Goal: Task Accomplishment & Management: Use online tool/utility

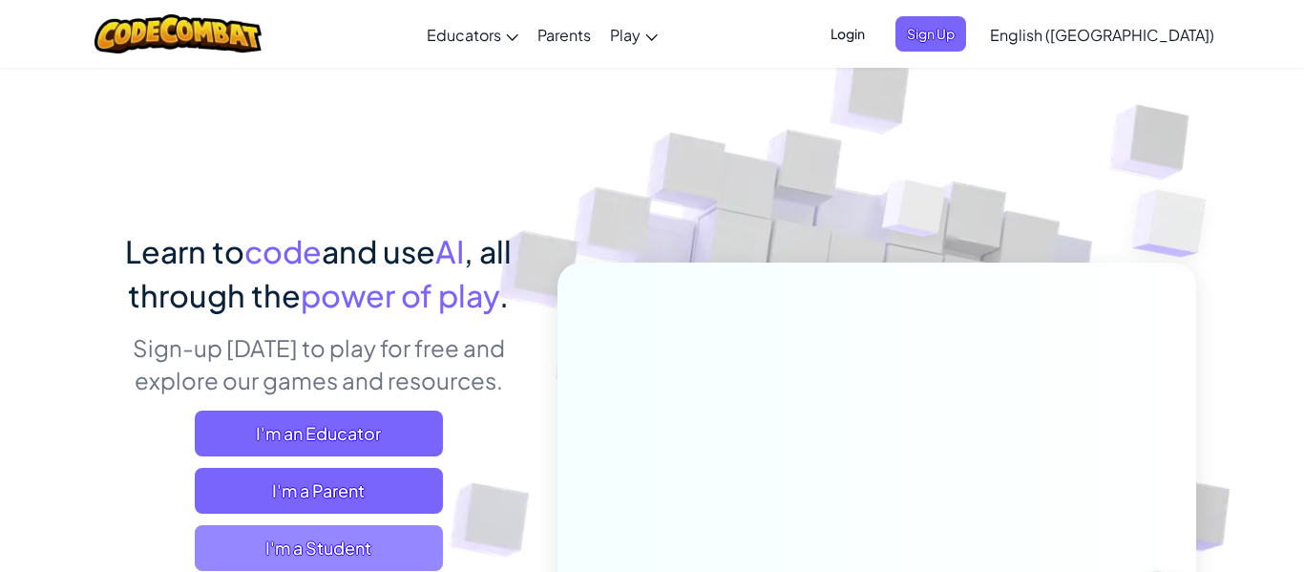
click at [410, 565] on span "I'm a Student" at bounding box center [319, 548] width 248 height 46
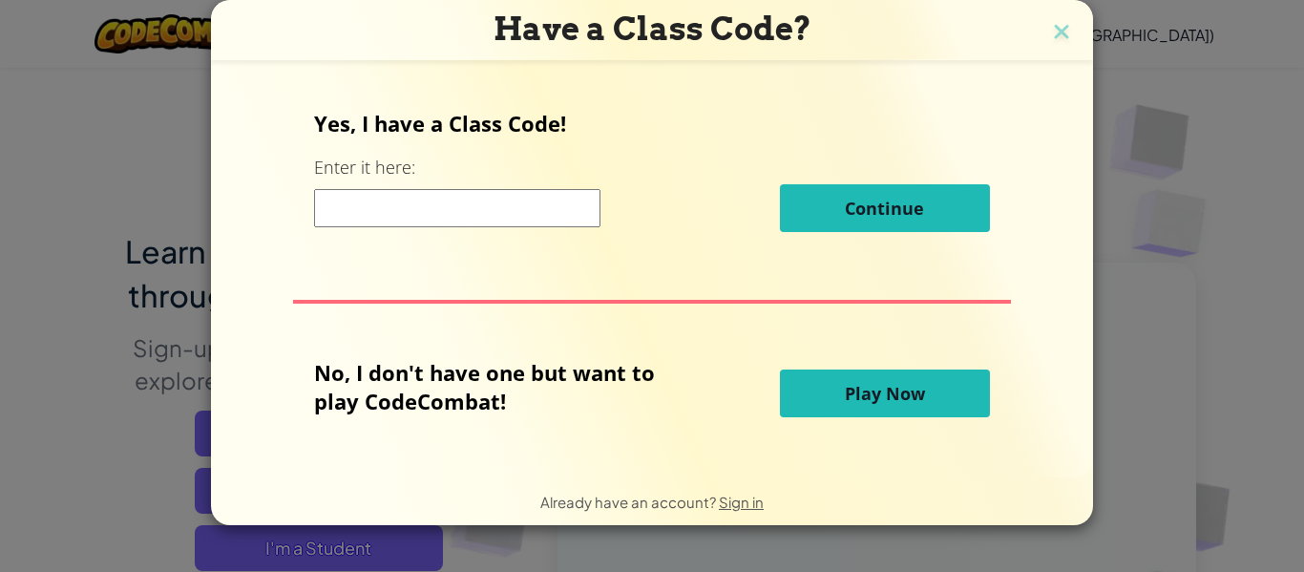
click at [920, 411] on button "Play Now" at bounding box center [885, 393] width 210 height 48
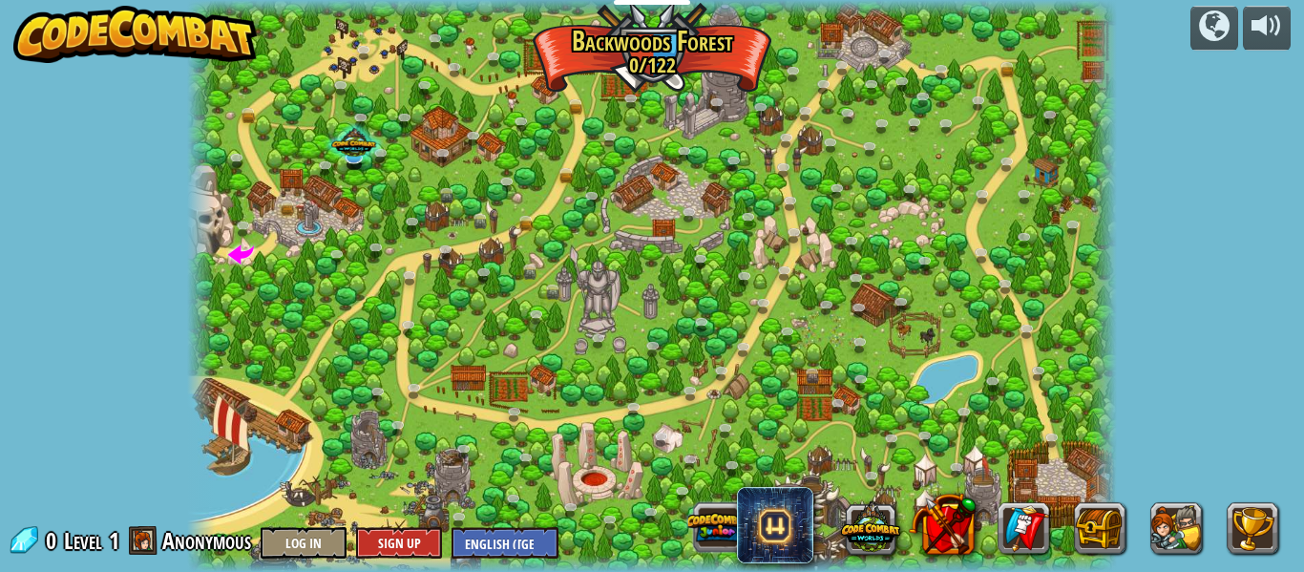
click at [714, 534] on button at bounding box center [717, 526] width 59 height 59
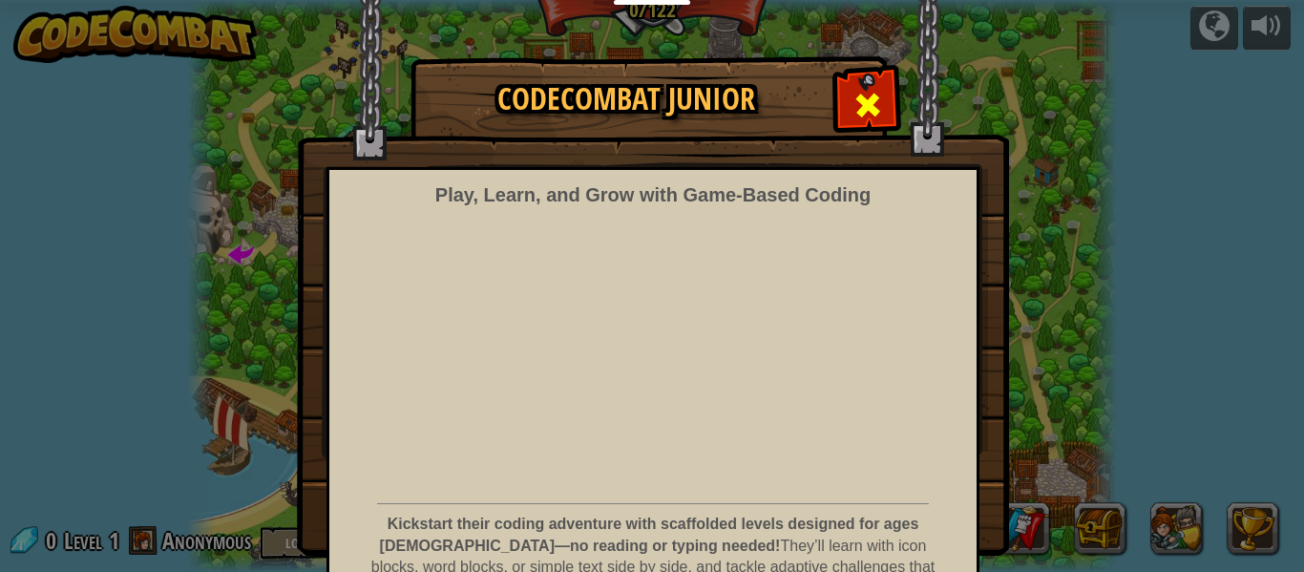
click at [873, 112] on span at bounding box center [868, 105] width 31 height 31
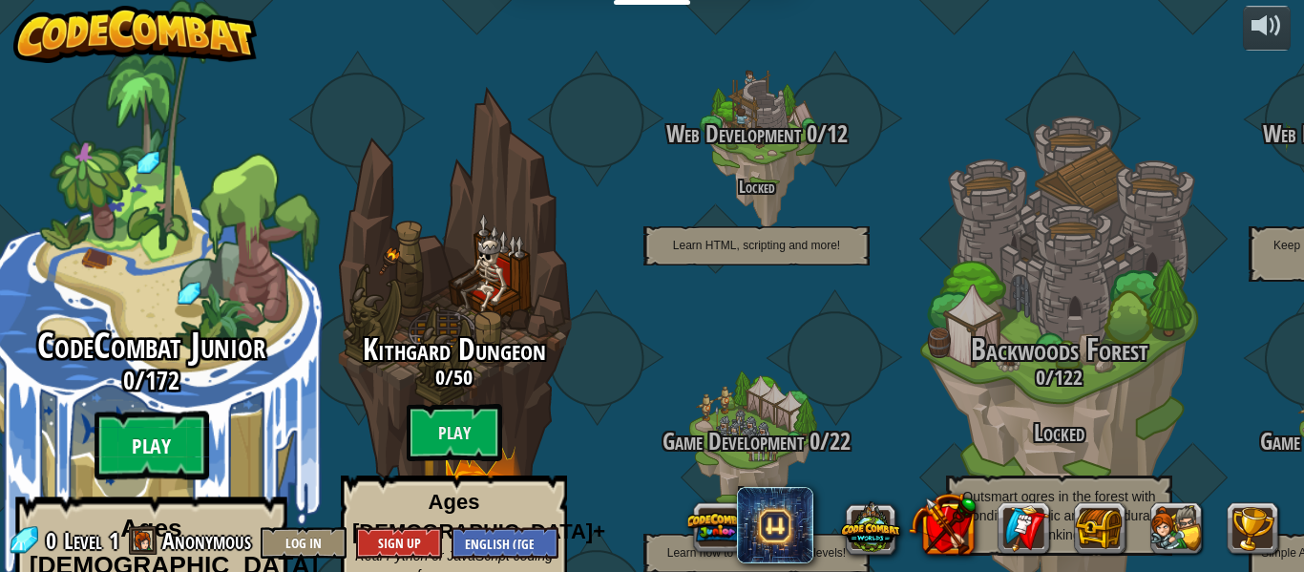
click at [133, 411] on btn "Play" at bounding box center [152, 445] width 115 height 69
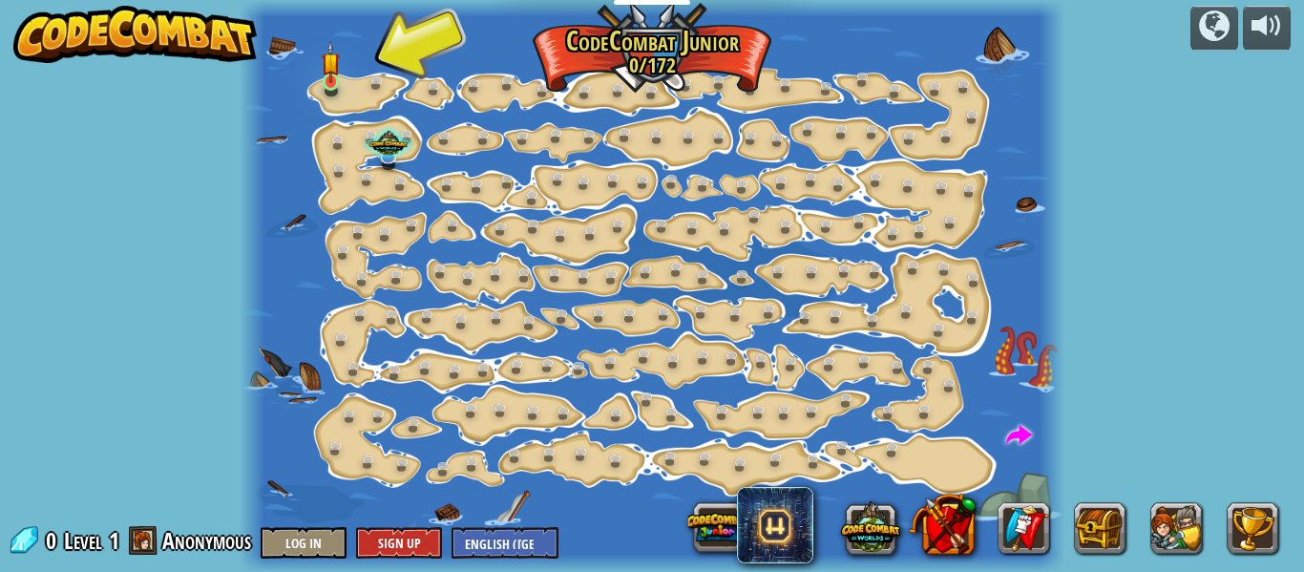
click at [328, 79] on img at bounding box center [331, 62] width 18 height 42
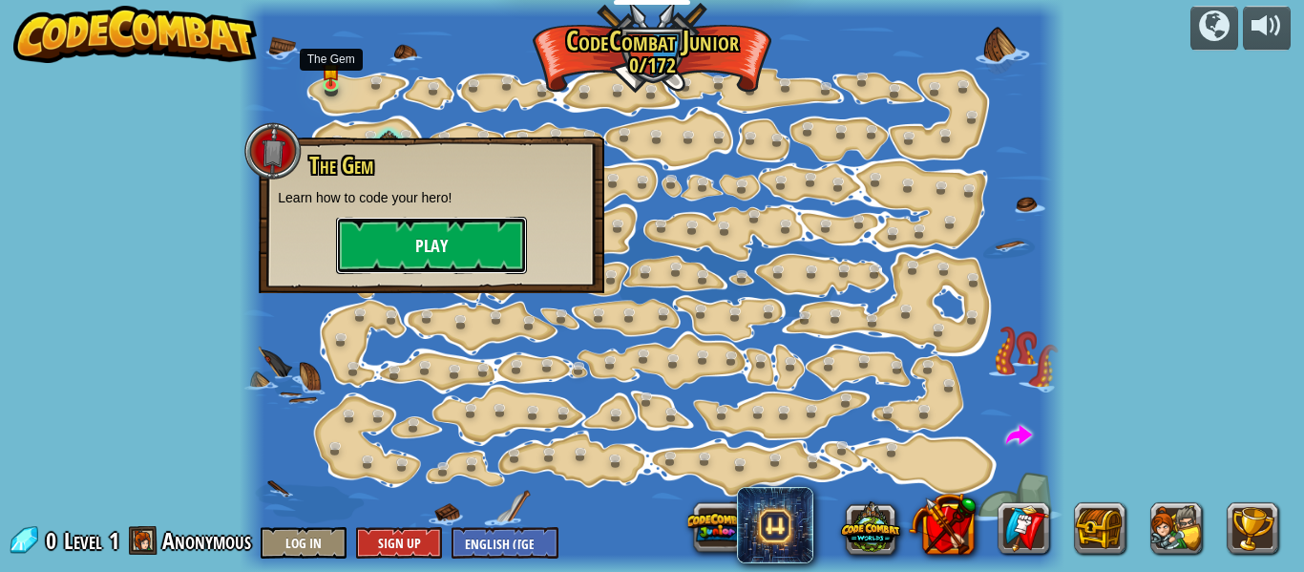
click at [473, 257] on button "Play" at bounding box center [431, 245] width 191 height 57
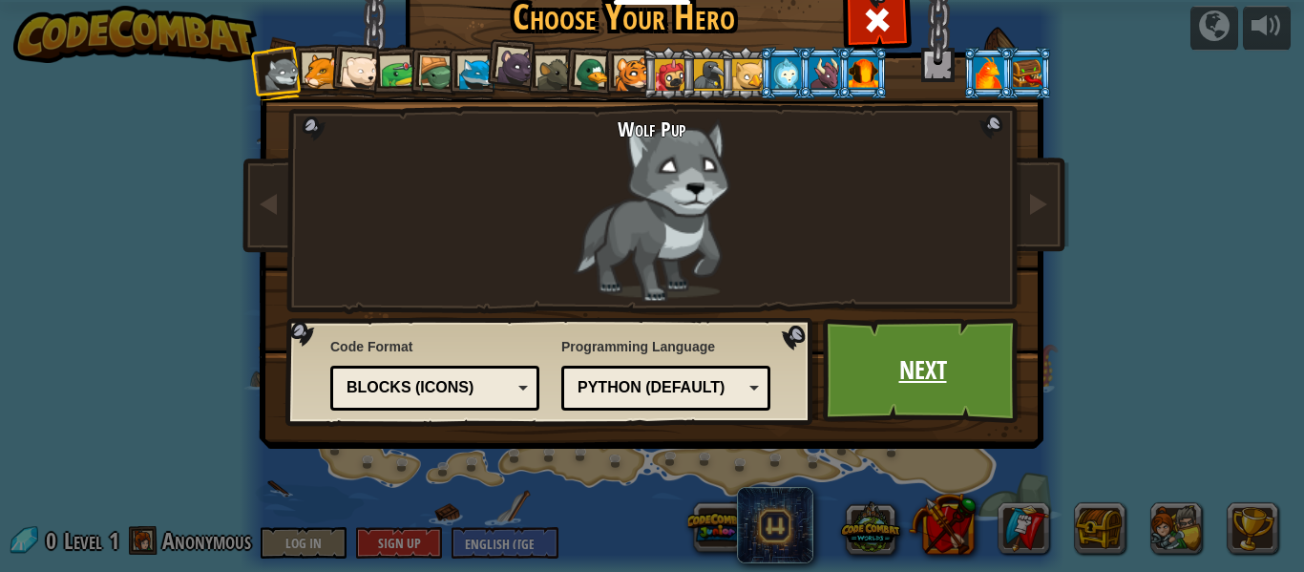
click at [921, 382] on link "Next" at bounding box center [923, 370] width 200 height 105
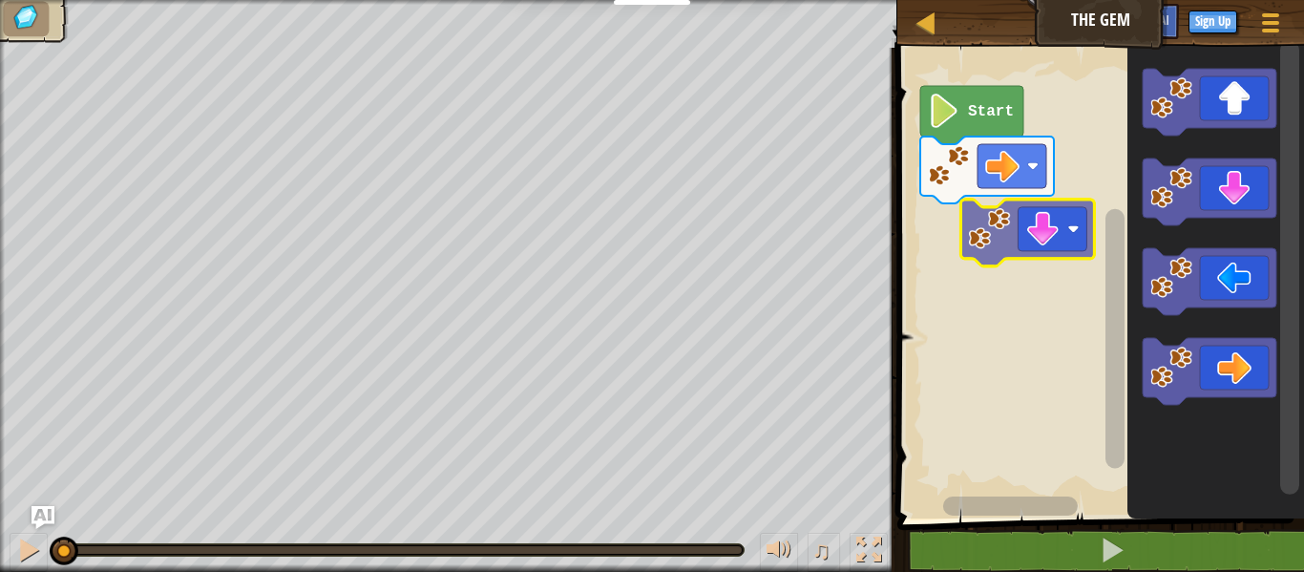
click at [1003, 224] on div "Start" at bounding box center [1098, 278] width 412 height 480
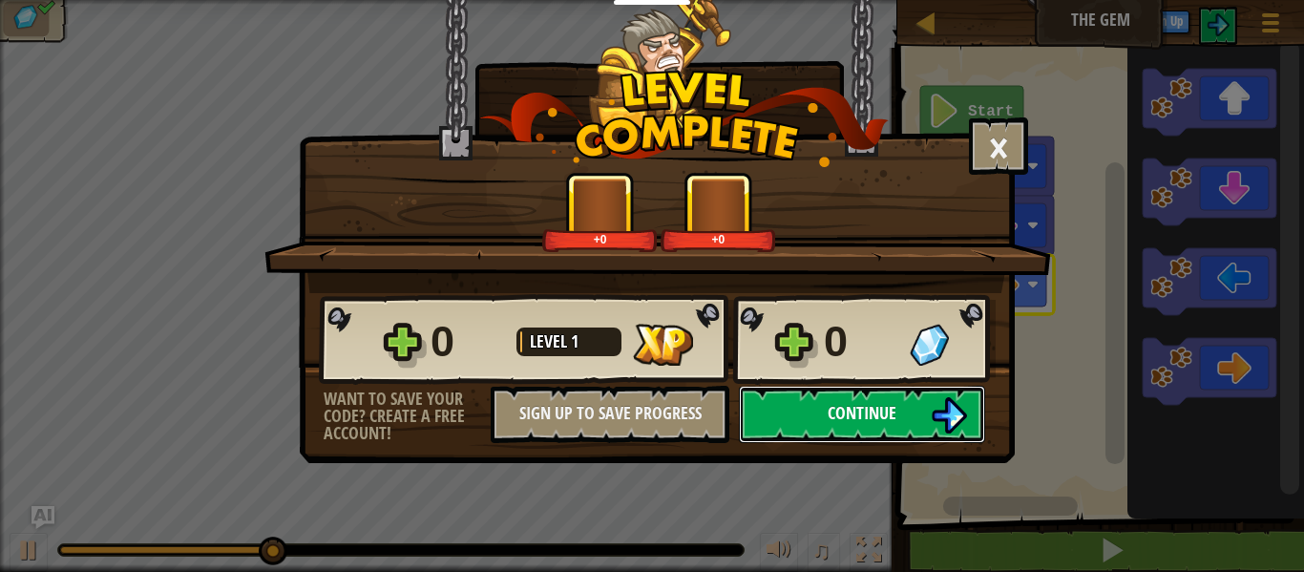
click at [911, 434] on button "Continue" at bounding box center [862, 414] width 246 height 57
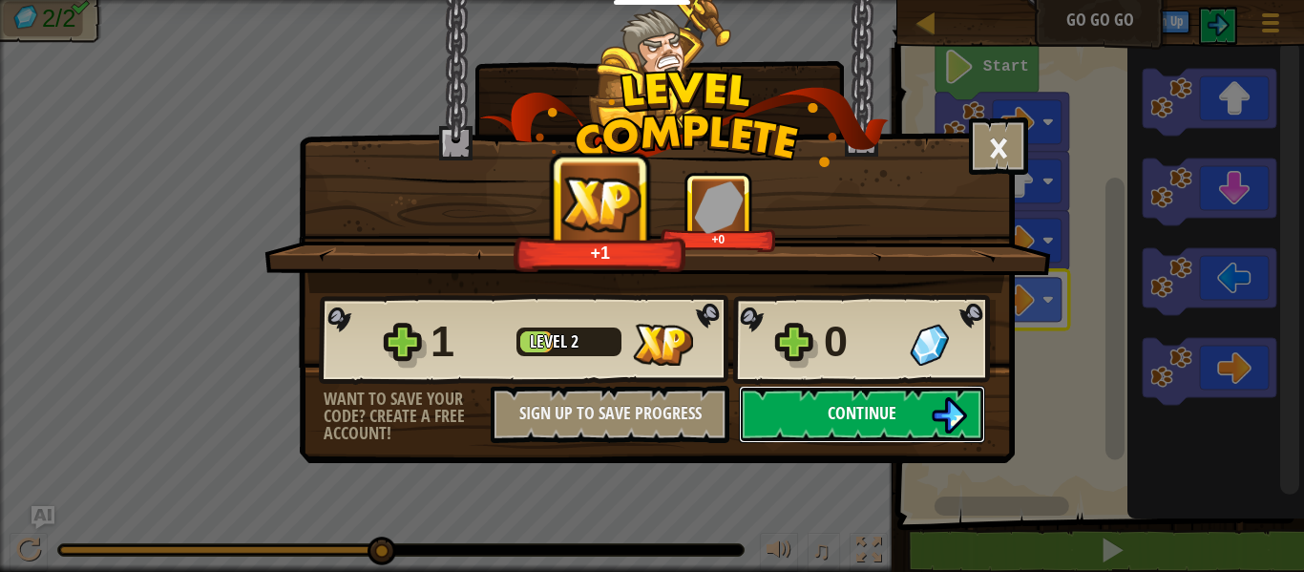
click at [927, 415] on button "Continue" at bounding box center [862, 414] width 246 height 57
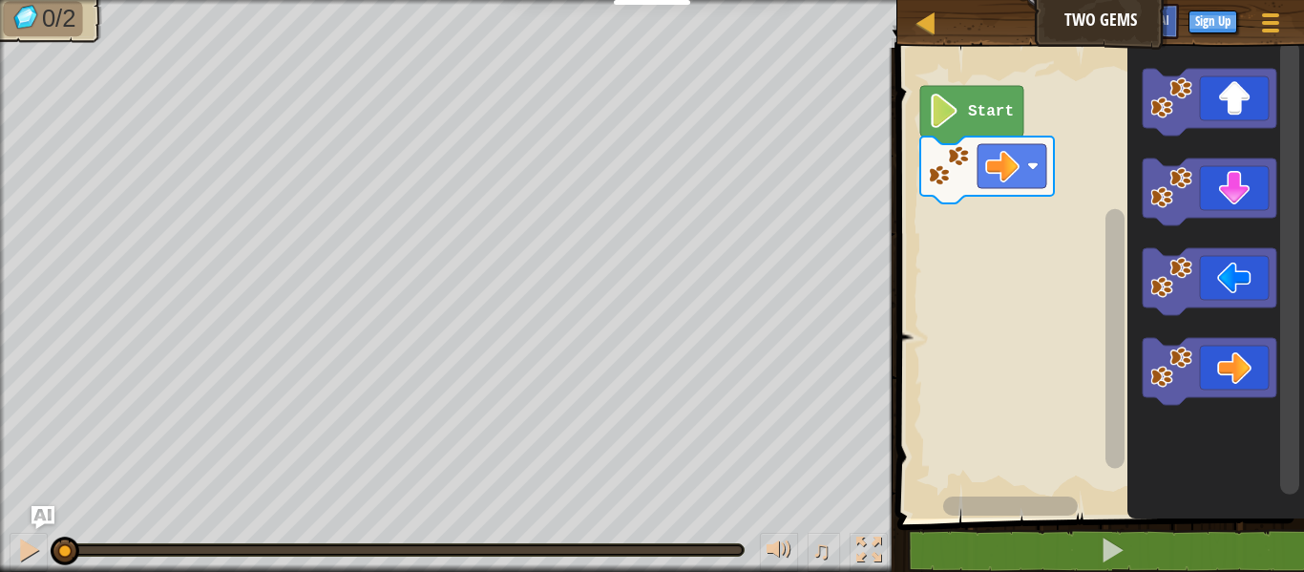
click at [1244, 374] on icon "Blockly Workspace" at bounding box center [1210, 371] width 134 height 67
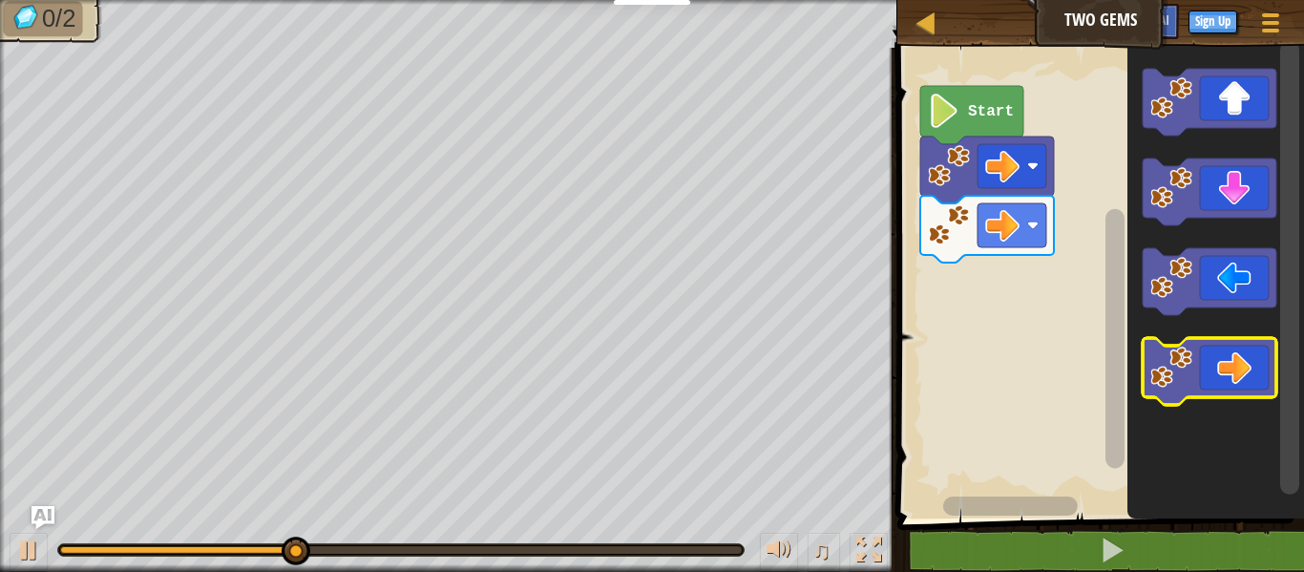
click at [1238, 371] on icon "Blockly Workspace" at bounding box center [1210, 371] width 134 height 67
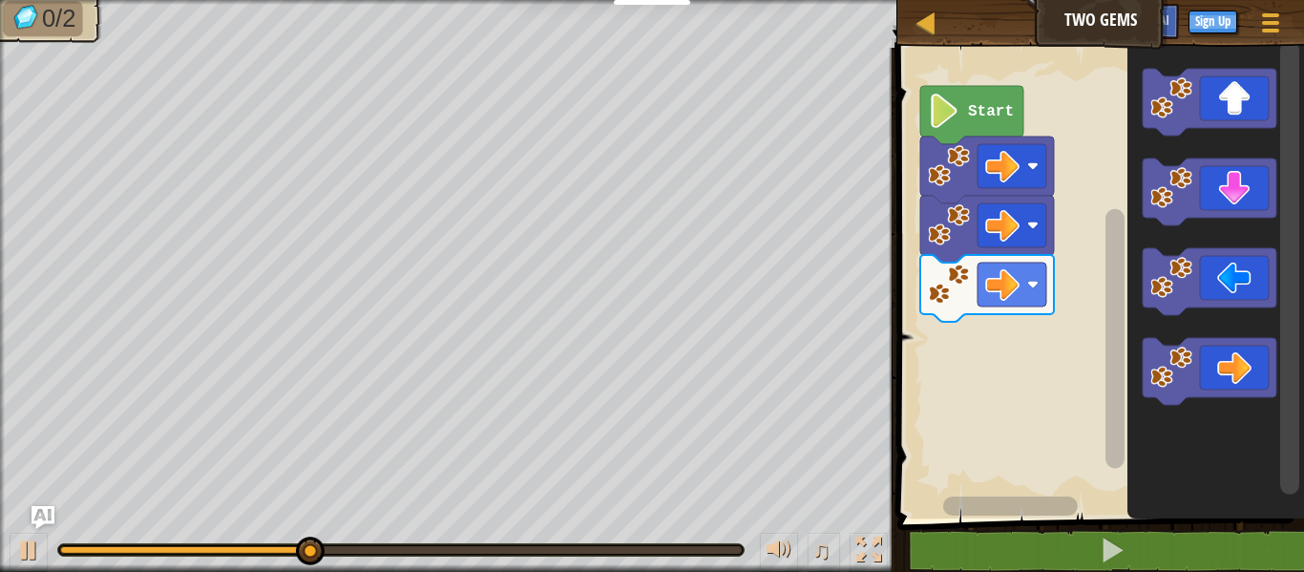
click at [1243, 185] on icon "Blockly Workspace" at bounding box center [1210, 191] width 134 height 67
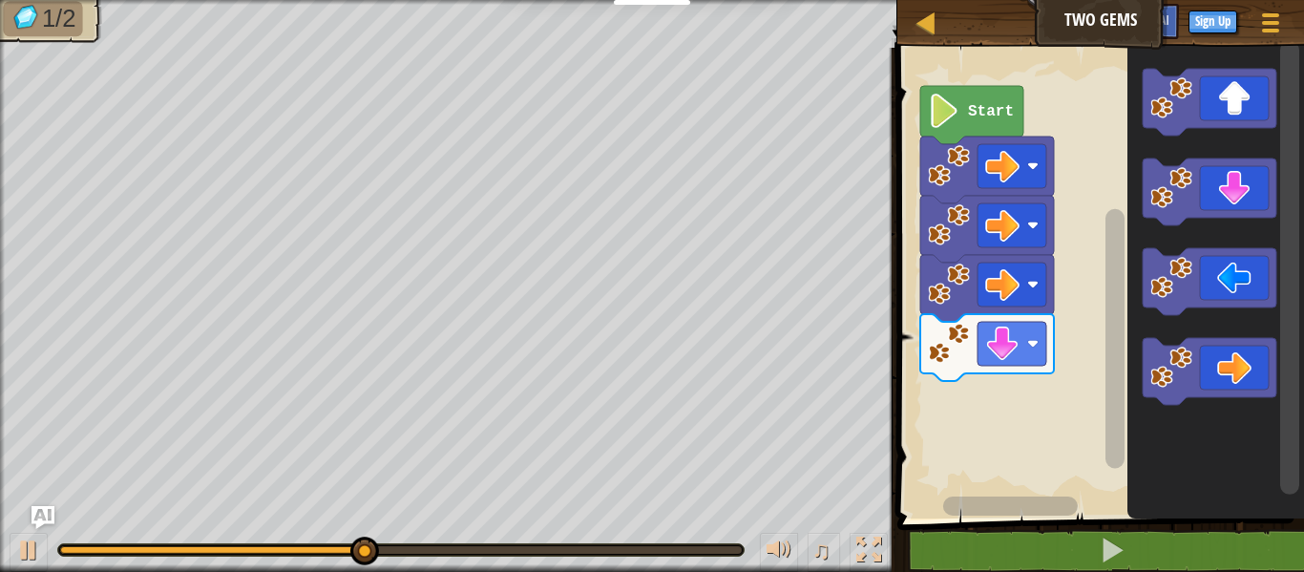
click at [1226, 102] on icon "Blockly Workspace" at bounding box center [1210, 102] width 134 height 67
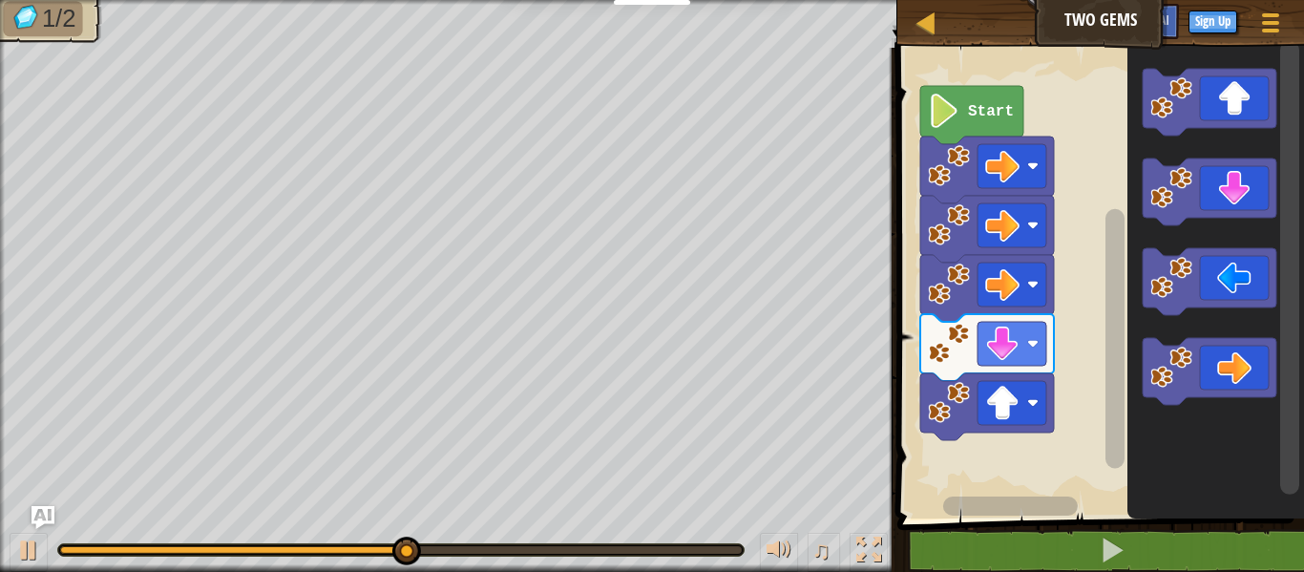
click at [1242, 94] on icon "Blockly Workspace" at bounding box center [1210, 102] width 134 height 67
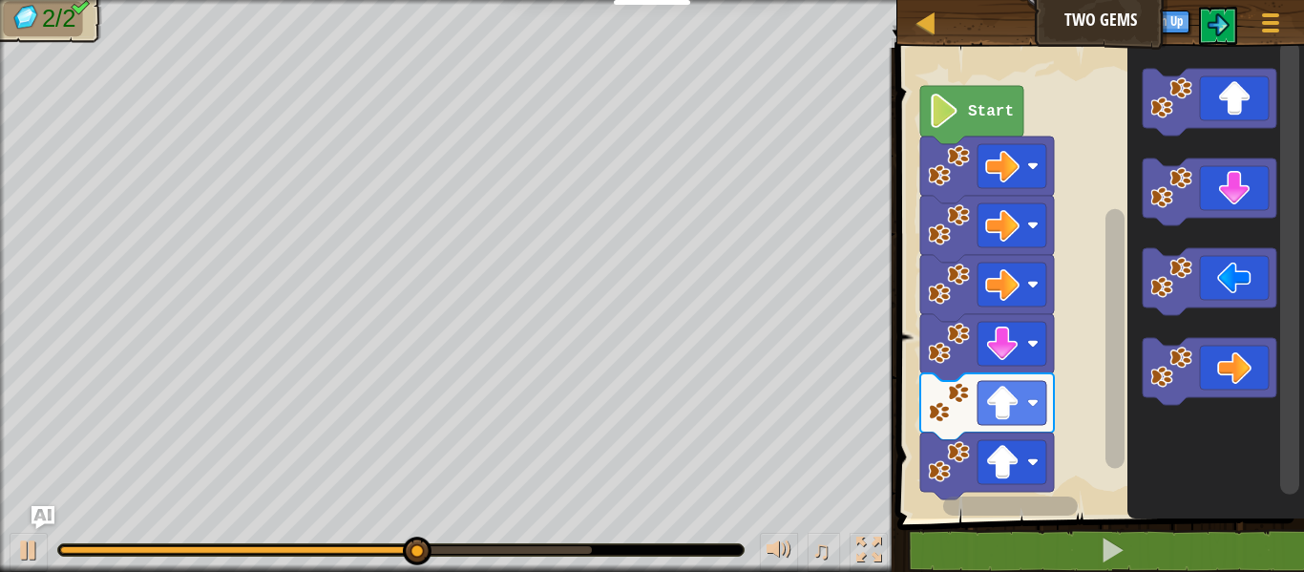
click at [1249, 87] on icon "Blockly Workspace" at bounding box center [1210, 102] width 134 height 67
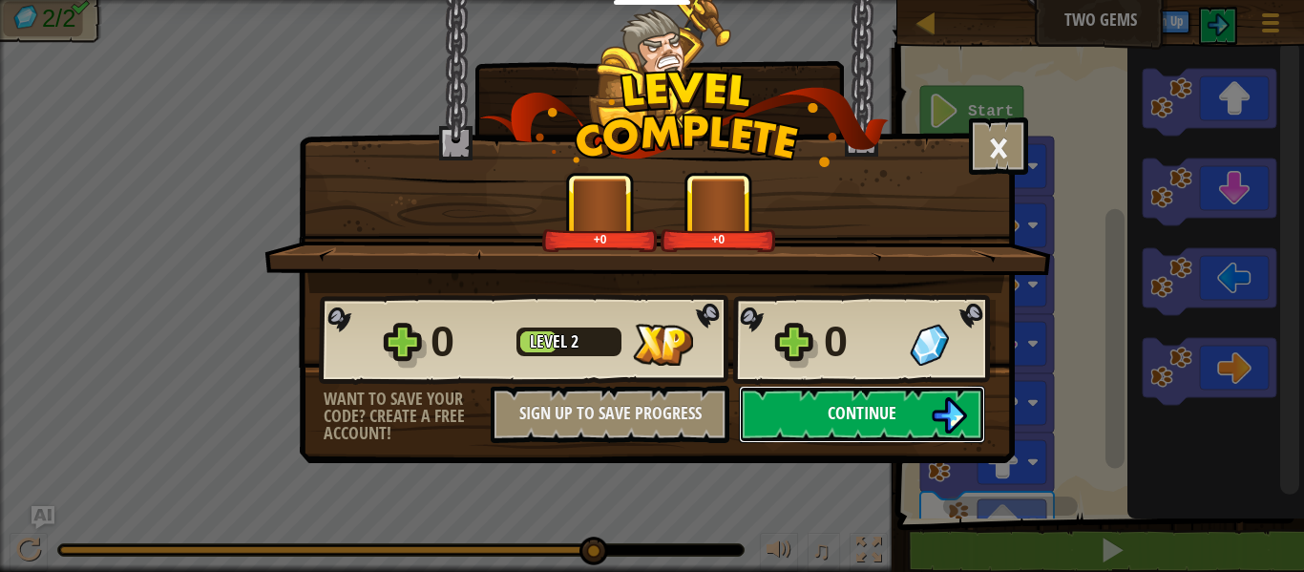
click at [926, 416] on button "Continue" at bounding box center [862, 414] width 246 height 57
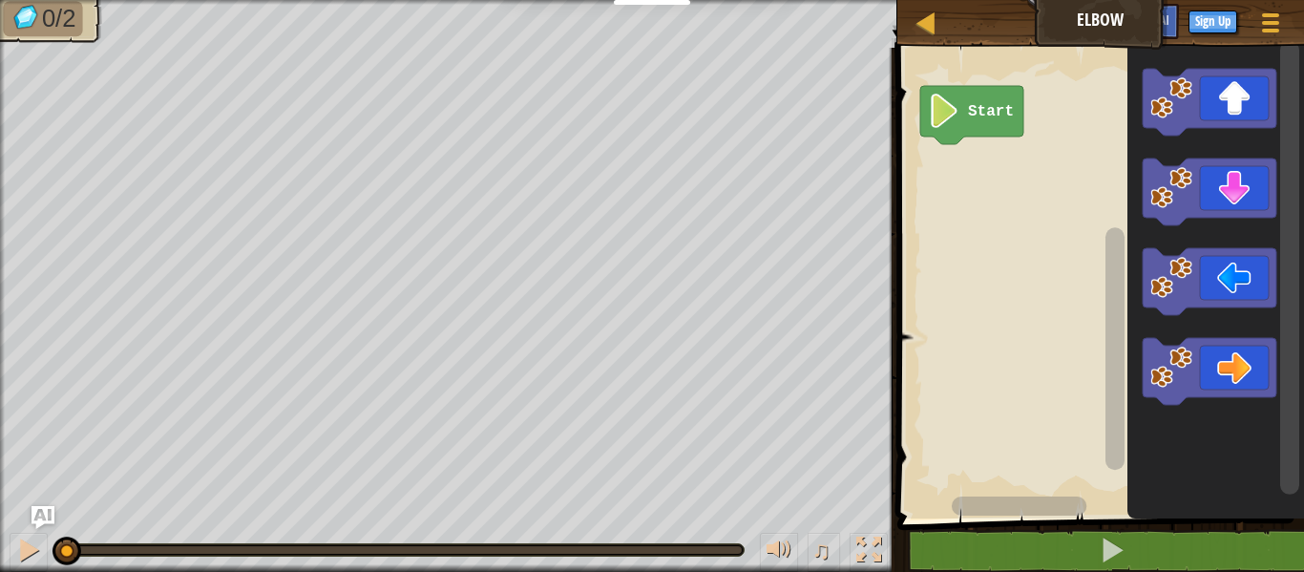
click at [1247, 189] on icon "Blockly Workspace" at bounding box center [1210, 191] width 134 height 67
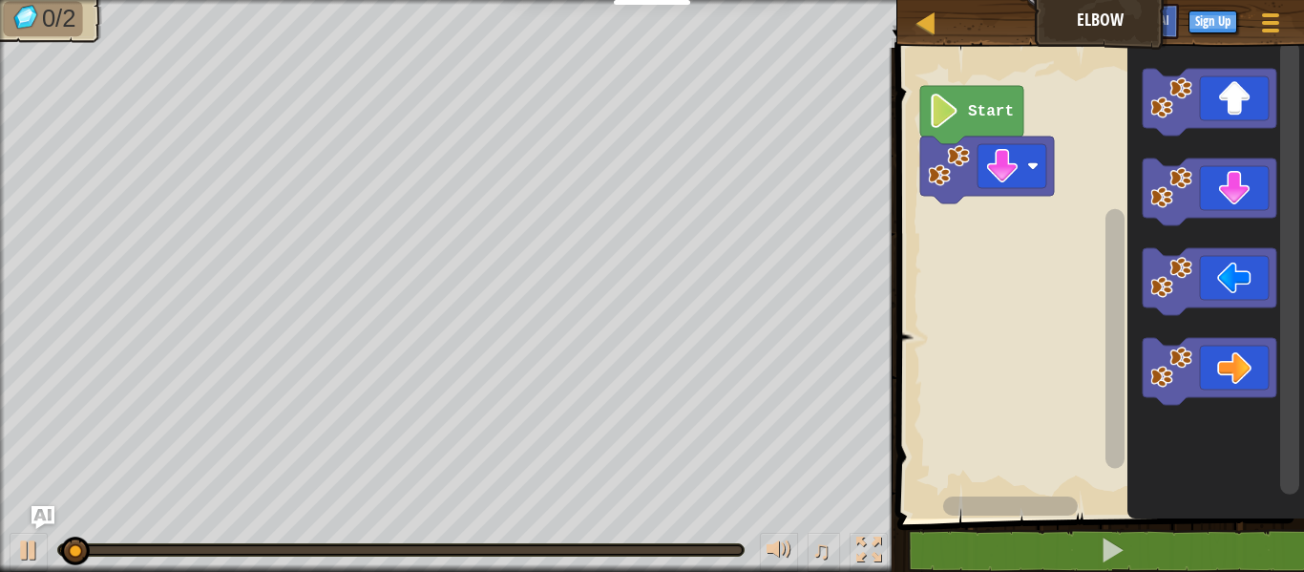
click at [1246, 190] on icon "Blockly Workspace" at bounding box center [1210, 191] width 134 height 67
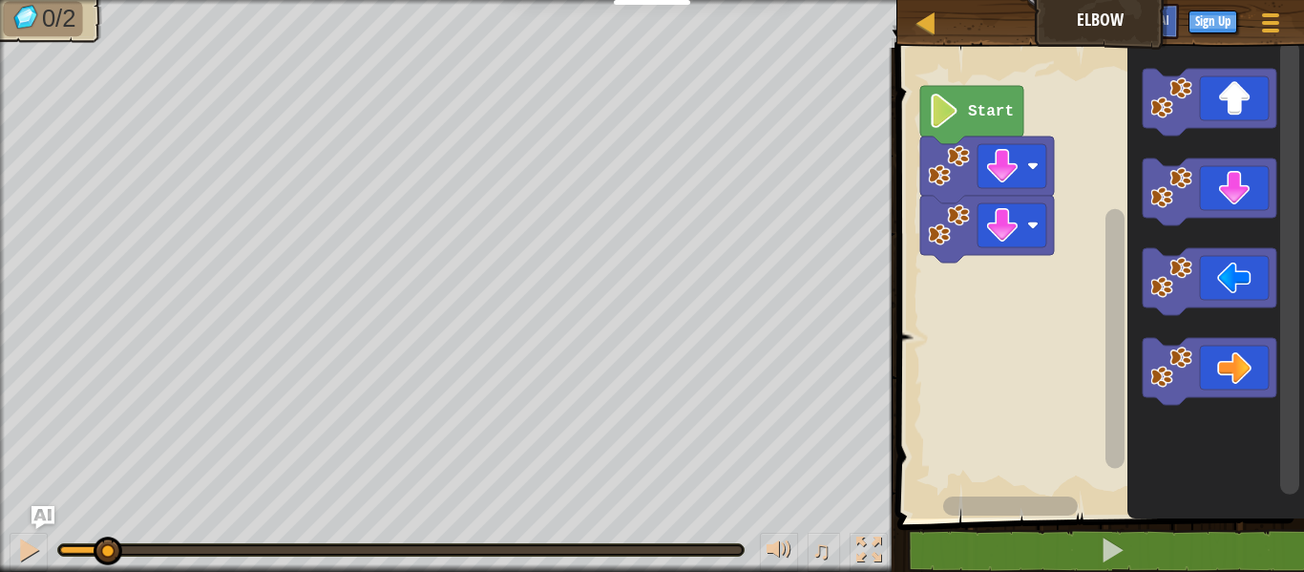
click at [1249, 204] on icon "Blockly Workspace" at bounding box center [1210, 191] width 134 height 67
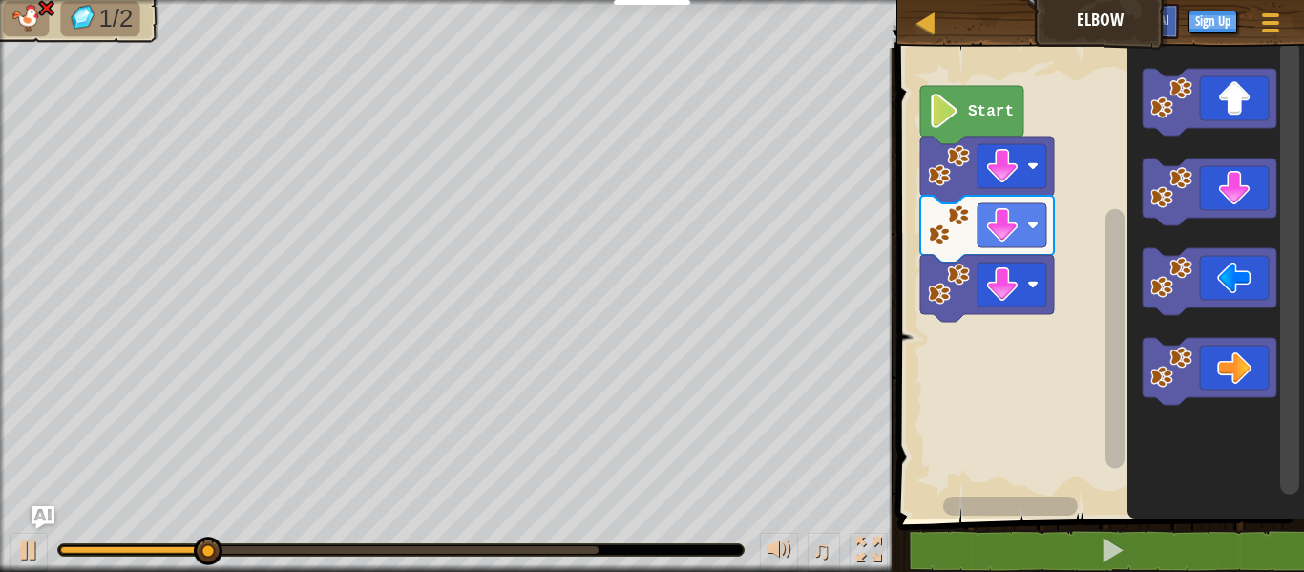
click at [1252, 193] on icon "Blockly Workspace" at bounding box center [1210, 191] width 134 height 67
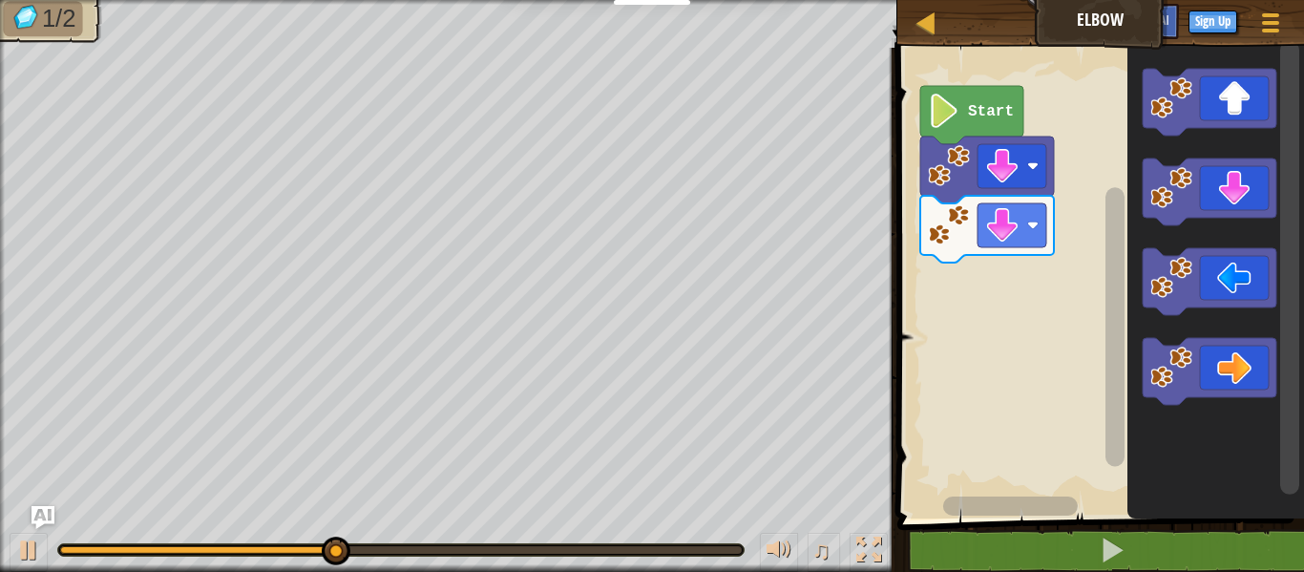
click at [1243, 281] on icon "Blockly Workspace" at bounding box center [1210, 281] width 134 height 67
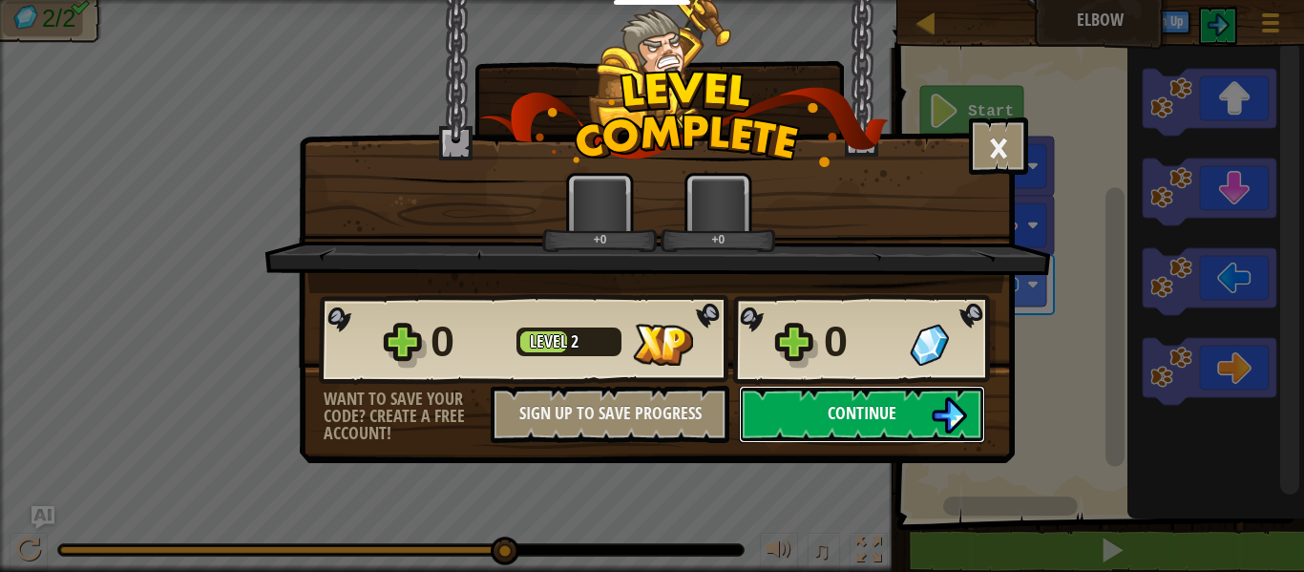
click at [918, 415] on button "Continue" at bounding box center [862, 414] width 246 height 57
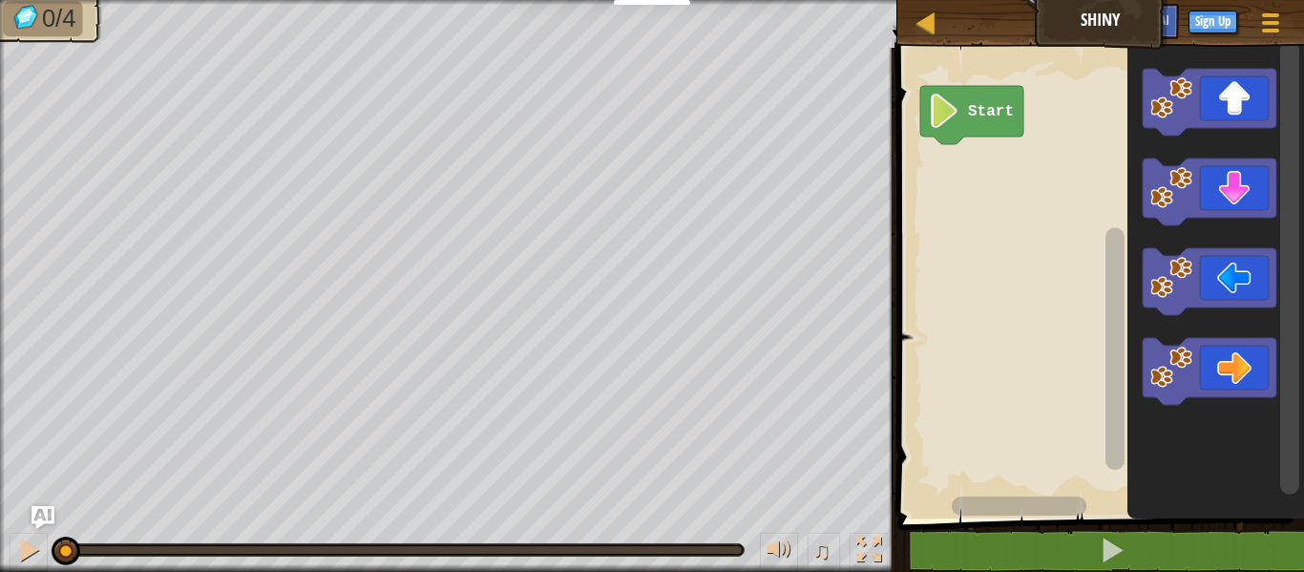
click at [1237, 370] on icon "Blockly Workspace" at bounding box center [1210, 371] width 134 height 67
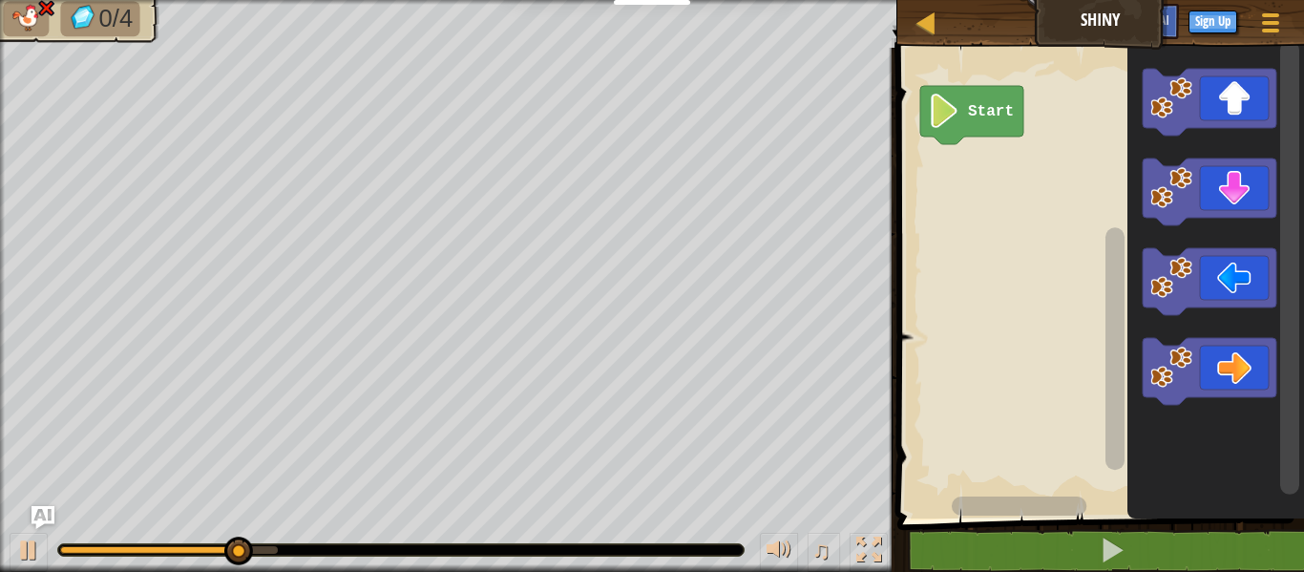
click at [1253, 285] on icon "Blockly Workspace" at bounding box center [1210, 281] width 134 height 67
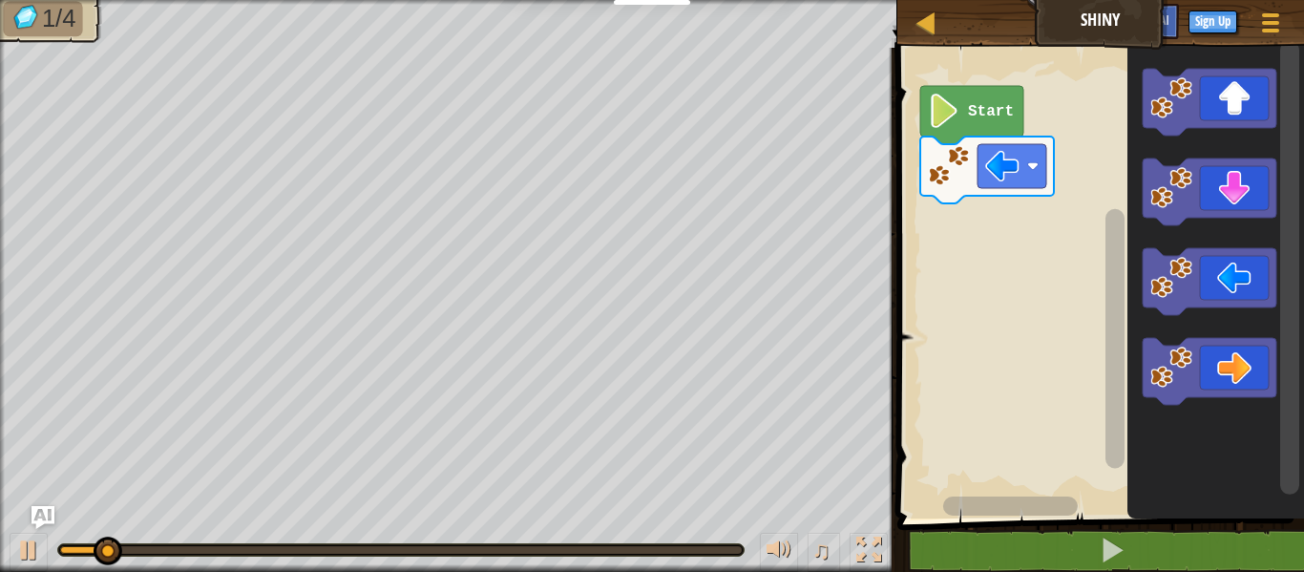
click at [1252, 278] on icon "Blockly Workspace" at bounding box center [1210, 281] width 134 height 67
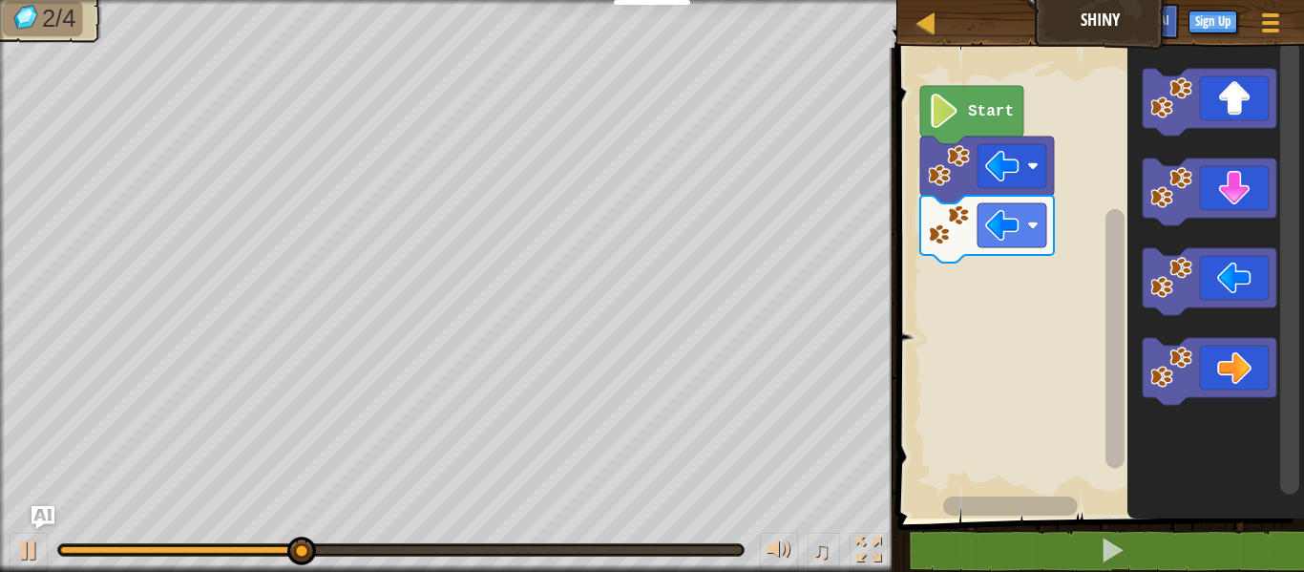
click at [1247, 180] on icon "Blockly Workspace" at bounding box center [1210, 191] width 134 height 67
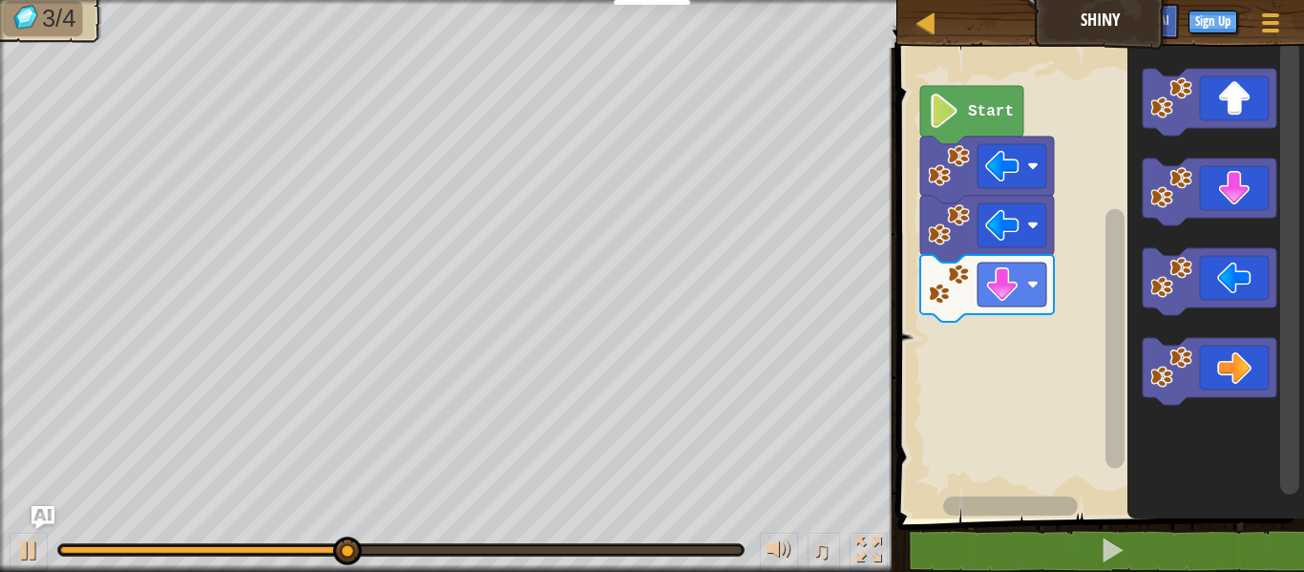
click at [1236, 365] on icon "Blockly Workspace" at bounding box center [1210, 371] width 134 height 67
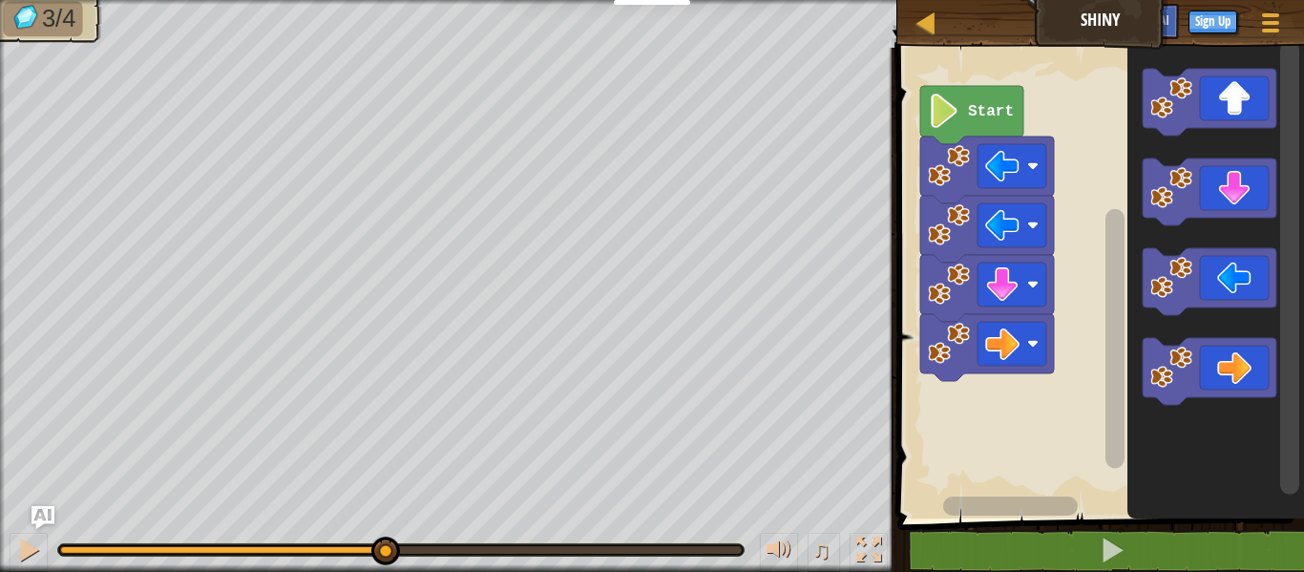
click at [1230, 369] on icon "Blockly Workspace" at bounding box center [1210, 371] width 134 height 67
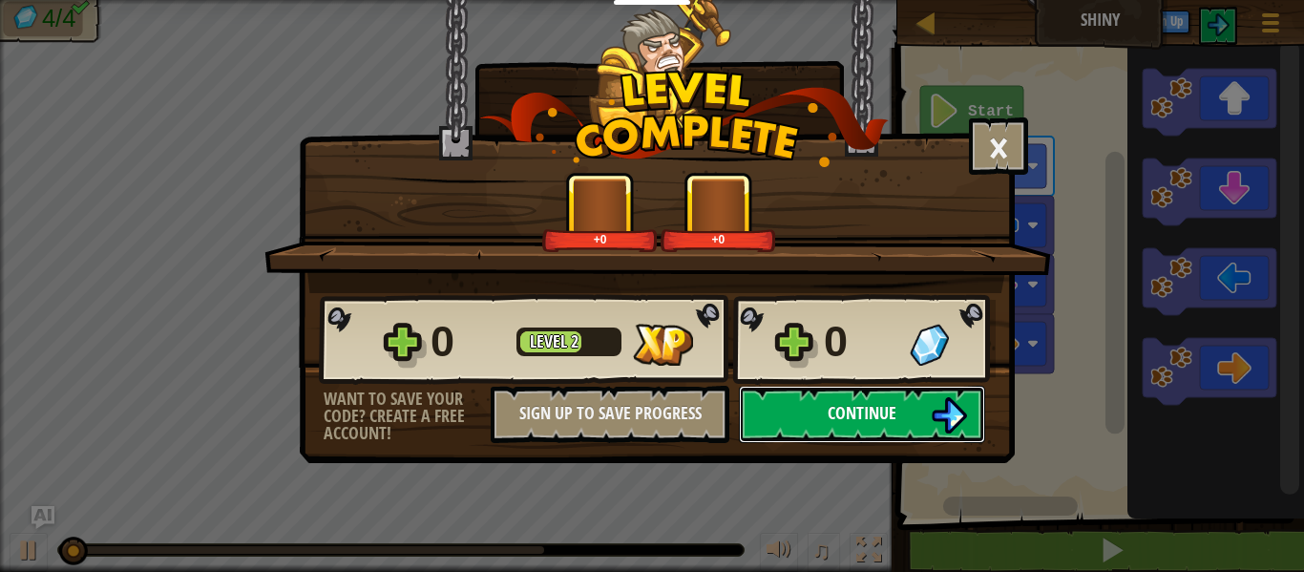
click at [875, 428] on button "Continue" at bounding box center [862, 414] width 246 height 57
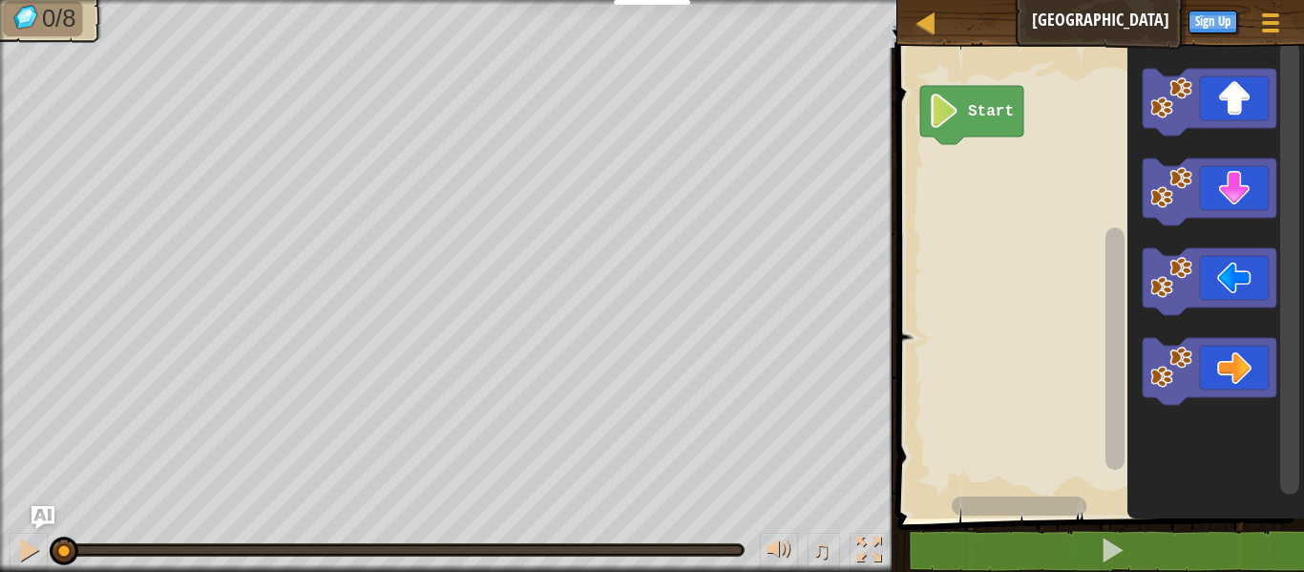
click at [1255, 104] on icon "Blockly Workspace" at bounding box center [1210, 102] width 134 height 67
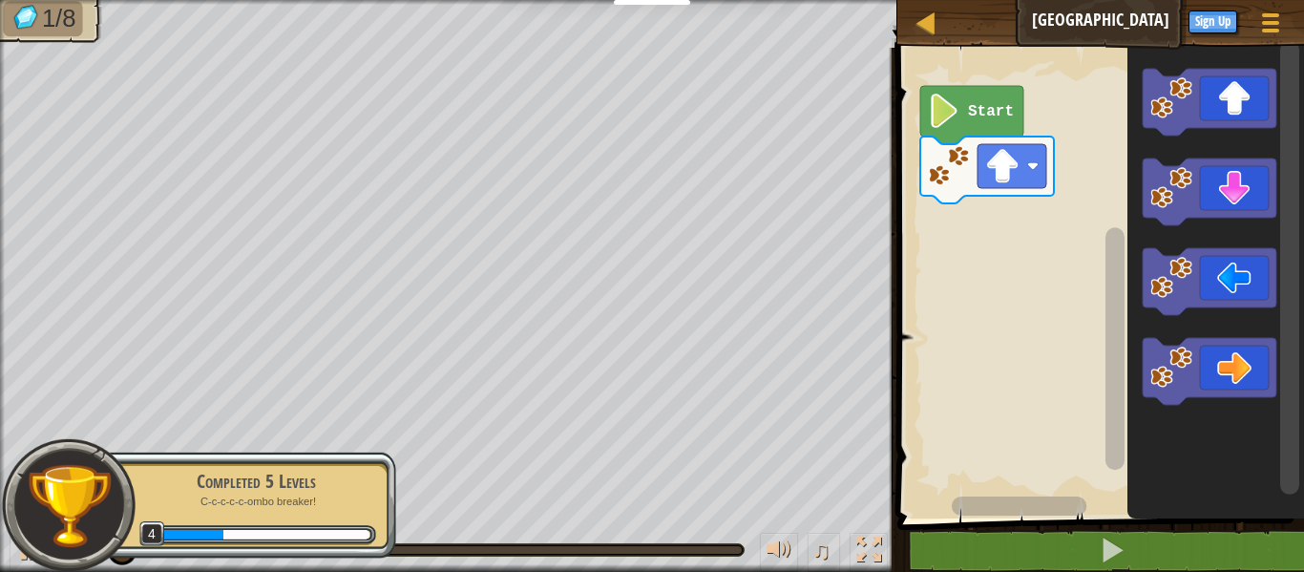
click at [1235, 285] on icon "Blockly Workspace" at bounding box center [1210, 281] width 134 height 67
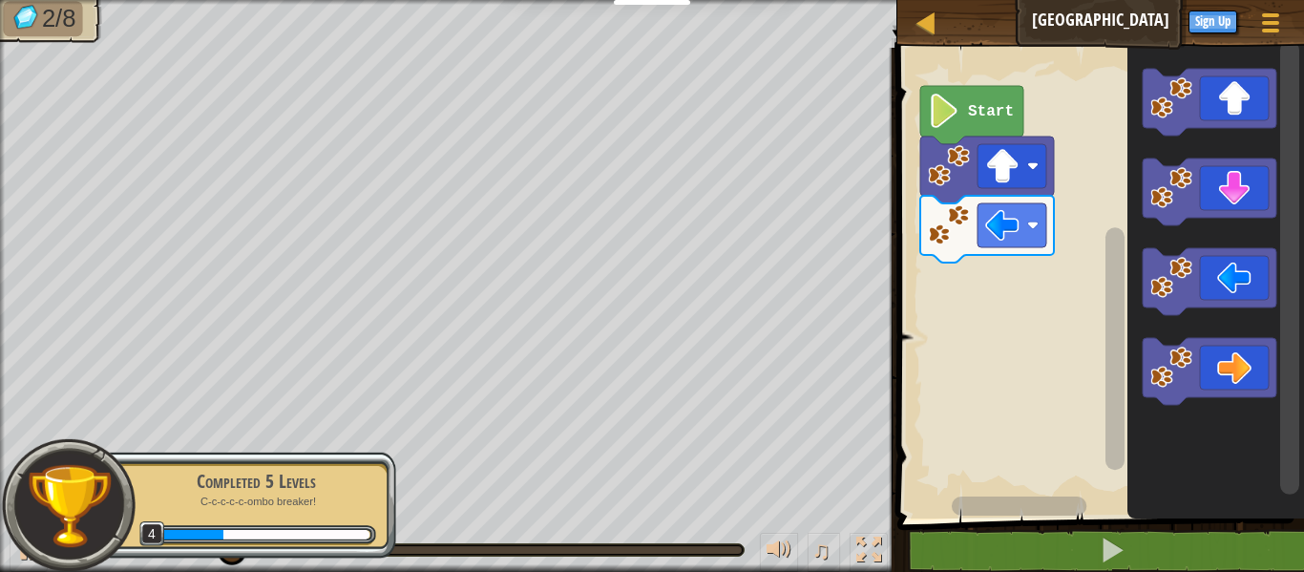
click at [1253, 187] on icon "Blockly Workspace" at bounding box center [1210, 191] width 134 height 67
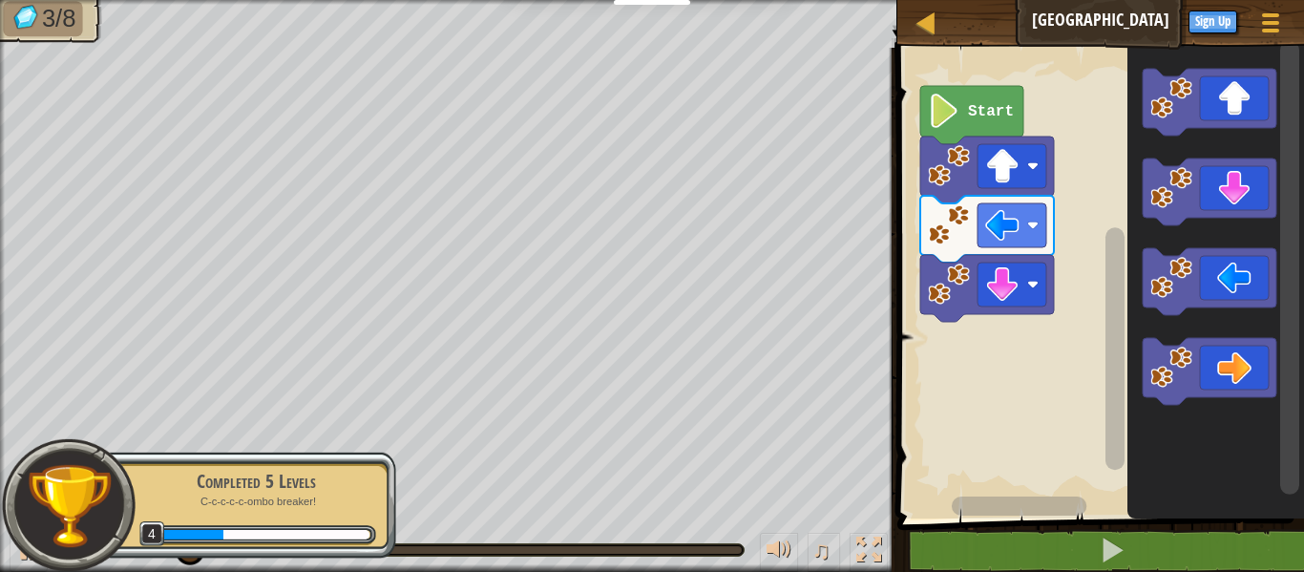
click at [1261, 167] on icon "Blockly Workspace" at bounding box center [1210, 191] width 134 height 67
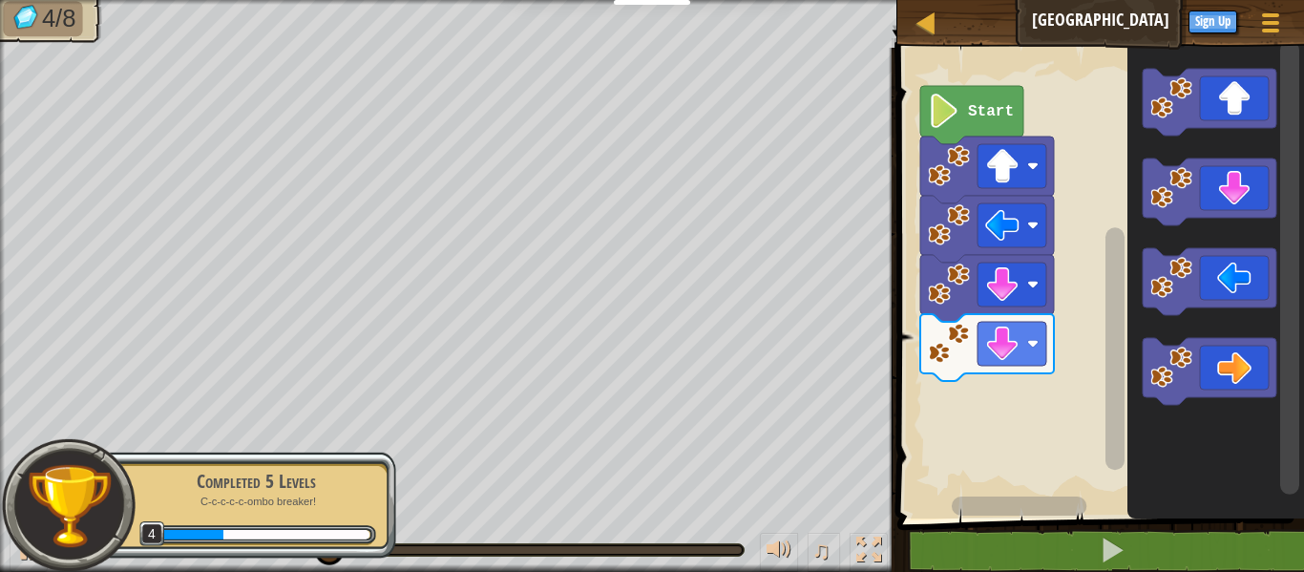
click at [1249, 365] on icon "Blockly Workspace" at bounding box center [1210, 371] width 134 height 67
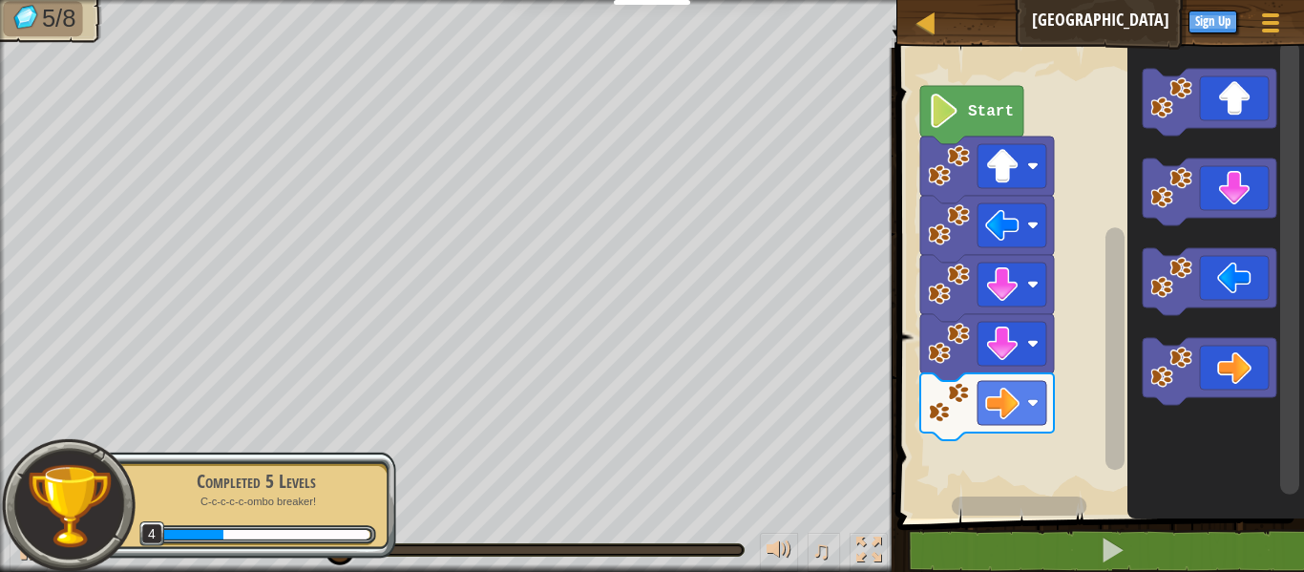
click at [1247, 375] on icon "Blockly Workspace" at bounding box center [1210, 371] width 134 height 67
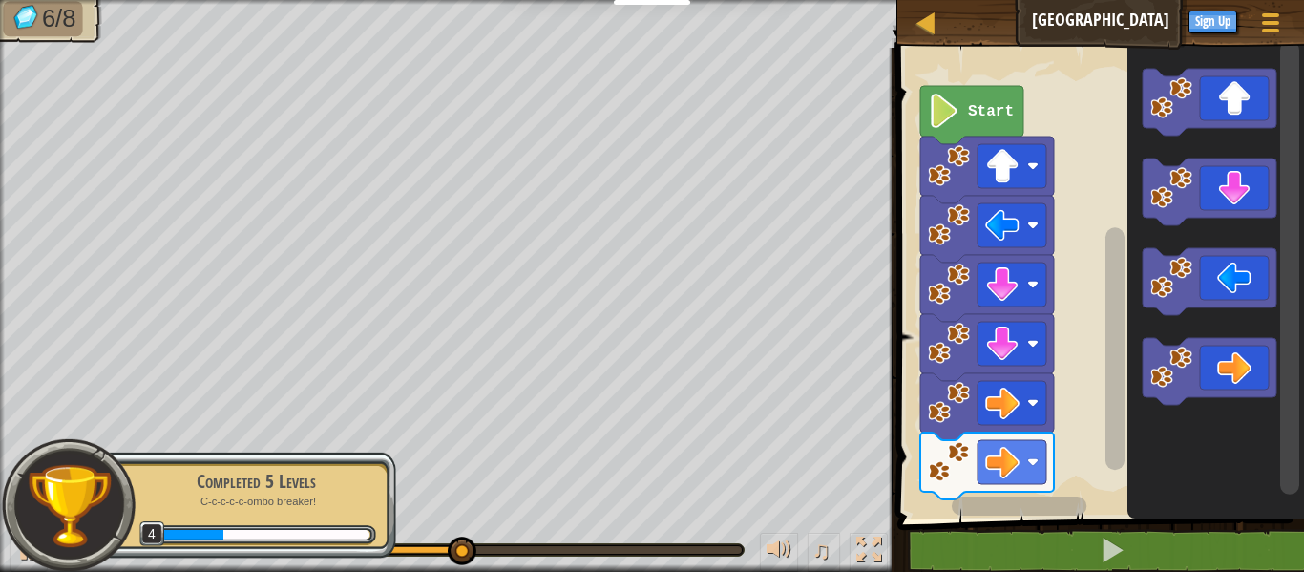
click at [1257, 92] on icon "Blockly Workspace" at bounding box center [1210, 102] width 134 height 67
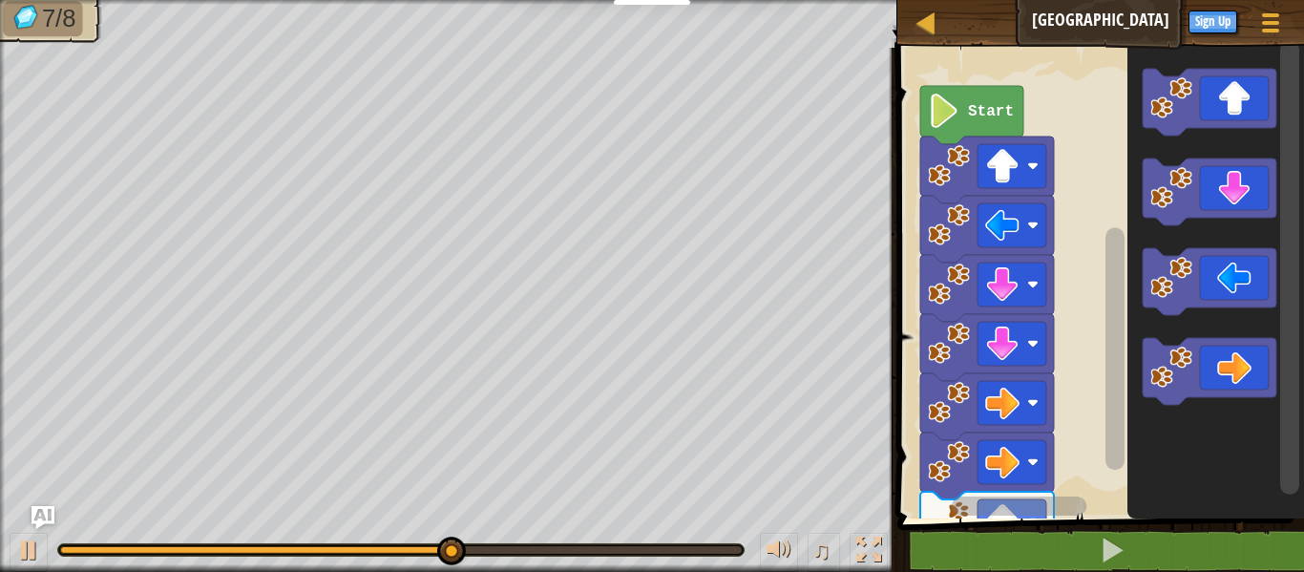
click at [1250, 85] on icon "Blockly Workspace" at bounding box center [1210, 102] width 134 height 67
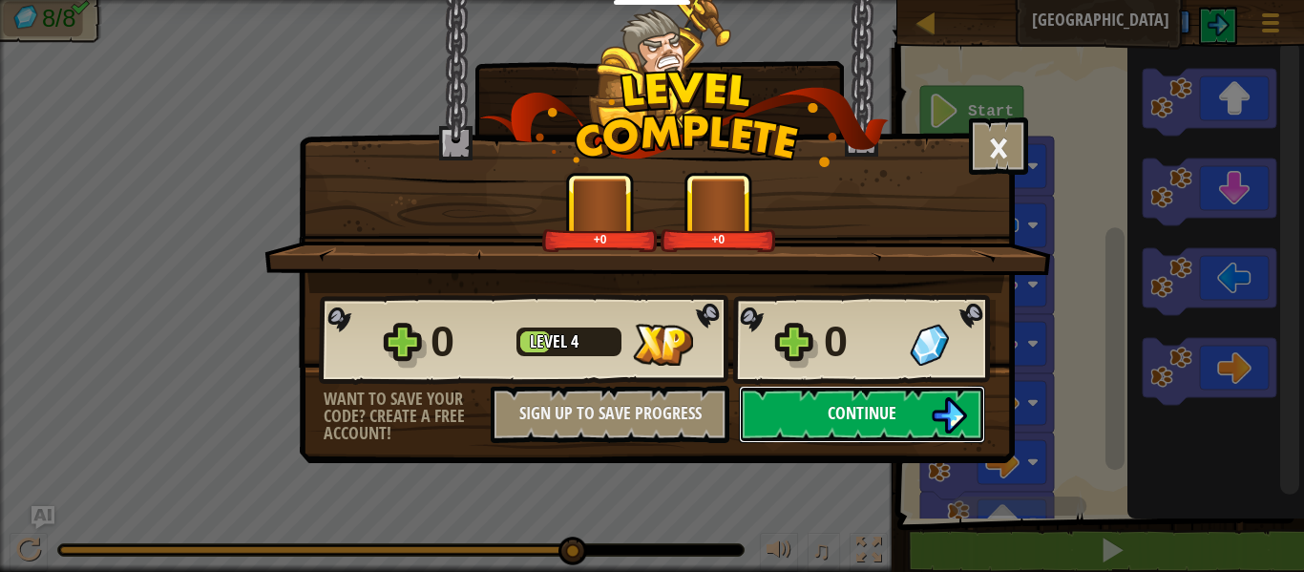
click at [929, 409] on button "Continue" at bounding box center [862, 414] width 246 height 57
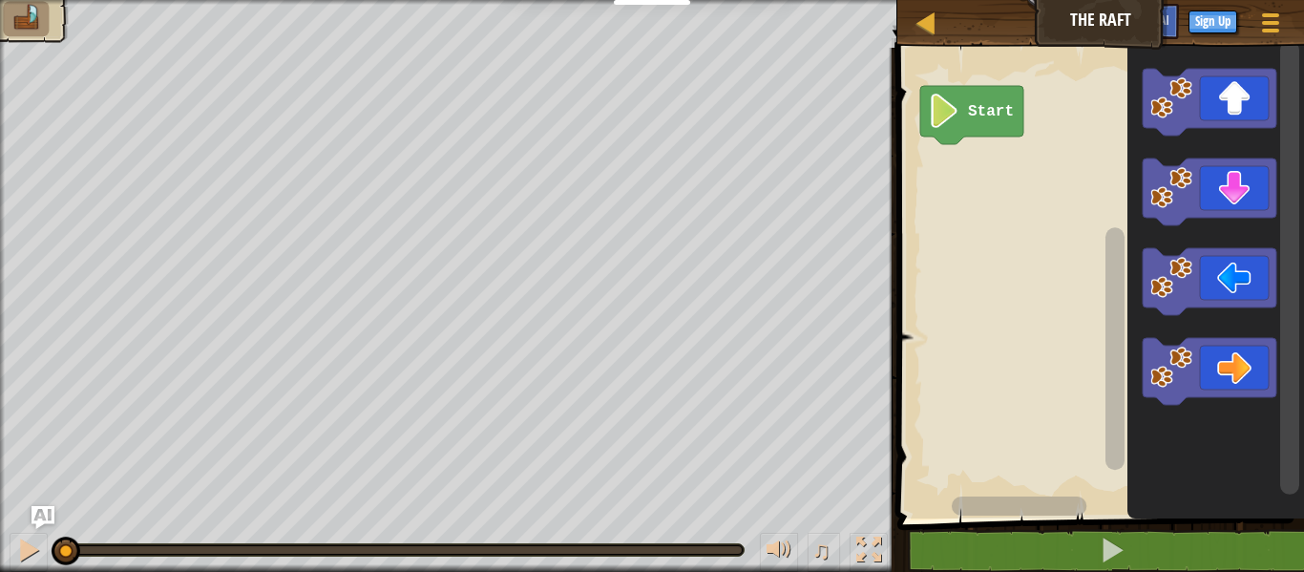
click at [1251, 87] on icon "Blockly Workspace" at bounding box center [1210, 102] width 134 height 67
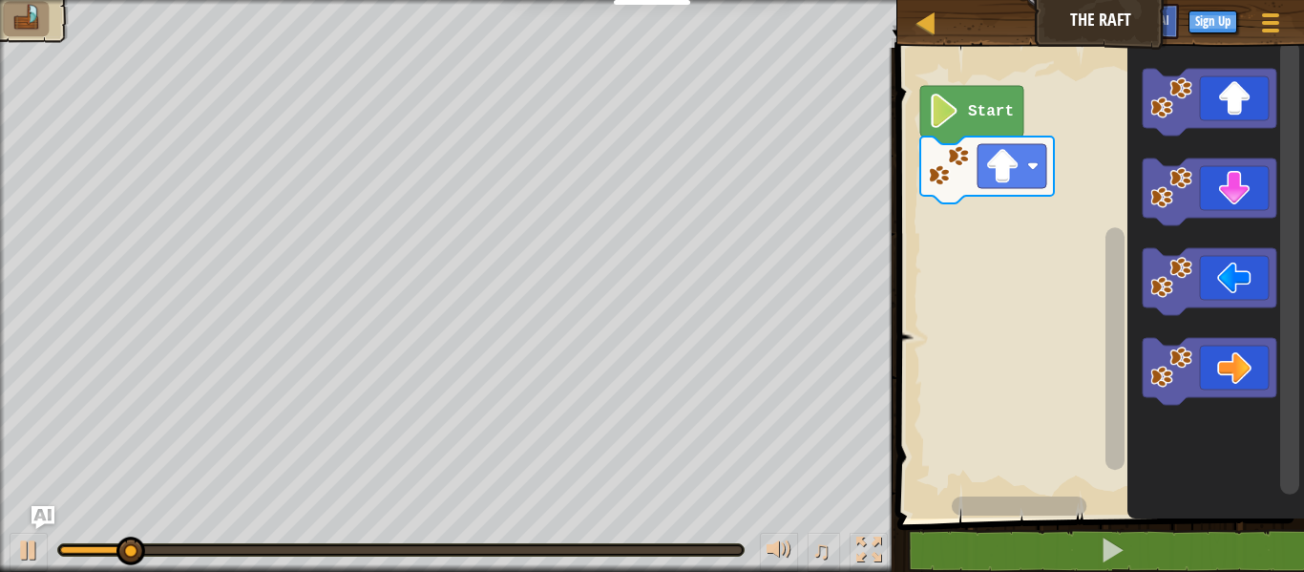
click at [1238, 372] on icon "Blockly Workspace" at bounding box center [1210, 371] width 134 height 67
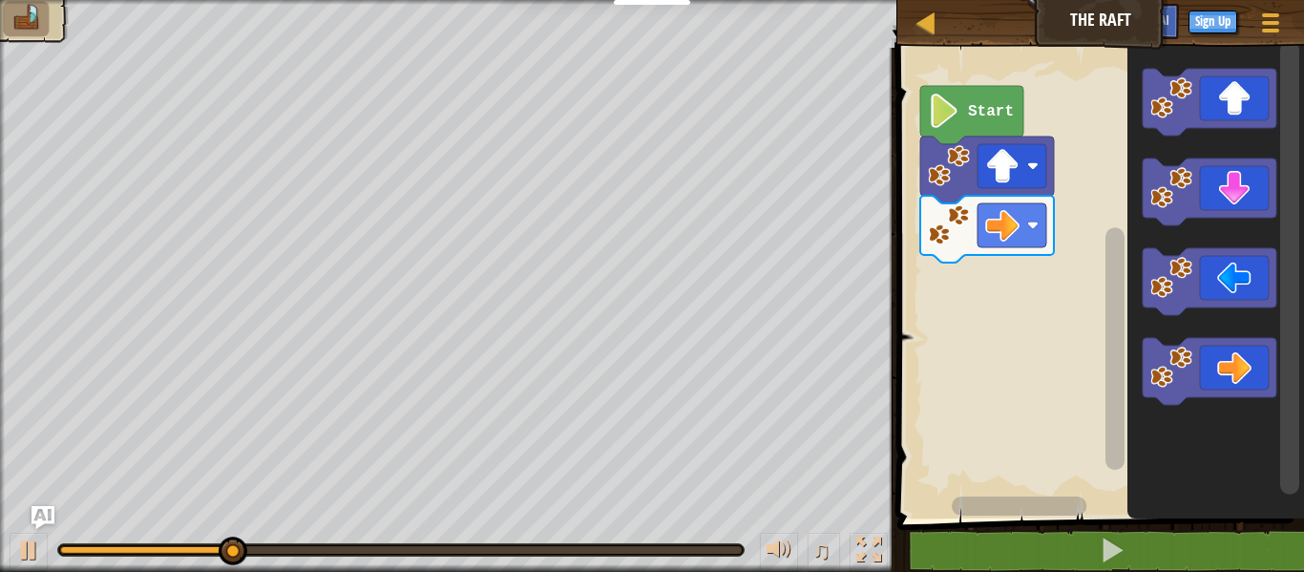
click at [1239, 374] on icon "Blockly Workspace" at bounding box center [1210, 371] width 134 height 67
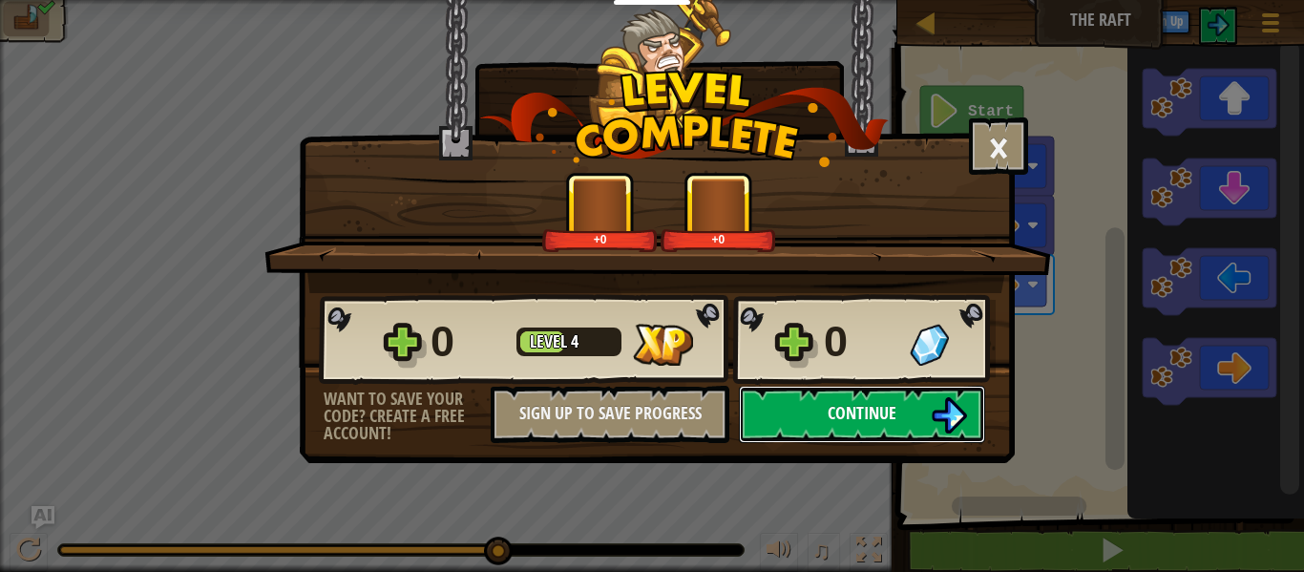
click at [923, 427] on button "Continue" at bounding box center [862, 414] width 246 height 57
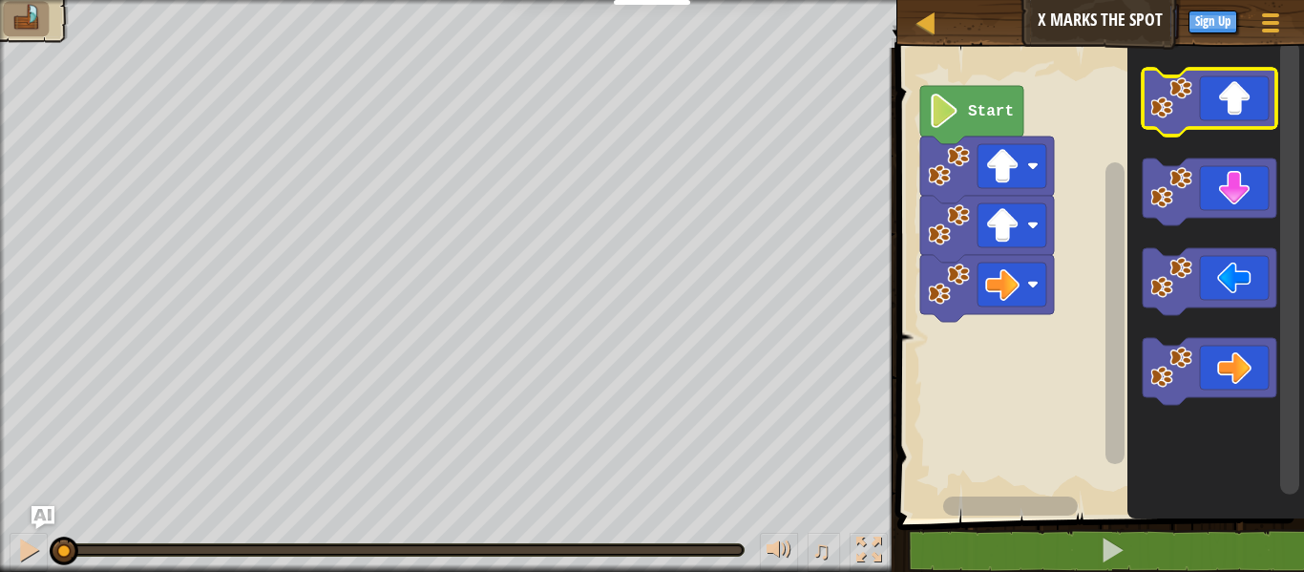
click at [1234, 107] on icon "Blockly Workspace" at bounding box center [1210, 102] width 134 height 67
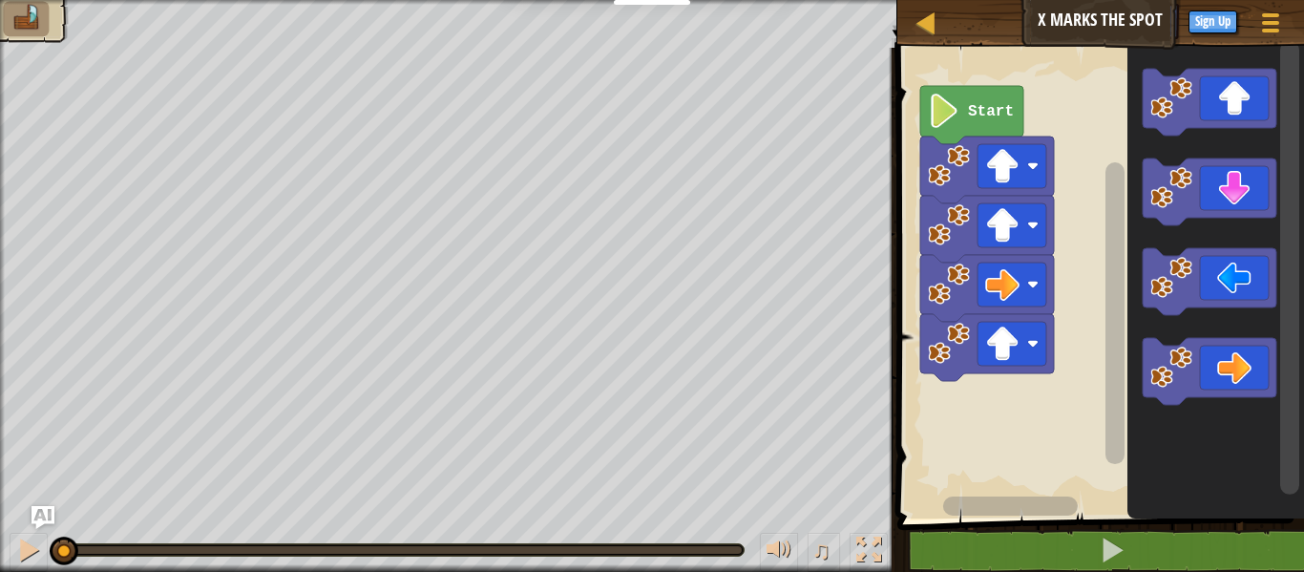
click at [1247, 98] on icon "Blockly Workspace" at bounding box center [1210, 102] width 134 height 67
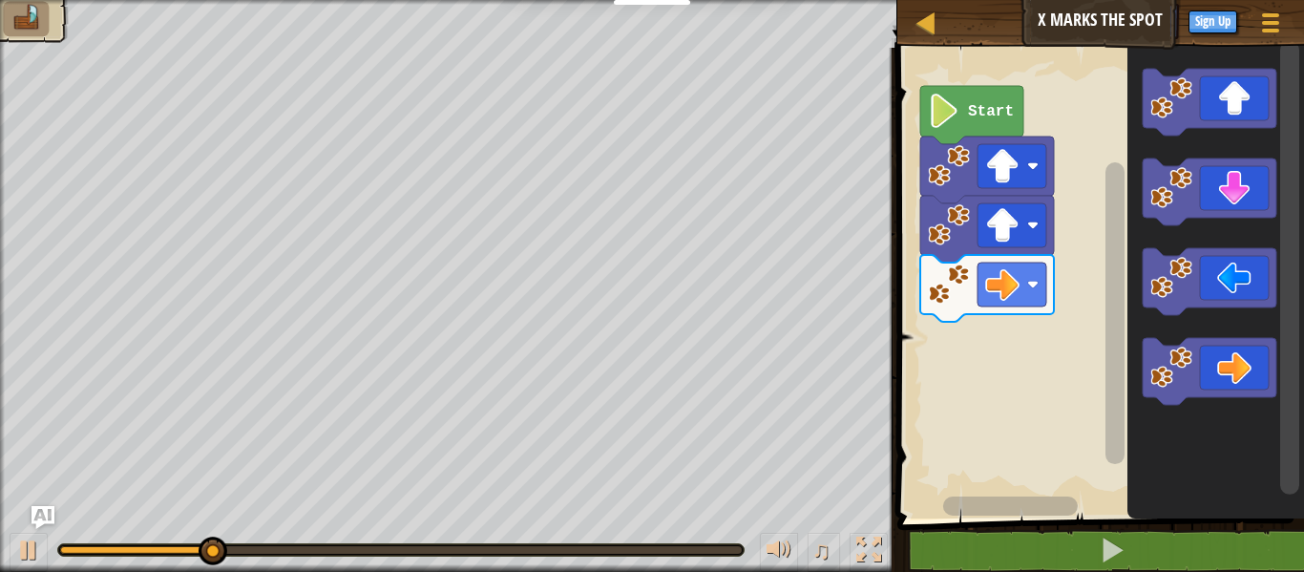
click at [1234, 368] on icon "Blockly Workspace" at bounding box center [1210, 371] width 134 height 67
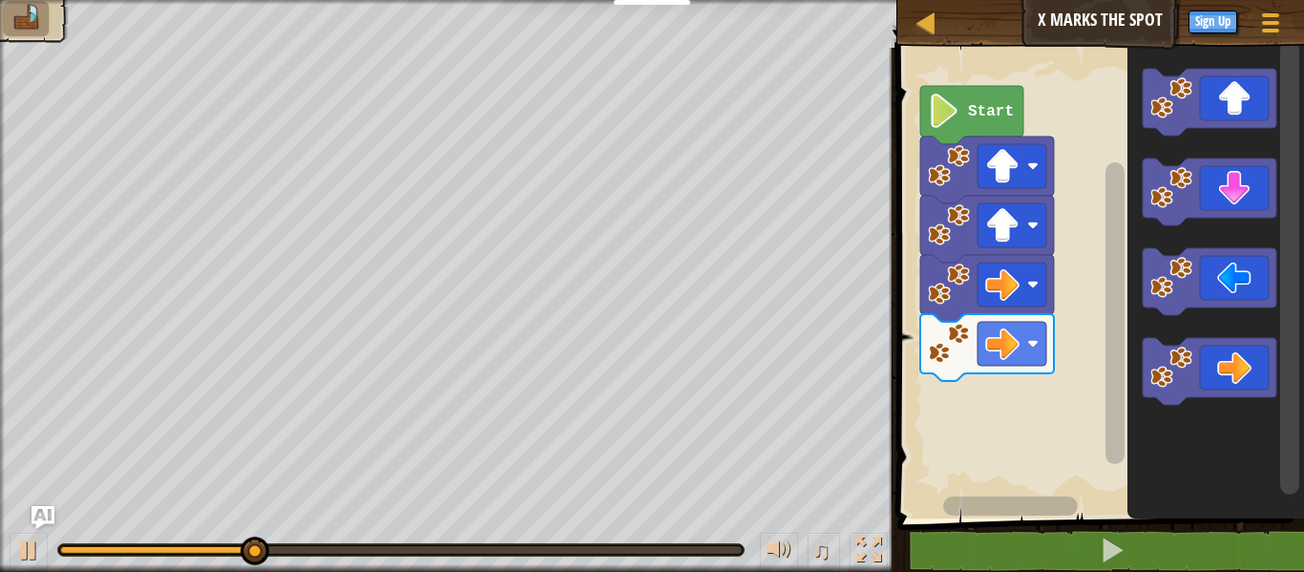
click at [1234, 378] on icon "Blockly Workspace" at bounding box center [1210, 371] width 134 height 67
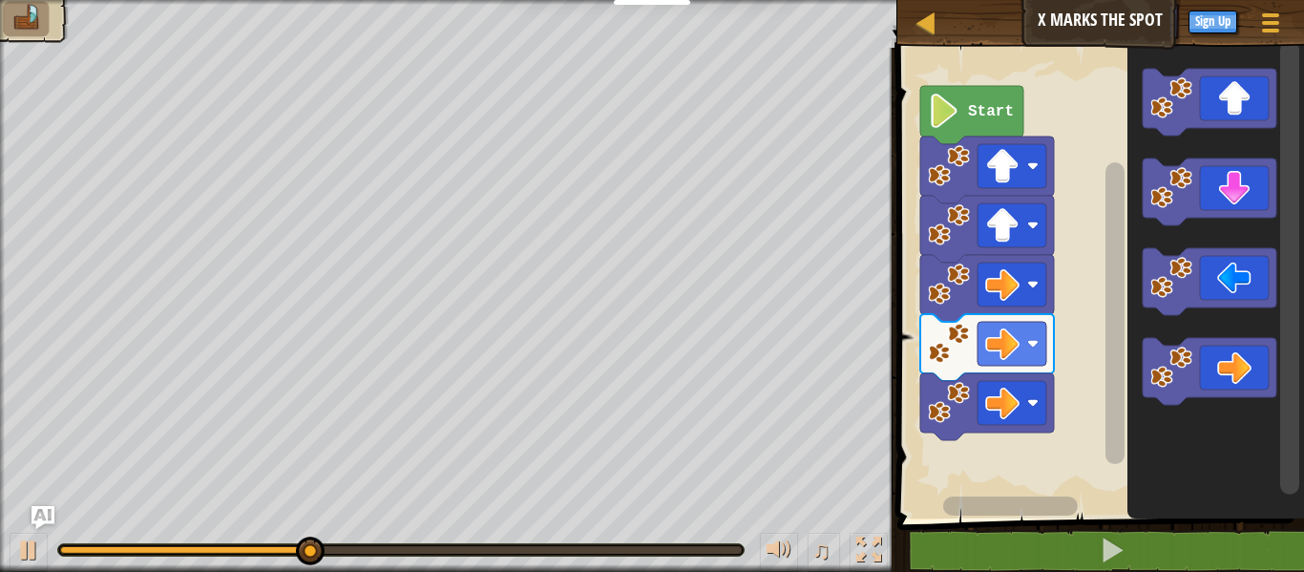
click at [1249, 192] on icon "Blockly Workspace" at bounding box center [1210, 191] width 134 height 67
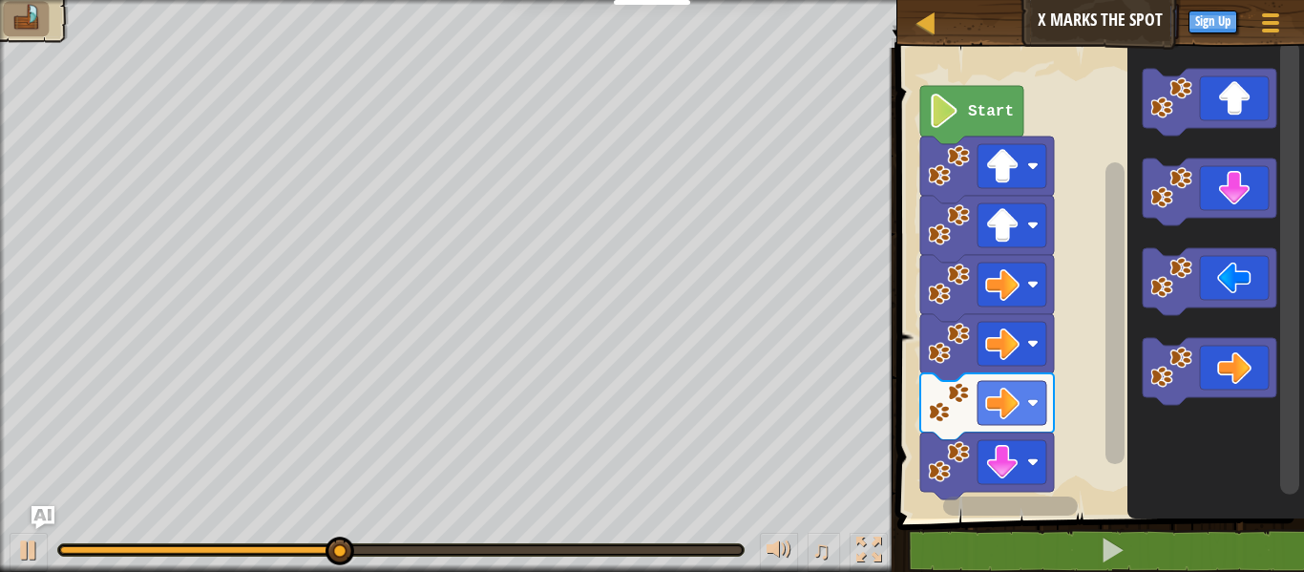
click at [1245, 204] on icon "Blockly Workspace" at bounding box center [1210, 191] width 134 height 67
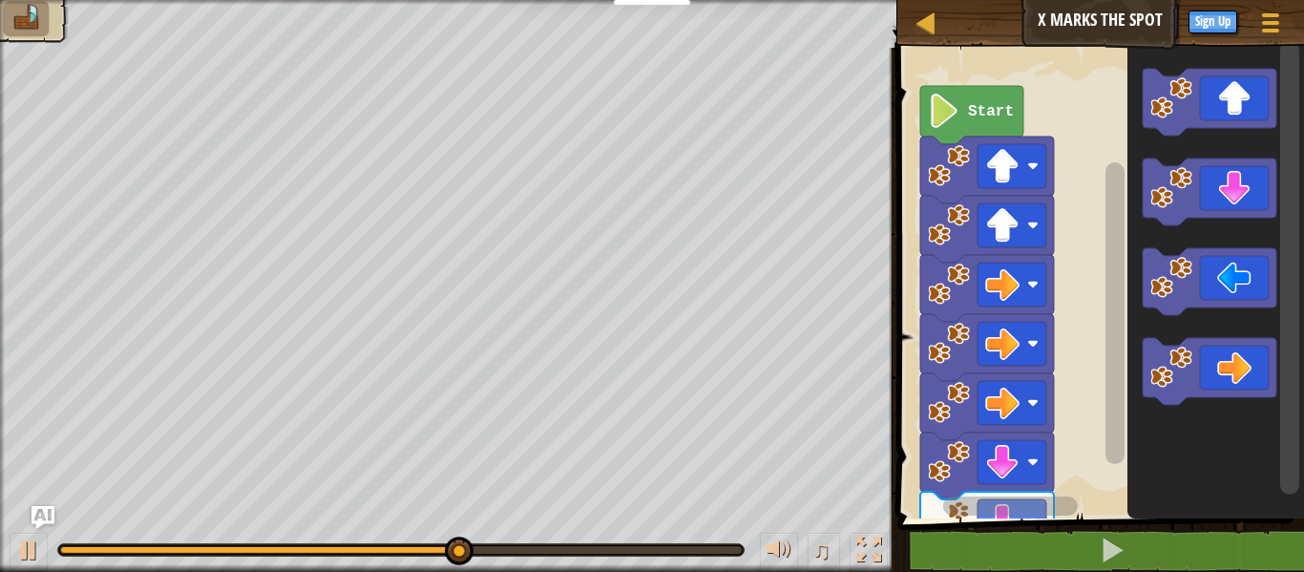
click at [1237, 289] on icon "Blockly Workspace" at bounding box center [1210, 281] width 134 height 67
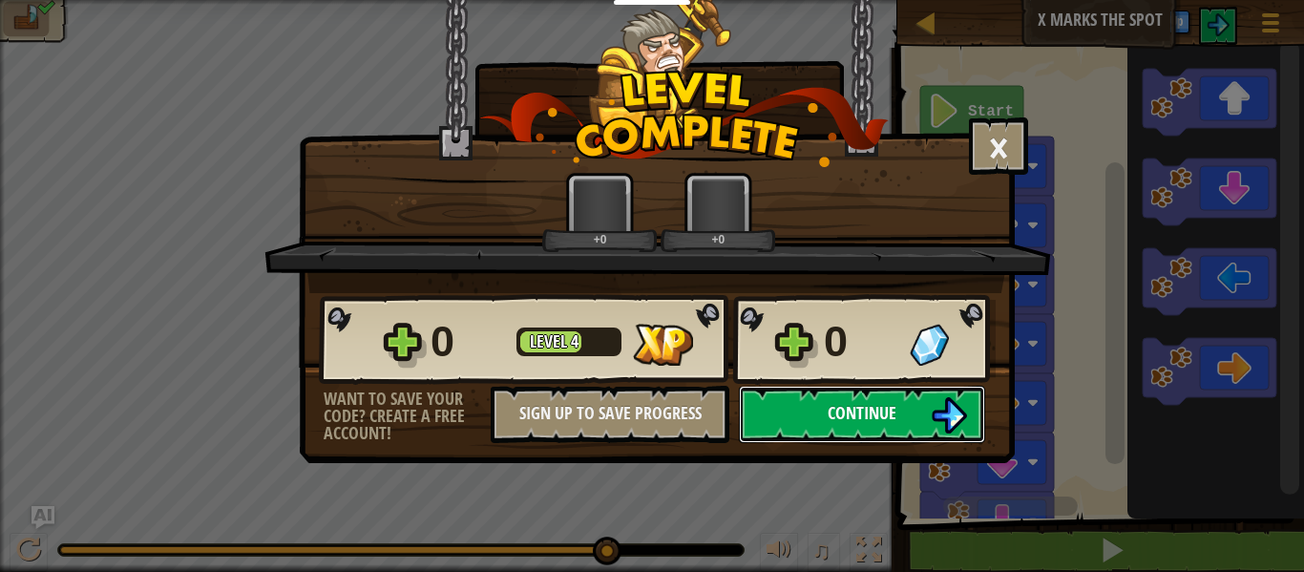
click at [920, 434] on button "Continue" at bounding box center [862, 414] width 246 height 57
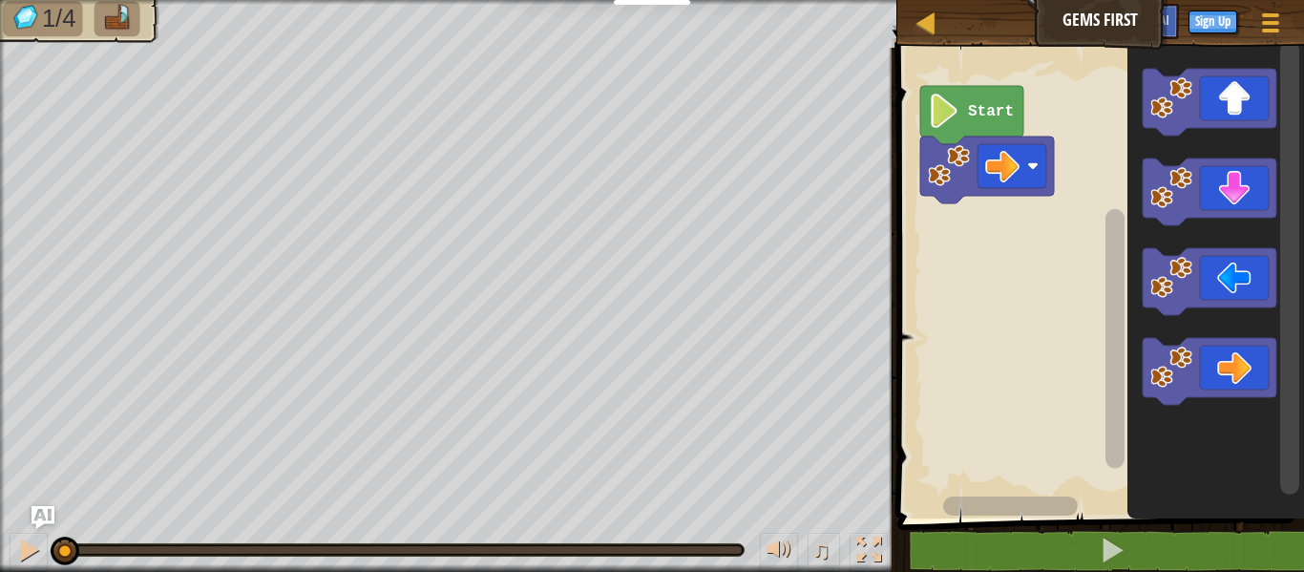
click at [1241, 375] on icon "Blockly Workspace" at bounding box center [1210, 371] width 134 height 67
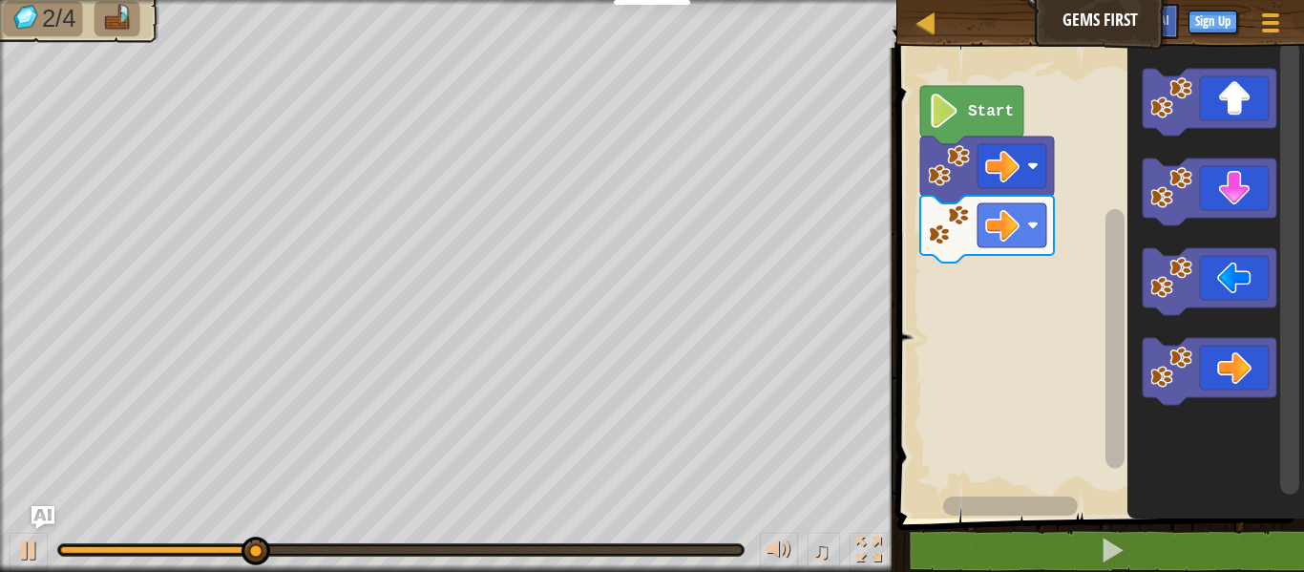
click at [1248, 104] on icon "Blockly Workspace" at bounding box center [1210, 102] width 134 height 67
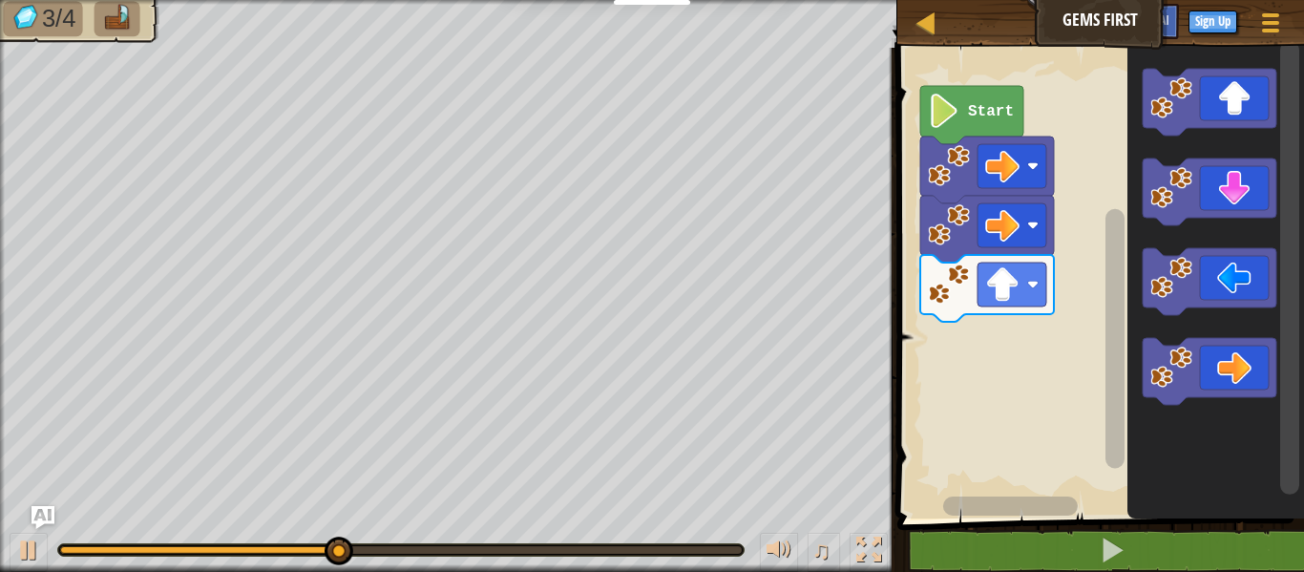
click at [1257, 199] on icon "Blockly Workspace" at bounding box center [1210, 191] width 134 height 67
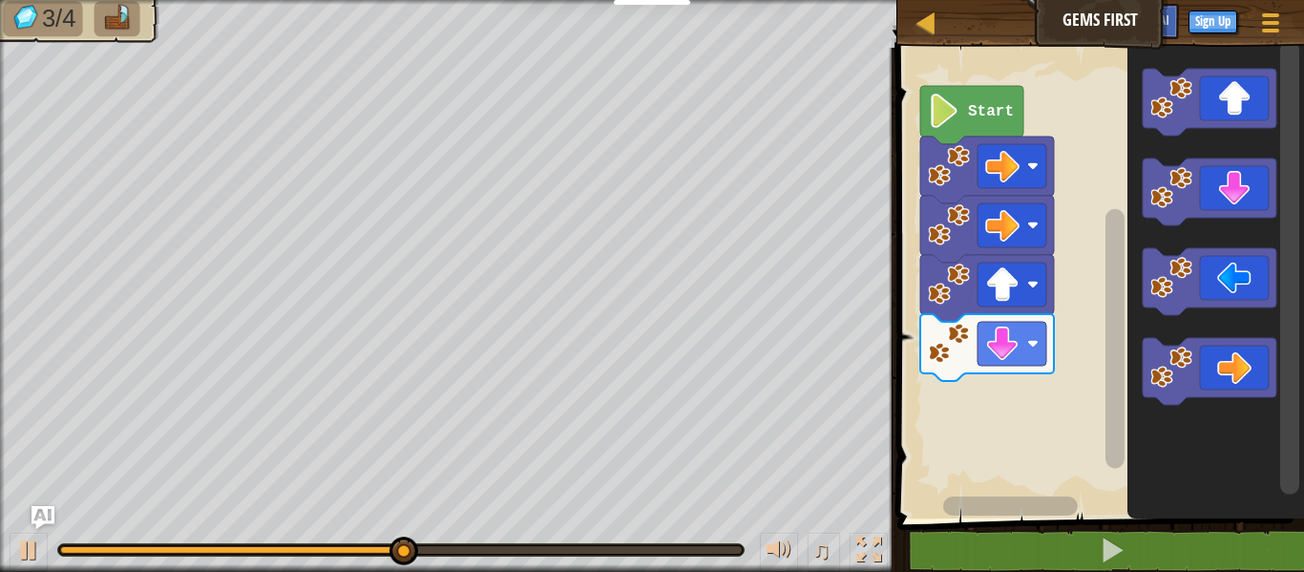
click at [1250, 190] on icon "Blockly Workspace" at bounding box center [1210, 191] width 134 height 67
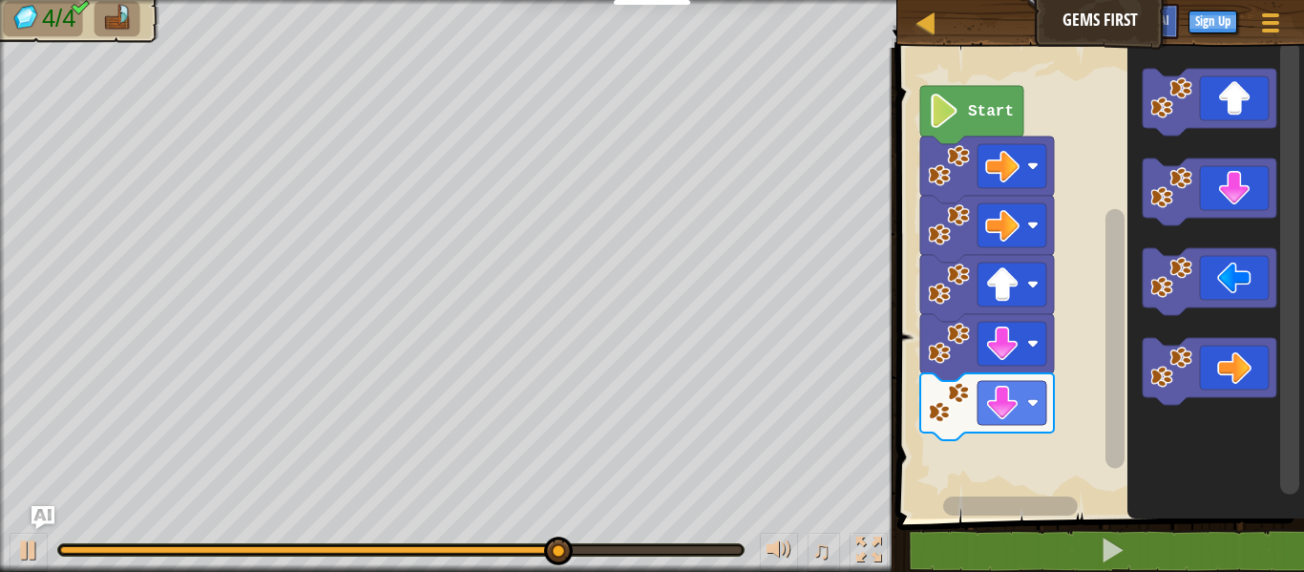
click at [1258, 105] on icon "Blockly Workspace" at bounding box center [1210, 102] width 134 height 67
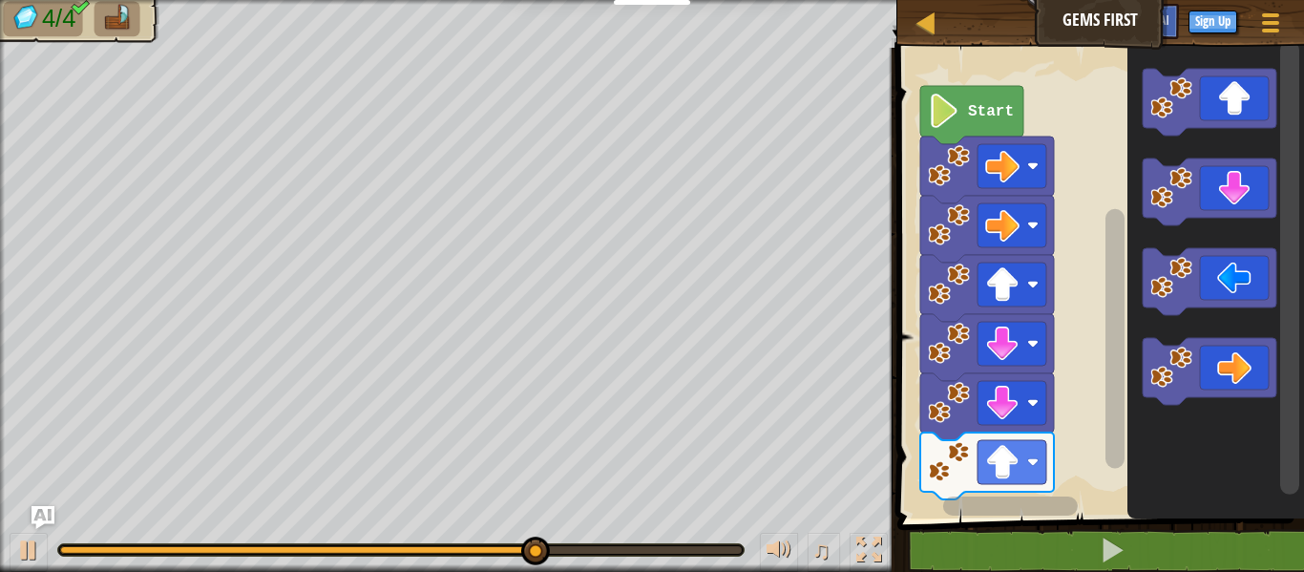
click at [1244, 379] on icon "Blockly Workspace" at bounding box center [1210, 371] width 134 height 67
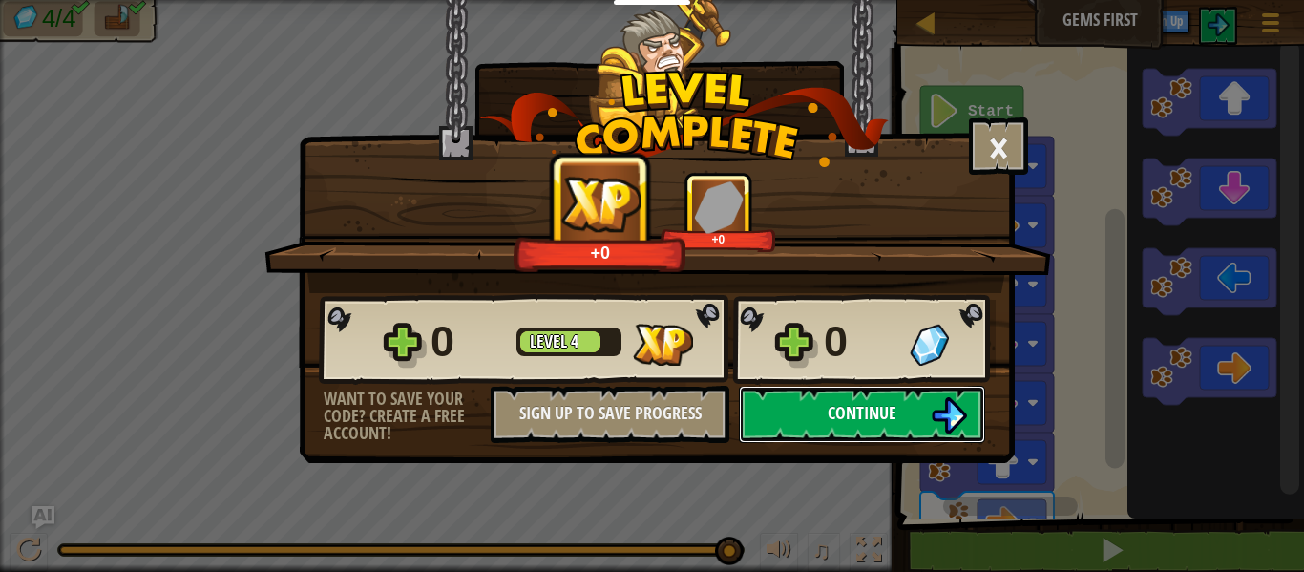
click at [939, 411] on img at bounding box center [949, 415] width 36 height 36
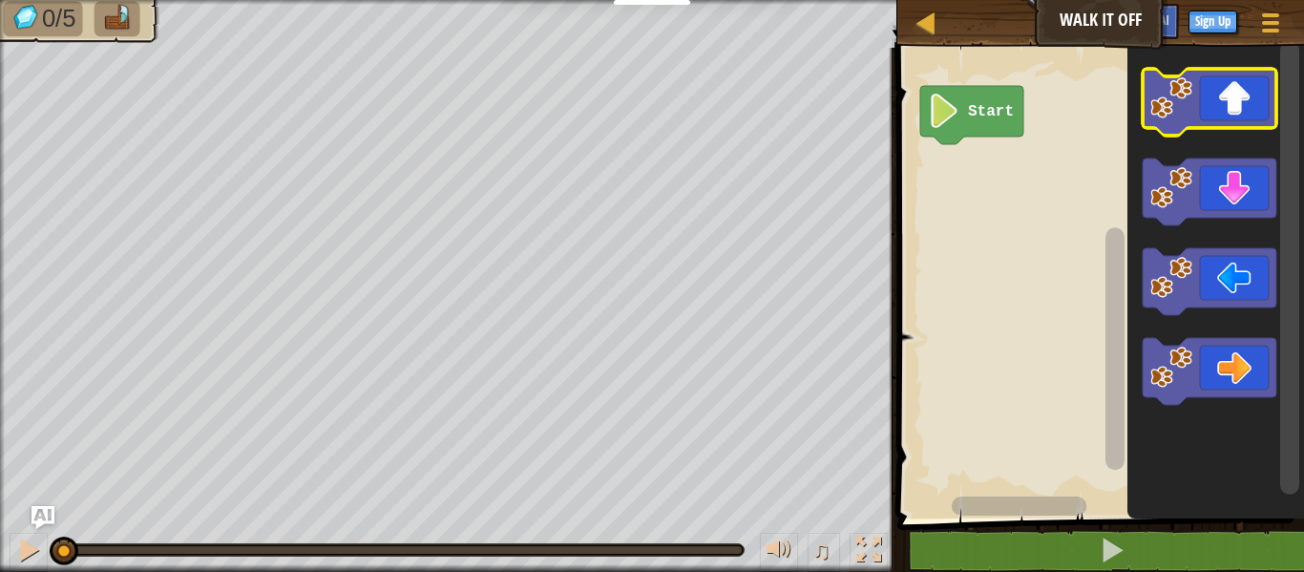
click at [1250, 98] on icon "Blockly Workspace" at bounding box center [1210, 102] width 134 height 67
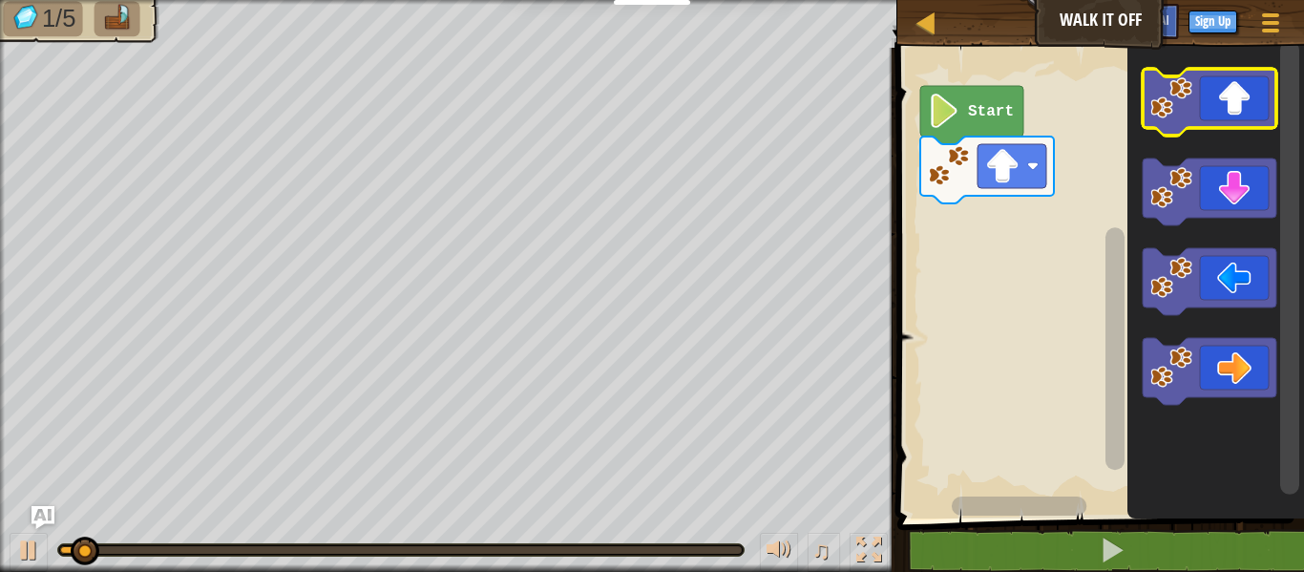
click at [1250, 98] on icon "Blockly Workspace" at bounding box center [1210, 102] width 134 height 67
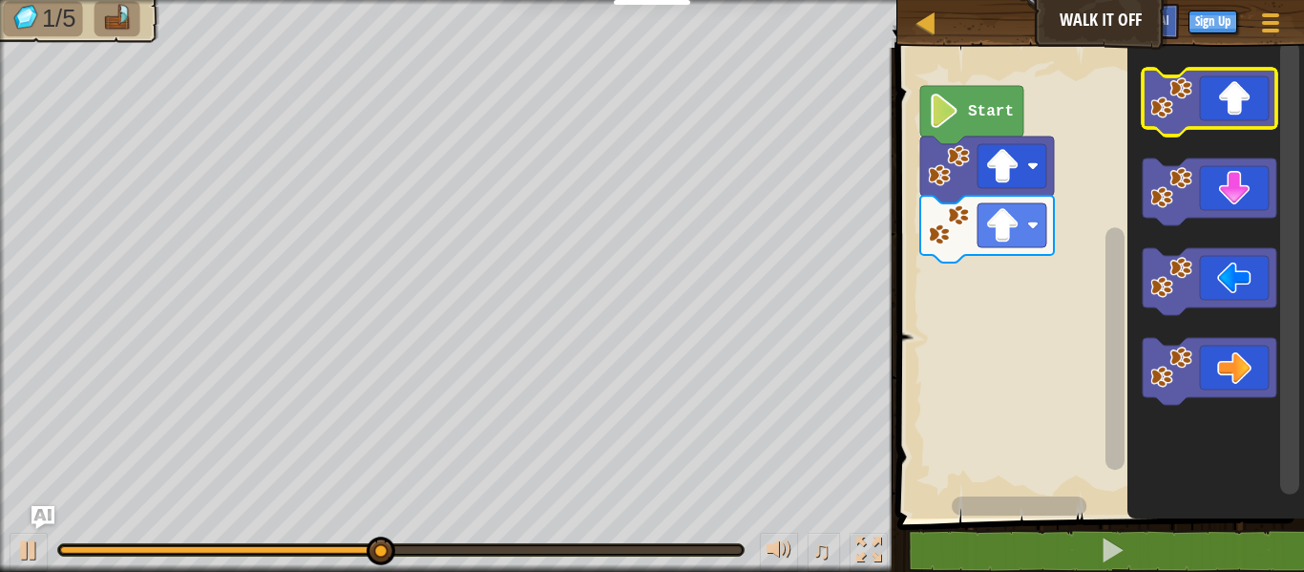
click at [1250, 98] on icon "Blockly Workspace" at bounding box center [1210, 102] width 134 height 67
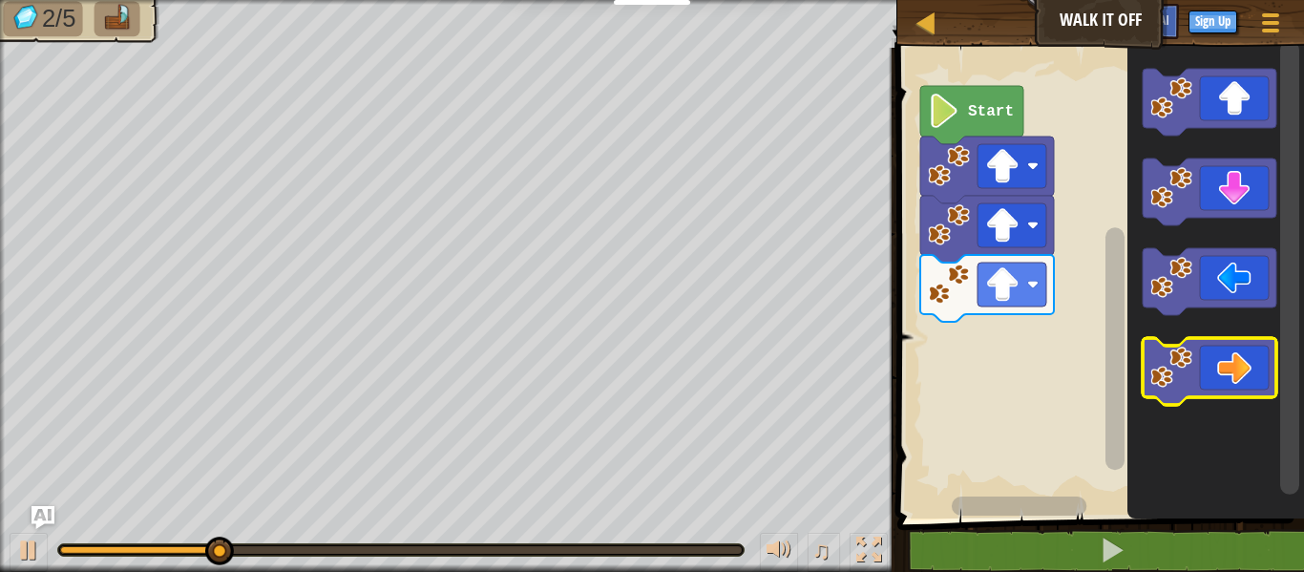
click at [1216, 363] on icon "Blockly Workspace" at bounding box center [1210, 371] width 134 height 67
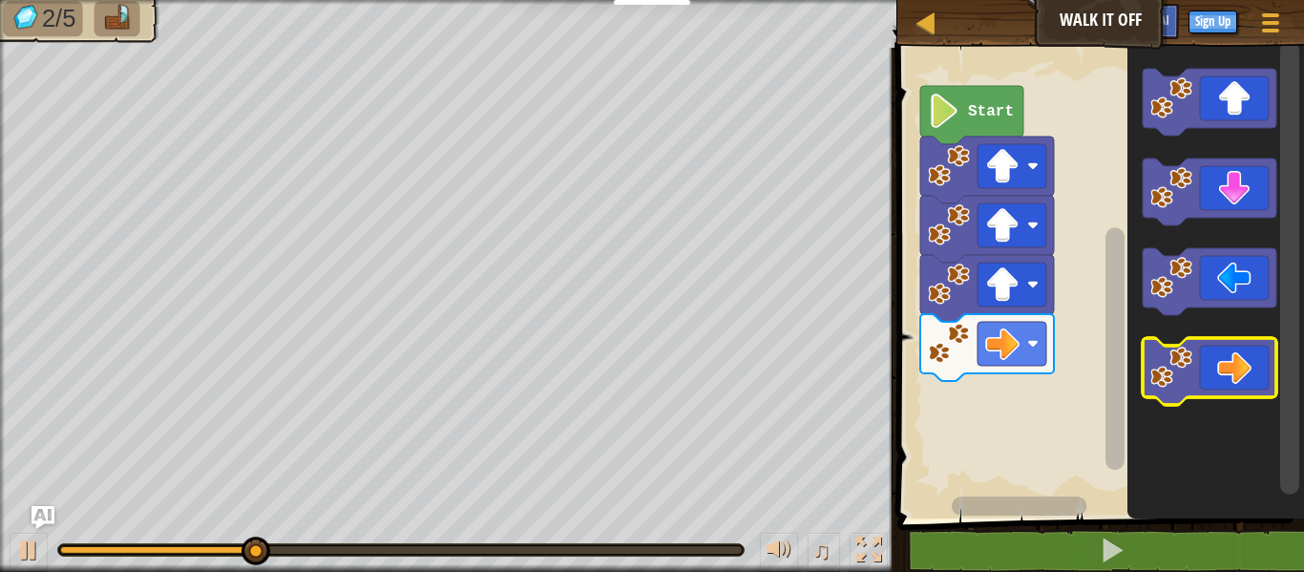
click at [1216, 363] on icon "Blockly Workspace" at bounding box center [1210, 371] width 134 height 67
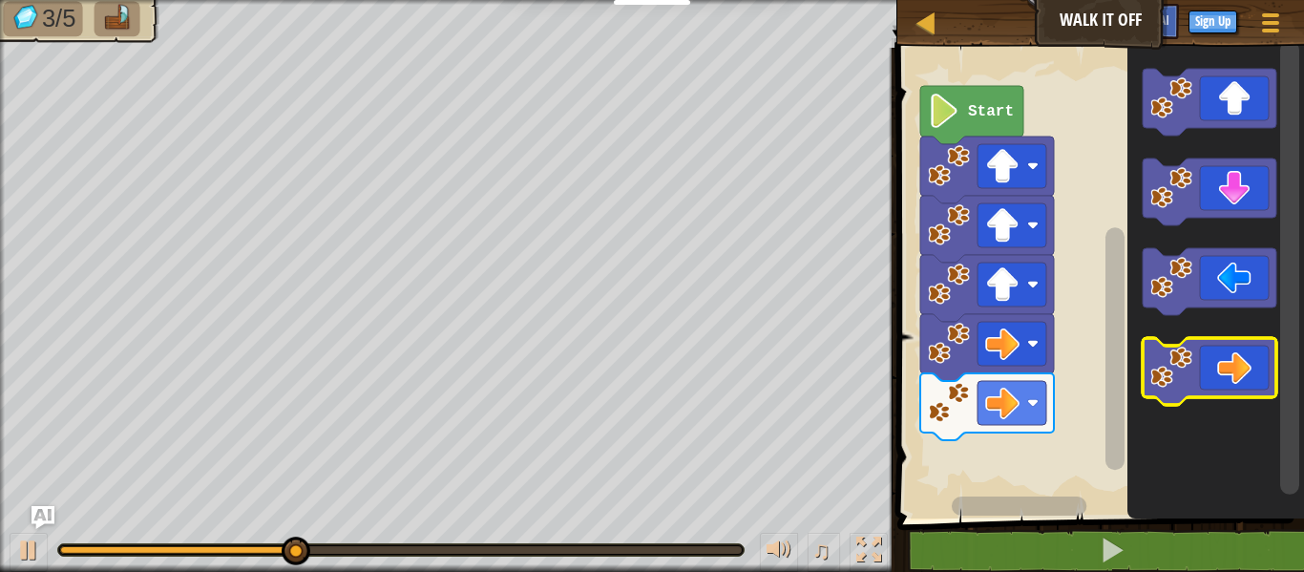
click at [1216, 363] on icon "Blockly Workspace" at bounding box center [1210, 371] width 134 height 67
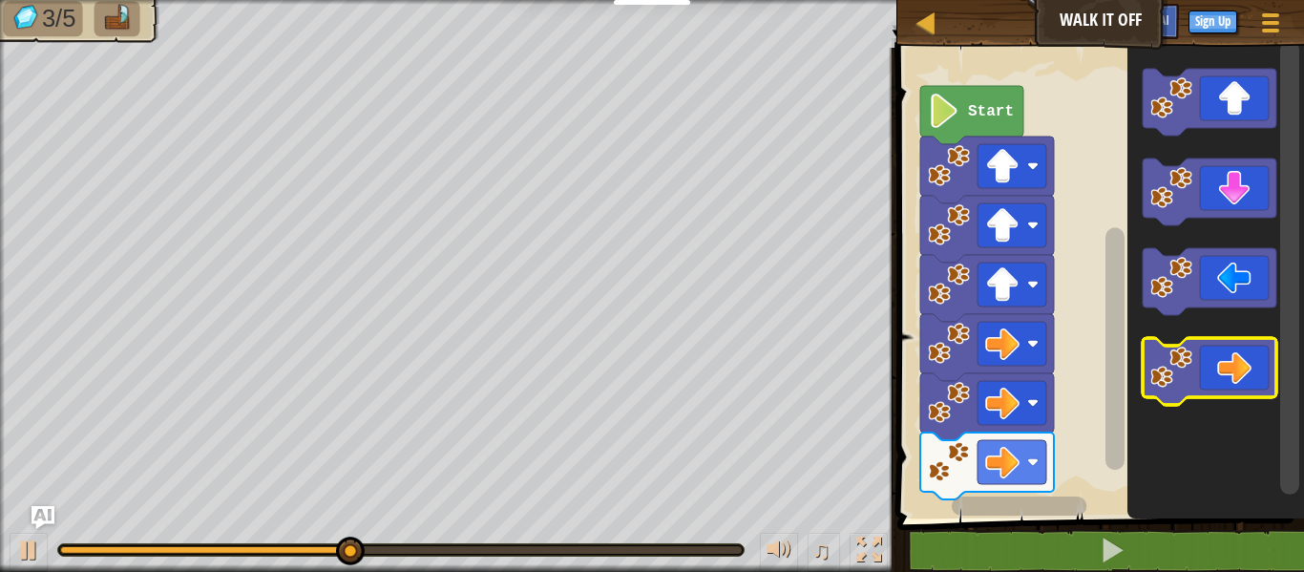
click at [1216, 363] on icon "Blockly Workspace" at bounding box center [1210, 371] width 134 height 67
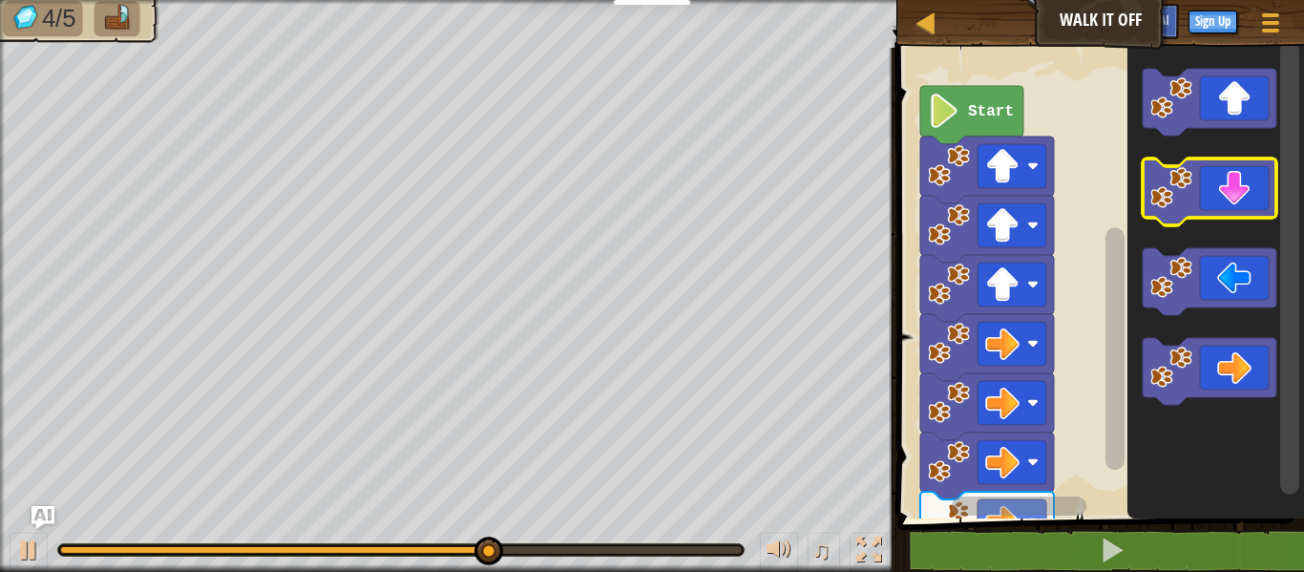
click at [1213, 166] on icon "Blockly Workspace" at bounding box center [1210, 191] width 134 height 67
click at [1215, 170] on icon "Blockly Workspace" at bounding box center [1210, 191] width 134 height 67
click at [1217, 171] on icon "Blockly Workspace" at bounding box center [1210, 191] width 134 height 67
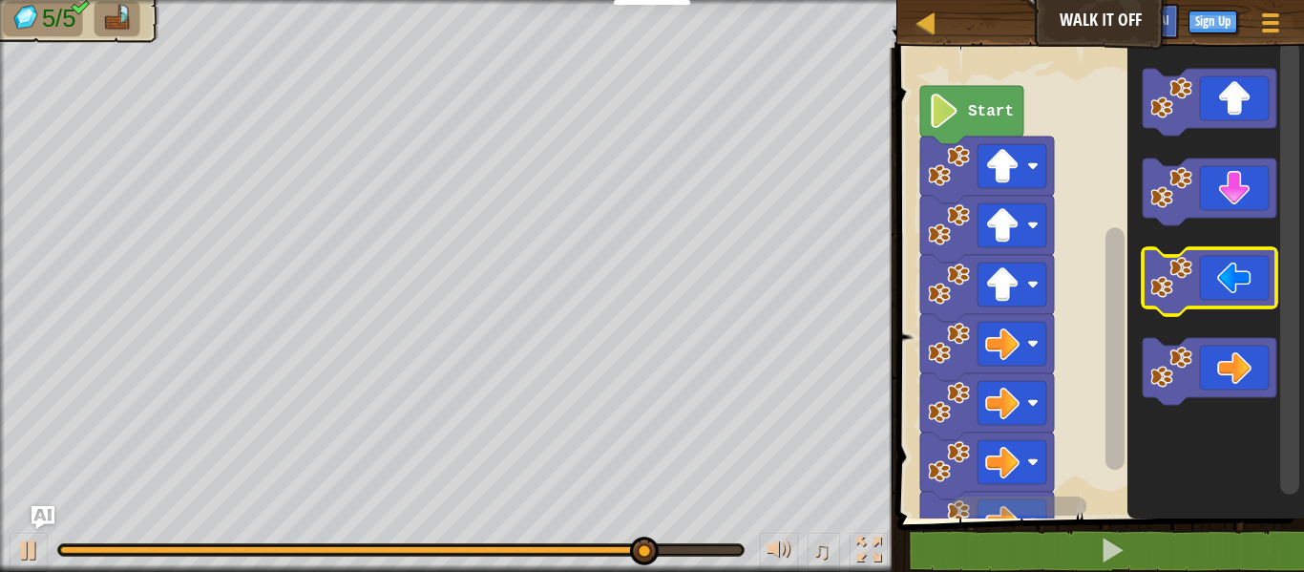
click at [1179, 295] on image "Blockly Workspace" at bounding box center [1171, 278] width 42 height 42
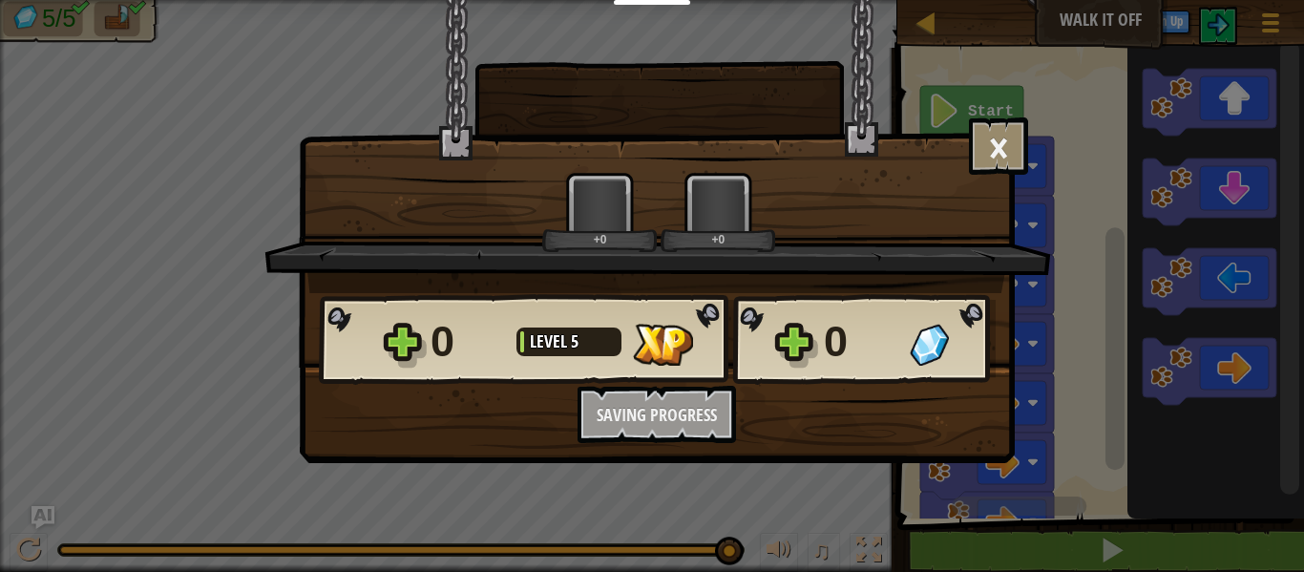
click at [0, 0] on button "Continue" at bounding box center [0, 0] width 0 height 0
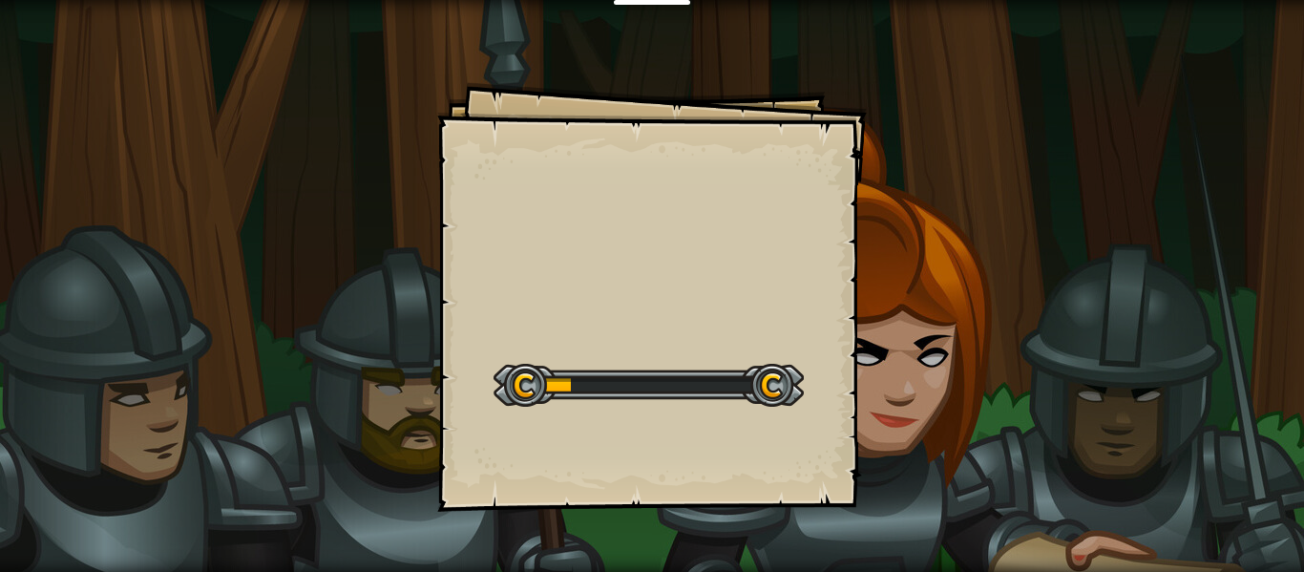
click at [911, 451] on div "Goals Start Level Error loading from server. Try refreshing the page. You'll ne…" at bounding box center [652, 286] width 1304 height 572
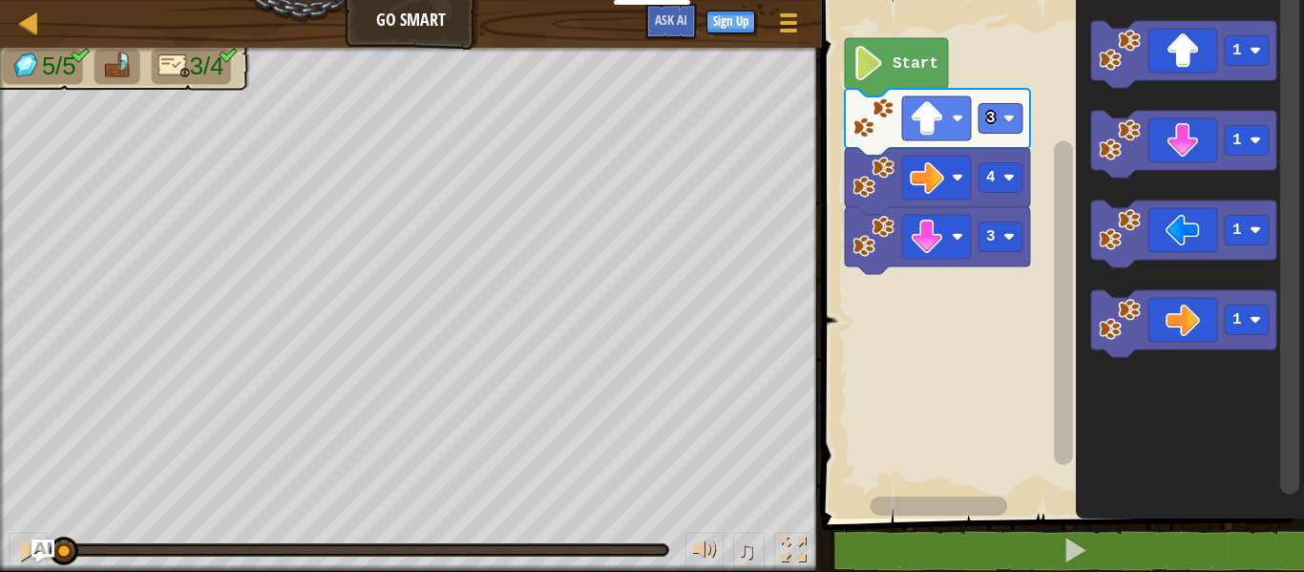
click at [1199, 47] on icon "Blockly Workspace" at bounding box center [1183, 54] width 185 height 67
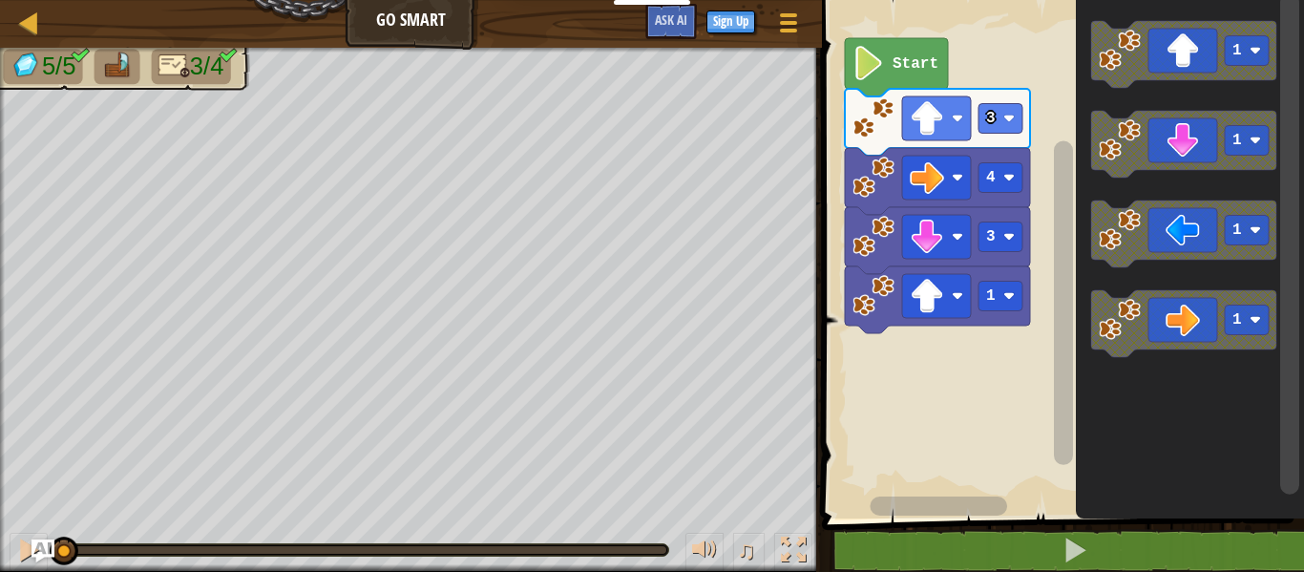
click at [1180, 44] on icon "Blockly Workspace" at bounding box center [1183, 54] width 185 height 67
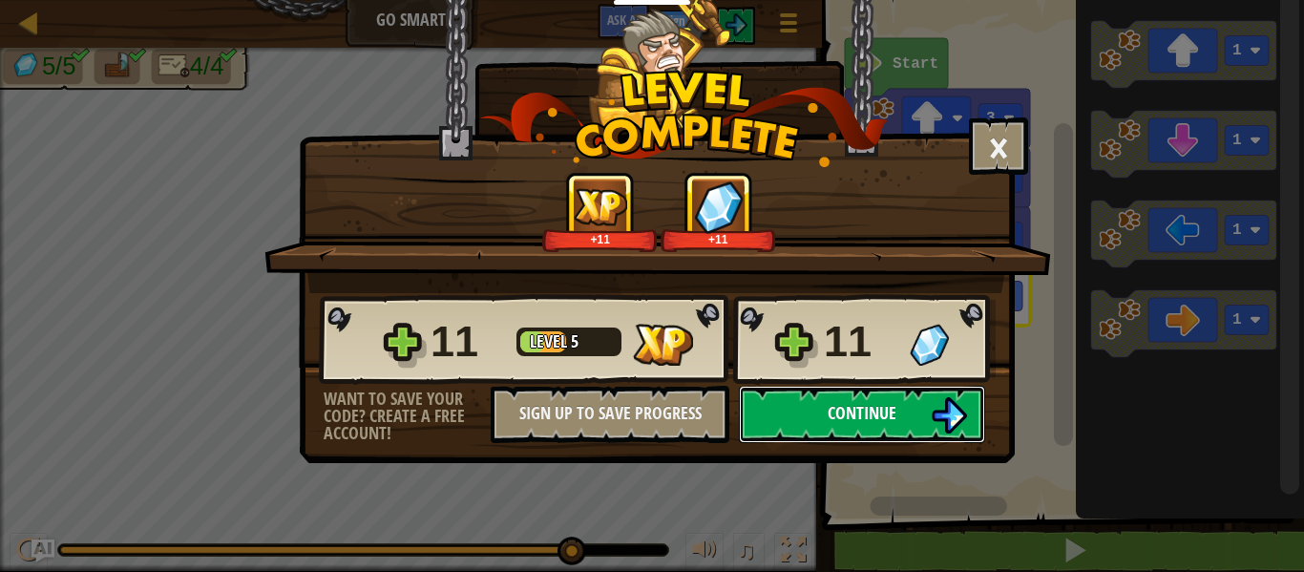
click at [961, 437] on button "Continue" at bounding box center [862, 414] width 246 height 57
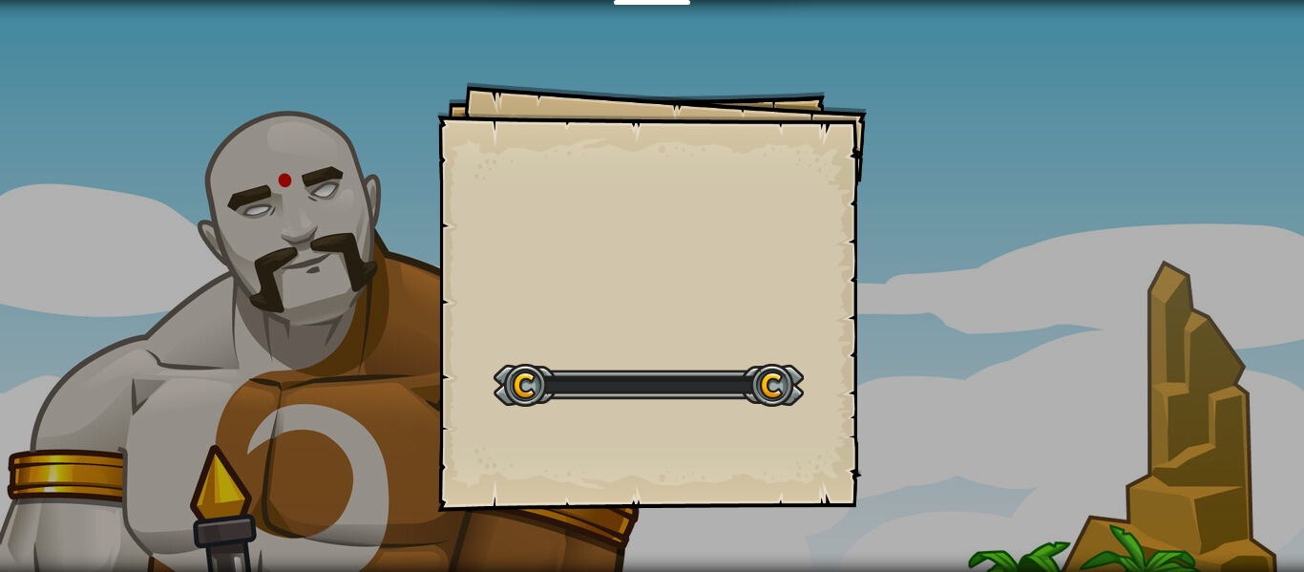
click at [931, 422] on div "Goals Start Level Error loading from server. Try refreshing the page. You'll ne…" at bounding box center [652, 286] width 1304 height 572
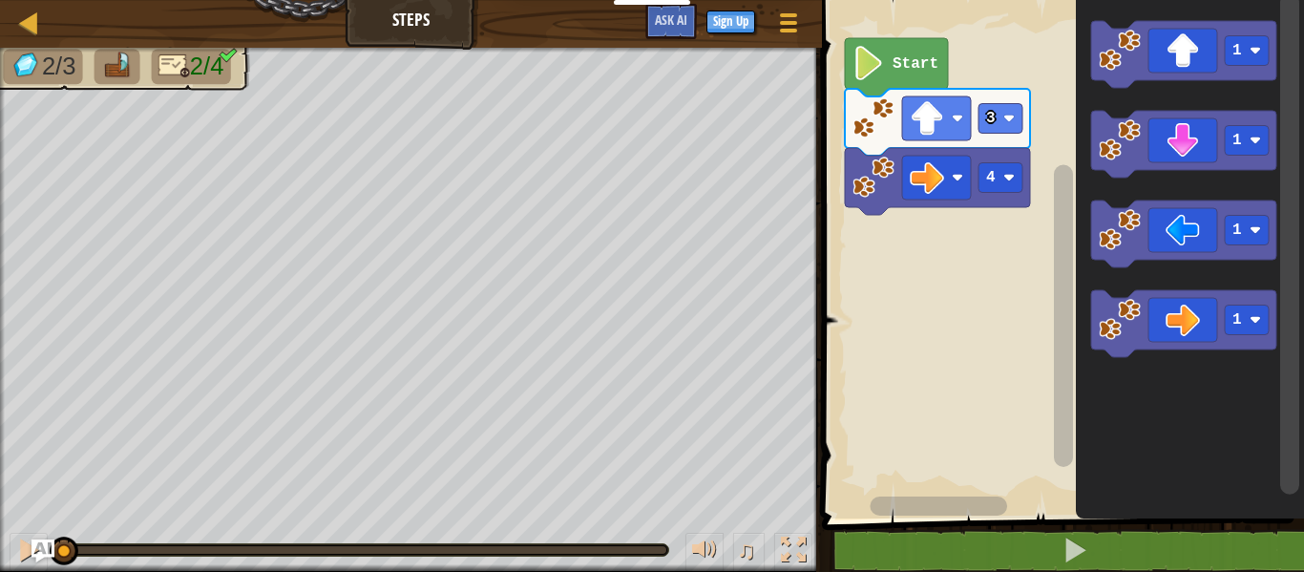
click at [1167, 137] on icon "Blockly Workspace" at bounding box center [1183, 144] width 185 height 67
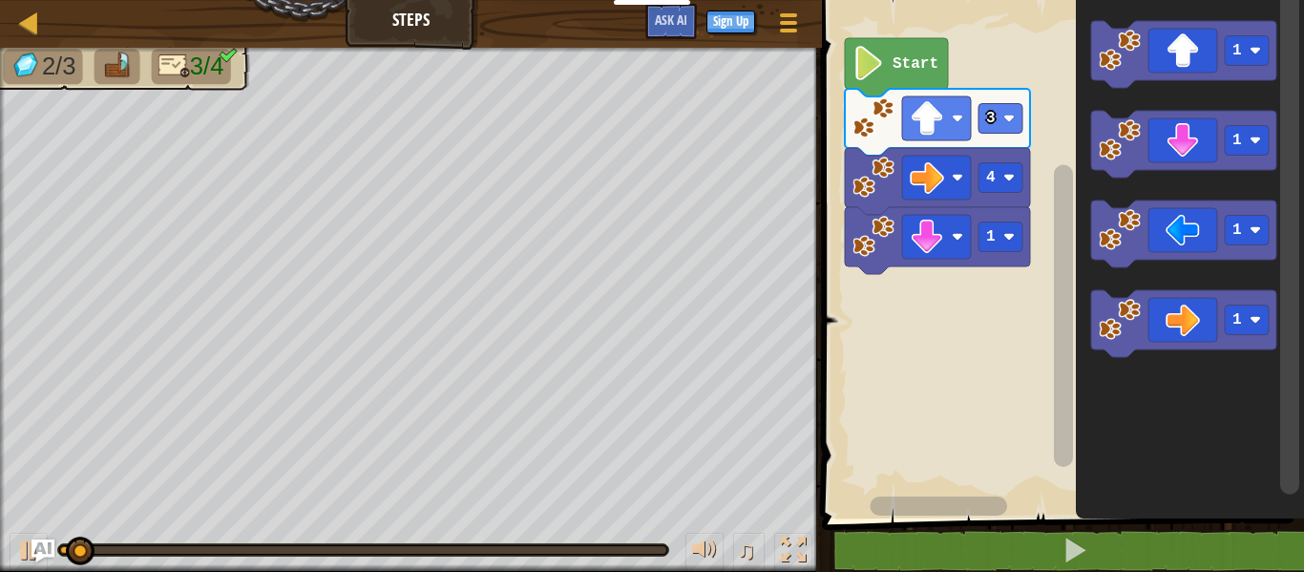
click at [988, 234] on text "1" at bounding box center [991, 236] width 10 height 17
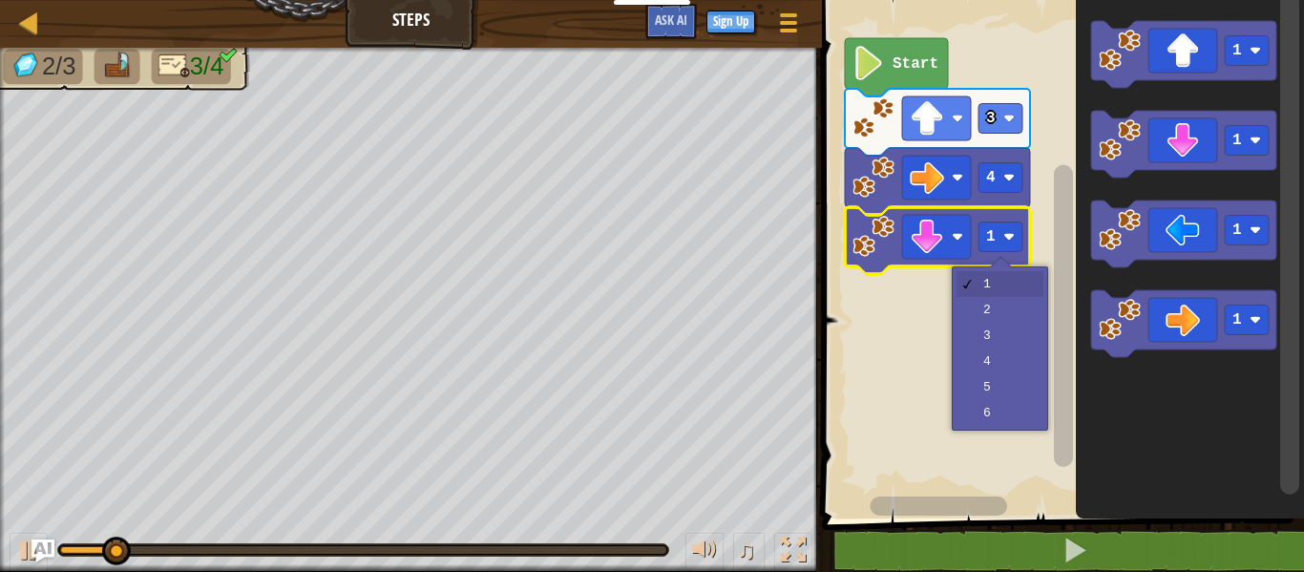
click at [1004, 348] on rect "Blockly Workspace" at bounding box center [1060, 254] width 488 height 528
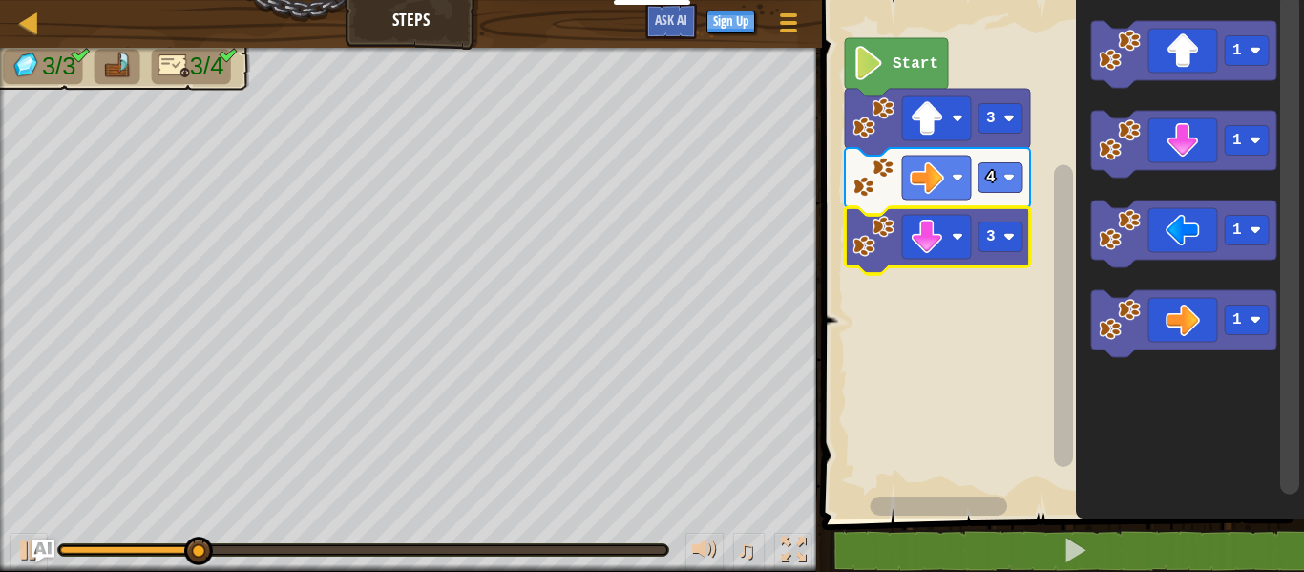
click at [1185, 224] on icon "Blockly Workspace" at bounding box center [1183, 233] width 185 height 67
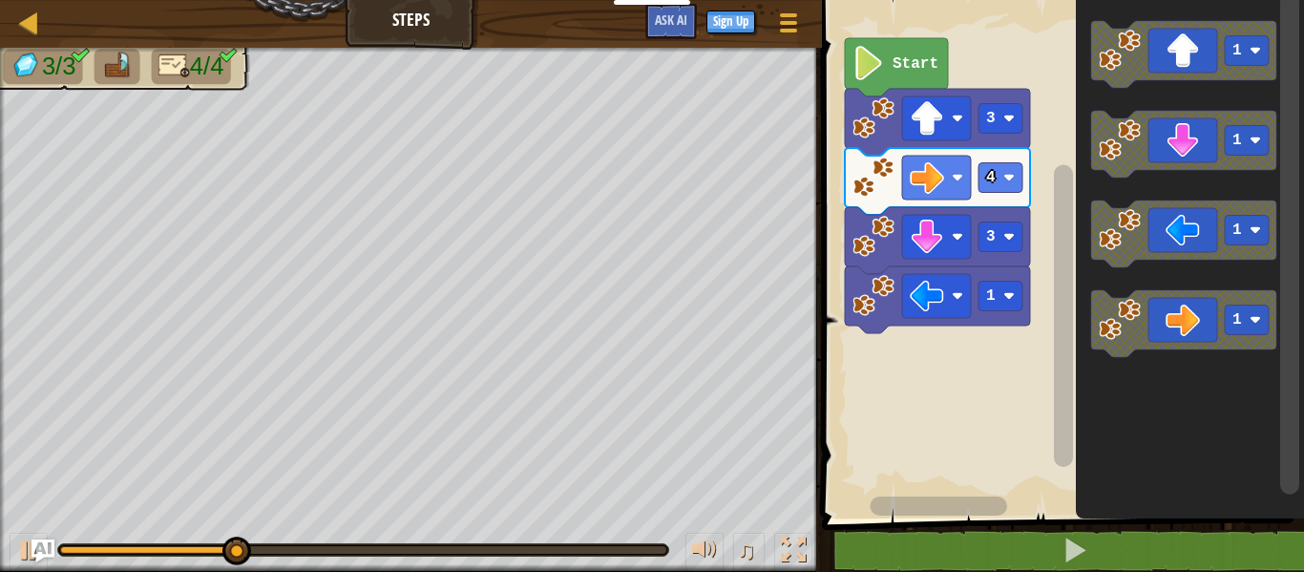
click at [999, 298] on rect "Blockly Workspace" at bounding box center [1001, 297] width 44 height 30
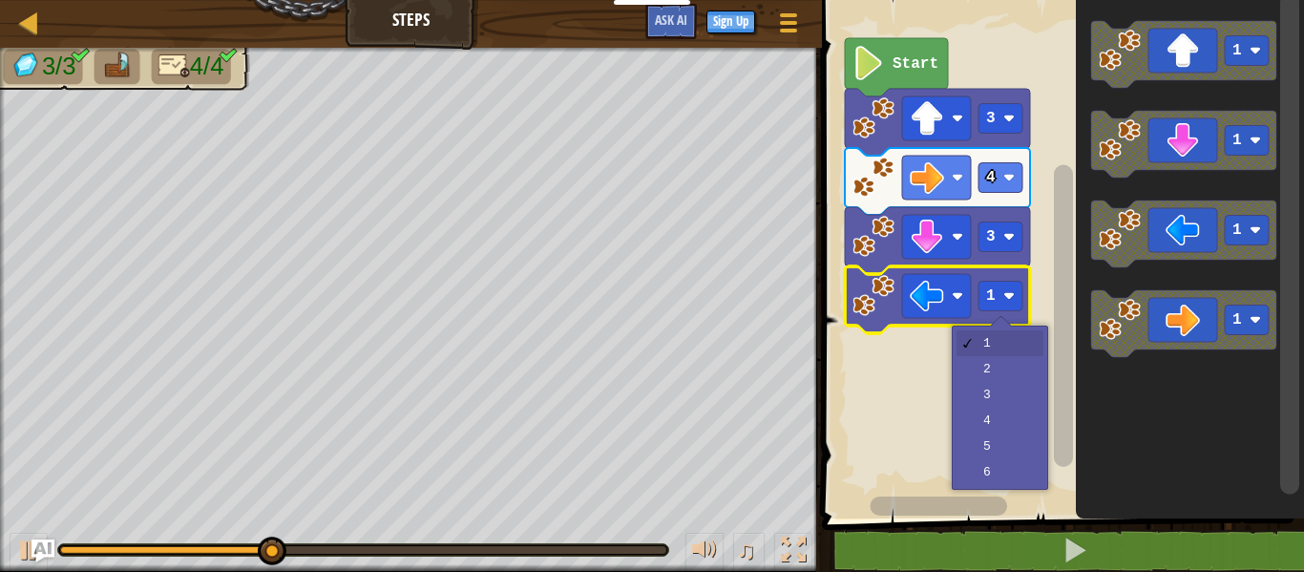
click at [993, 375] on rect "Blockly Workspace" at bounding box center [1060, 254] width 488 height 528
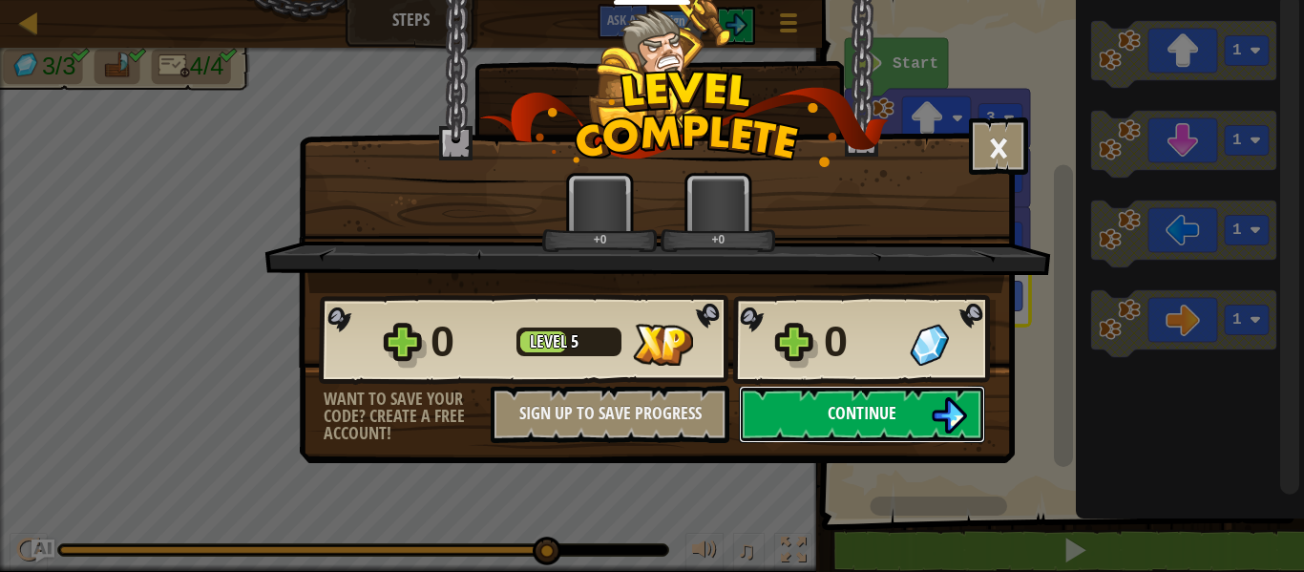
click at [861, 432] on button "Continue" at bounding box center [862, 414] width 246 height 57
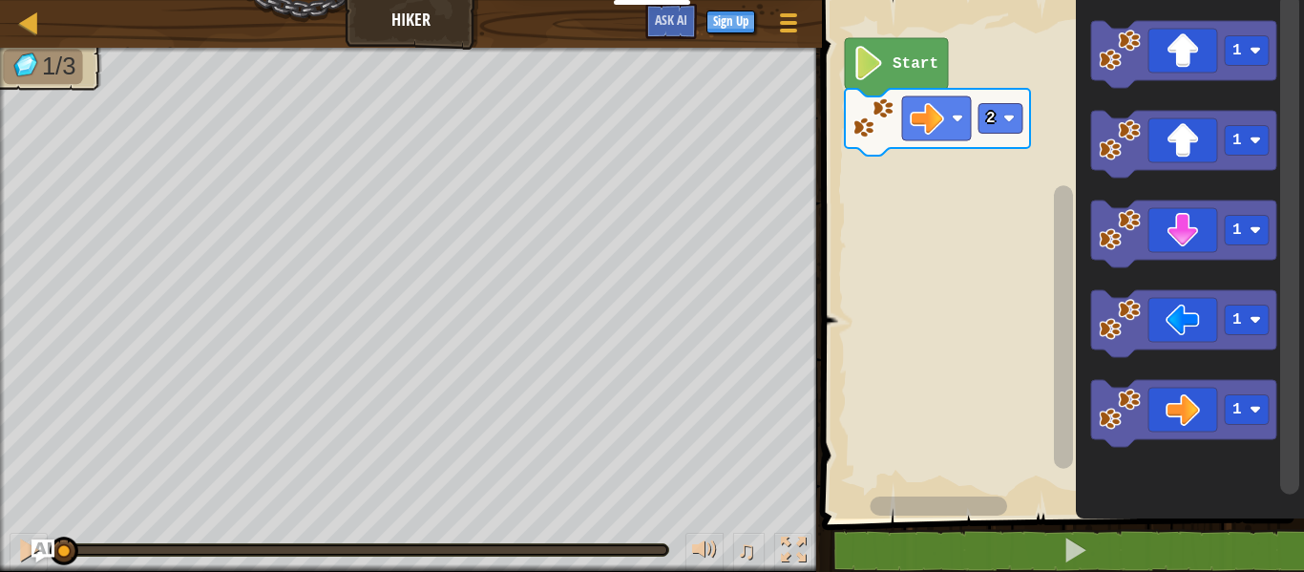
click at [1183, 43] on icon "Blockly Workspace" at bounding box center [1183, 54] width 185 height 67
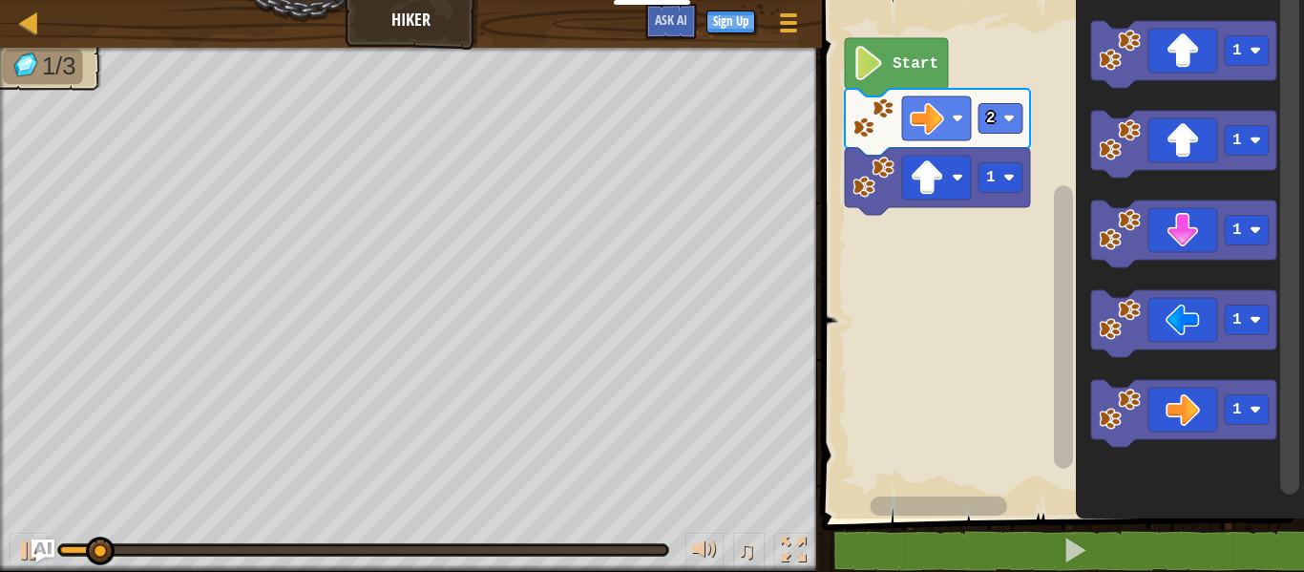
click at [0, 0] on div at bounding box center [0, 0] width 0 height 0
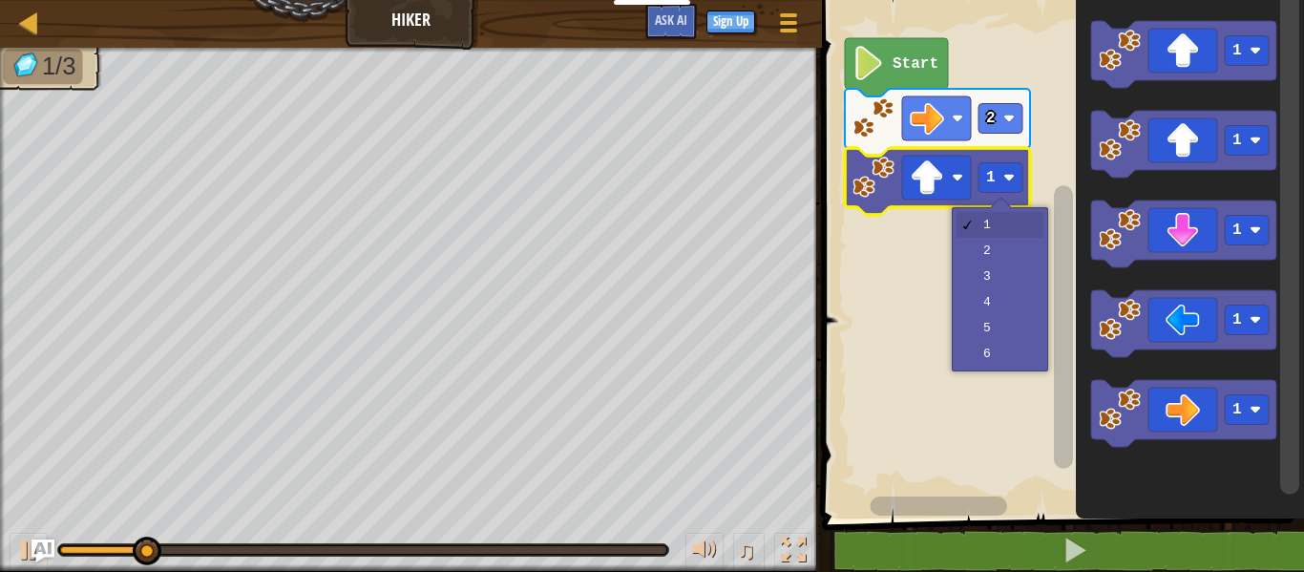
click at [999, 274] on rect "Blockly Workspace" at bounding box center [1060, 254] width 488 height 528
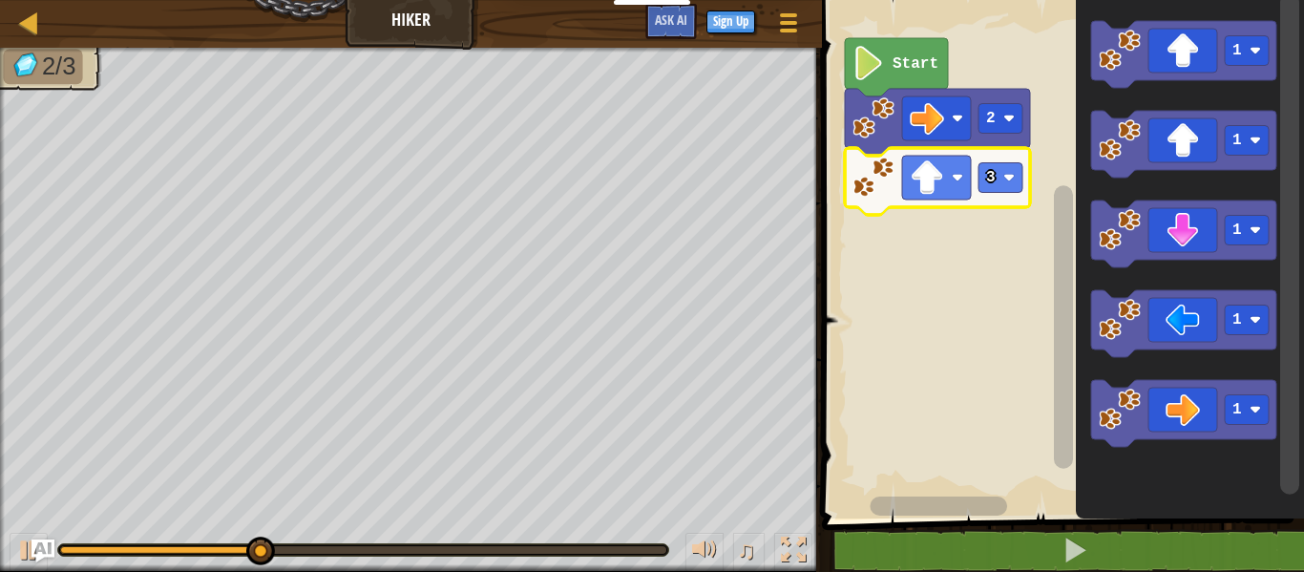
click at [1198, 417] on icon "Blockly Workspace" at bounding box center [1183, 413] width 185 height 67
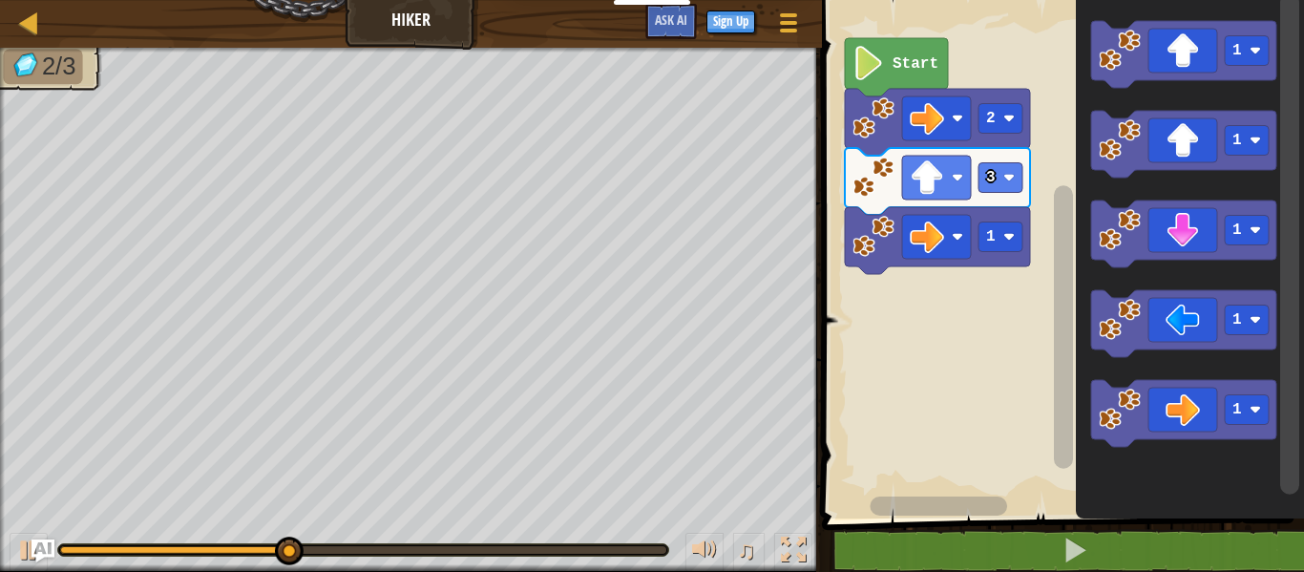
click at [0, 0] on div at bounding box center [0, 0] width 0 height 0
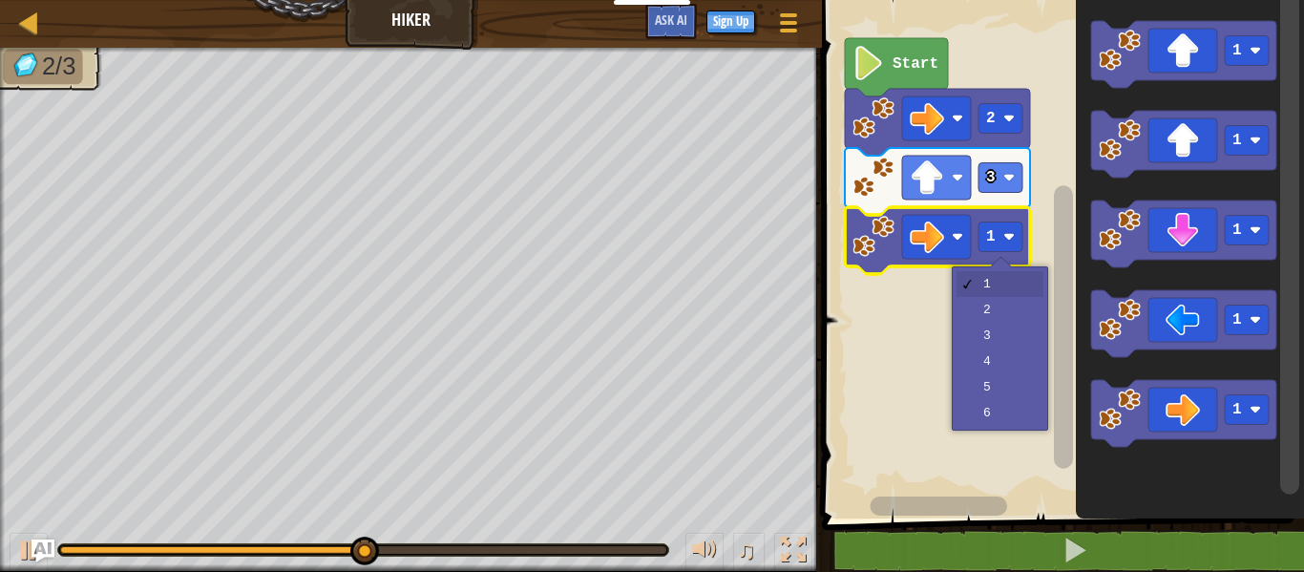
click at [1007, 317] on rect "Blockly Workspace" at bounding box center [1060, 254] width 488 height 528
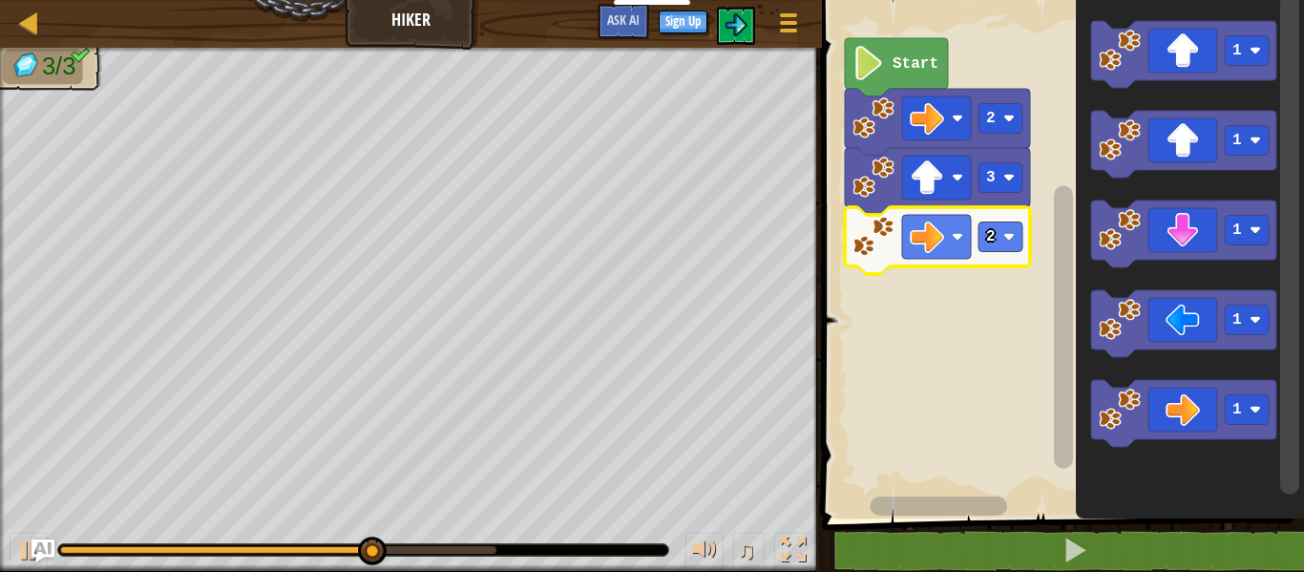
click at [1009, 236] on image "Blockly Workspace" at bounding box center [1008, 236] width 11 height 11
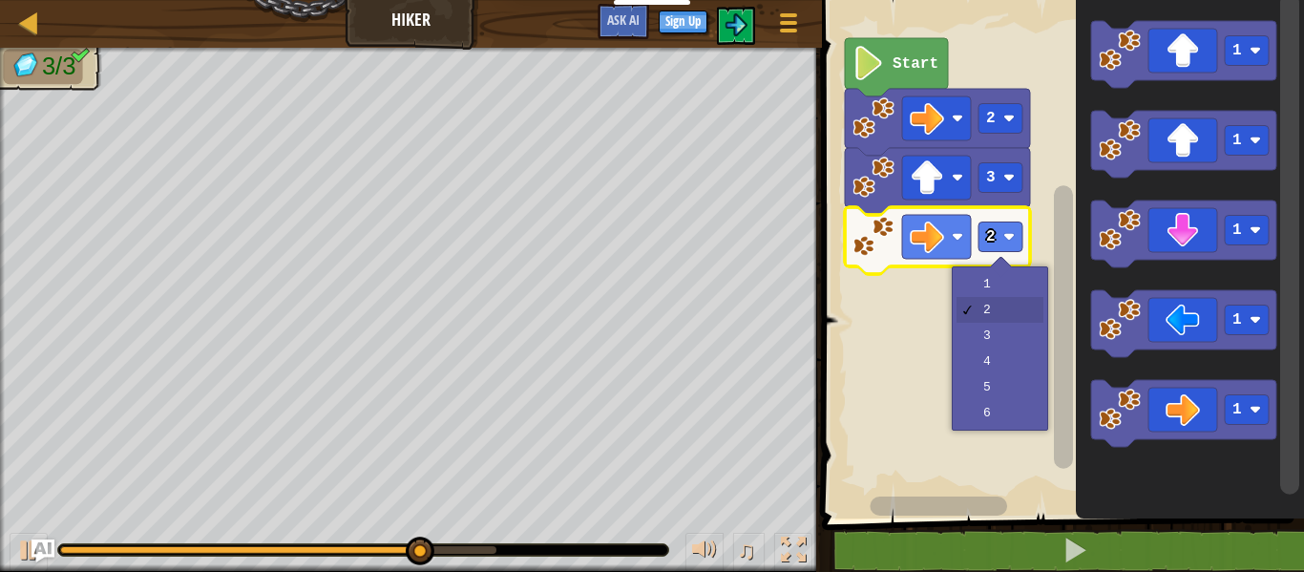
click at [1013, 361] on rect "Blockly Workspace" at bounding box center [1060, 254] width 488 height 528
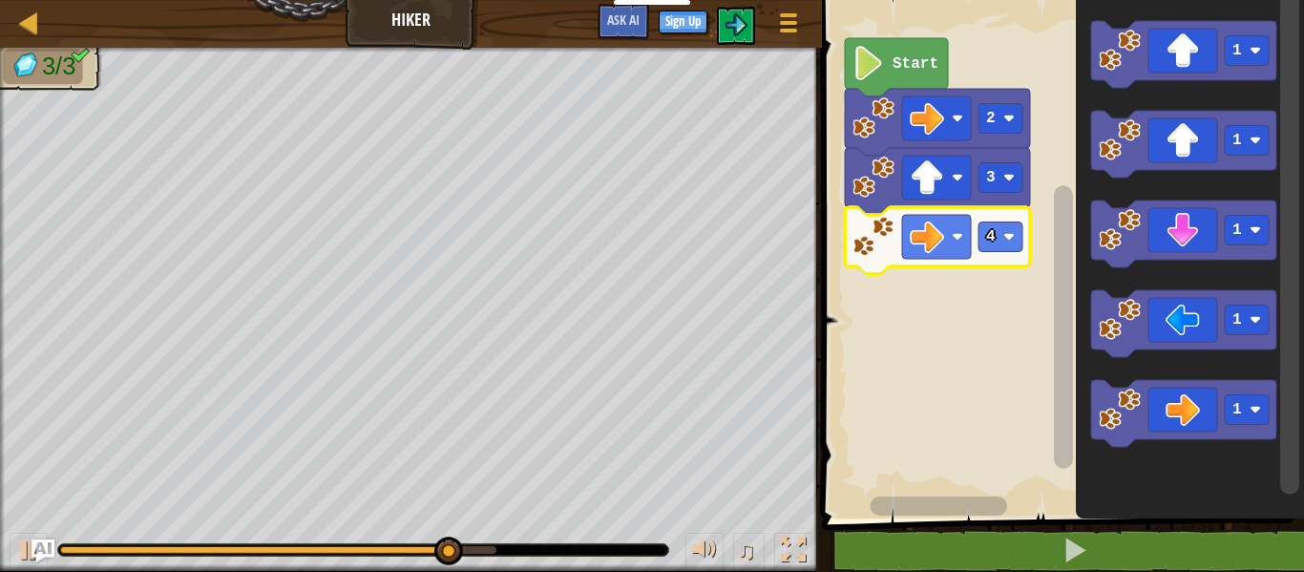
click at [1000, 240] on rect "Blockly Workspace" at bounding box center [1001, 237] width 44 height 30
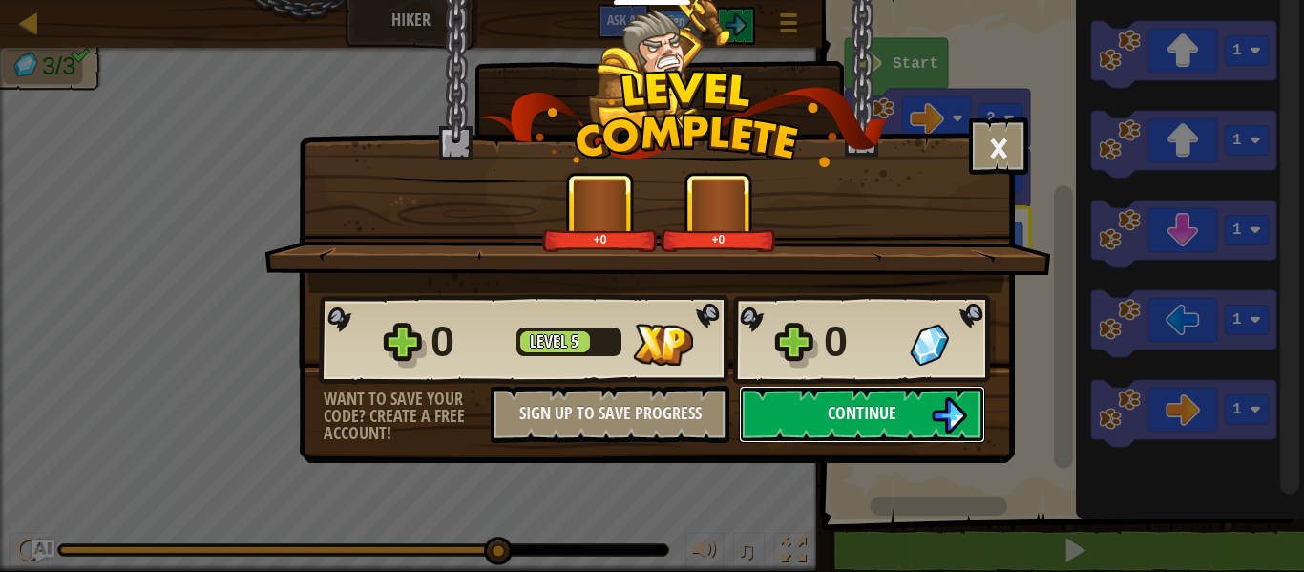
click at [940, 422] on img at bounding box center [949, 415] width 36 height 36
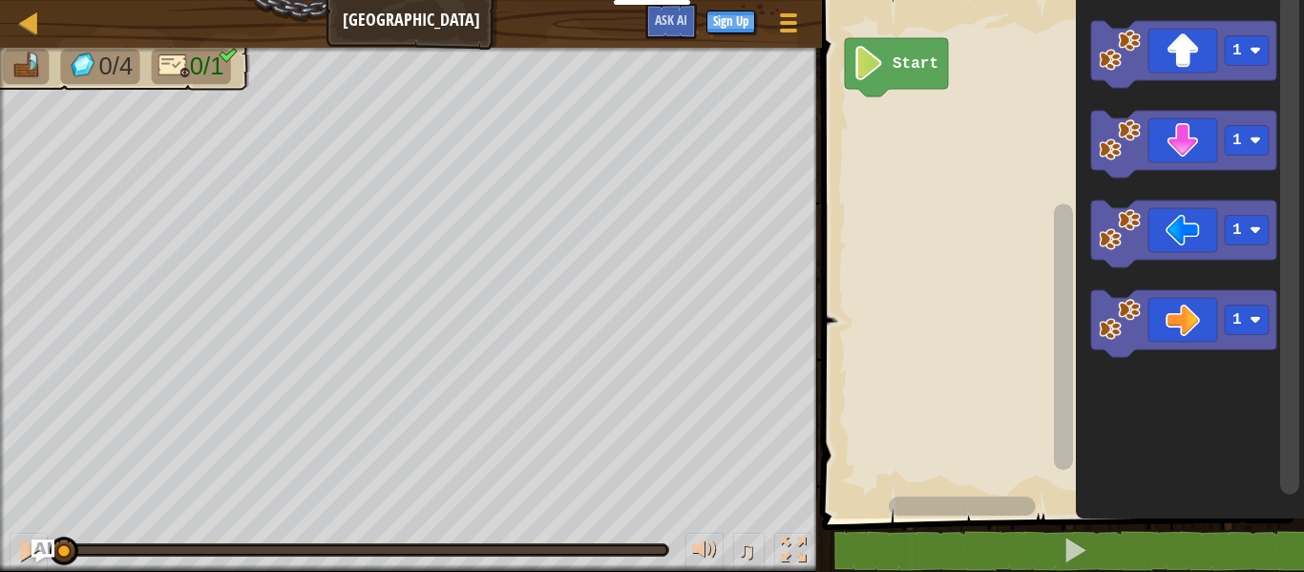
click at [1171, 338] on icon "Blockly Workspace" at bounding box center [1183, 323] width 185 height 67
click at [1166, 333] on icon "Blockly Workspace" at bounding box center [1183, 323] width 185 height 67
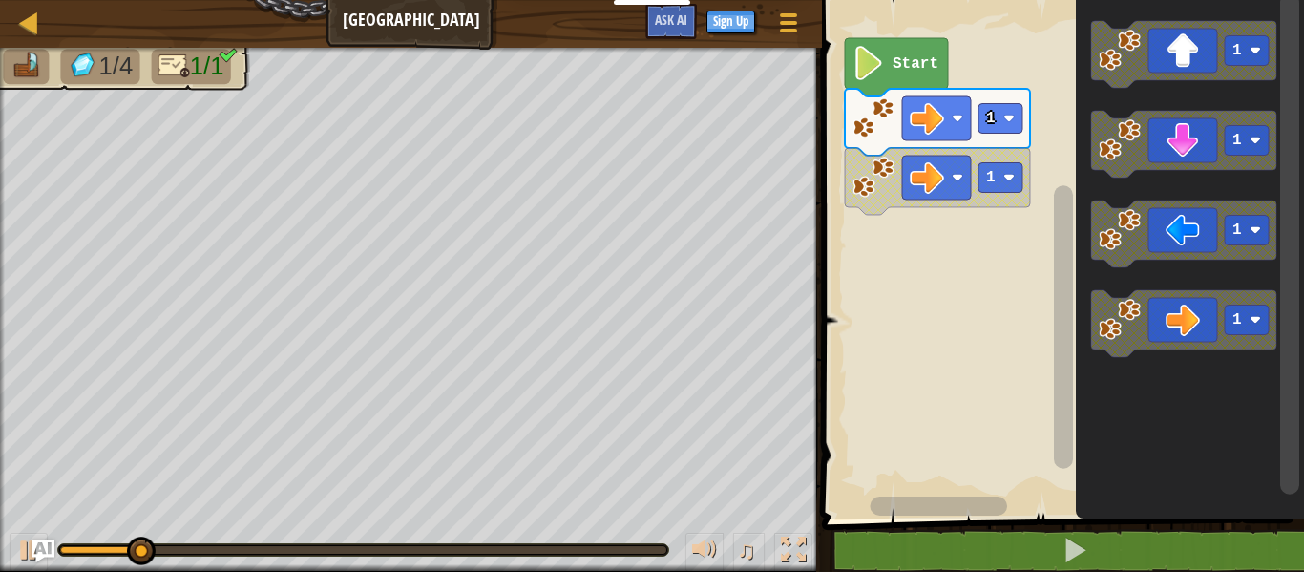
click at [993, 175] on text "1" at bounding box center [991, 177] width 10 height 17
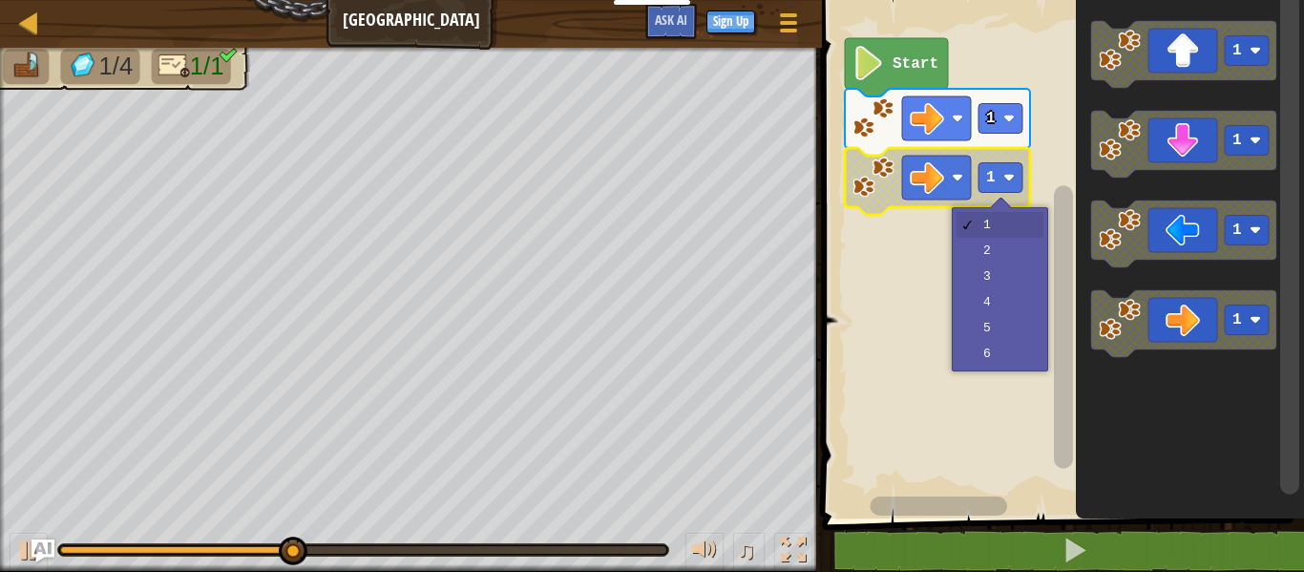
click at [999, 251] on rect "Blockly Workspace" at bounding box center [1060, 254] width 488 height 528
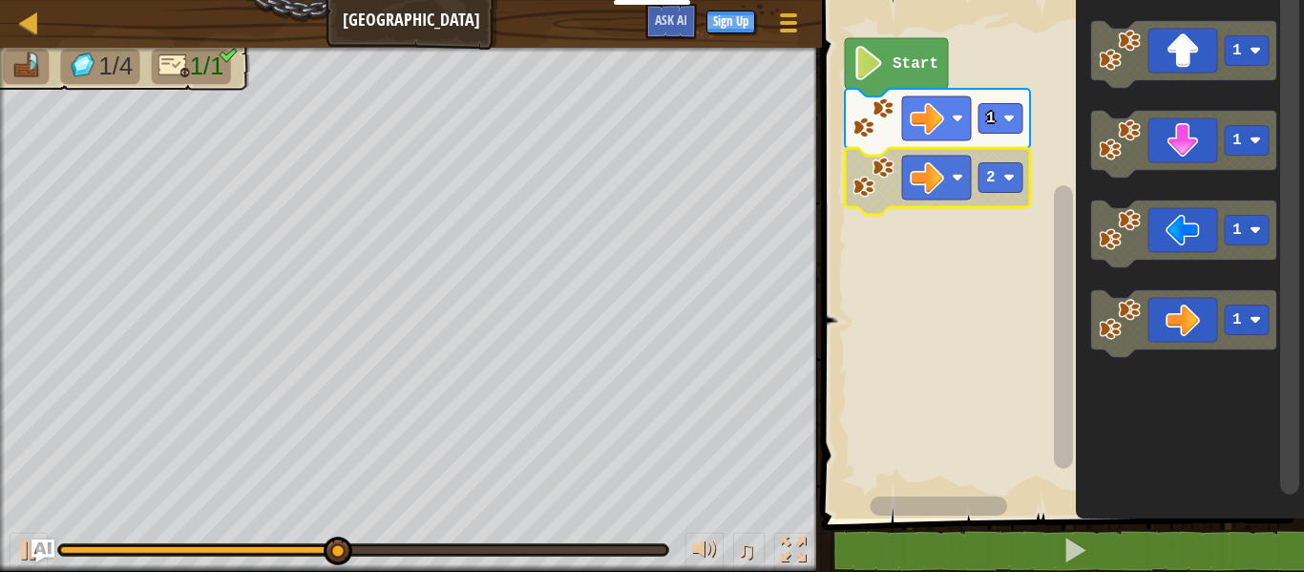
click at [989, 124] on text "1" at bounding box center [991, 118] width 10 height 17
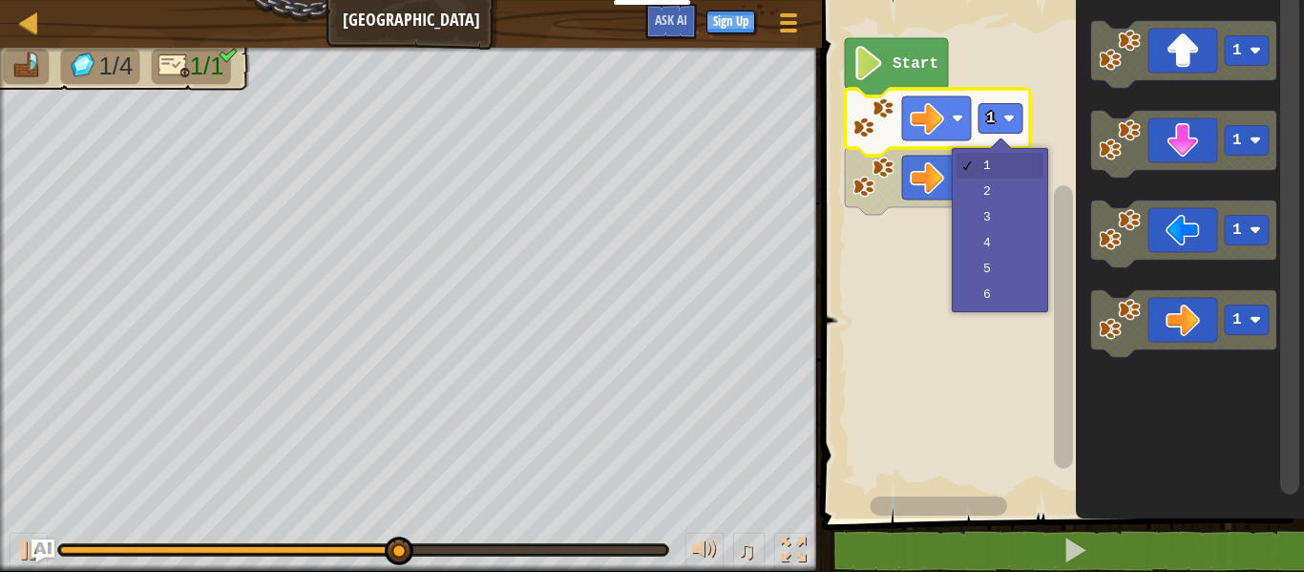
click at [1011, 211] on rect "Blockly Workspace" at bounding box center [1060, 254] width 488 height 528
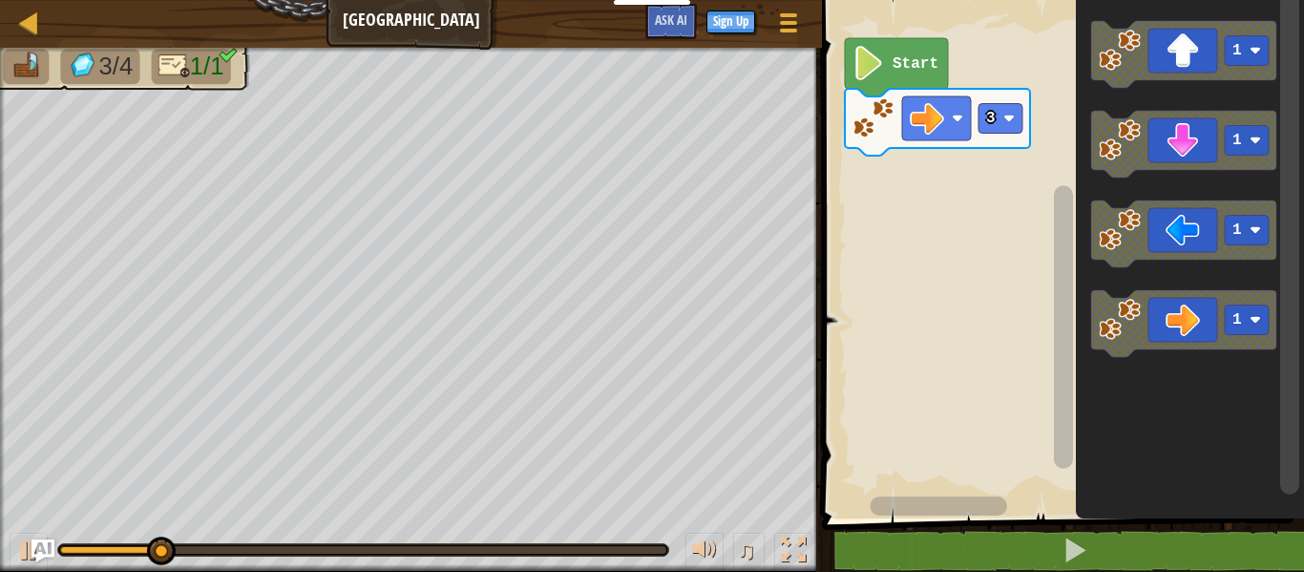
click at [1010, 113] on image "Blockly Workspace" at bounding box center [1008, 118] width 11 height 11
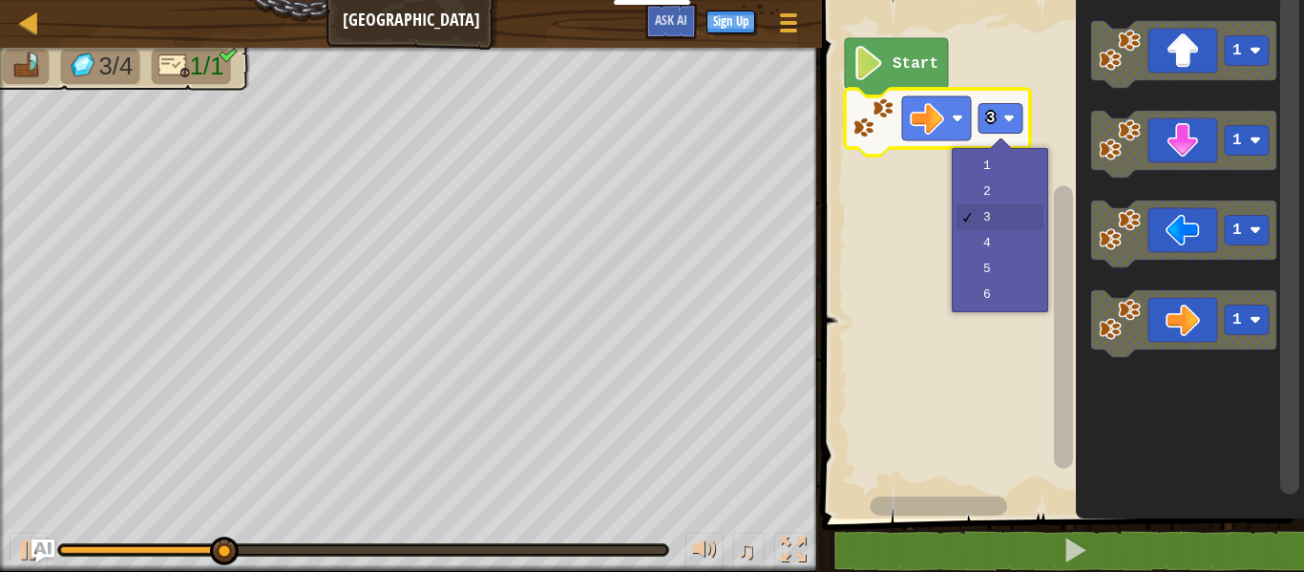
click at [1014, 271] on rect "Blockly Workspace" at bounding box center [1060, 254] width 488 height 528
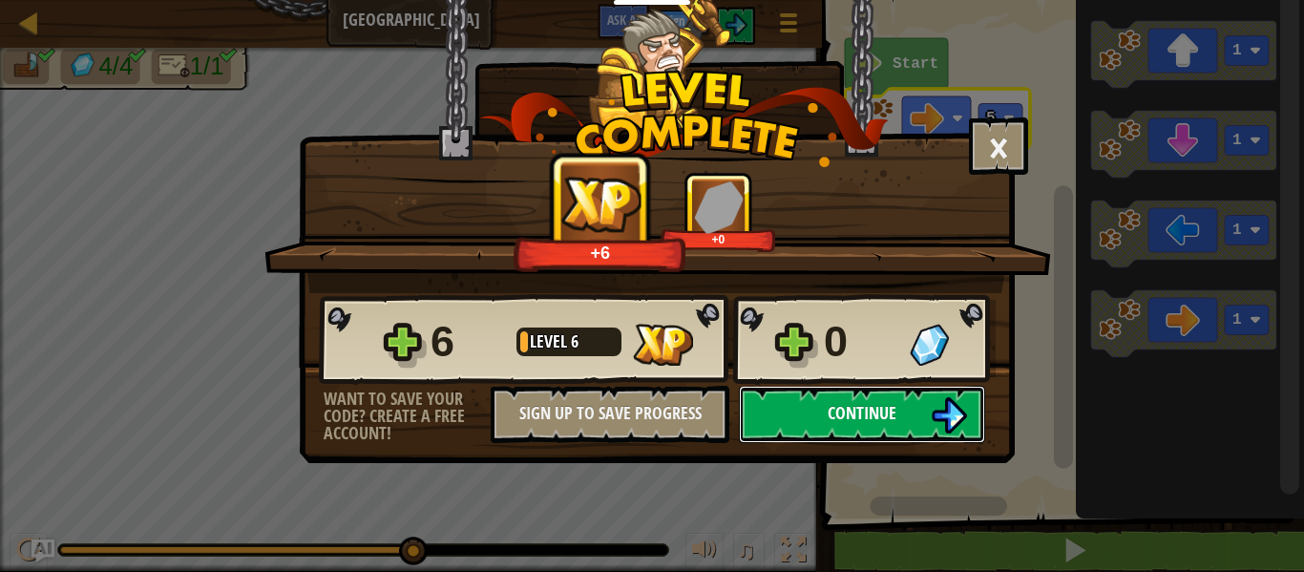
click at [913, 433] on button "Continue" at bounding box center [862, 414] width 246 height 57
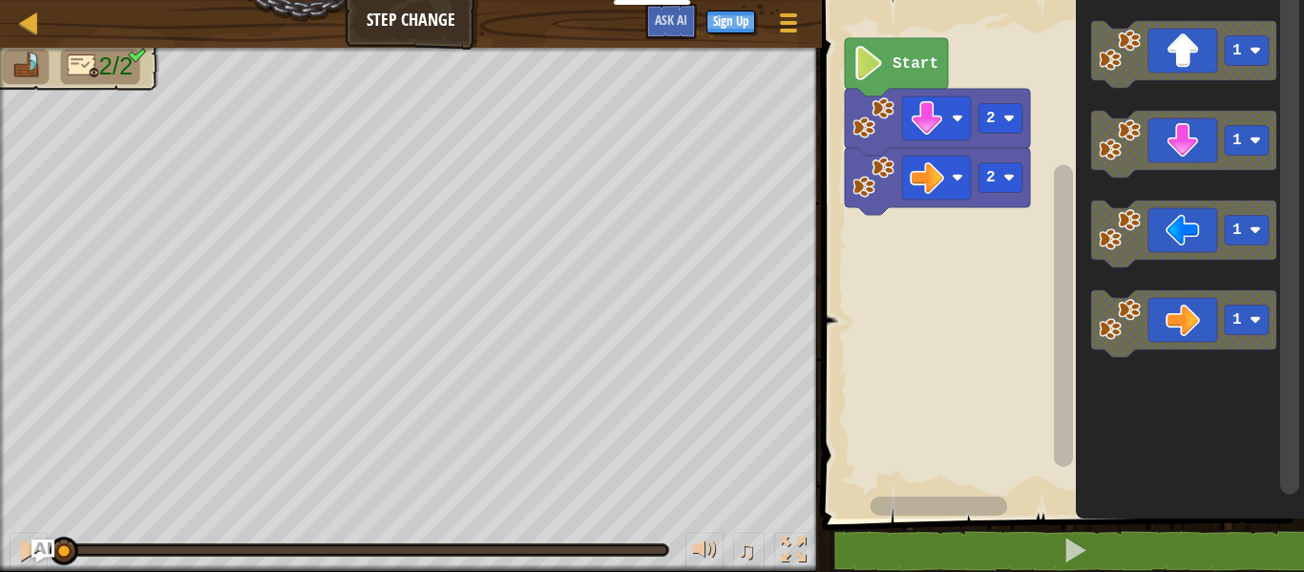
click at [995, 178] on text "2" at bounding box center [991, 177] width 10 height 17
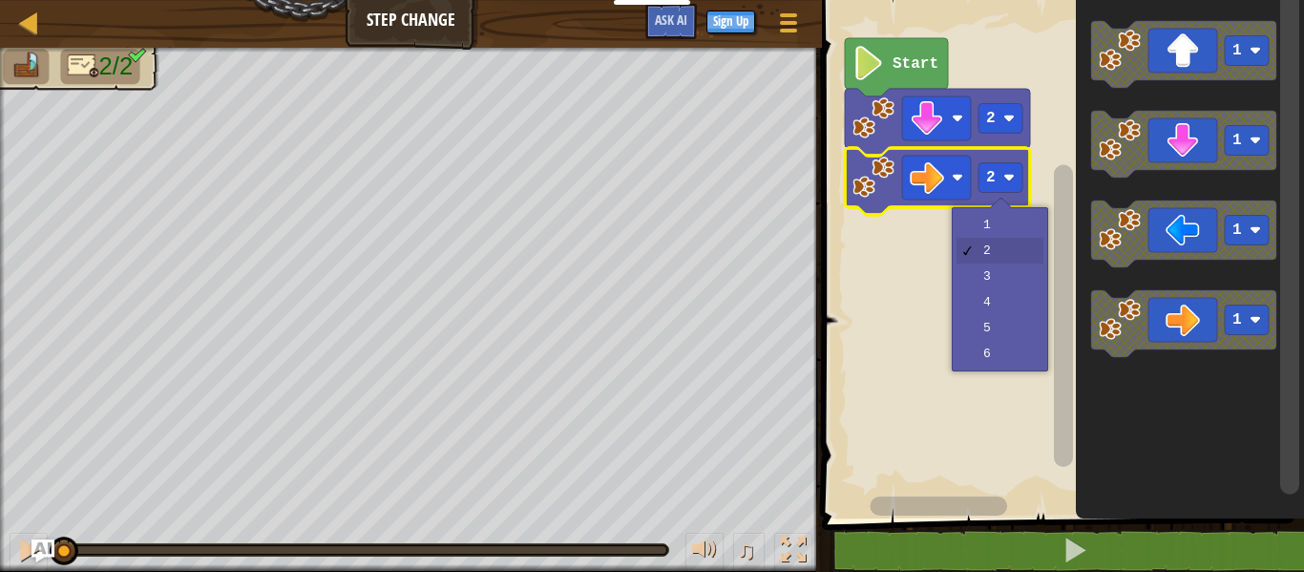
click at [1003, 318] on rect "Blockly Workspace" at bounding box center [1060, 254] width 488 height 528
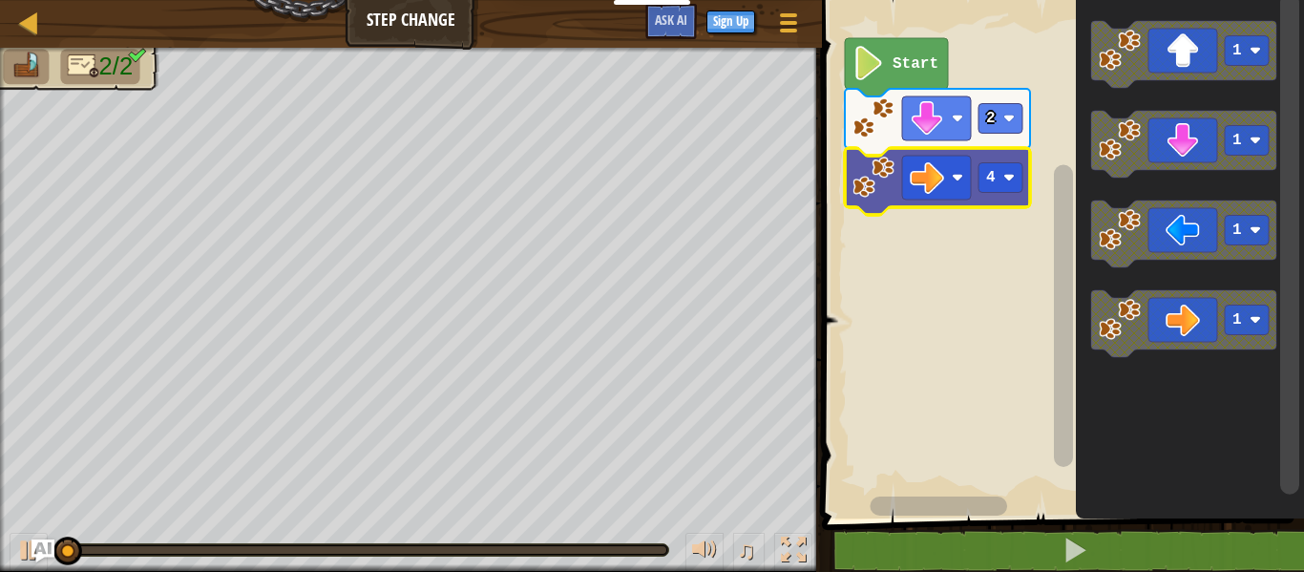
click at [1005, 182] on image "Blockly Workspace" at bounding box center [1008, 177] width 11 height 11
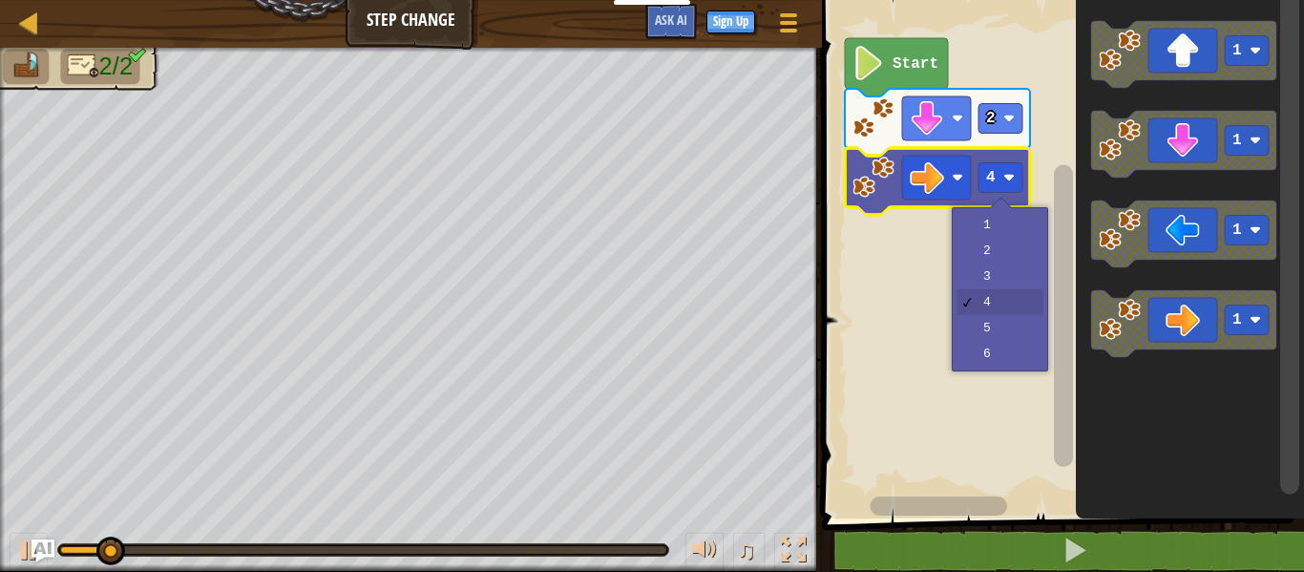
click at [1007, 336] on rect "Blockly Workspace" at bounding box center [1060, 254] width 488 height 528
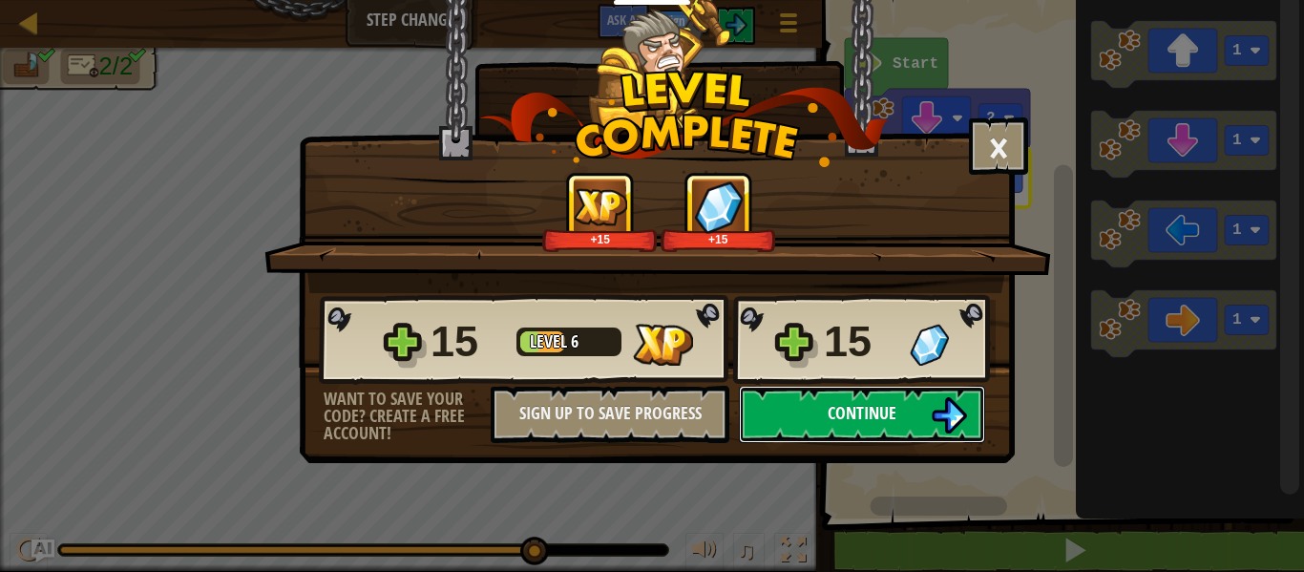
click at [907, 409] on button "Continue" at bounding box center [862, 414] width 246 height 57
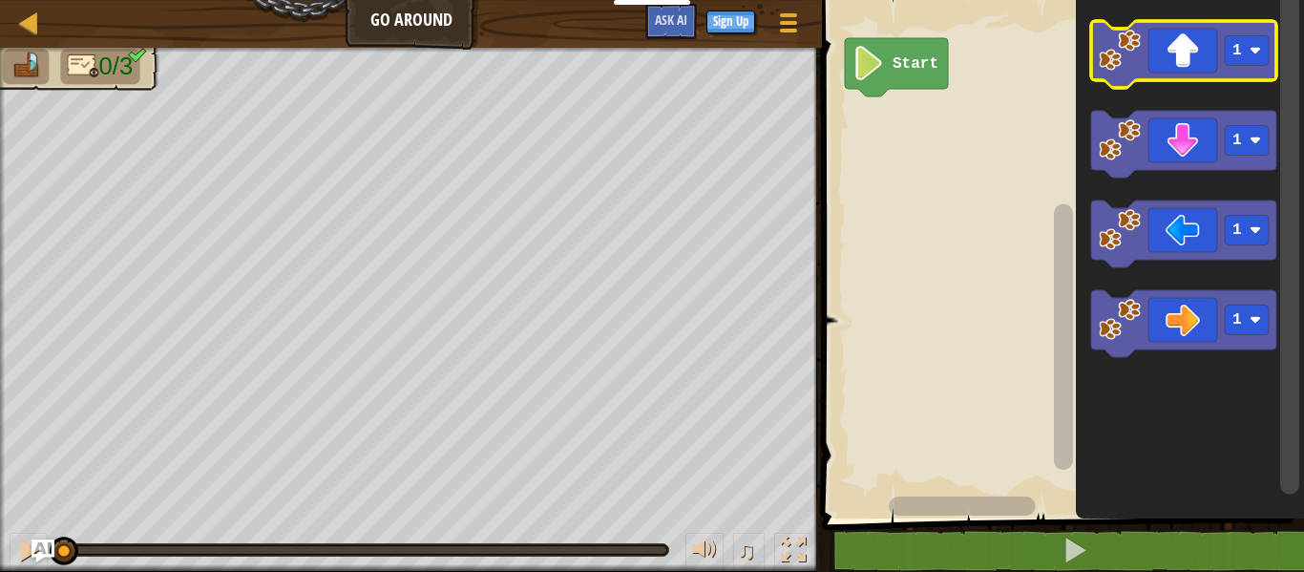
click at [1184, 56] on icon "Blockly Workspace" at bounding box center [1183, 54] width 185 height 67
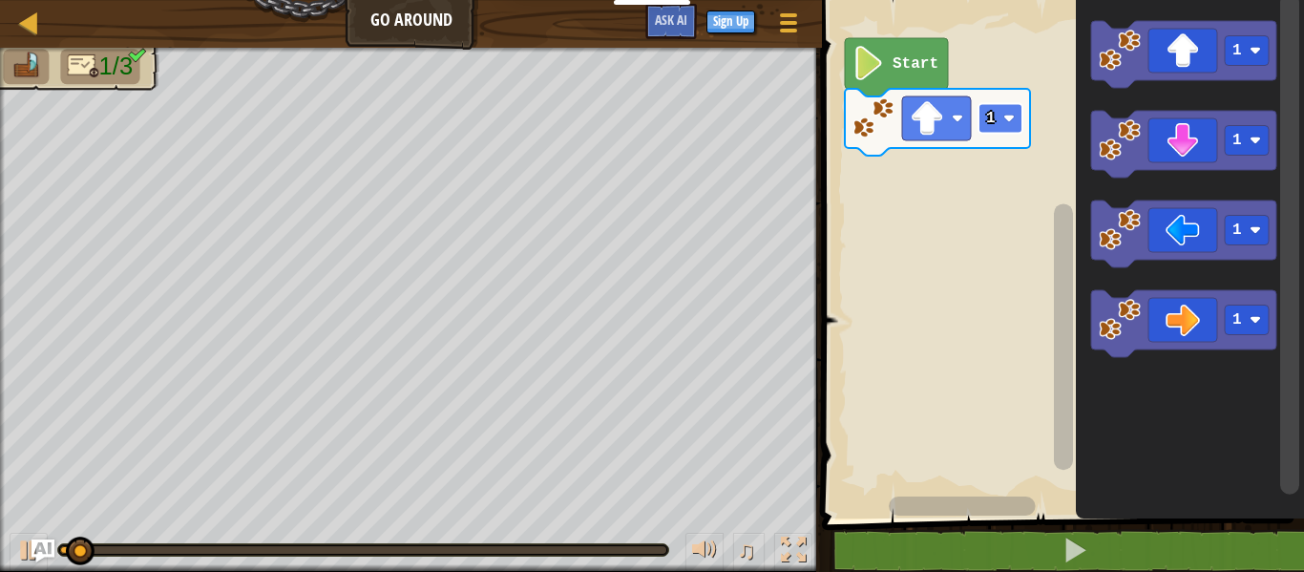
click at [1008, 107] on rect "Blockly Workspace" at bounding box center [1001, 119] width 44 height 30
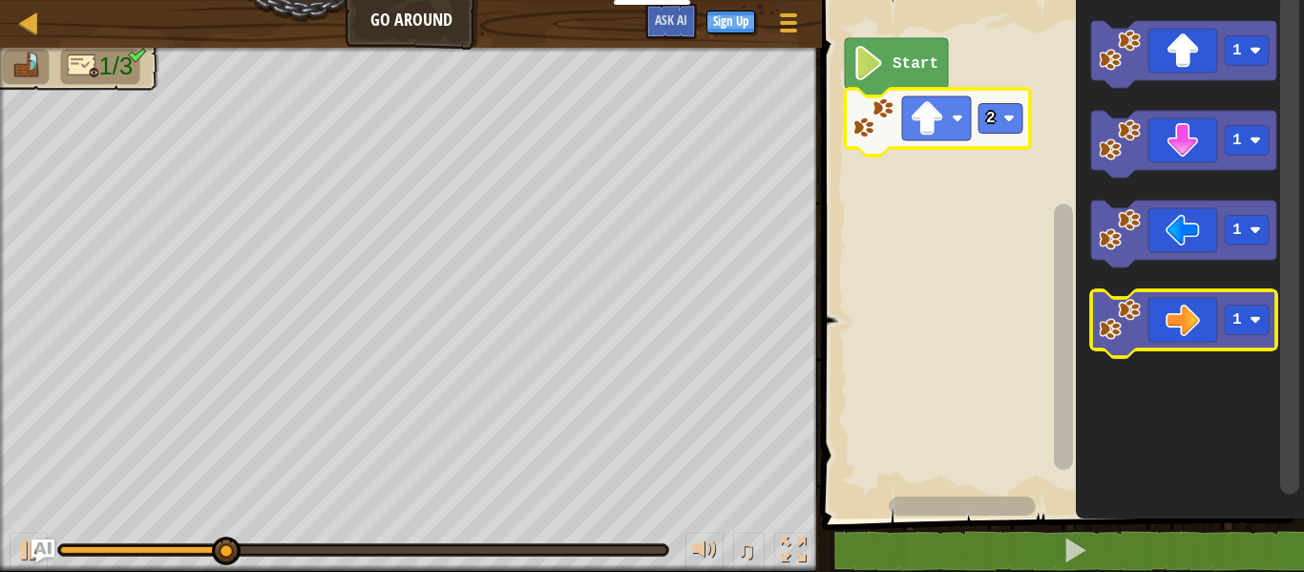
click at [1175, 340] on icon "Blockly Workspace" at bounding box center [1183, 323] width 185 height 67
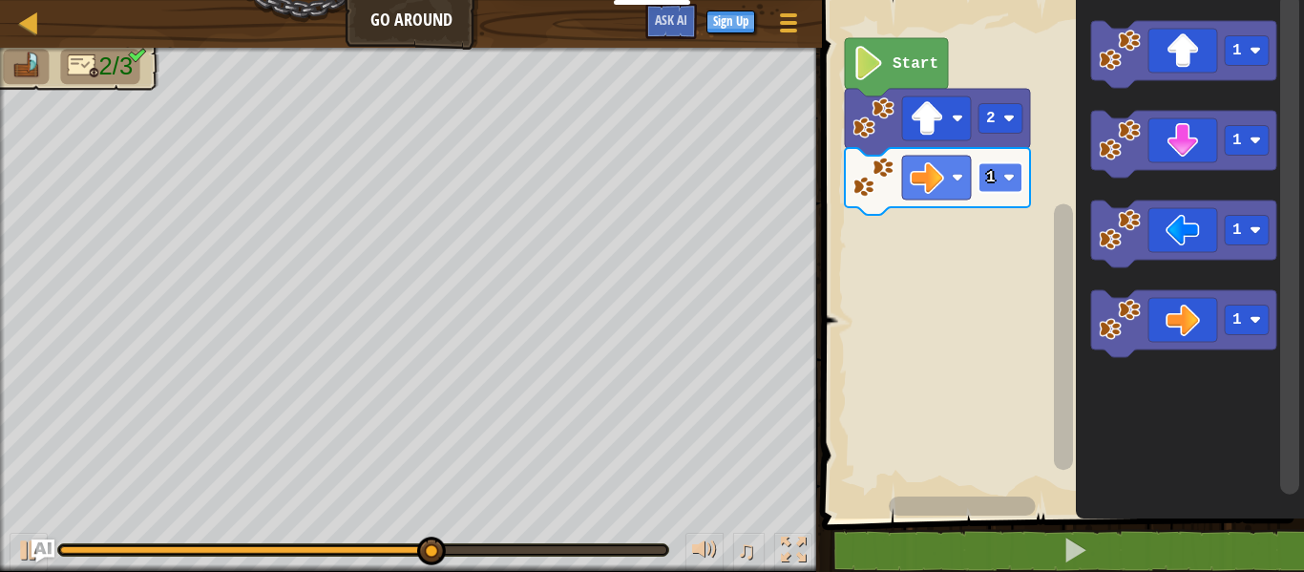
click at [983, 179] on rect "Blockly Workspace" at bounding box center [1001, 178] width 44 height 30
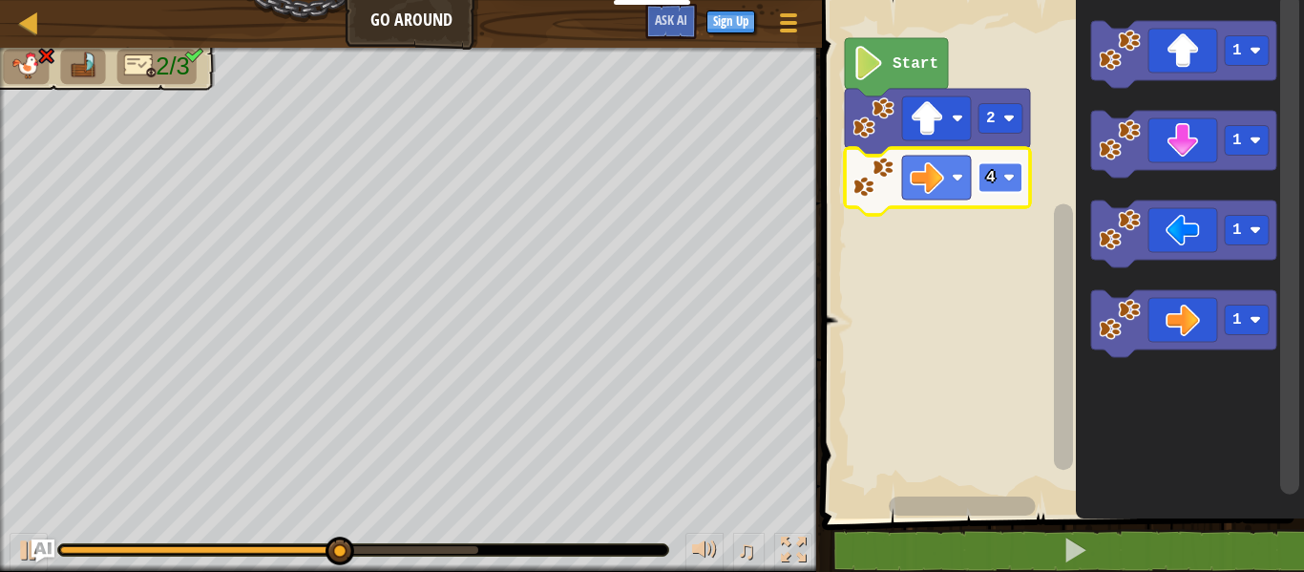
click at [984, 163] on rect "Blockly Workspace" at bounding box center [1001, 178] width 44 height 30
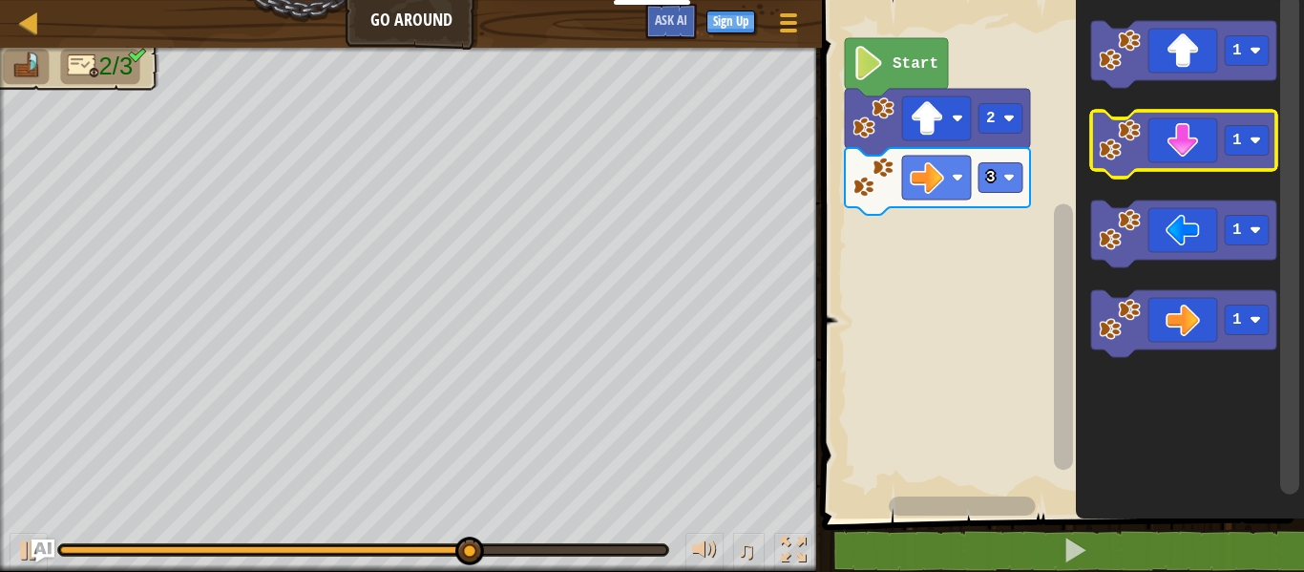
click at [1177, 140] on icon "Blockly Workspace" at bounding box center [1183, 144] width 185 height 67
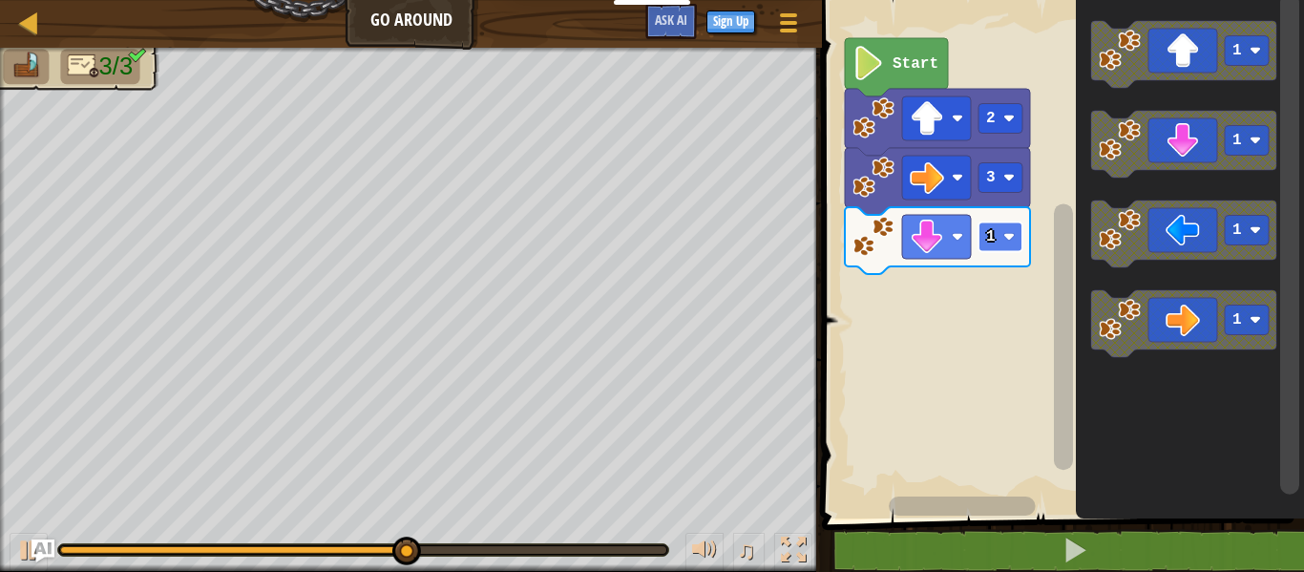
click at [1010, 239] on image "Blockly Workspace" at bounding box center [1008, 236] width 11 height 11
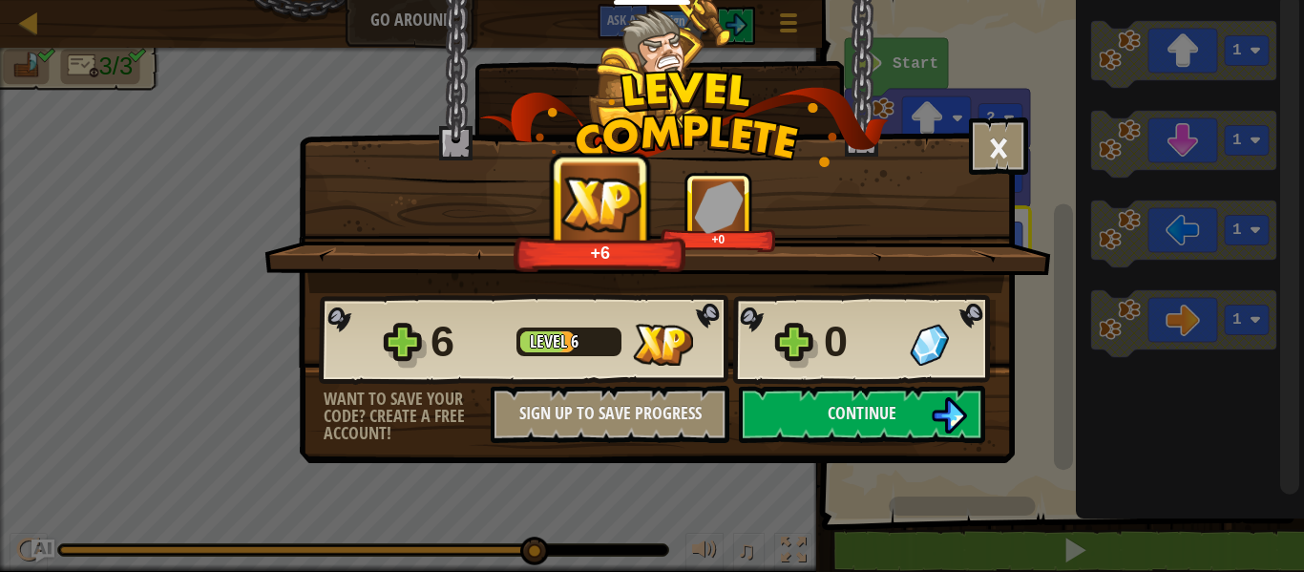
click at [827, 385] on div "6 Level 6 0" at bounding box center [657, 340] width 677 height 92
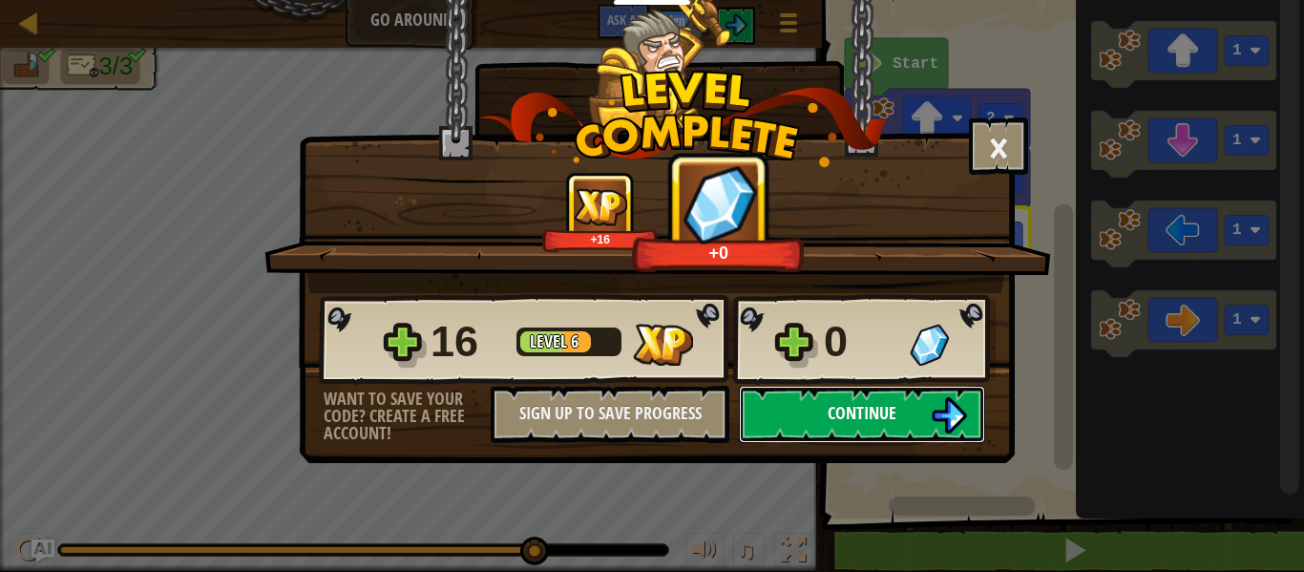
click at [831, 396] on button "Continue" at bounding box center [862, 414] width 246 height 57
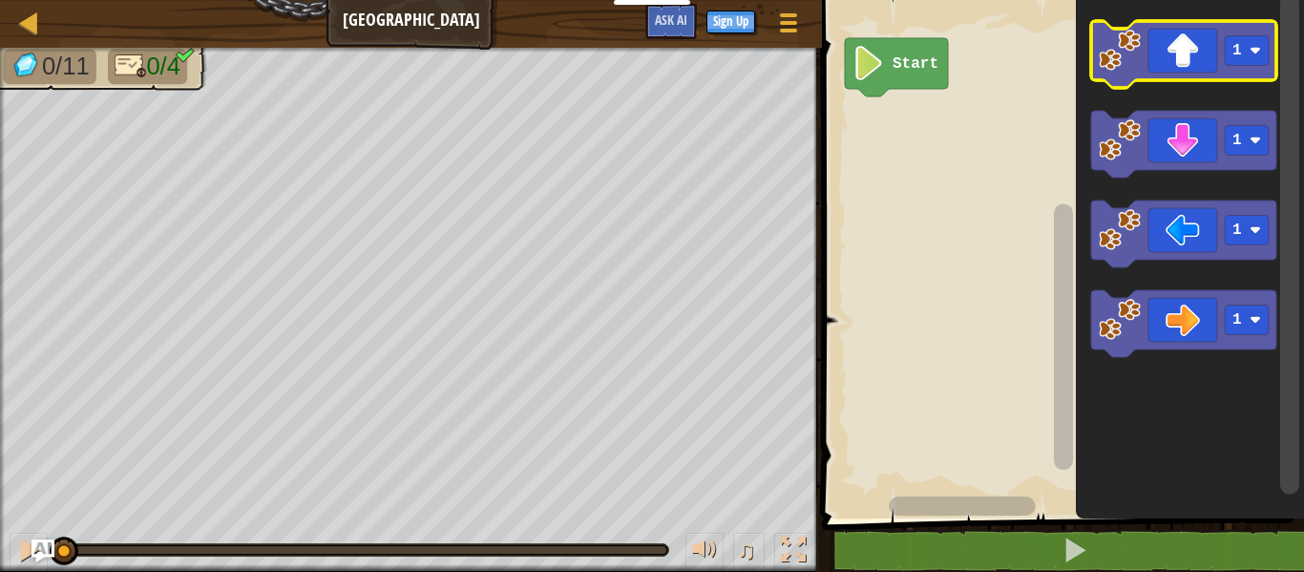
click at [1177, 43] on icon "Blockly Workspace" at bounding box center [1183, 54] width 185 height 67
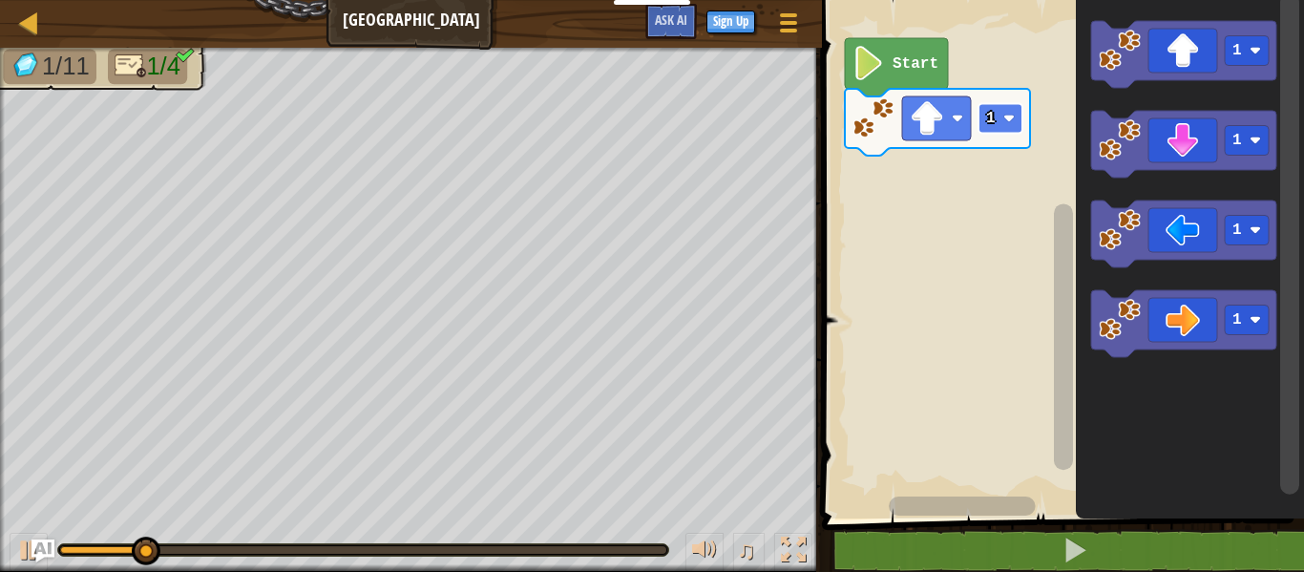
click at [1019, 122] on rect "Blockly Workspace" at bounding box center [1001, 119] width 44 height 30
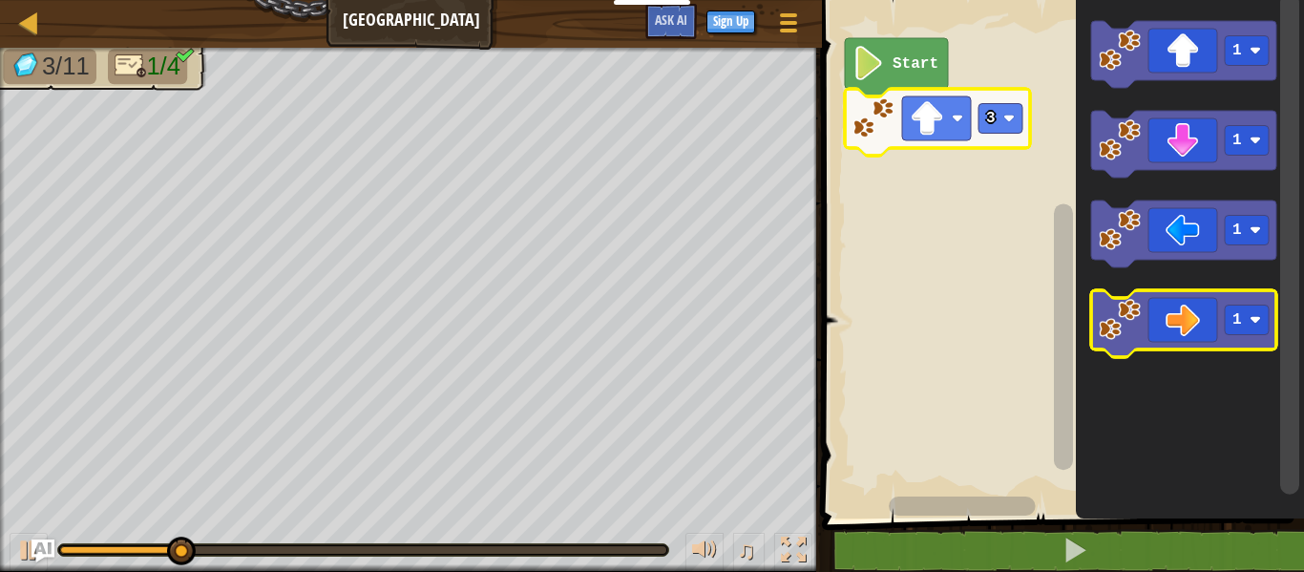
click at [1159, 313] on icon "Blockly Workspace" at bounding box center [1183, 323] width 185 height 67
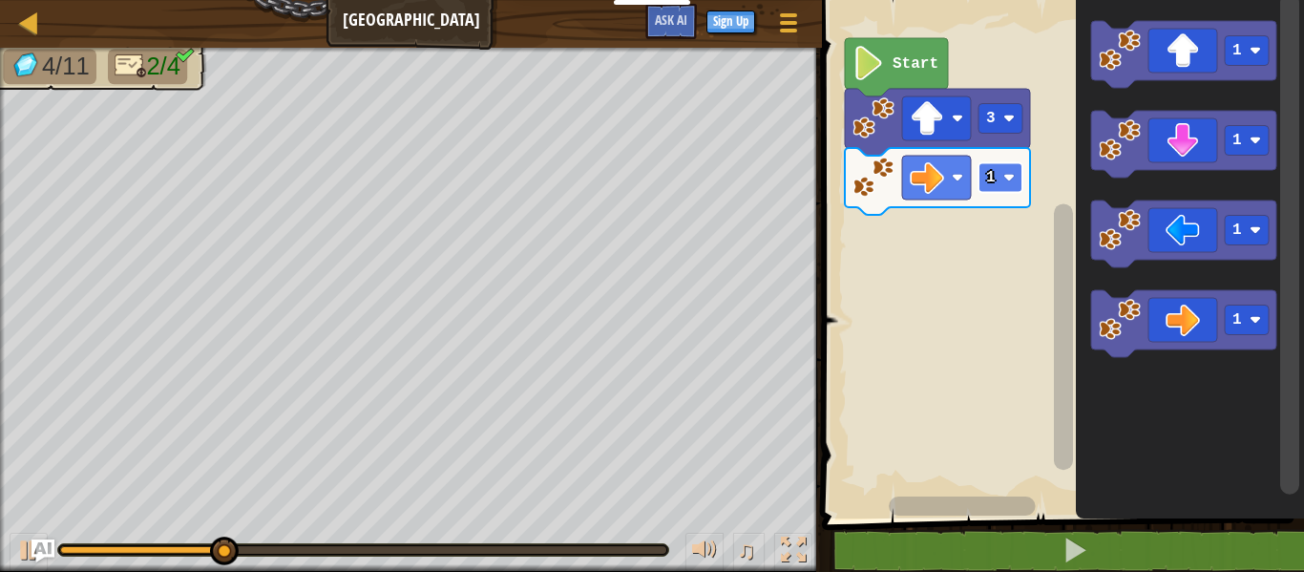
click at [1015, 187] on rect "Blockly Workspace" at bounding box center [1001, 178] width 44 height 30
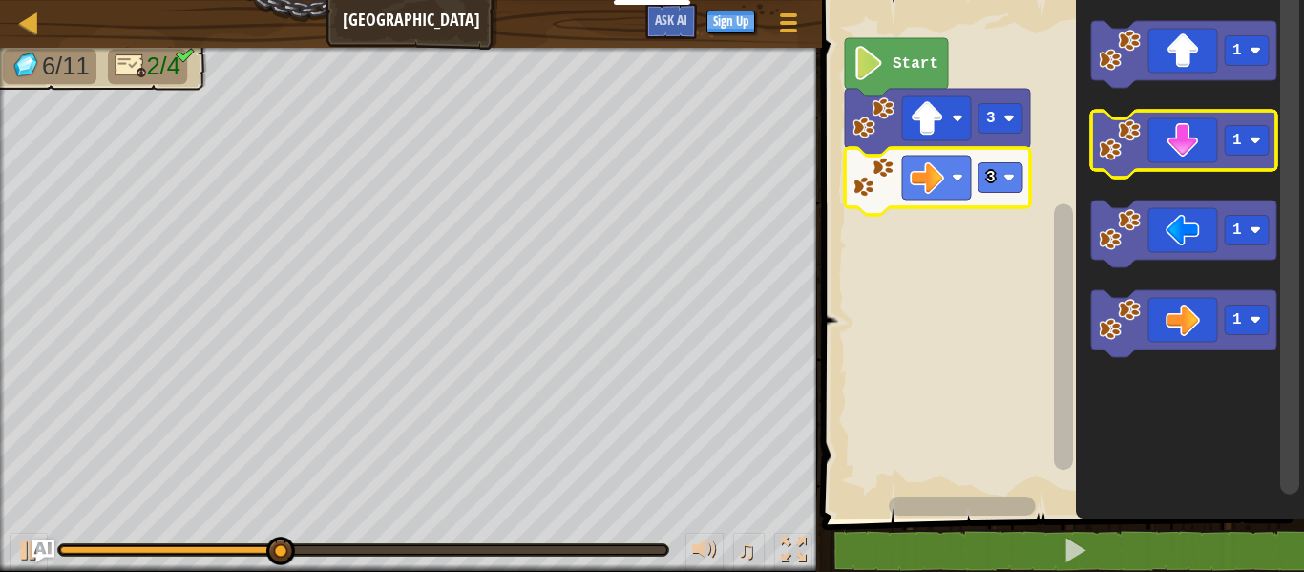
click at [1191, 132] on icon "Blockly Workspace" at bounding box center [1183, 144] width 185 height 67
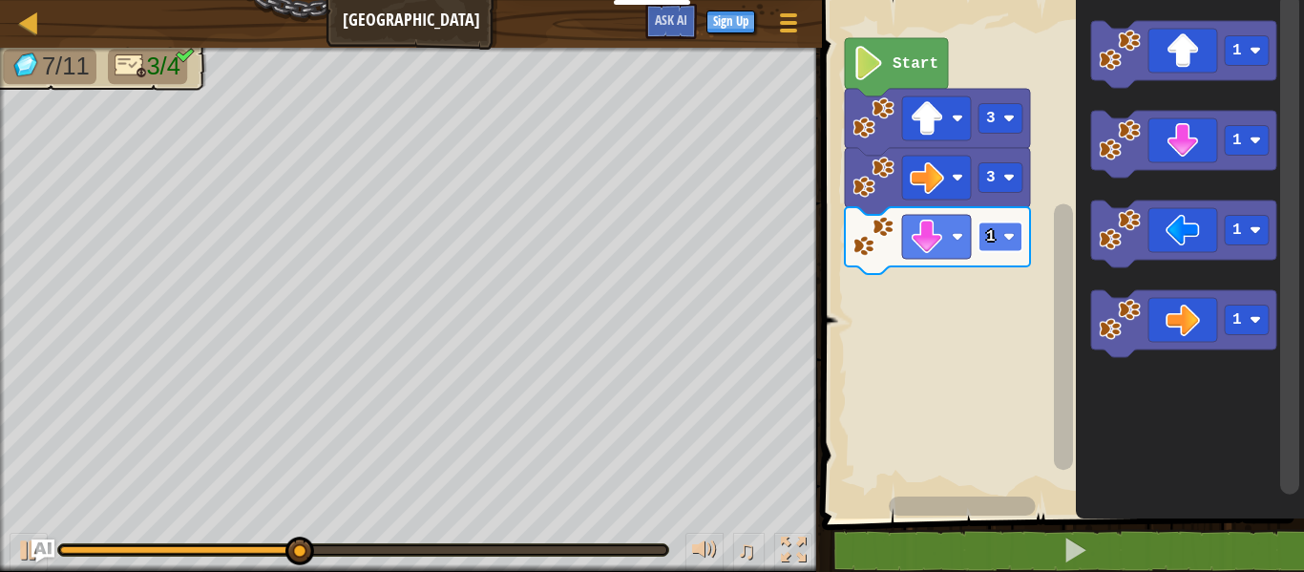
click at [1011, 237] on image "Blockly Workspace" at bounding box center [1008, 236] width 11 height 11
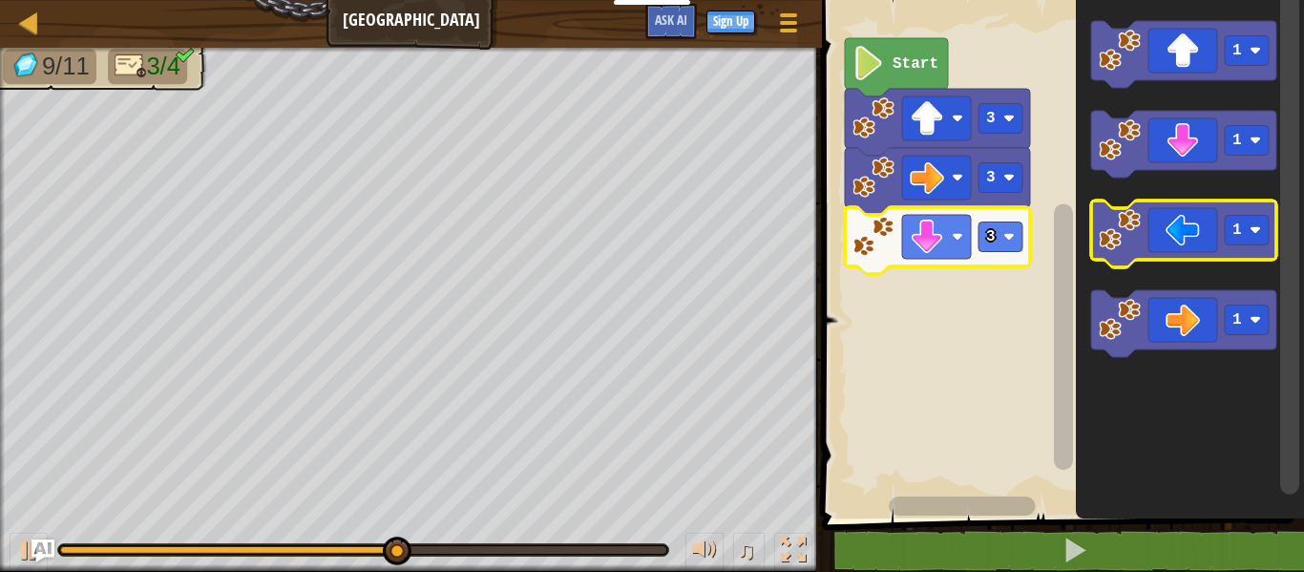
click at [1186, 229] on icon "Blockly Workspace" at bounding box center [1183, 233] width 185 height 67
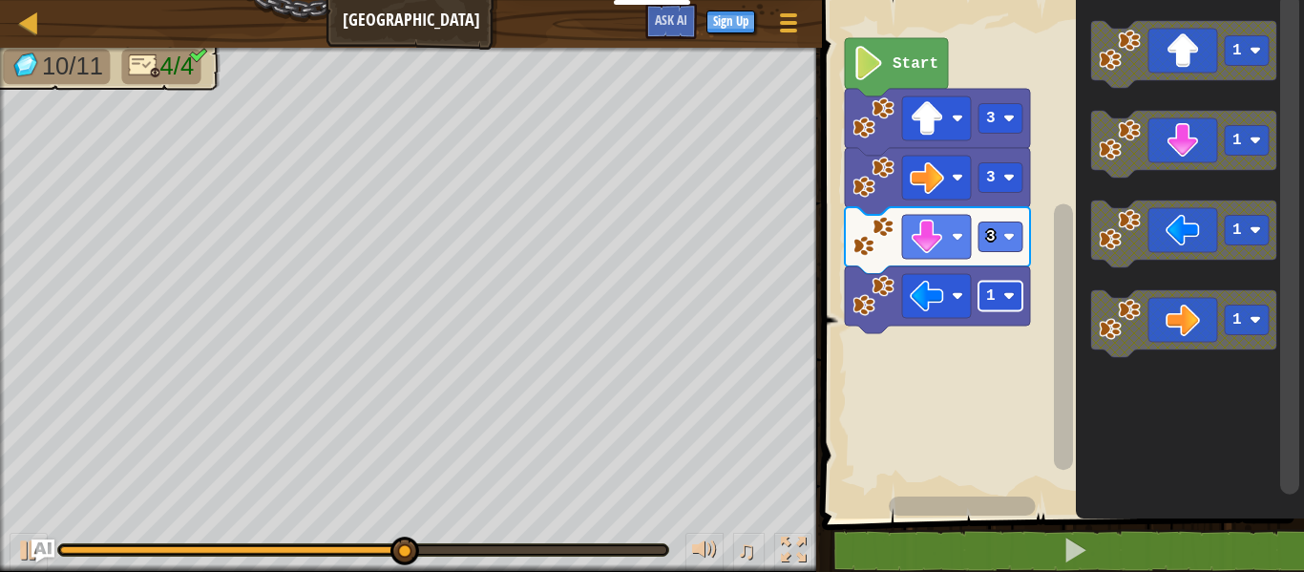
click at [1011, 300] on image "Blockly Workspace" at bounding box center [1008, 295] width 11 height 11
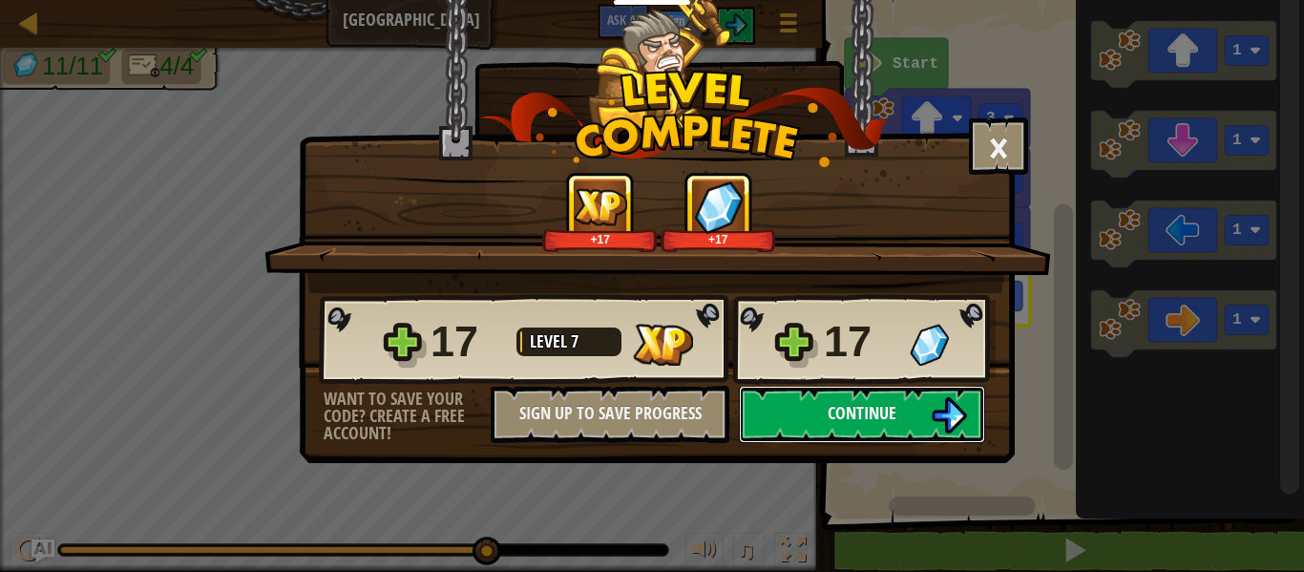
click at [921, 413] on button "Continue" at bounding box center [862, 414] width 246 height 57
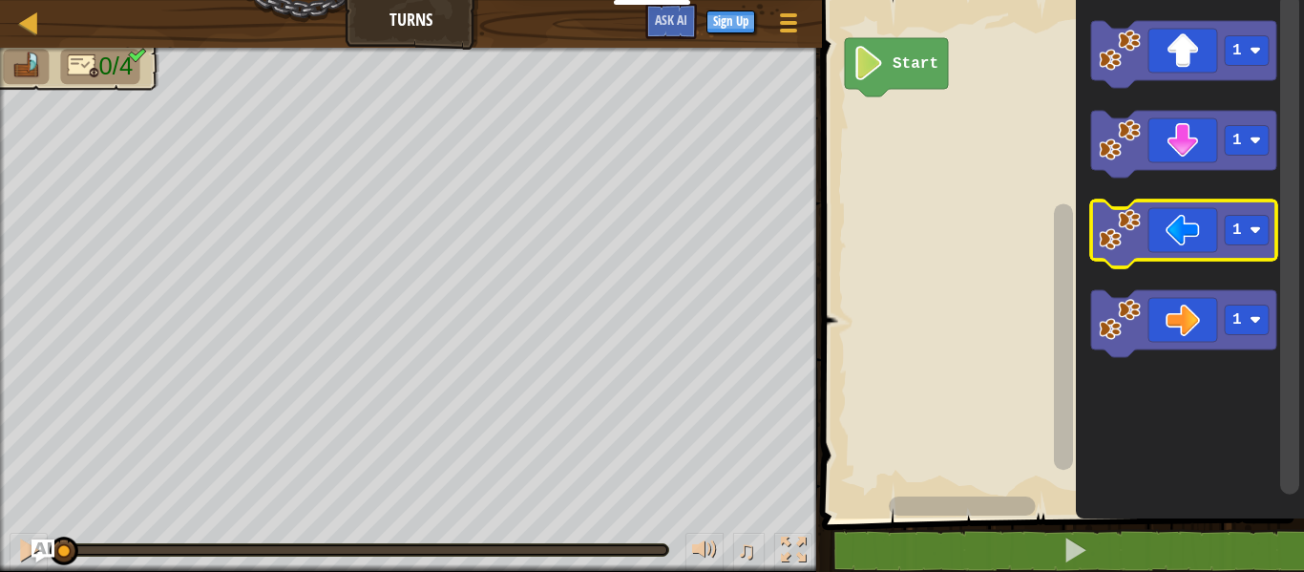
click at [1160, 250] on icon "Blockly Workspace" at bounding box center [1183, 233] width 185 height 67
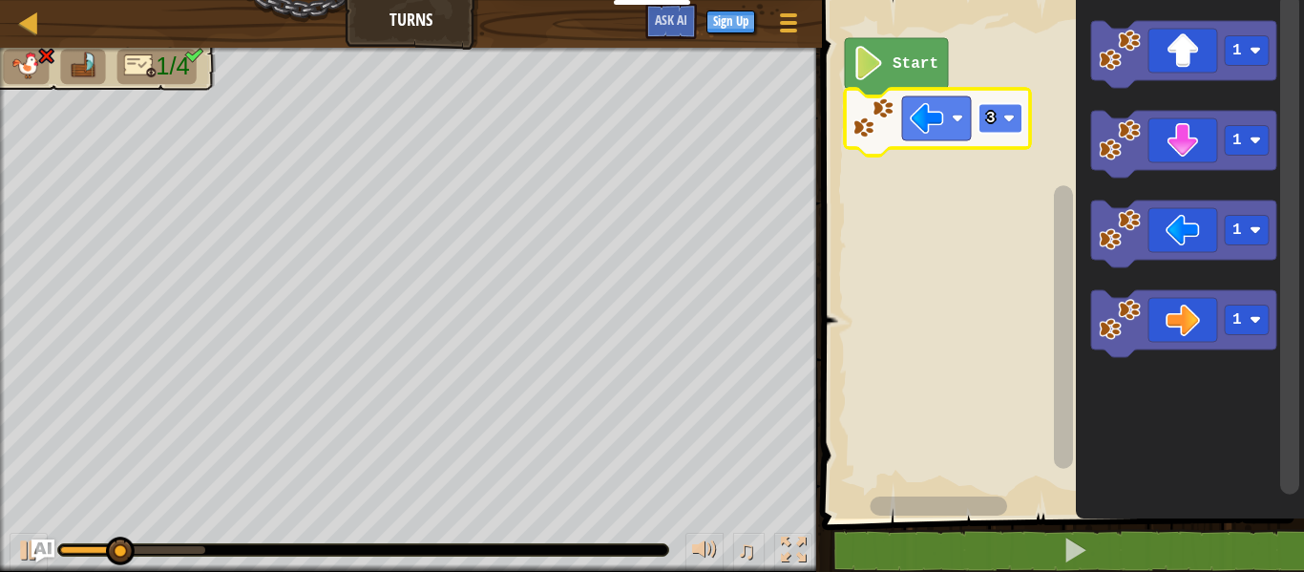
click at [1001, 121] on rect "Blockly Workspace" at bounding box center [1001, 119] width 44 height 30
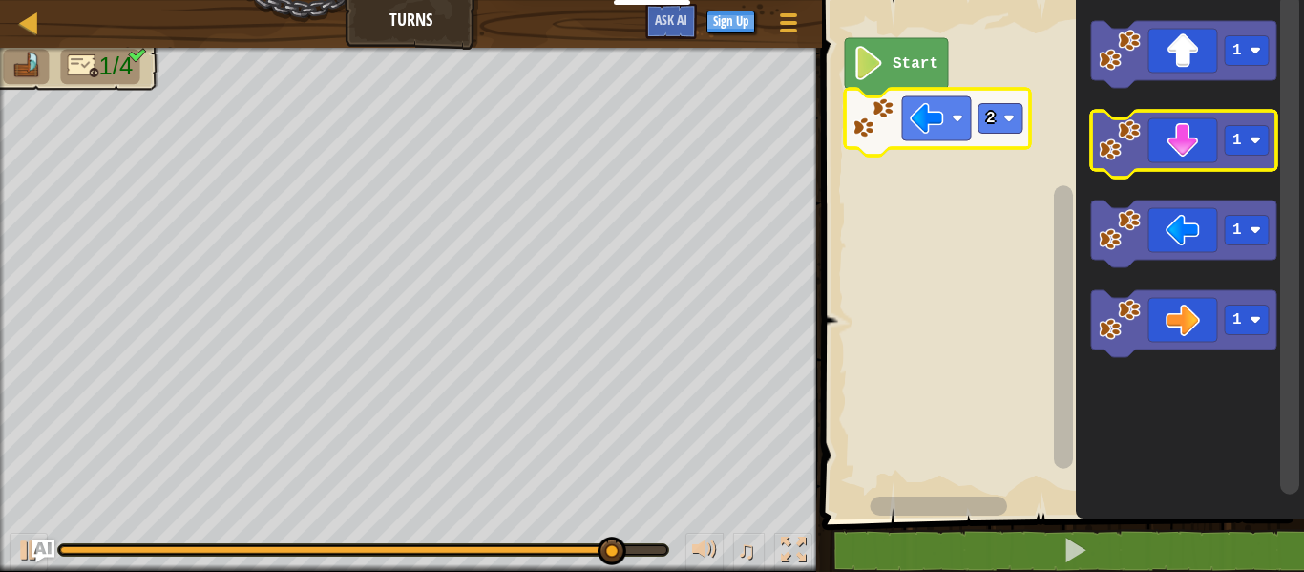
click at [1171, 155] on icon "Blockly Workspace" at bounding box center [1183, 144] width 185 height 67
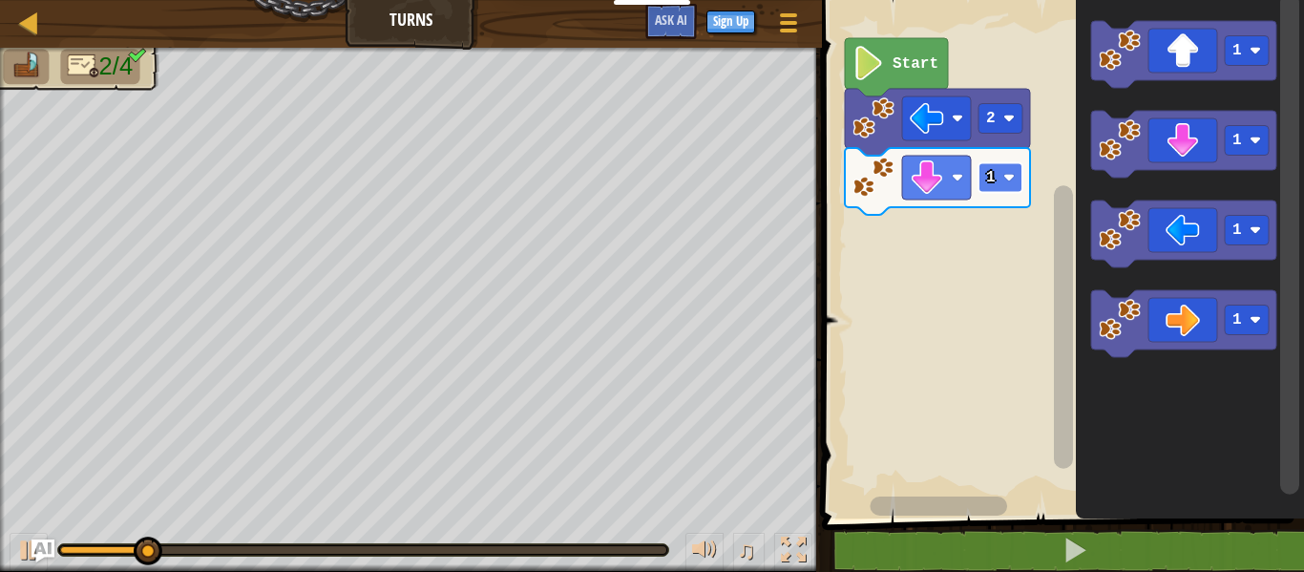
click at [991, 185] on text "1" at bounding box center [991, 177] width 10 height 17
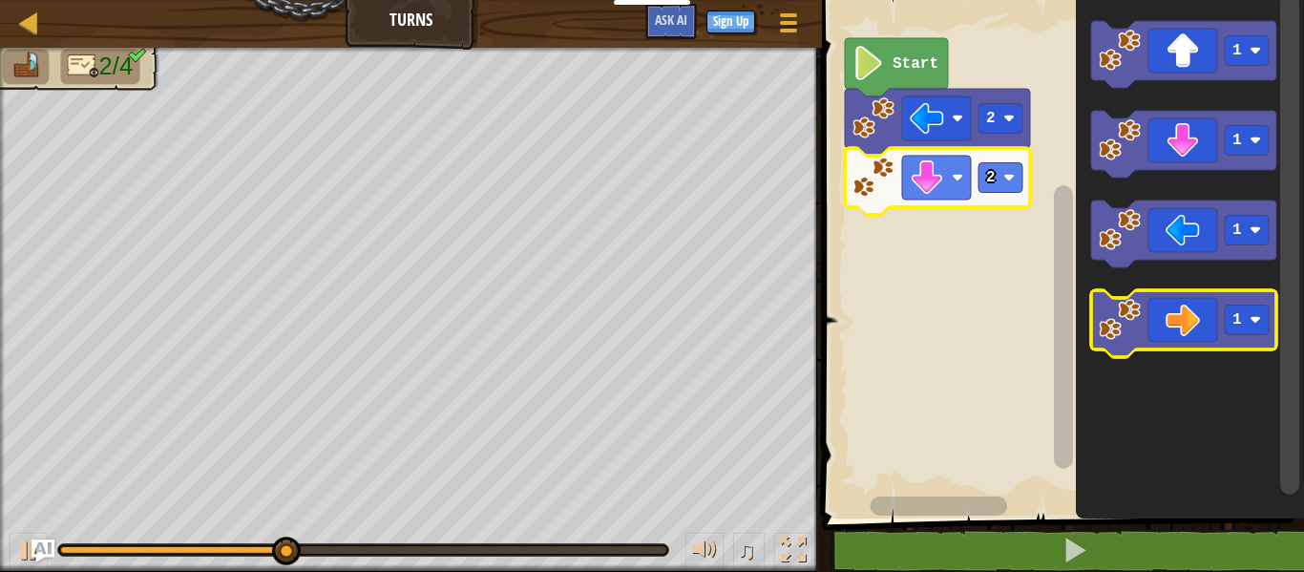
click at [1174, 318] on icon "Blockly Workspace" at bounding box center [1183, 323] width 185 height 67
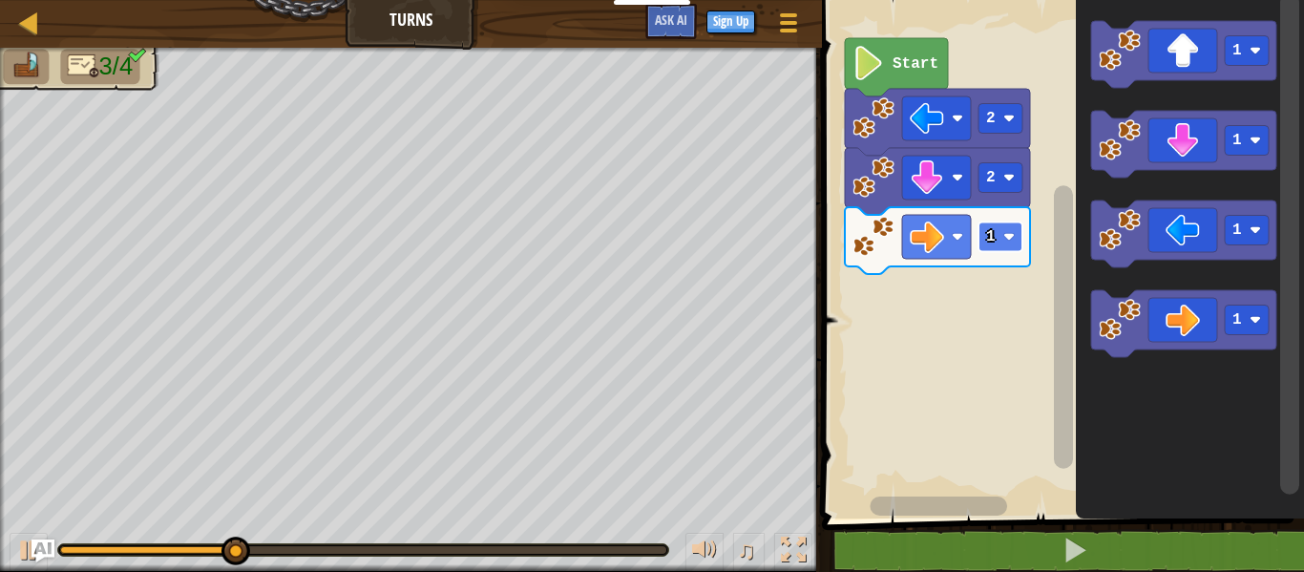
click at [1007, 237] on image "Blockly Workspace" at bounding box center [1008, 236] width 11 height 11
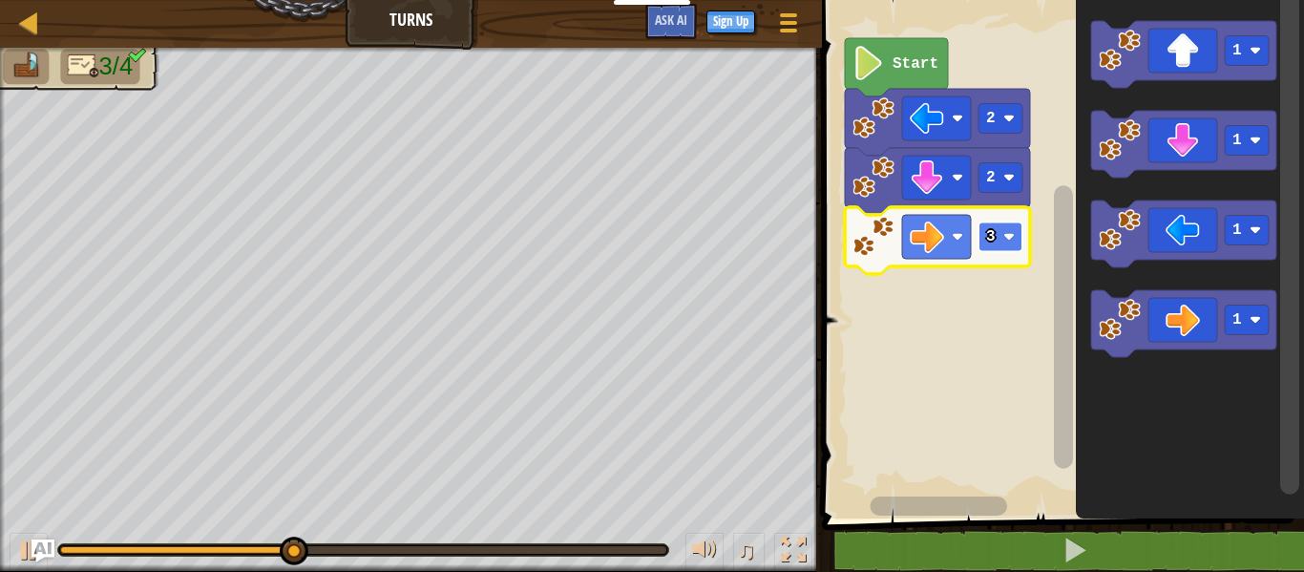
click at [985, 247] on rect "Blockly Workspace" at bounding box center [1001, 237] width 44 height 30
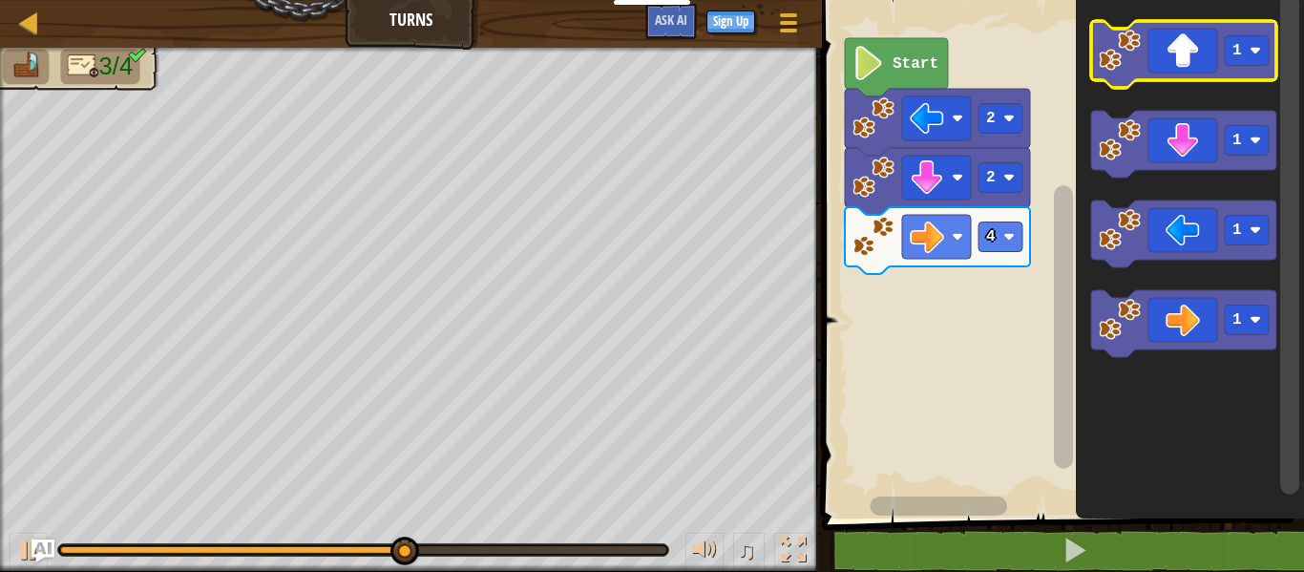
click at [1188, 29] on icon "Blockly Workspace" at bounding box center [1183, 54] width 185 height 67
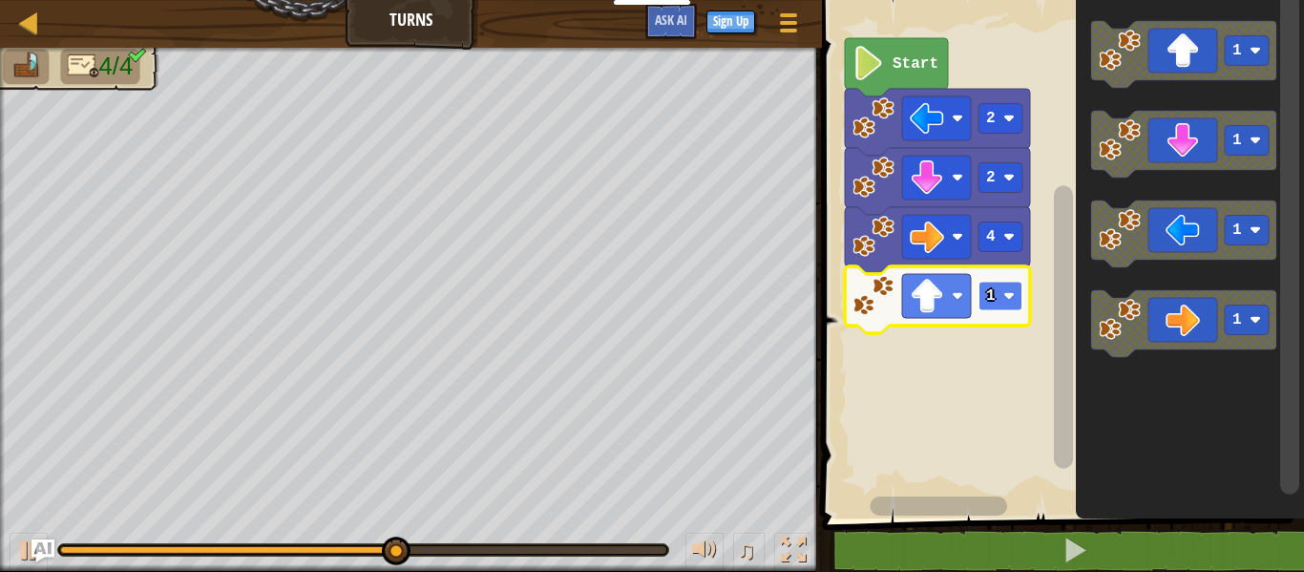
click at [1019, 294] on rect "Blockly Workspace" at bounding box center [1001, 297] width 44 height 30
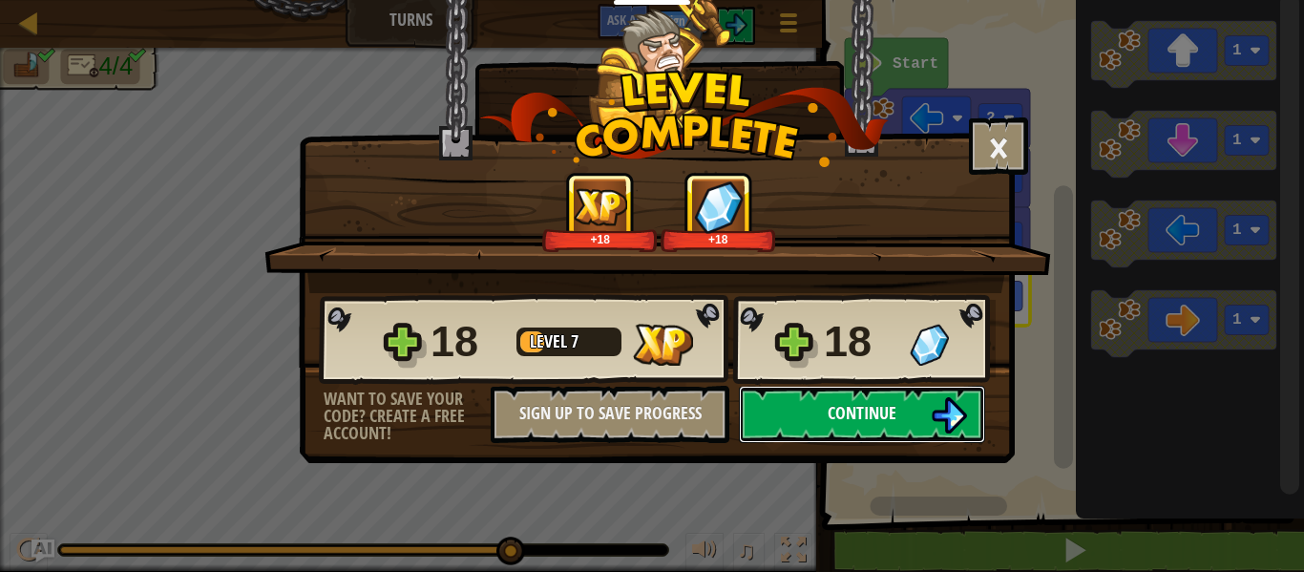
click at [915, 412] on button "Continue" at bounding box center [862, 414] width 246 height 57
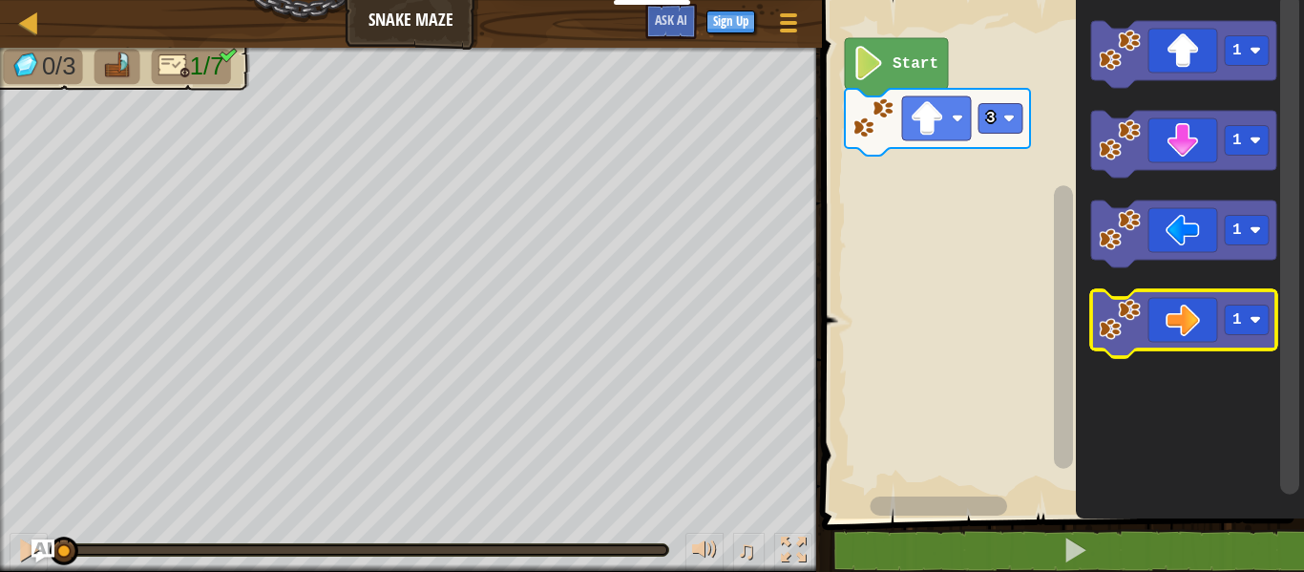
click at [1163, 300] on icon "Blockly Workspace" at bounding box center [1183, 323] width 185 height 67
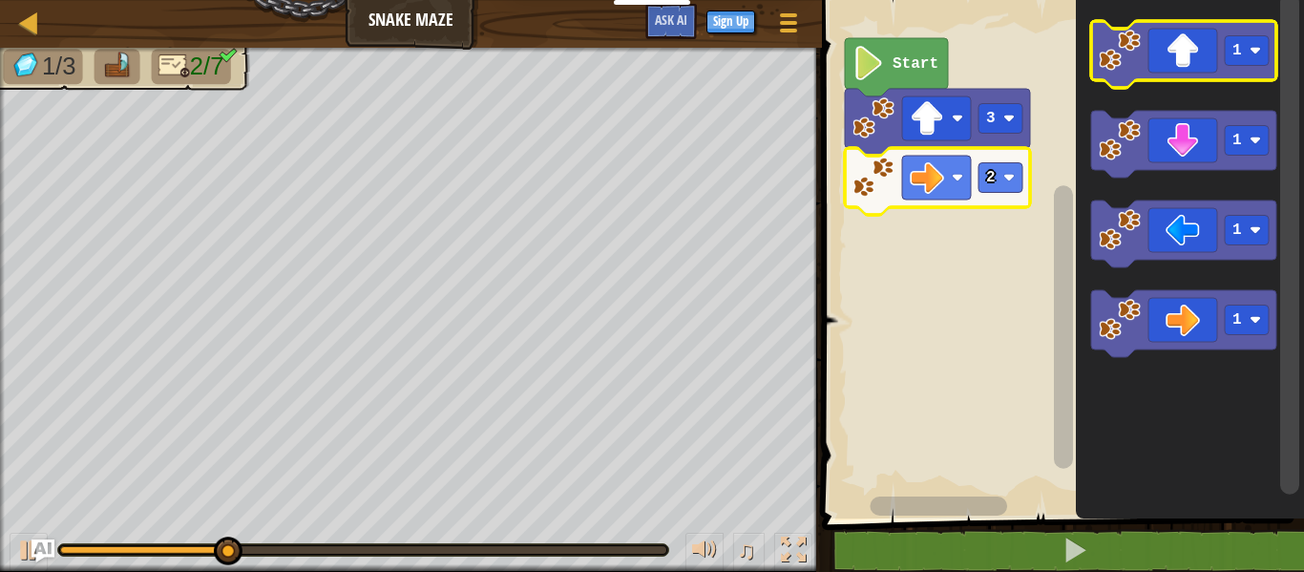
click at [1175, 55] on icon "Blockly Workspace" at bounding box center [1183, 54] width 185 height 67
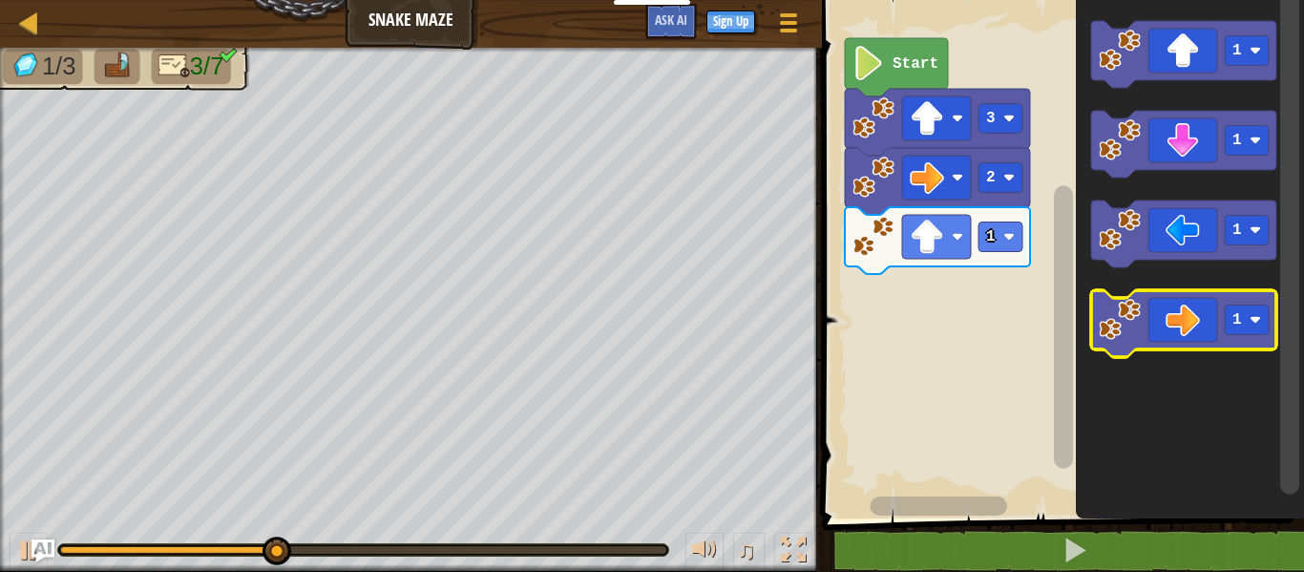
click at [1158, 328] on icon "Blockly Workspace" at bounding box center [1183, 323] width 185 height 67
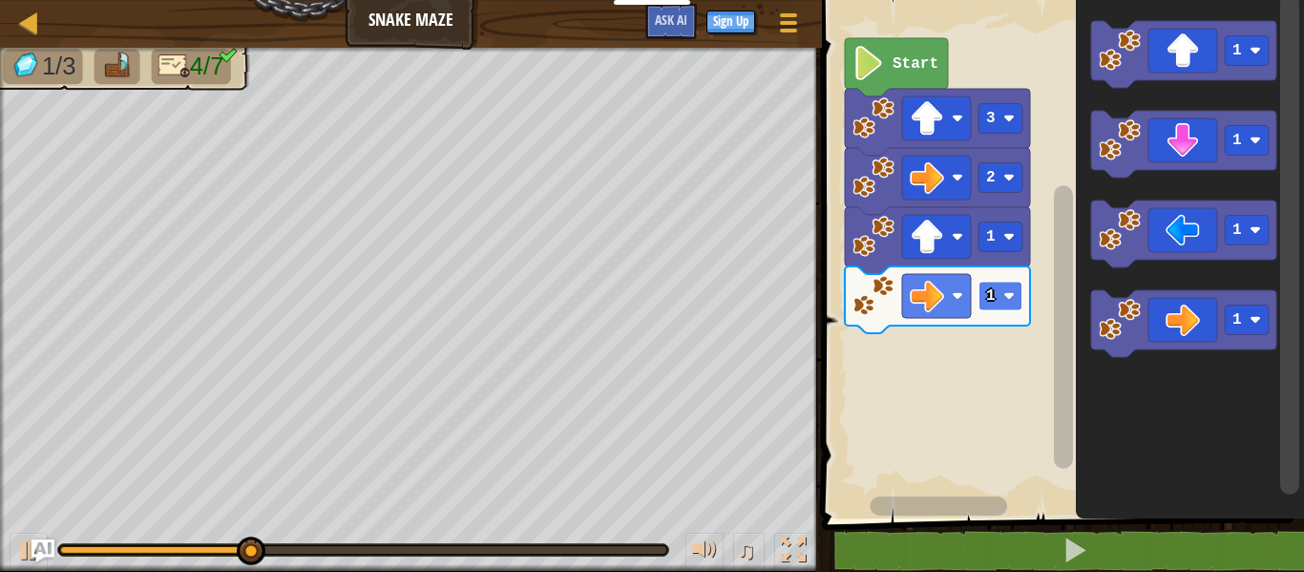
click at [1019, 295] on rect "Blockly Workspace" at bounding box center [1001, 297] width 44 height 30
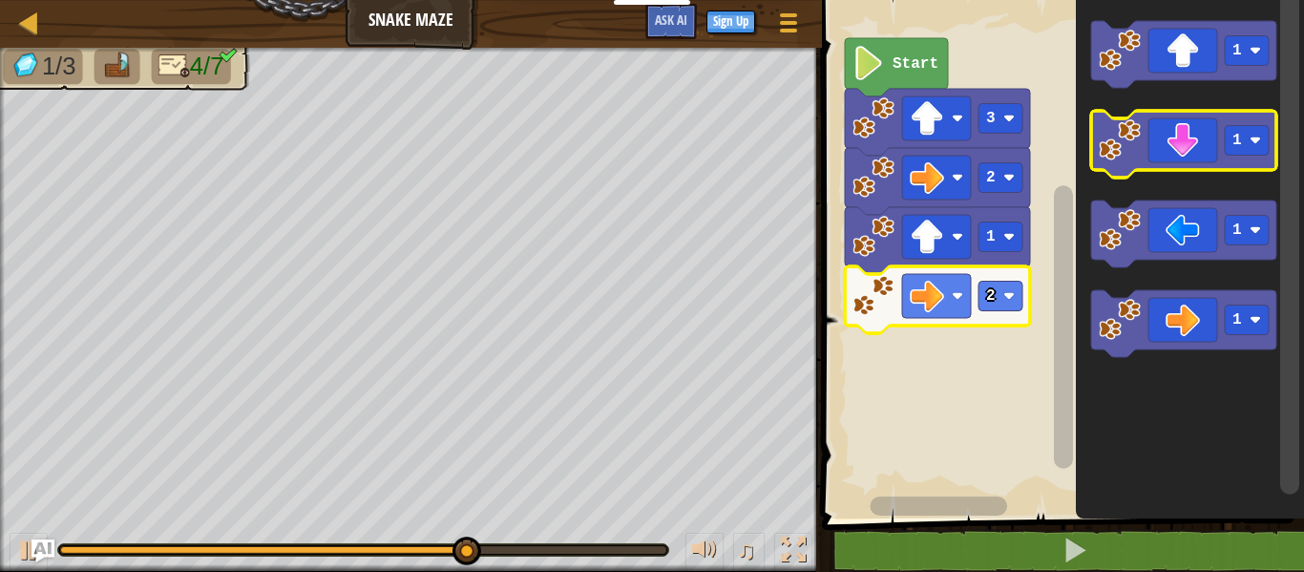
click at [1199, 121] on icon "Blockly Workspace" at bounding box center [1183, 144] width 185 height 67
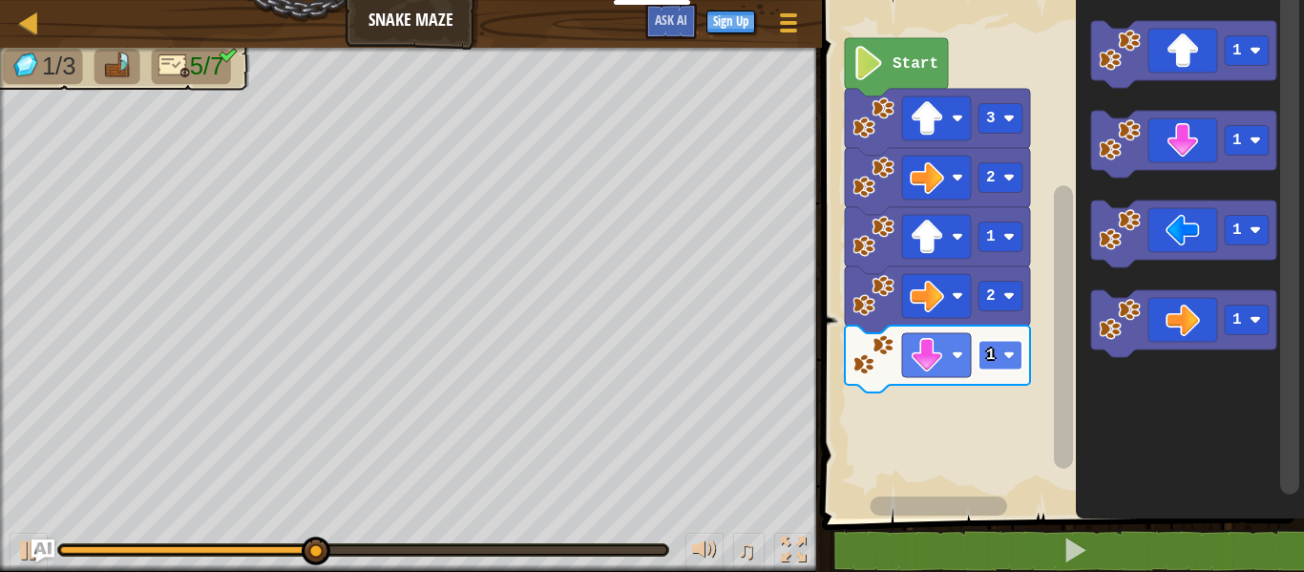
click at [1005, 348] on rect "Blockly Workspace" at bounding box center [1001, 356] width 44 height 30
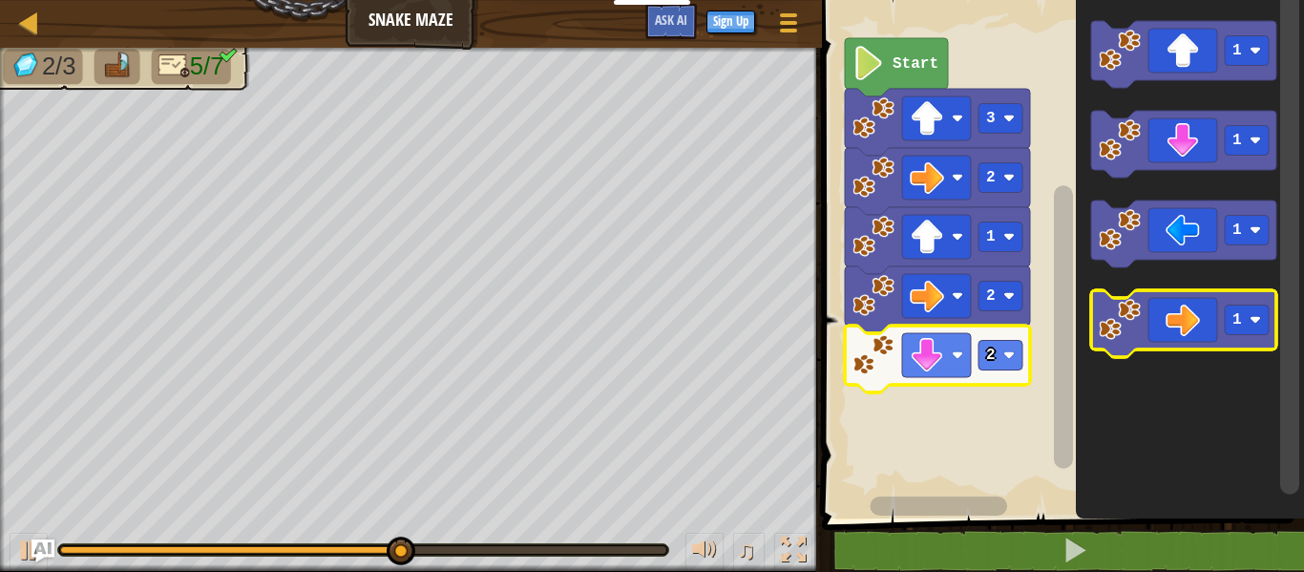
click at [1174, 299] on icon "Blockly Workspace" at bounding box center [1183, 323] width 185 height 67
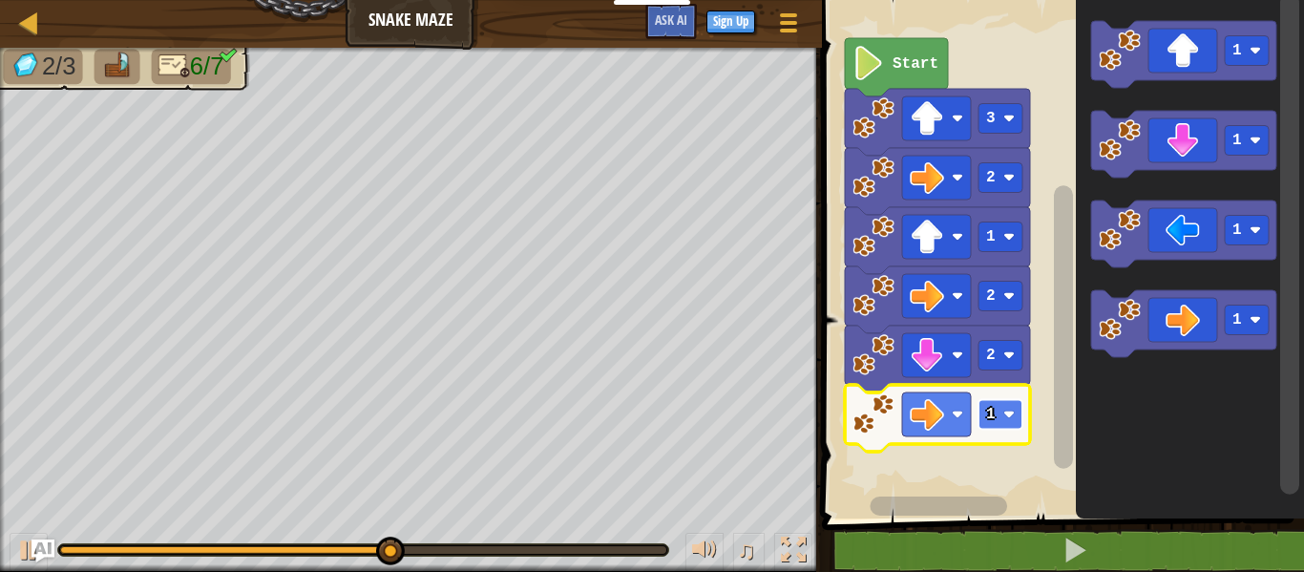
click at [996, 423] on rect "Blockly Workspace" at bounding box center [1001, 415] width 44 height 30
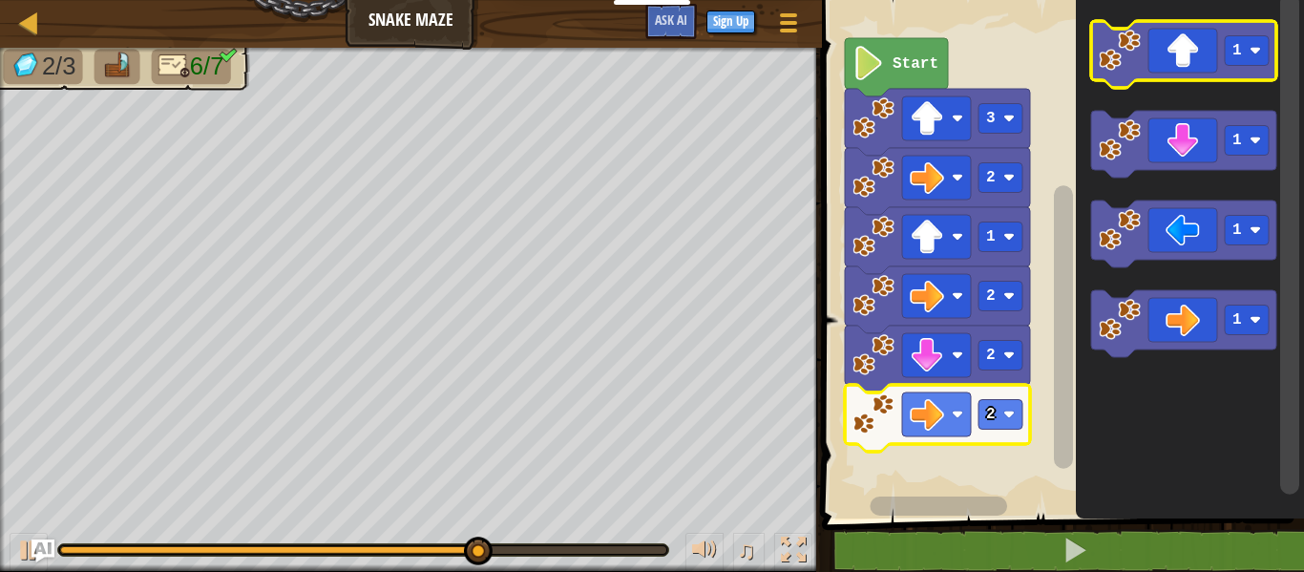
click at [1186, 61] on icon "Blockly Workspace" at bounding box center [1183, 54] width 185 height 67
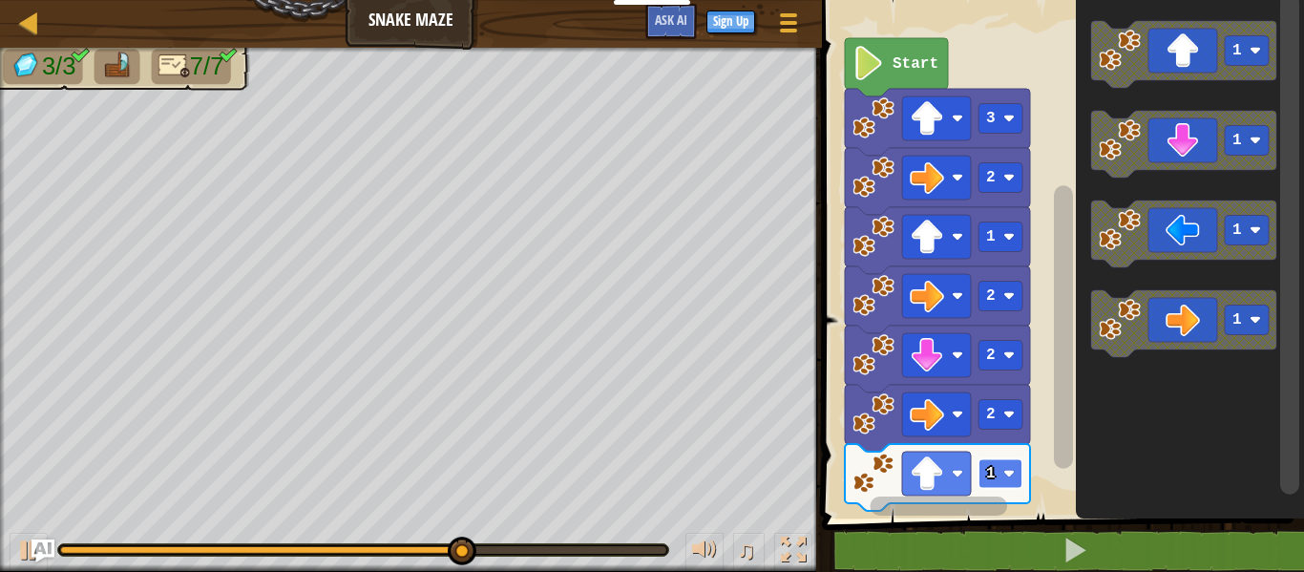
click at [996, 485] on rect "Blockly Workspace" at bounding box center [1001, 474] width 44 height 30
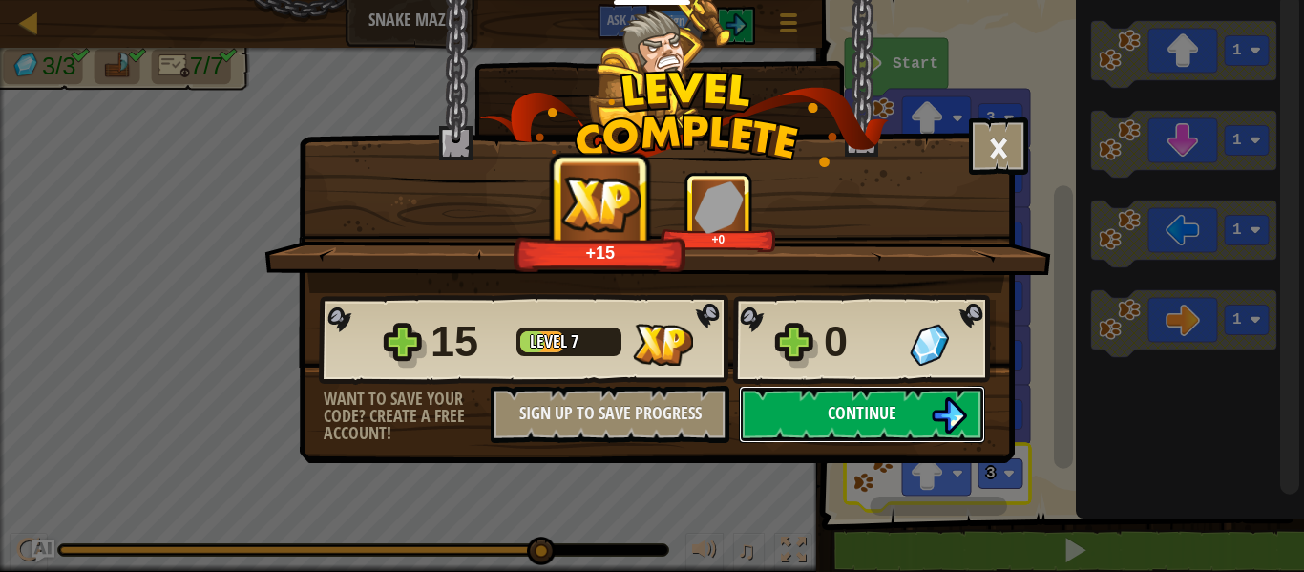
click at [910, 398] on button "Continue" at bounding box center [862, 414] width 246 height 57
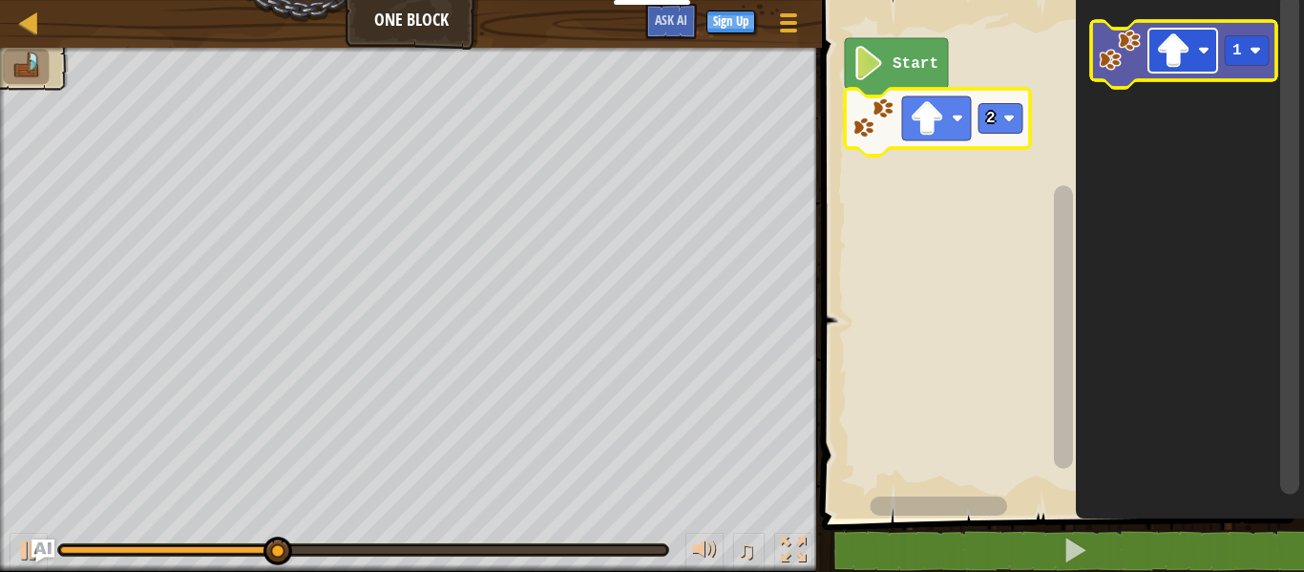
click at [1213, 65] on rect "Blockly Workspace" at bounding box center [1183, 51] width 69 height 44
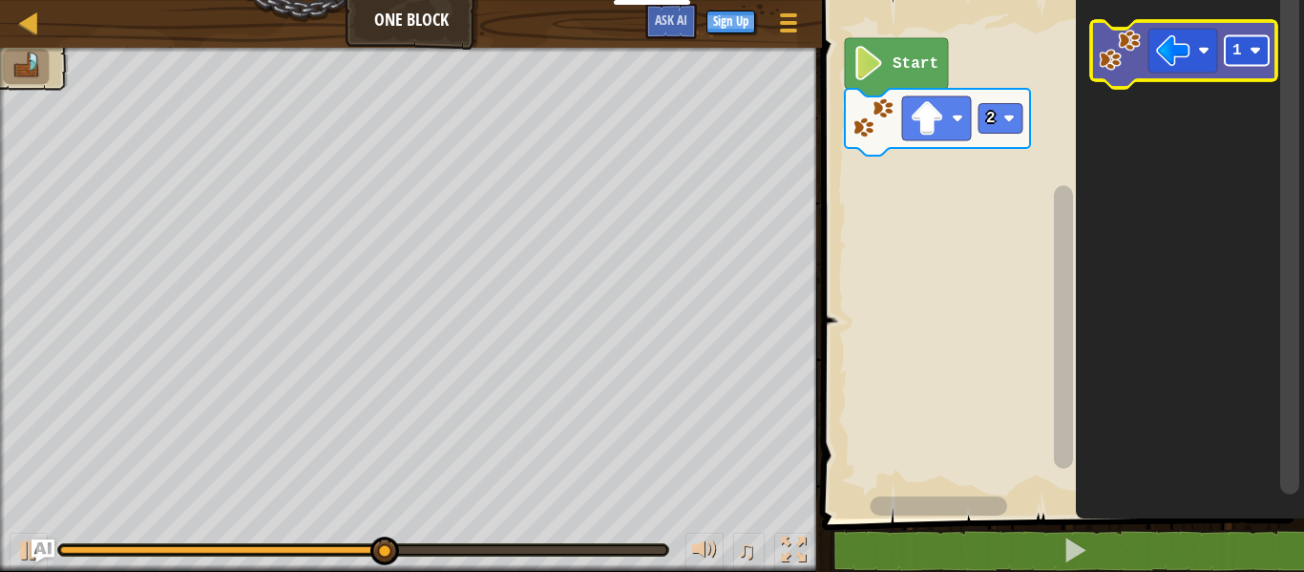
click at [1252, 49] on image "Blockly Workspace" at bounding box center [1255, 50] width 11 height 11
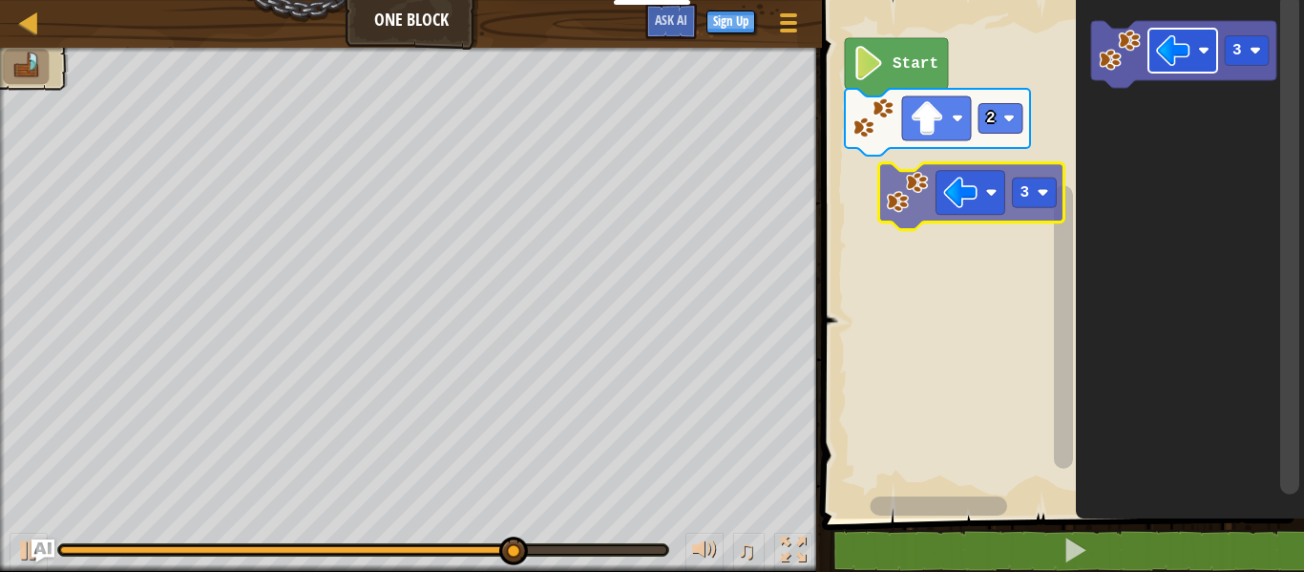
click at [971, 208] on div "Start 2 3 3" at bounding box center [1060, 254] width 488 height 528
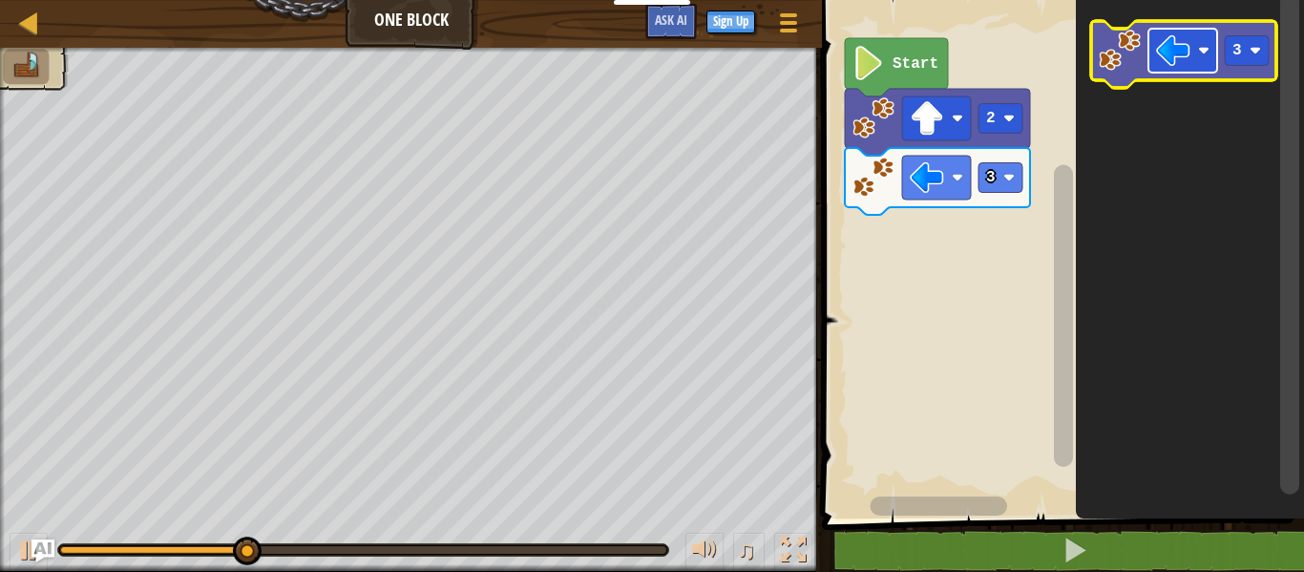
click at [1168, 63] on image "Blockly Workspace" at bounding box center [1173, 50] width 34 height 34
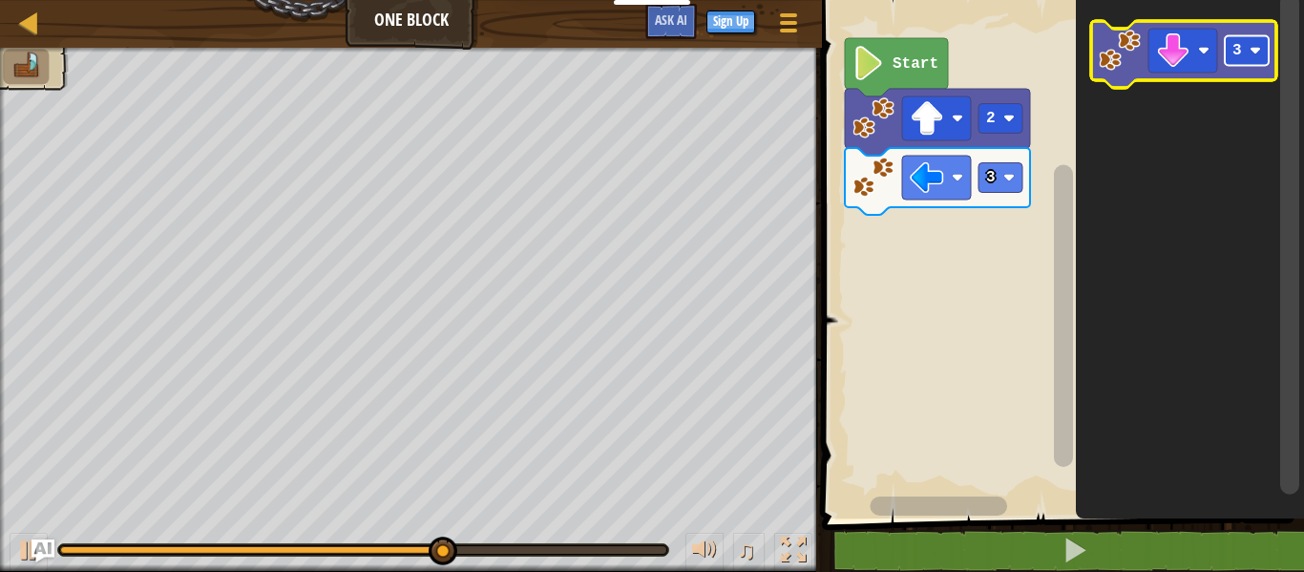
click at [1241, 62] on rect "Blockly Workspace" at bounding box center [1247, 51] width 44 height 30
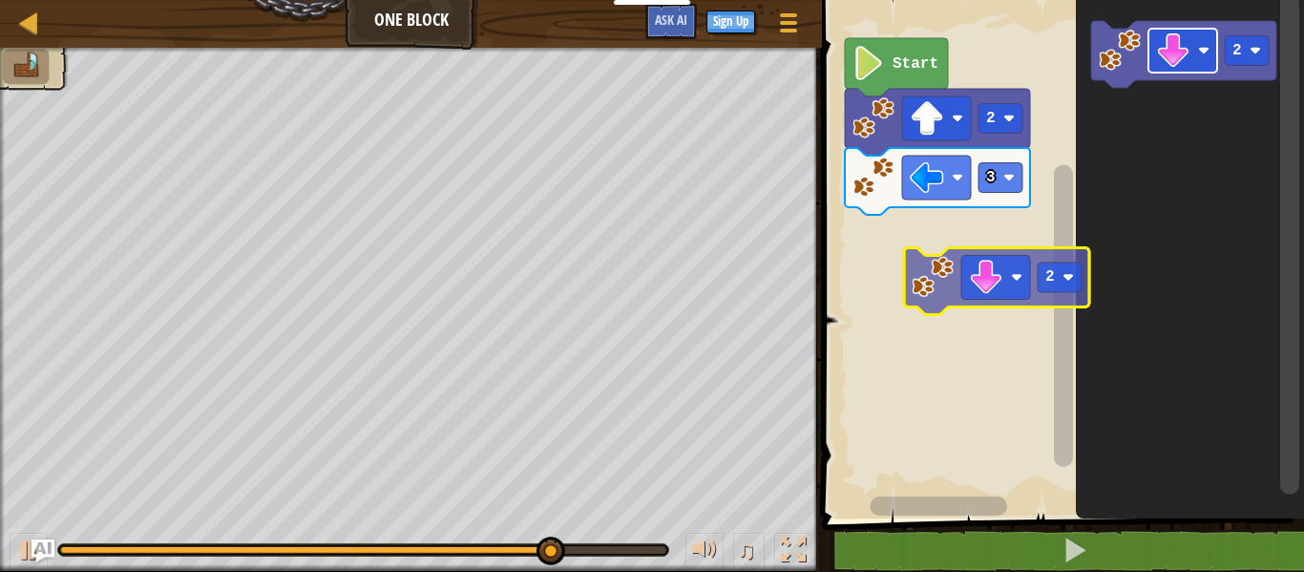
click at [971, 274] on div "3 2 Start 2 2" at bounding box center [1060, 254] width 488 height 528
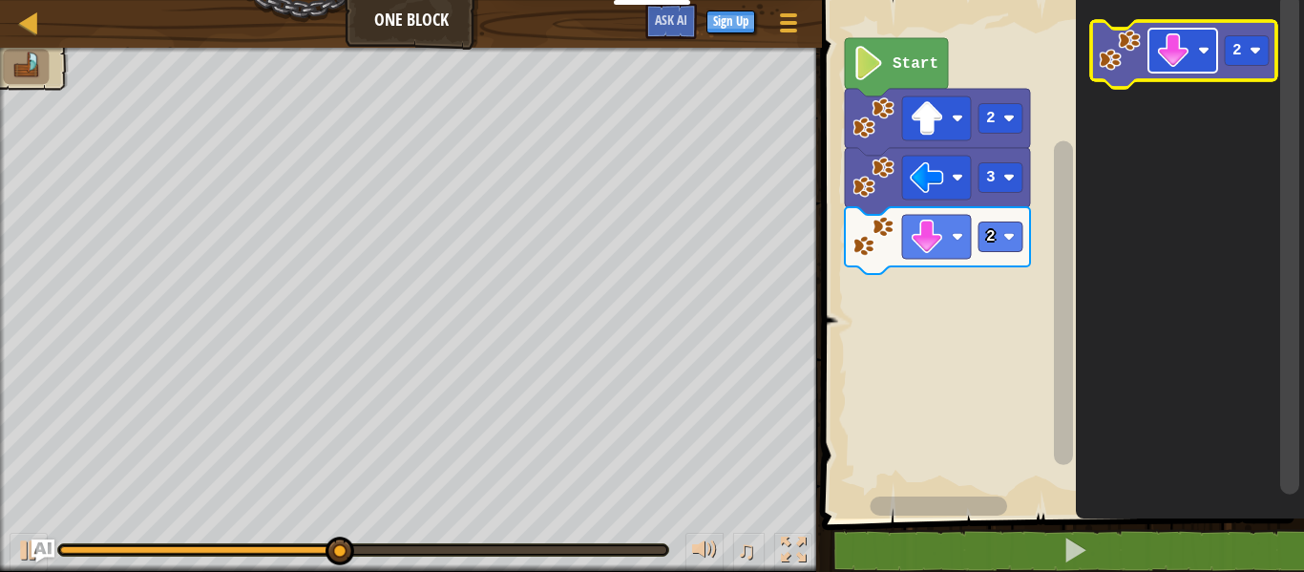
click at [1155, 64] on rect "Blockly Workspace" at bounding box center [1183, 51] width 69 height 44
click at [1265, 56] on rect "Blockly Workspace" at bounding box center [1247, 51] width 44 height 30
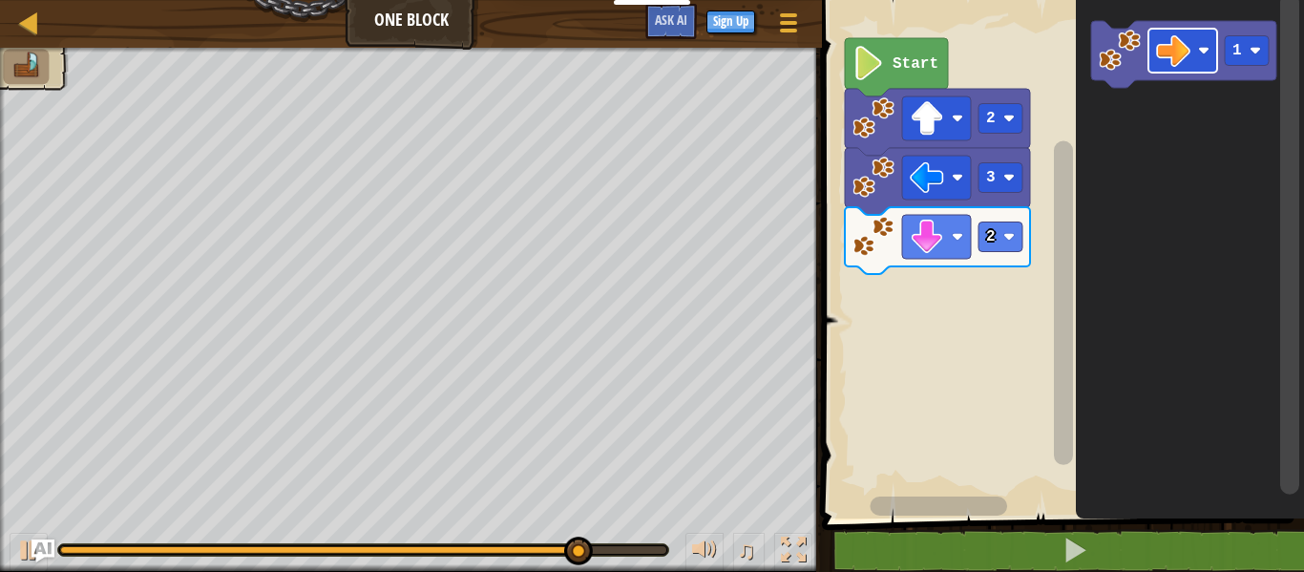
click at [976, 314] on div "2 3 2 Start 1" at bounding box center [1060, 254] width 488 height 528
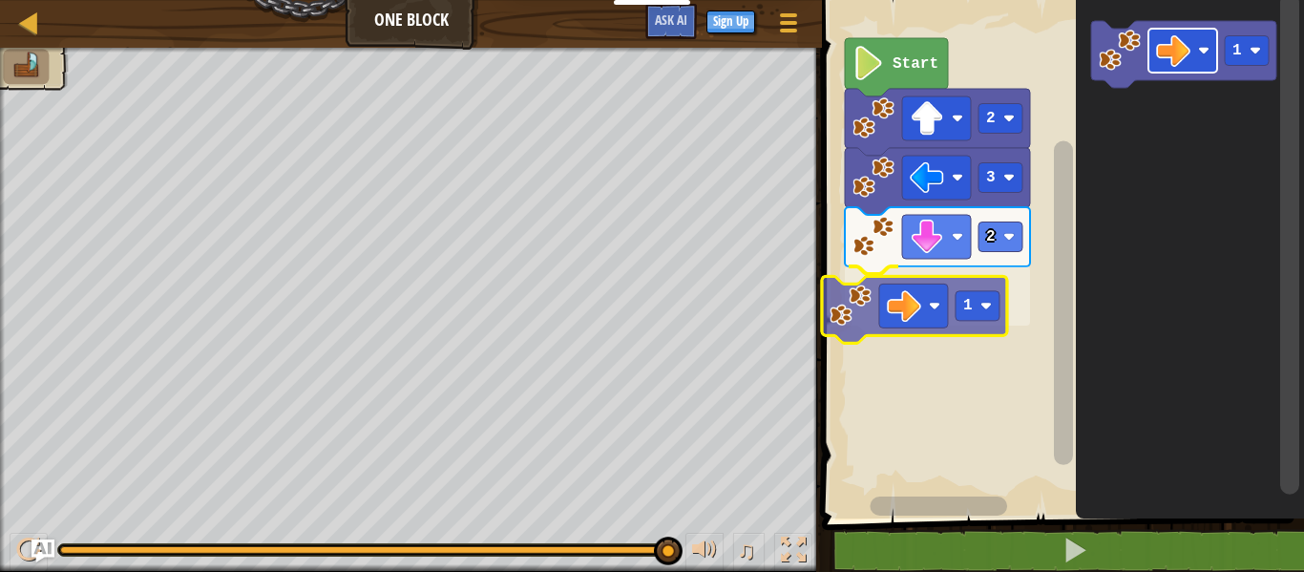
click at [897, 306] on div "2 1 3 2 Start 1 1" at bounding box center [1060, 254] width 488 height 528
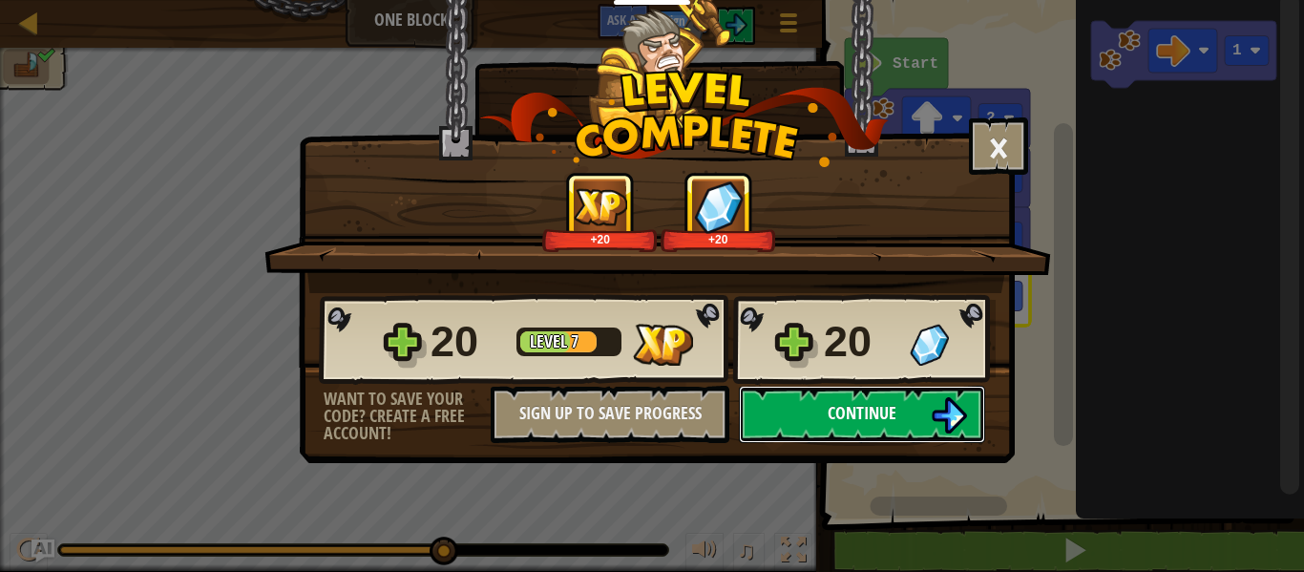
click at [907, 410] on button "Continue" at bounding box center [862, 414] width 246 height 57
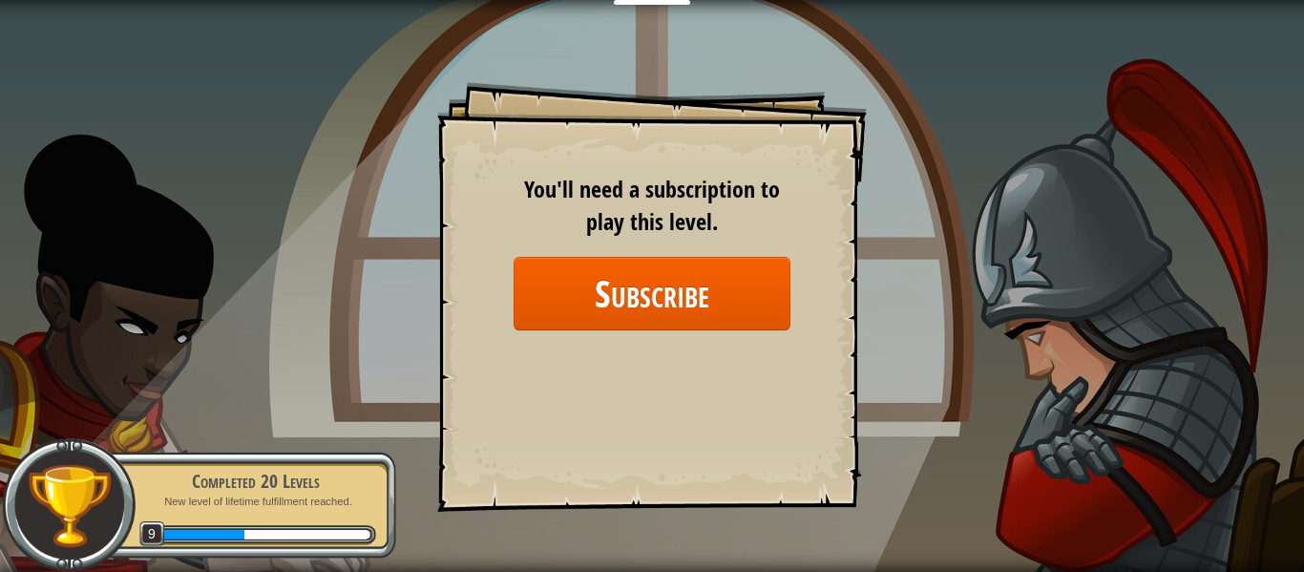
click at [304, 511] on div "Completed 20 Levels New level of lifetime fulfillment reached. 9" at bounding box center [245, 505] width 301 height 107
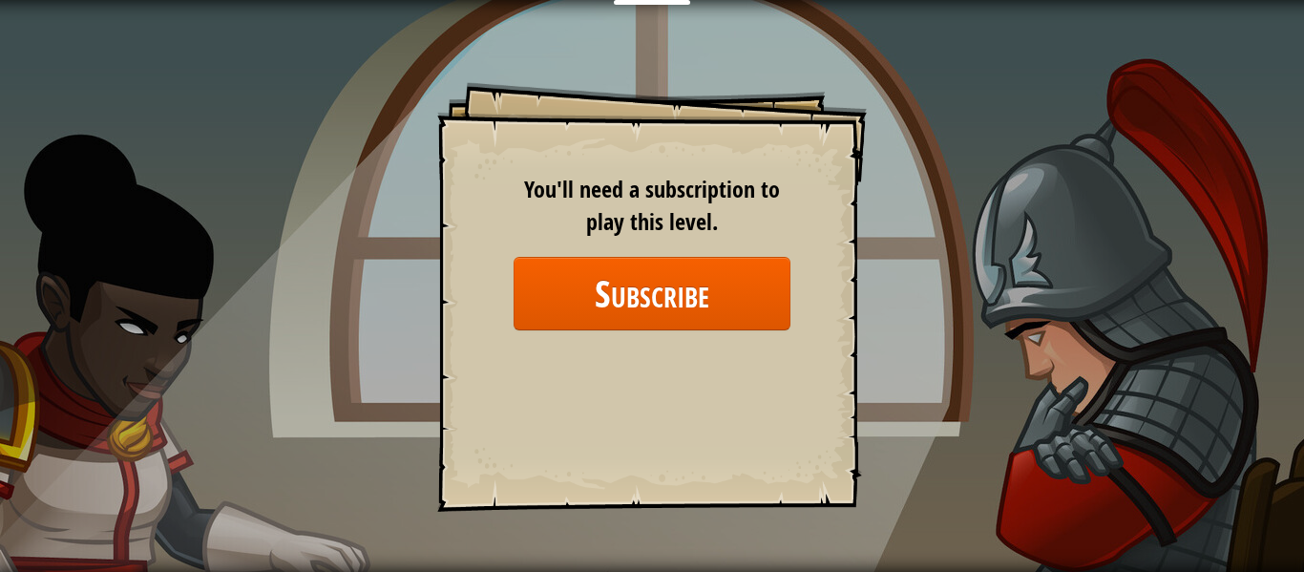
click at [478, 514] on div "Goals Start Level Error loading from server. Try refreshing the page. You'll ne…" at bounding box center [652, 286] width 1304 height 572
click at [752, 190] on span "You'll need a subscription to play this level." at bounding box center [652, 205] width 256 height 63
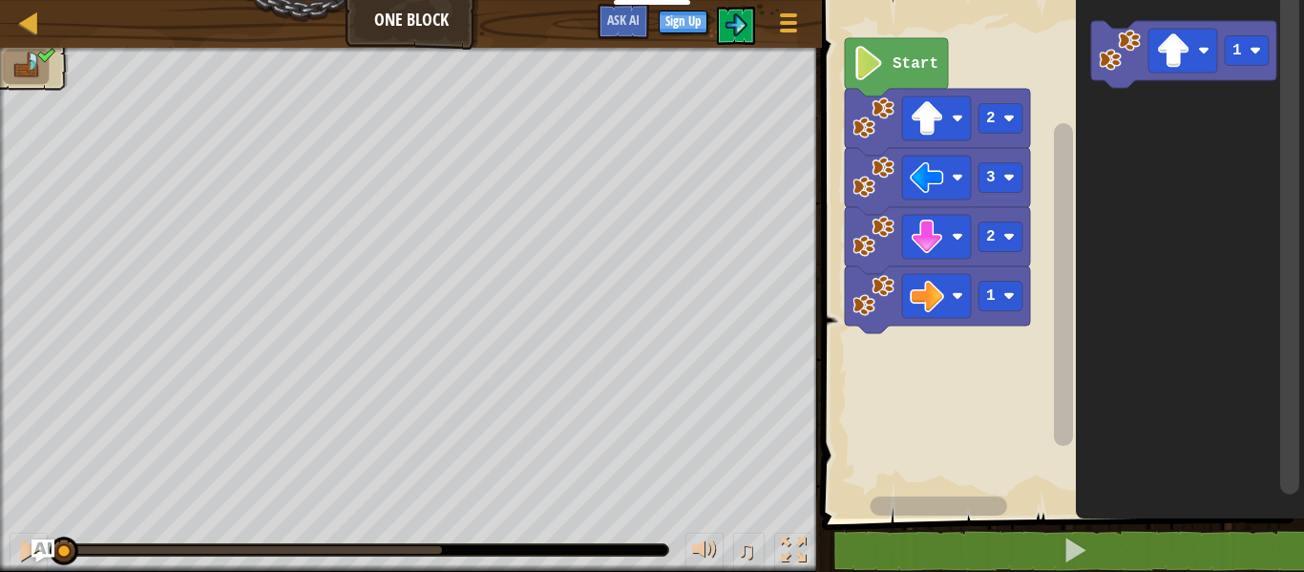
click at [880, 71] on image "Blockly Workspace" at bounding box center [869, 63] width 32 height 34
click at [20, 1] on div "Map One Block Game Menu Sign Up Ask AI" at bounding box center [411, 24] width 822 height 48
click at [32, 14] on div at bounding box center [29, 23] width 24 height 24
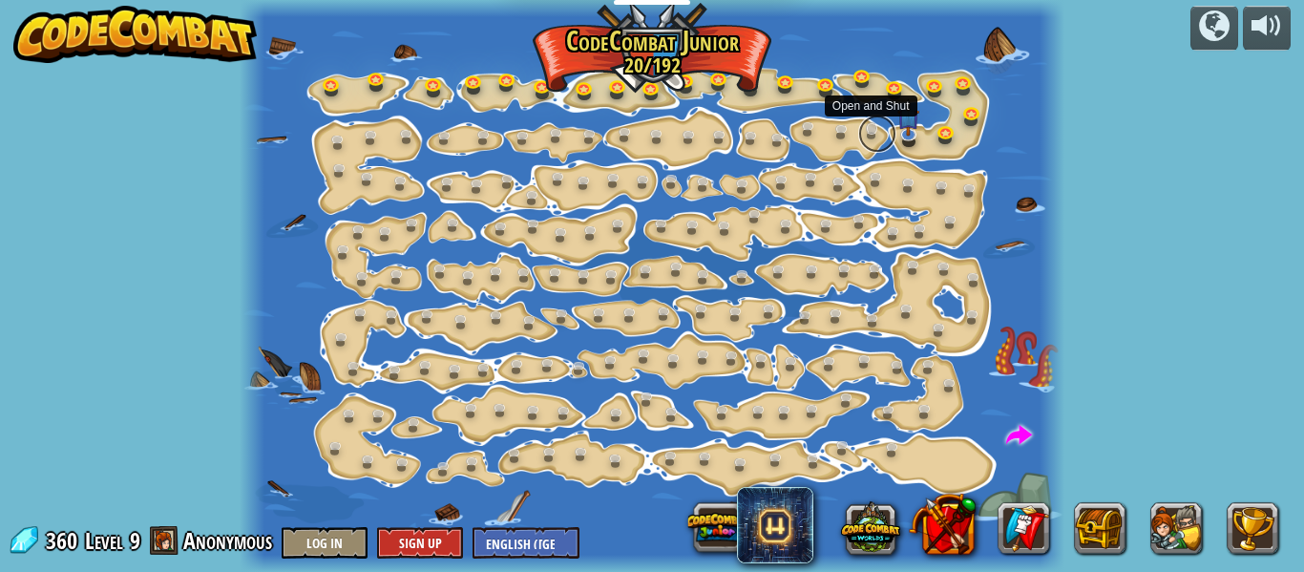
click at [873, 123] on link at bounding box center [877, 134] width 38 height 38
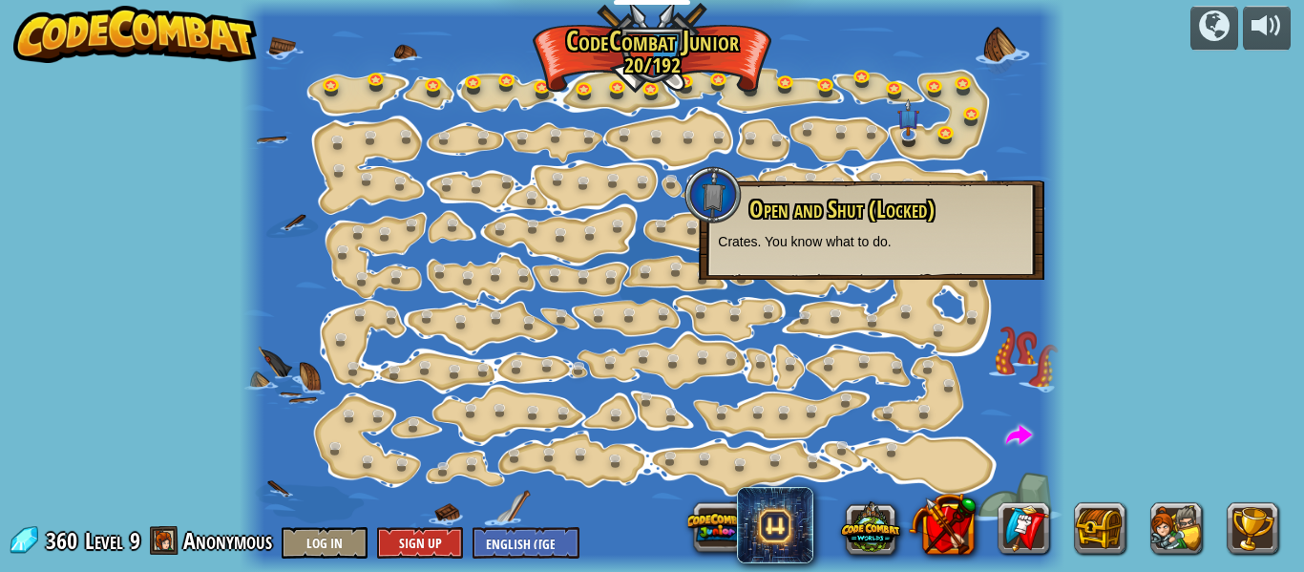
click at [847, 252] on div "Open and Shut (Locked) [PERSON_NAME]. You know what to do." at bounding box center [872, 229] width 346 height 99
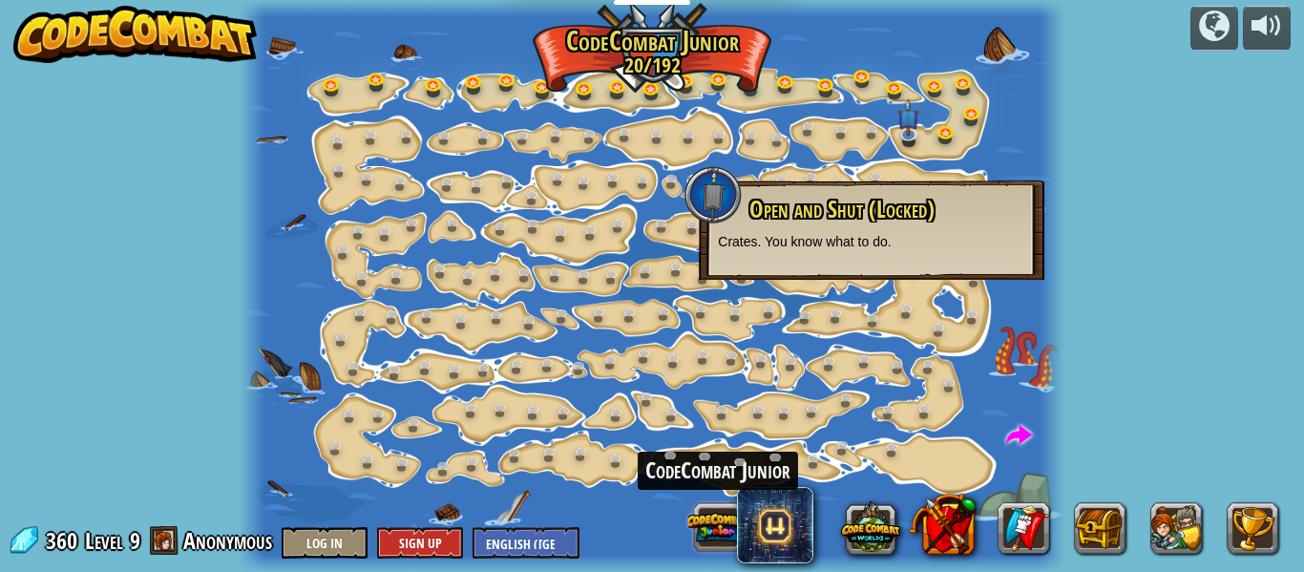
click at [735, 538] on button at bounding box center [717, 526] width 59 height 59
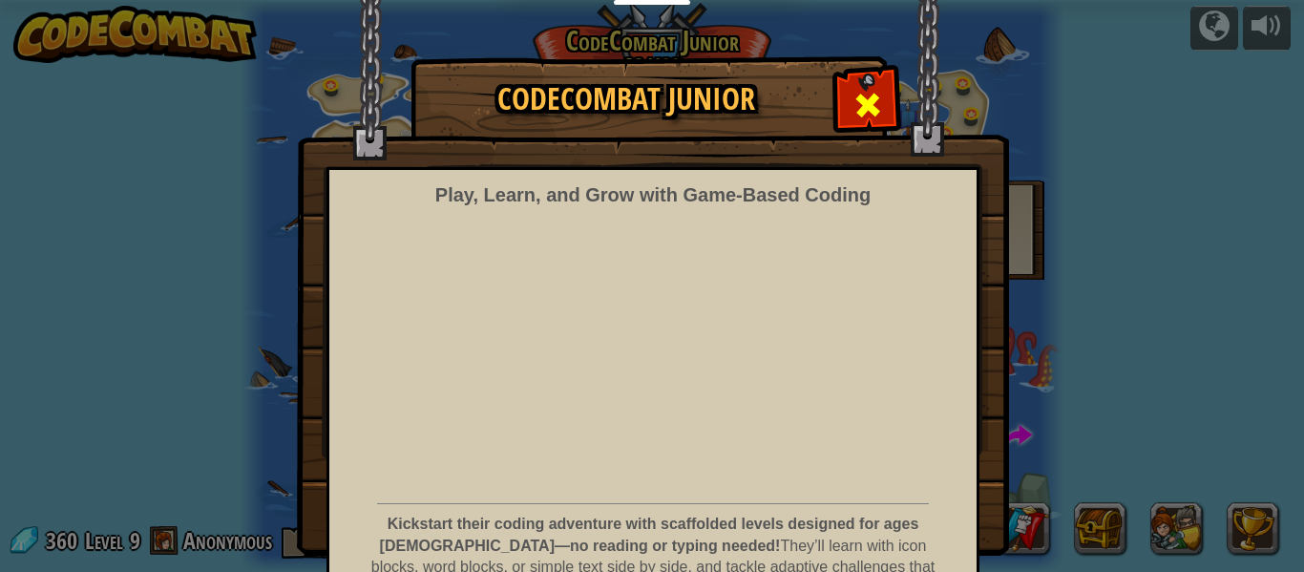
click at [882, 104] on div at bounding box center [867, 103] width 60 height 60
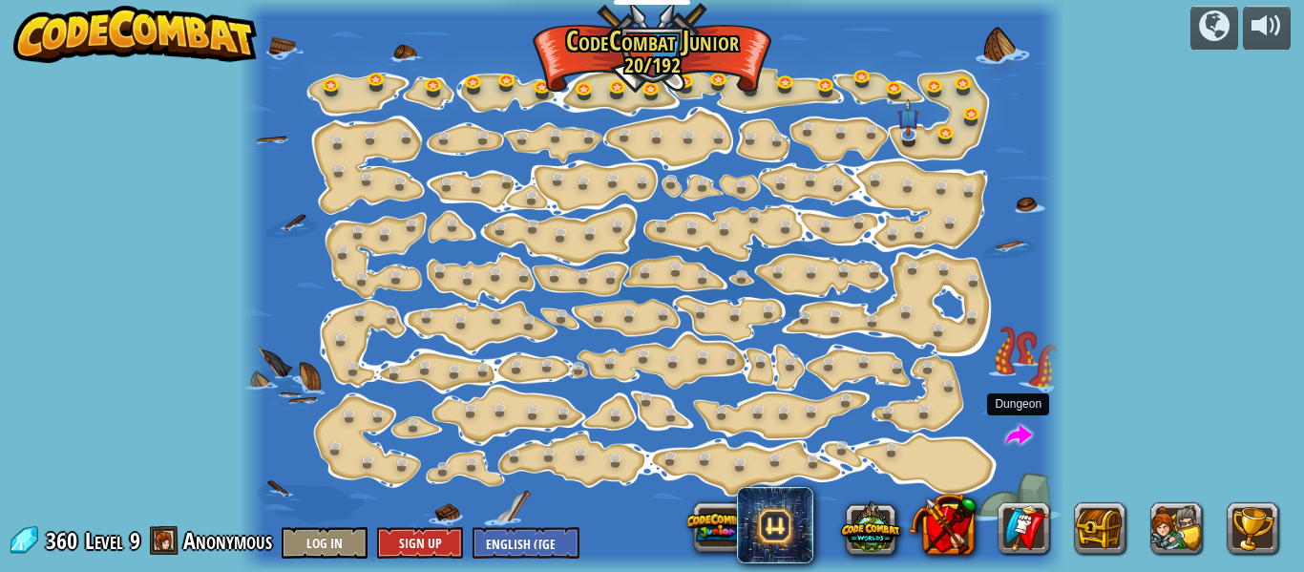
click at [1020, 433] on span at bounding box center [1019, 436] width 26 height 26
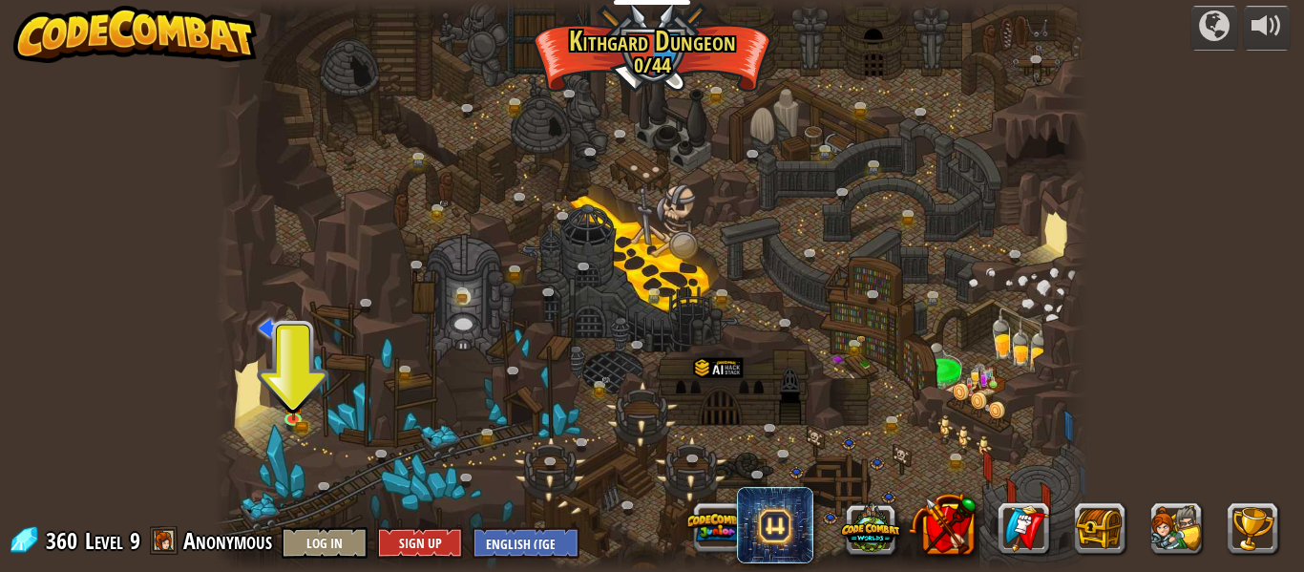
click at [309, 406] on div at bounding box center [652, 286] width 875 height 572
click at [292, 410] on img at bounding box center [294, 396] width 20 height 44
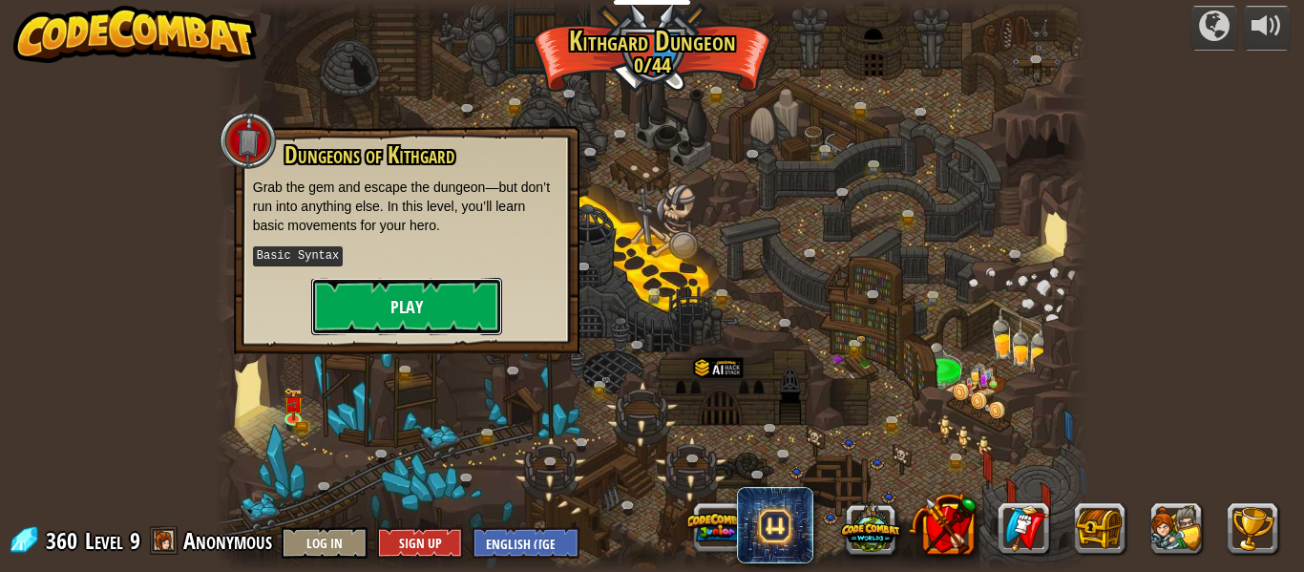
click at [367, 314] on button "Play" at bounding box center [406, 306] width 191 height 57
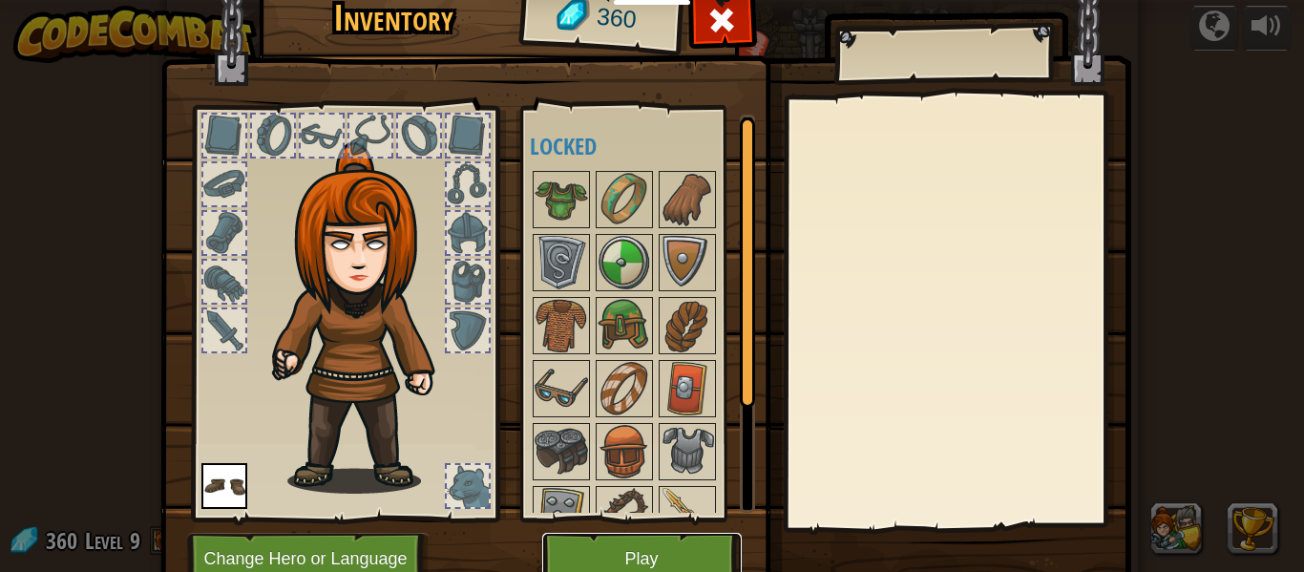
click at [600, 568] on button "Play" at bounding box center [642, 559] width 200 height 53
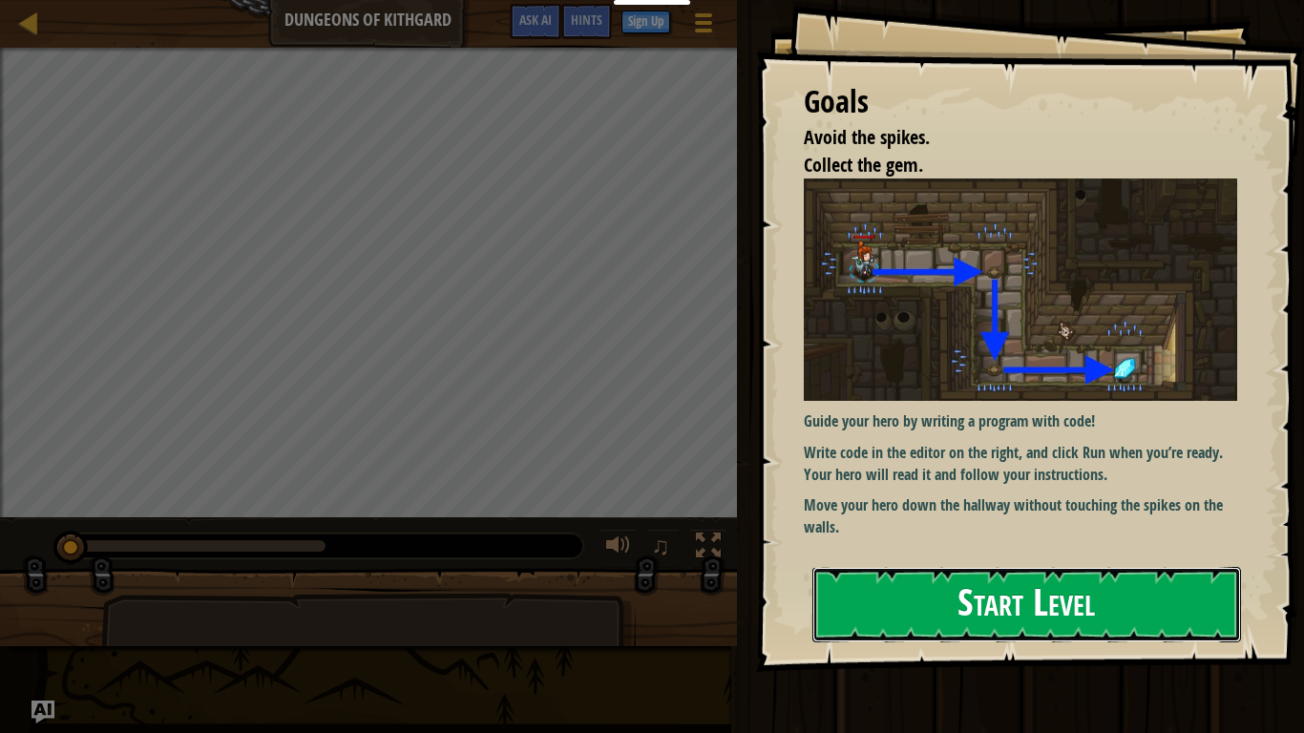
click at [1025, 571] on button "Start Level" at bounding box center [1026, 604] width 429 height 75
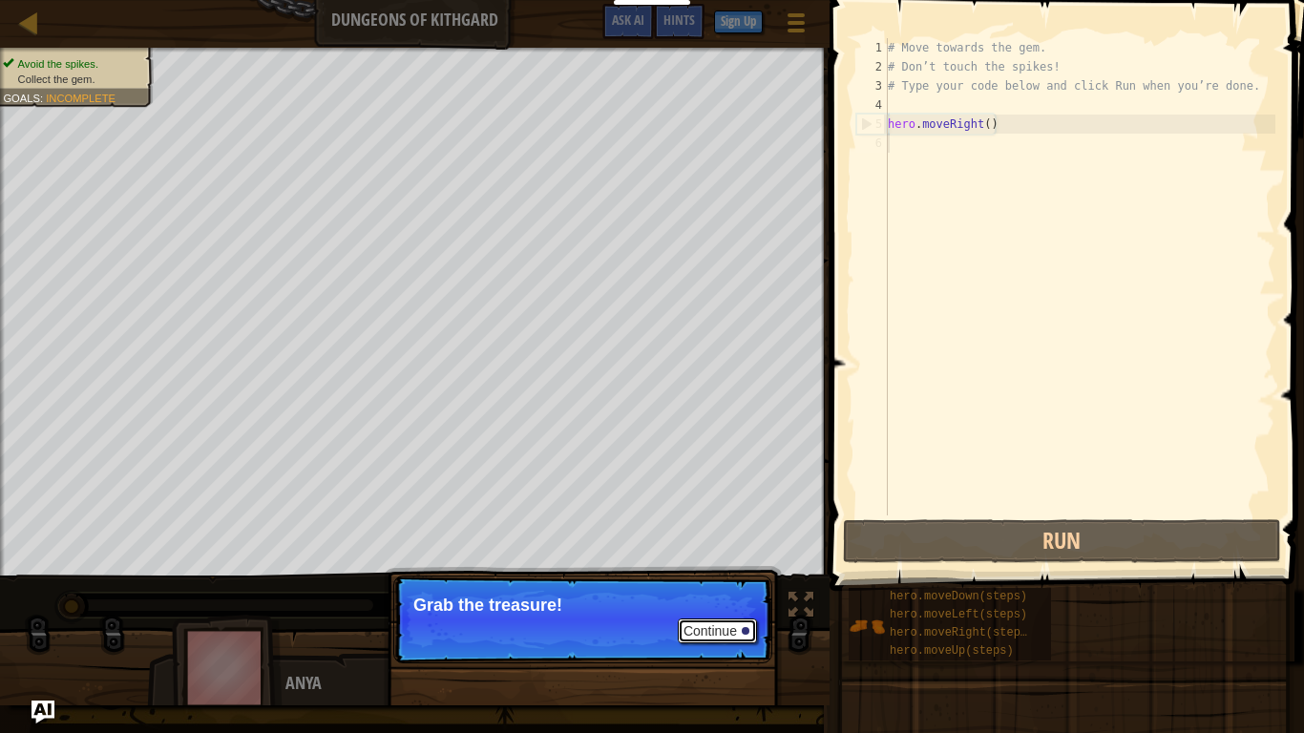
click at [693, 571] on button "Continue" at bounding box center [717, 631] width 79 height 25
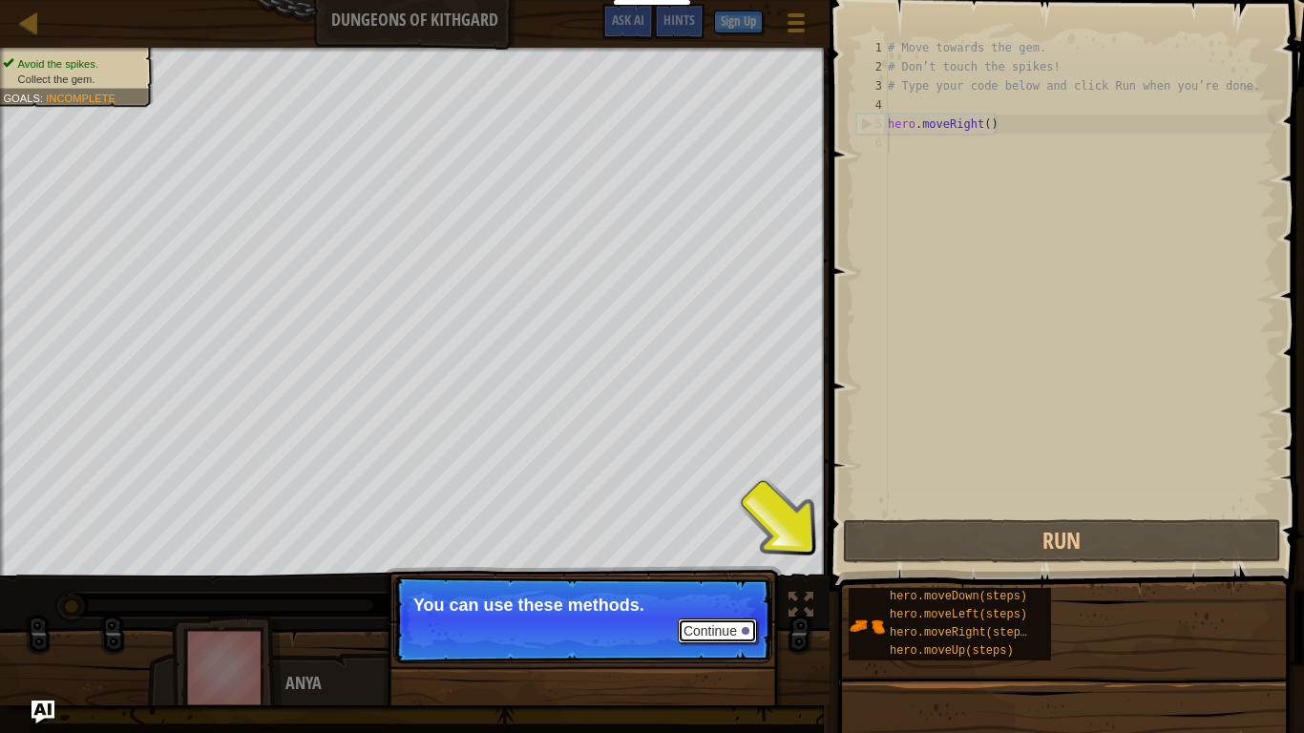
click at [707, 571] on button "Continue" at bounding box center [717, 631] width 79 height 25
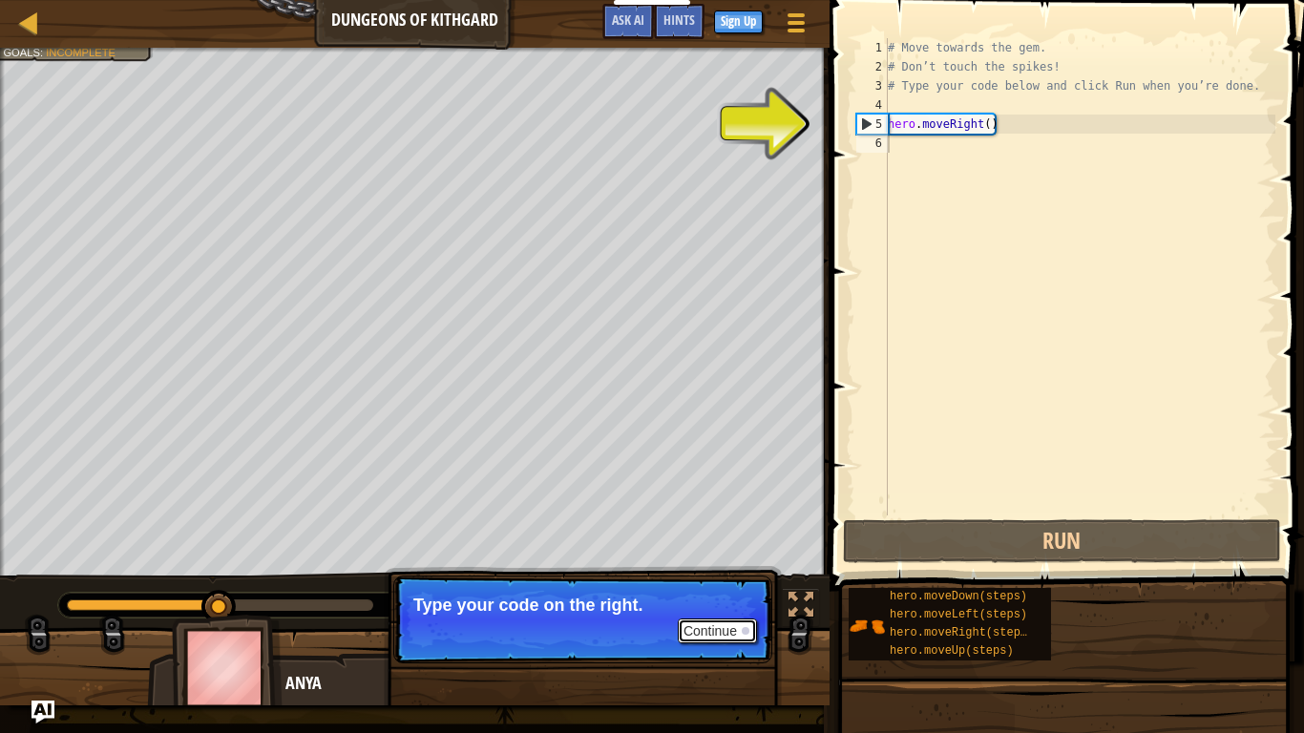
click at [714, 571] on button "Continue" at bounding box center [717, 631] width 79 height 25
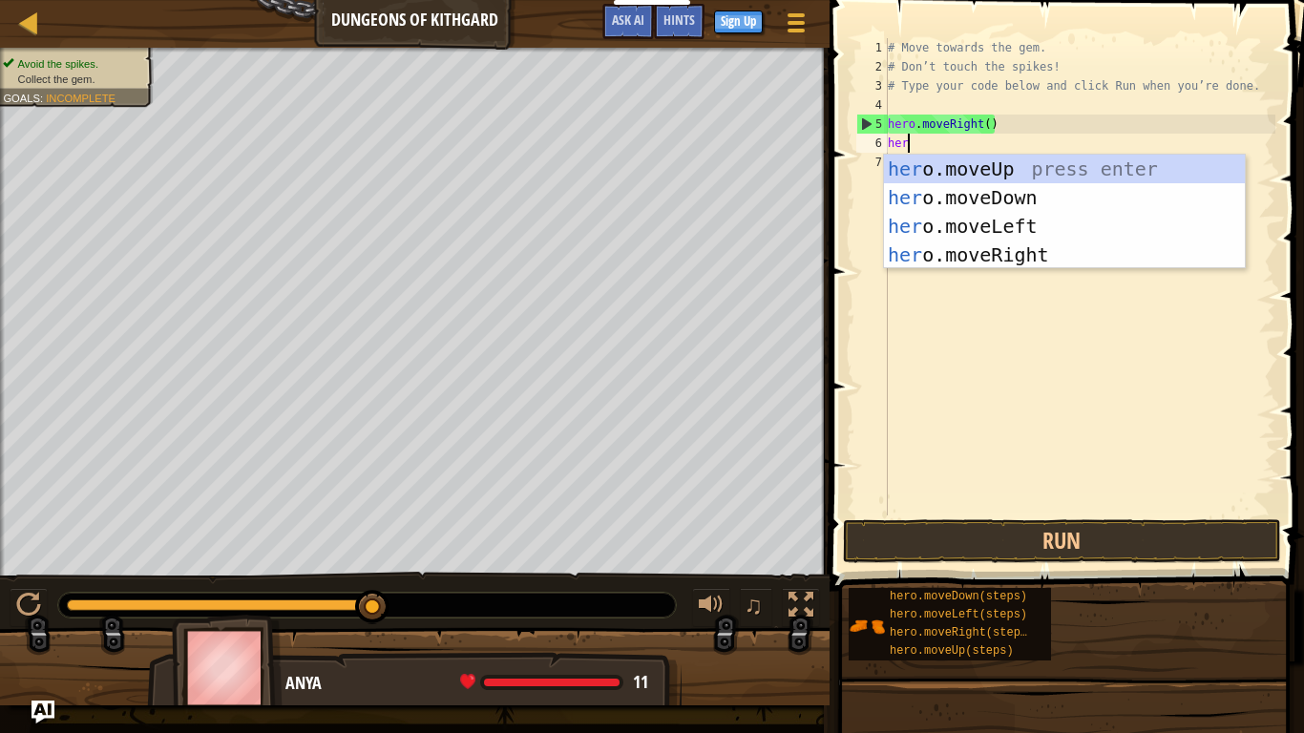
type textarea "hero"
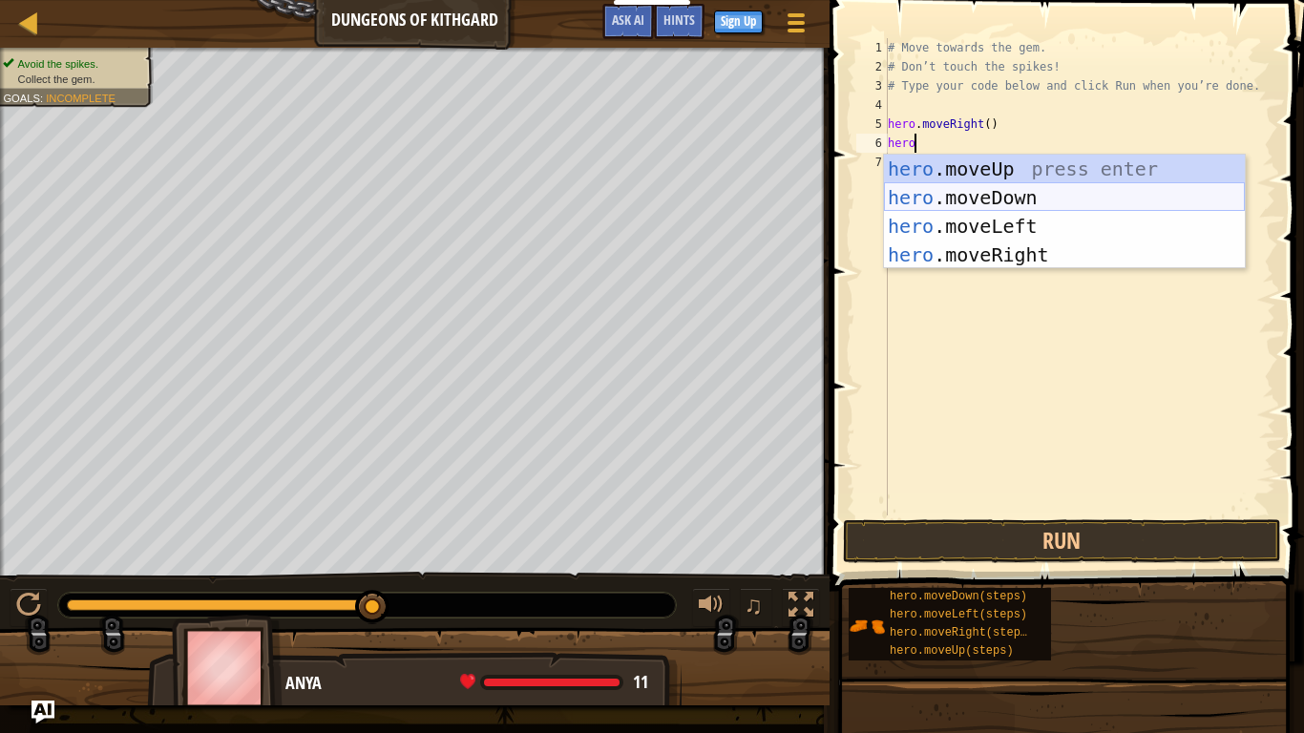
click at [1025, 192] on div "hero .moveUp press enter hero .moveDown press enter hero .moveLeft press enter …" at bounding box center [1064, 241] width 361 height 172
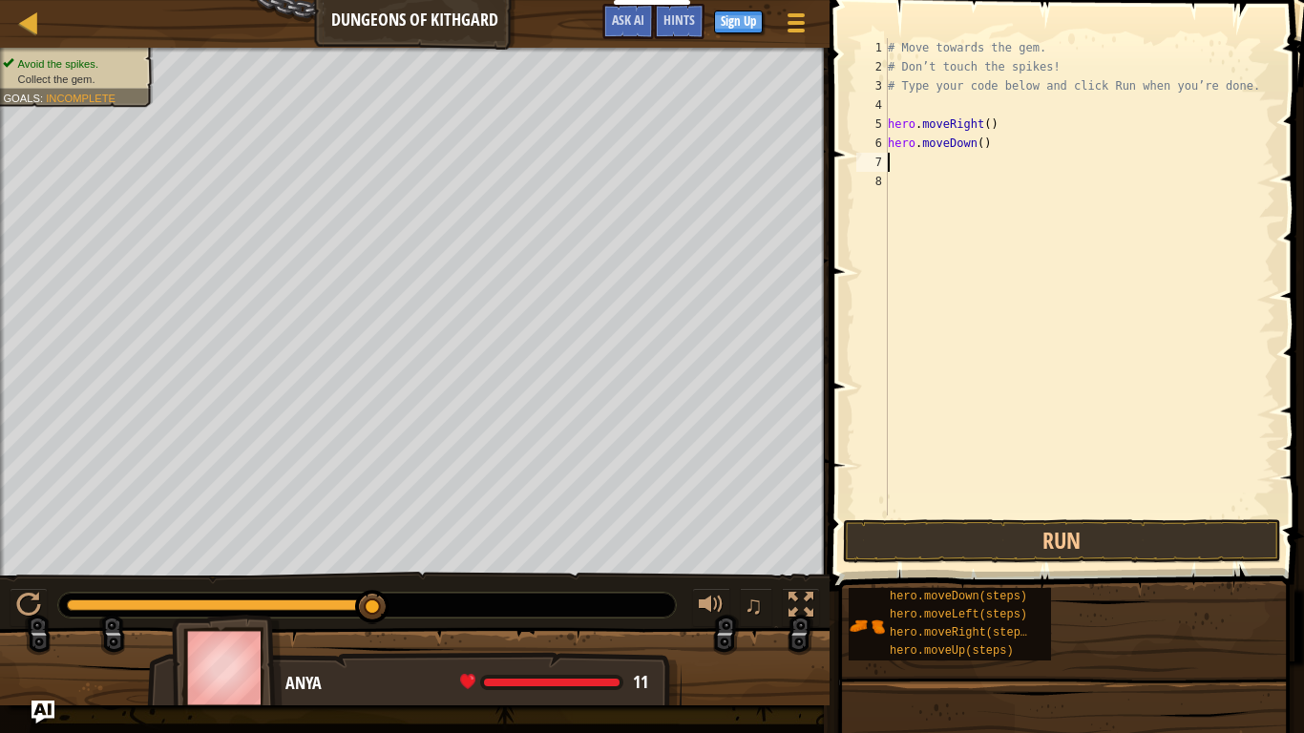
scroll to position [9, 0]
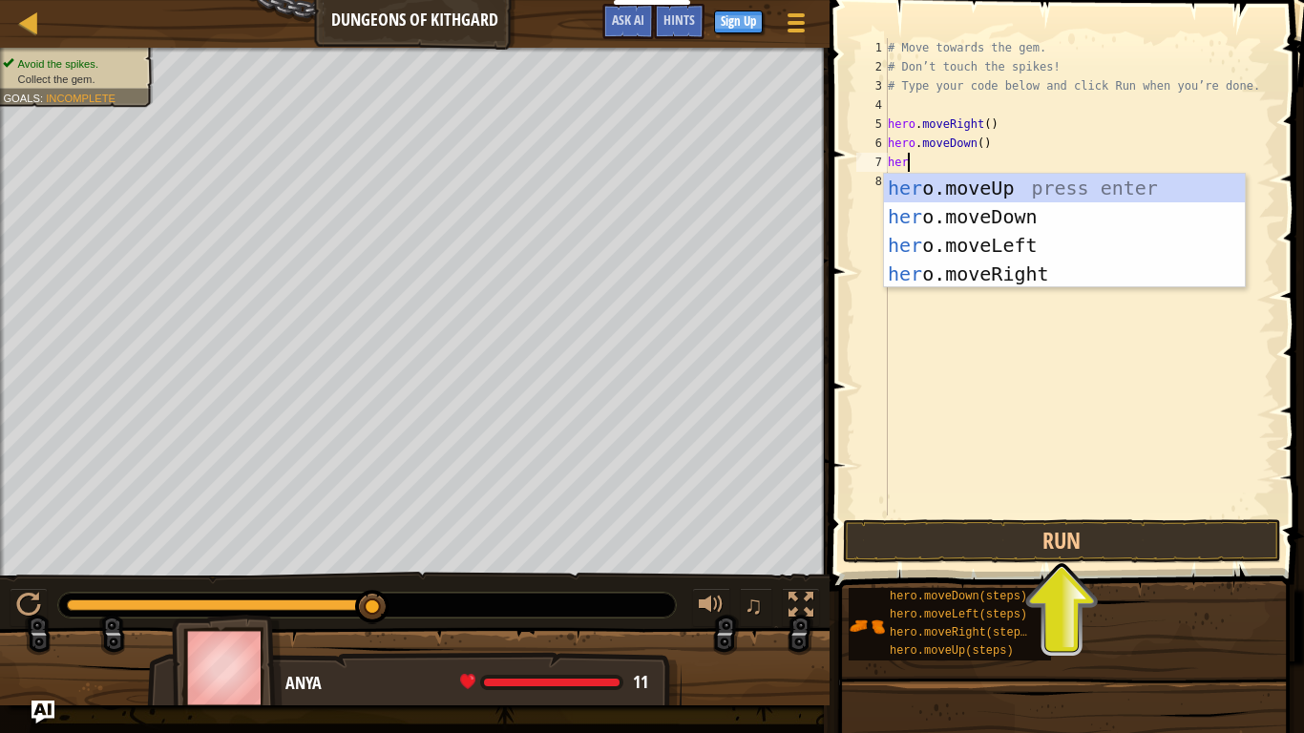
type textarea "hero"
click at [1033, 221] on div "hero .moveUp press enter hero .moveDown press enter hero .moveLeft press enter …" at bounding box center [1064, 260] width 361 height 172
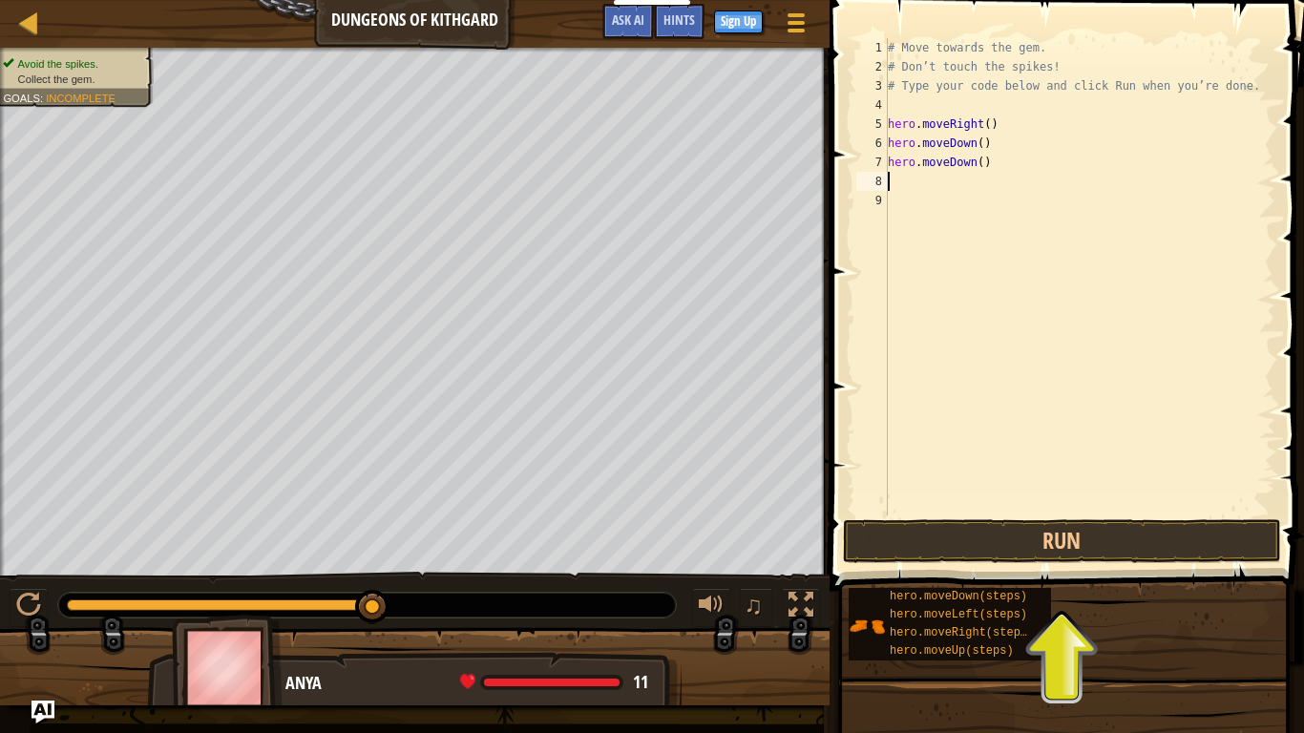
scroll to position [9, 0]
click at [1073, 550] on button "Run" at bounding box center [1062, 541] width 438 height 44
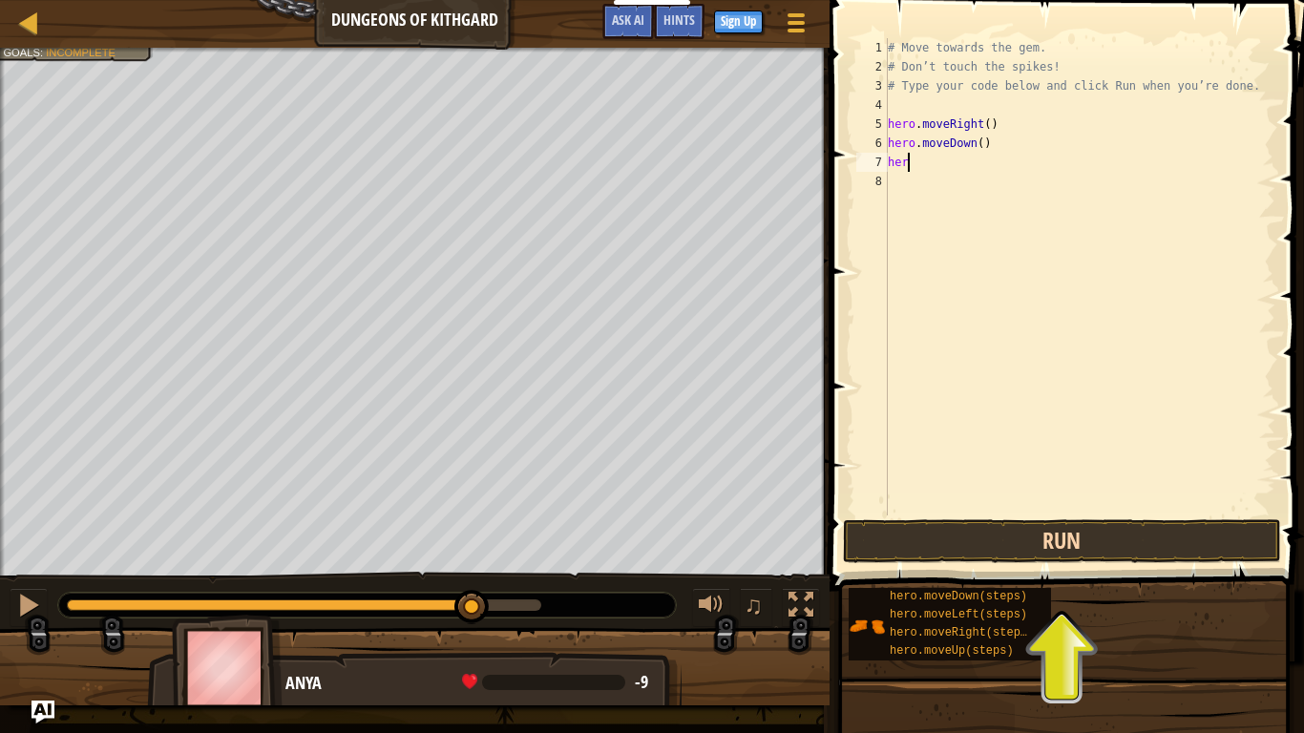
type textarea "h"
click at [1155, 545] on button "Run" at bounding box center [1062, 541] width 438 height 44
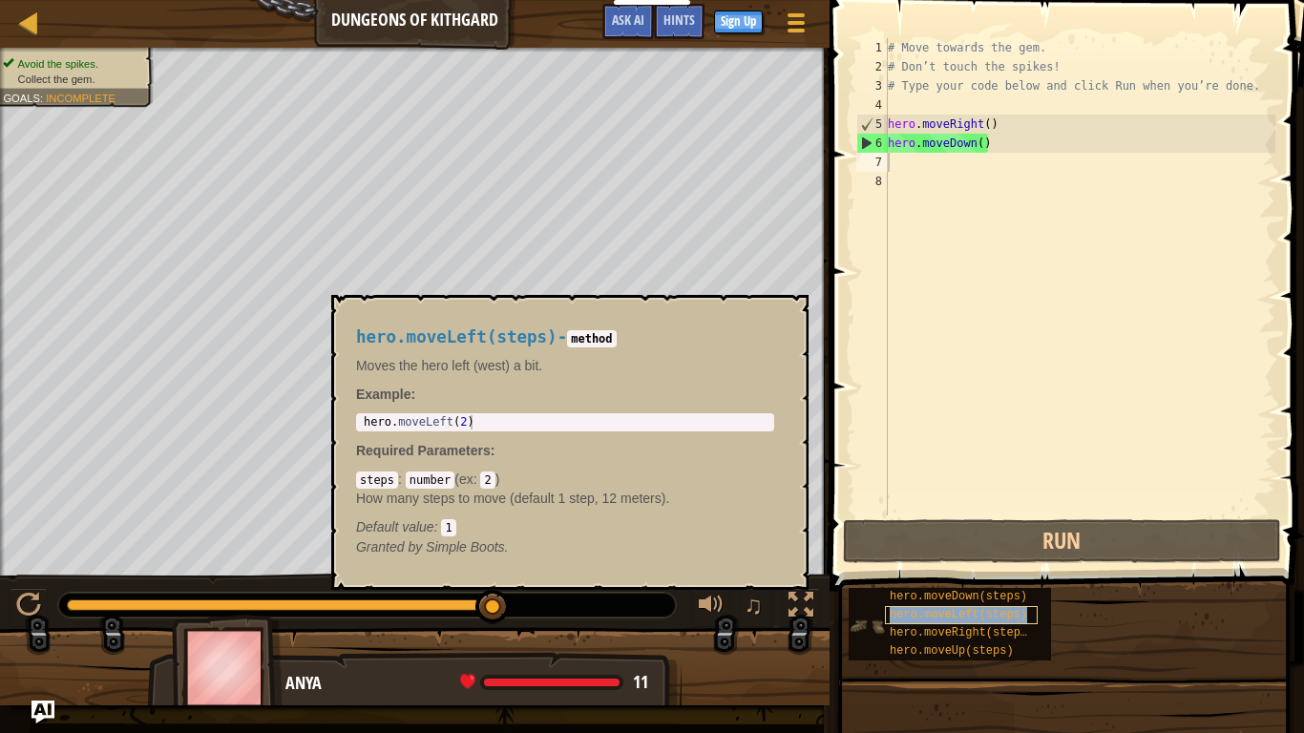
click at [1020, 571] on span "hero.moveLeft(steps)" at bounding box center [958, 614] width 137 height 13
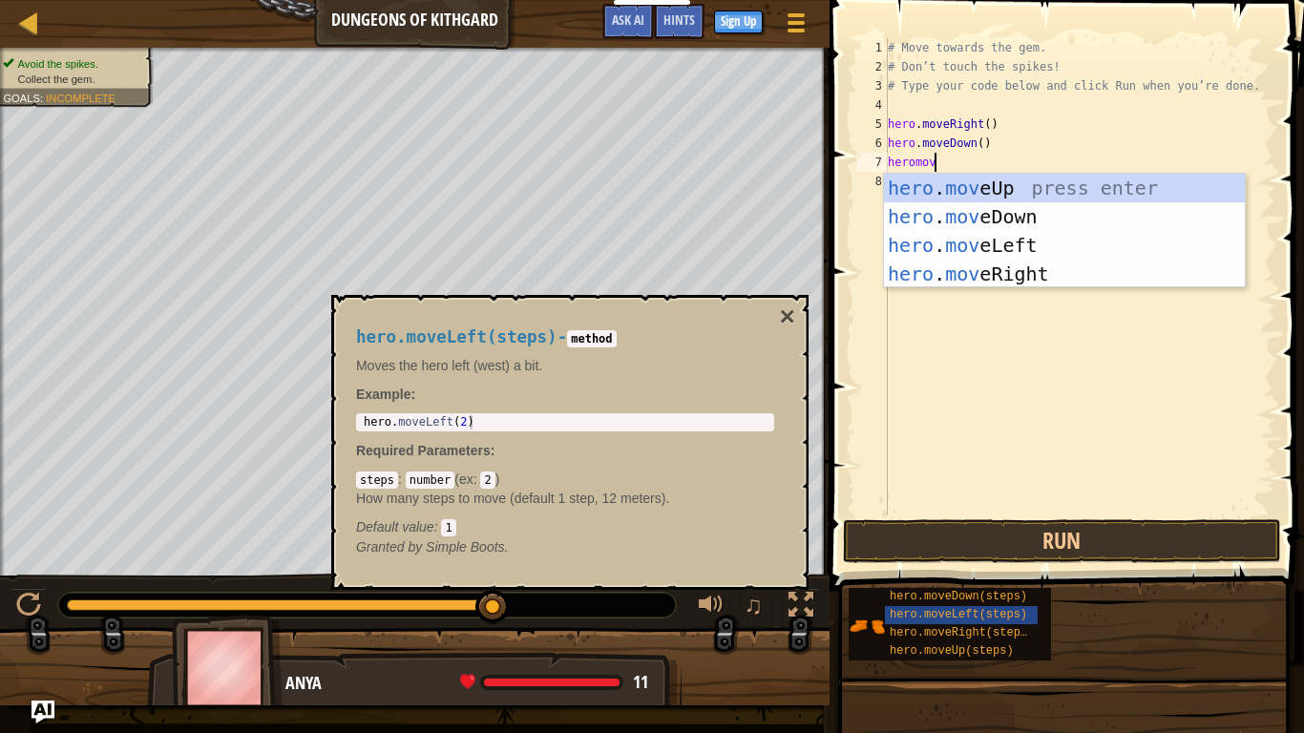
type textarea "heromove"
click at [1058, 249] on div "hero . move Up press enter hero . move Down press enter hero . move Left press …" at bounding box center [1064, 260] width 361 height 172
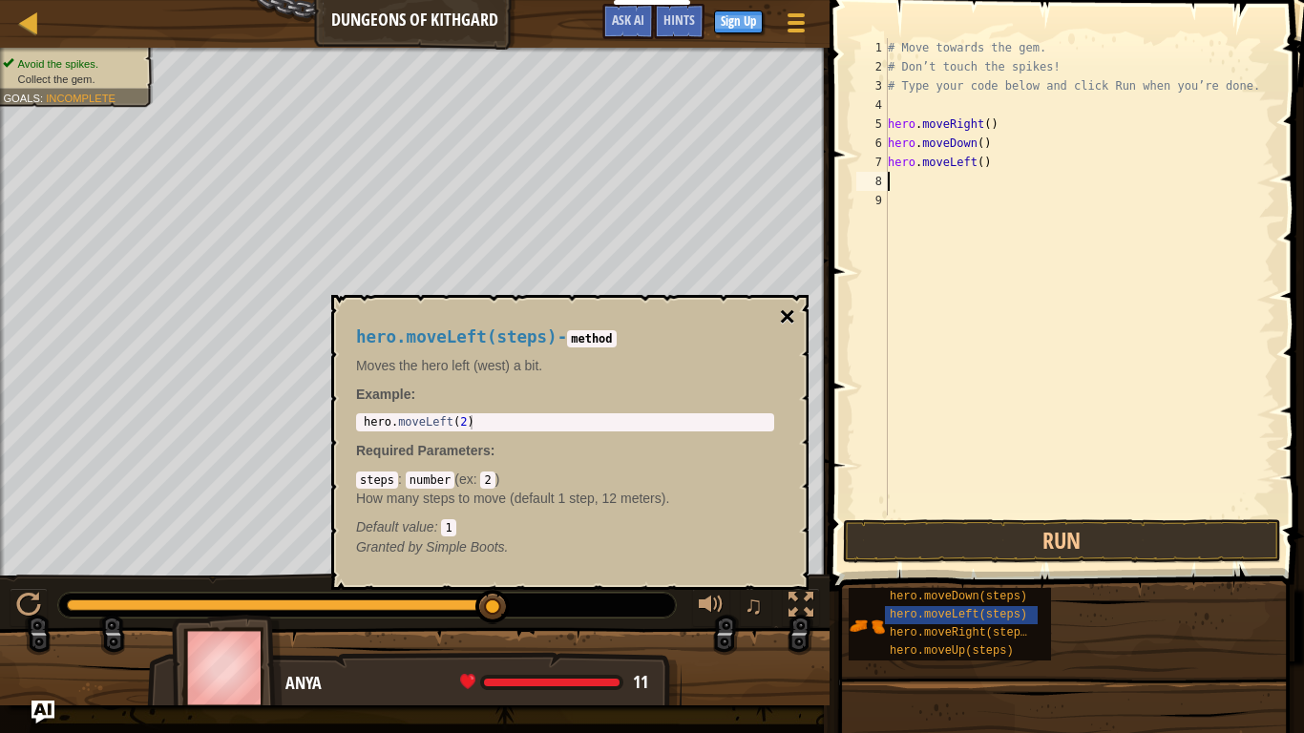
click at [791, 319] on button "×" at bounding box center [787, 317] width 15 height 27
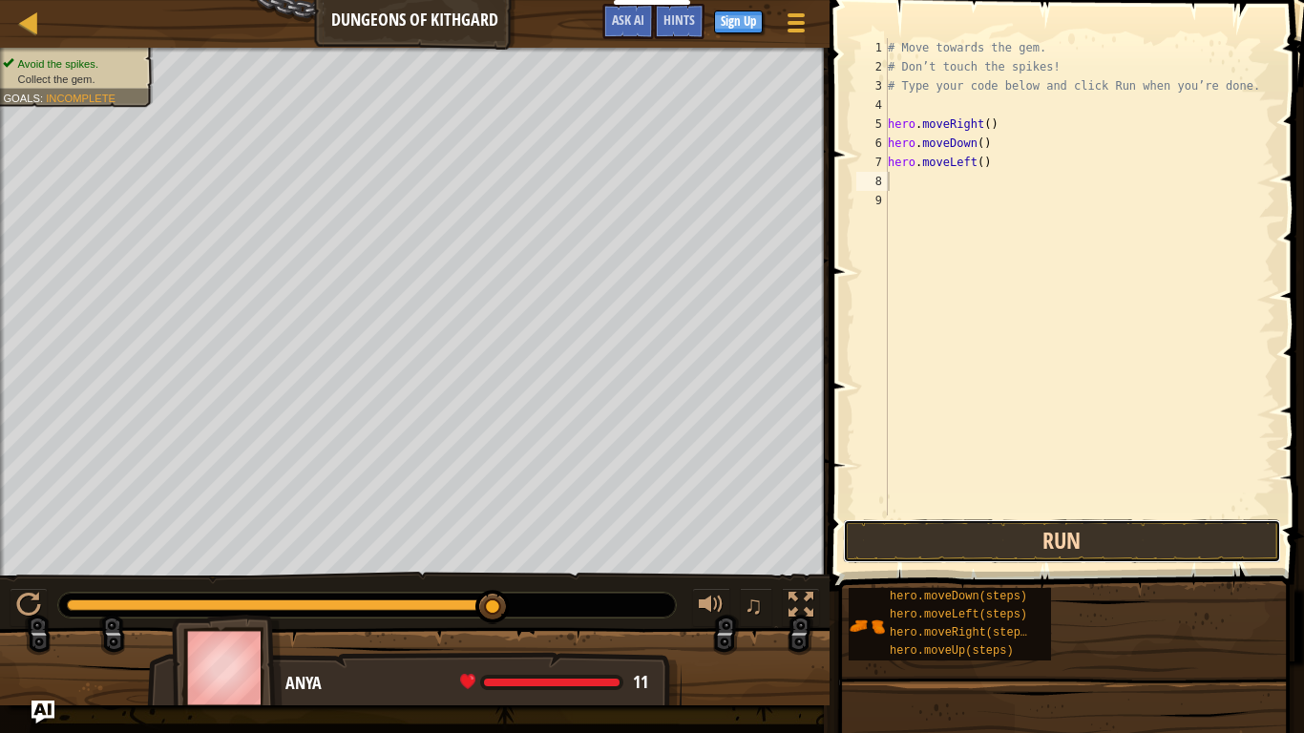
click at [1029, 551] on button "Run" at bounding box center [1062, 541] width 438 height 44
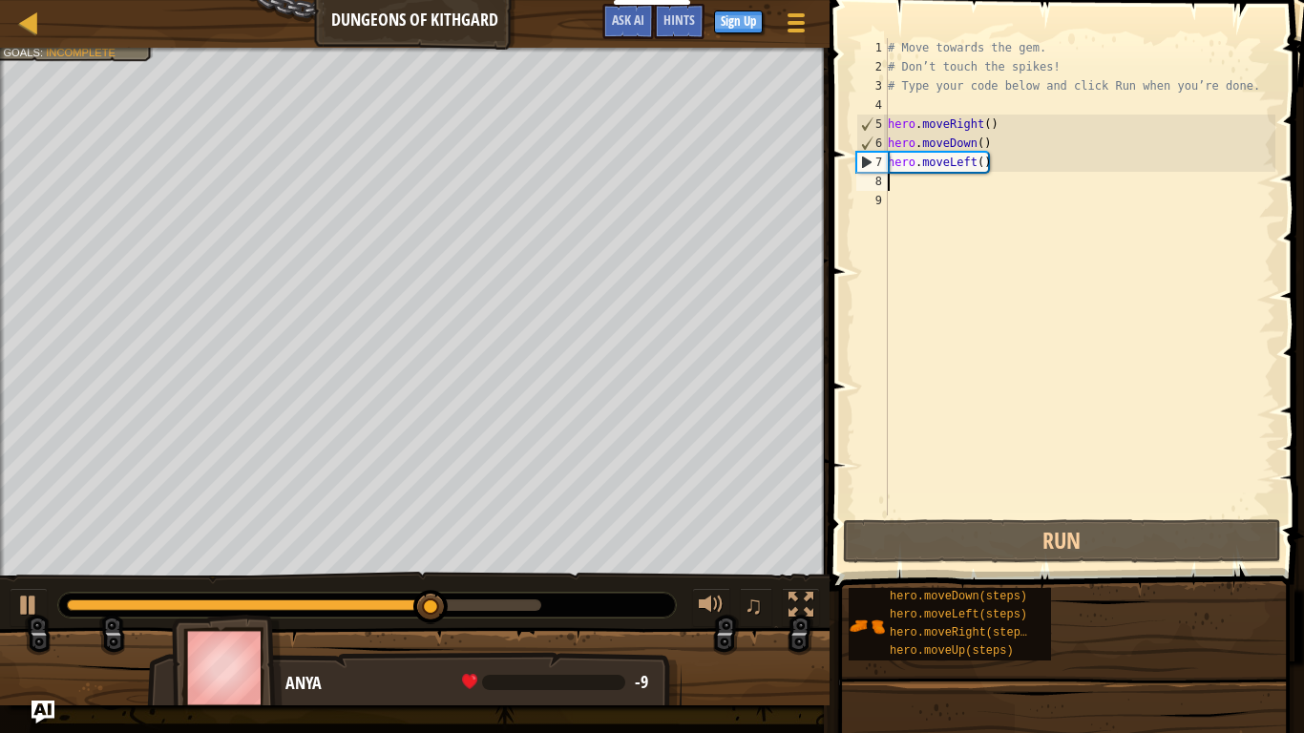
click at [975, 161] on div "# Move towards the gem. # Don’t touch the spikes! # Type your code below and cl…" at bounding box center [1079, 296] width 391 height 516
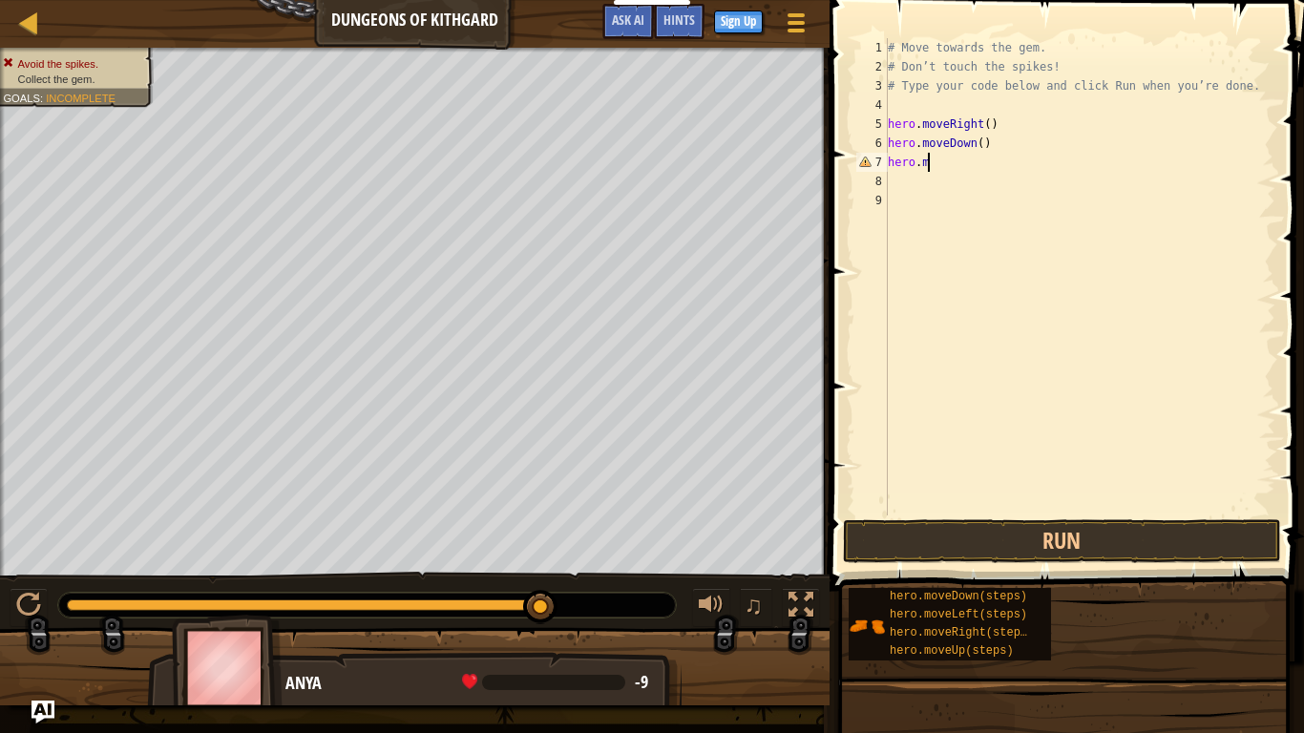
scroll to position [9, 1]
type textarea "h"
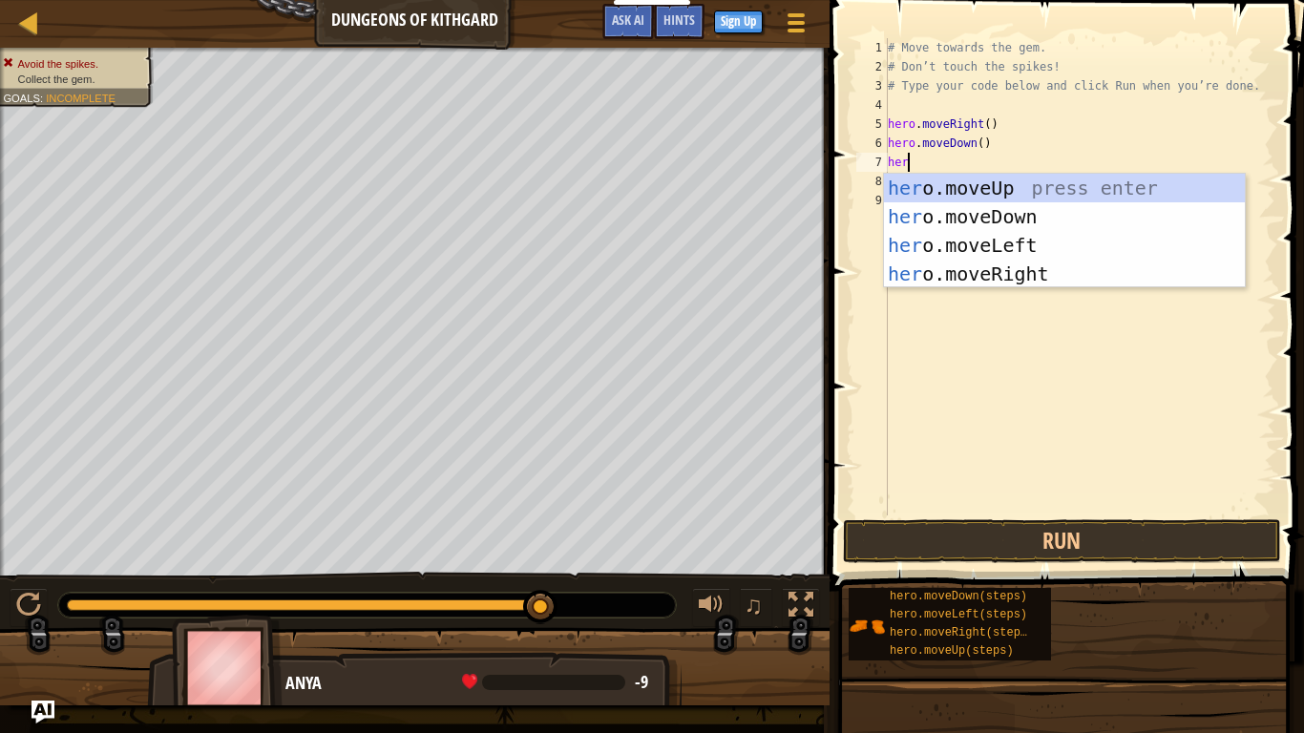
type textarea "hero"
click at [1035, 285] on div "hero .moveUp press enter hero .moveDown press enter hero .moveLeft press enter …" at bounding box center [1064, 260] width 361 height 172
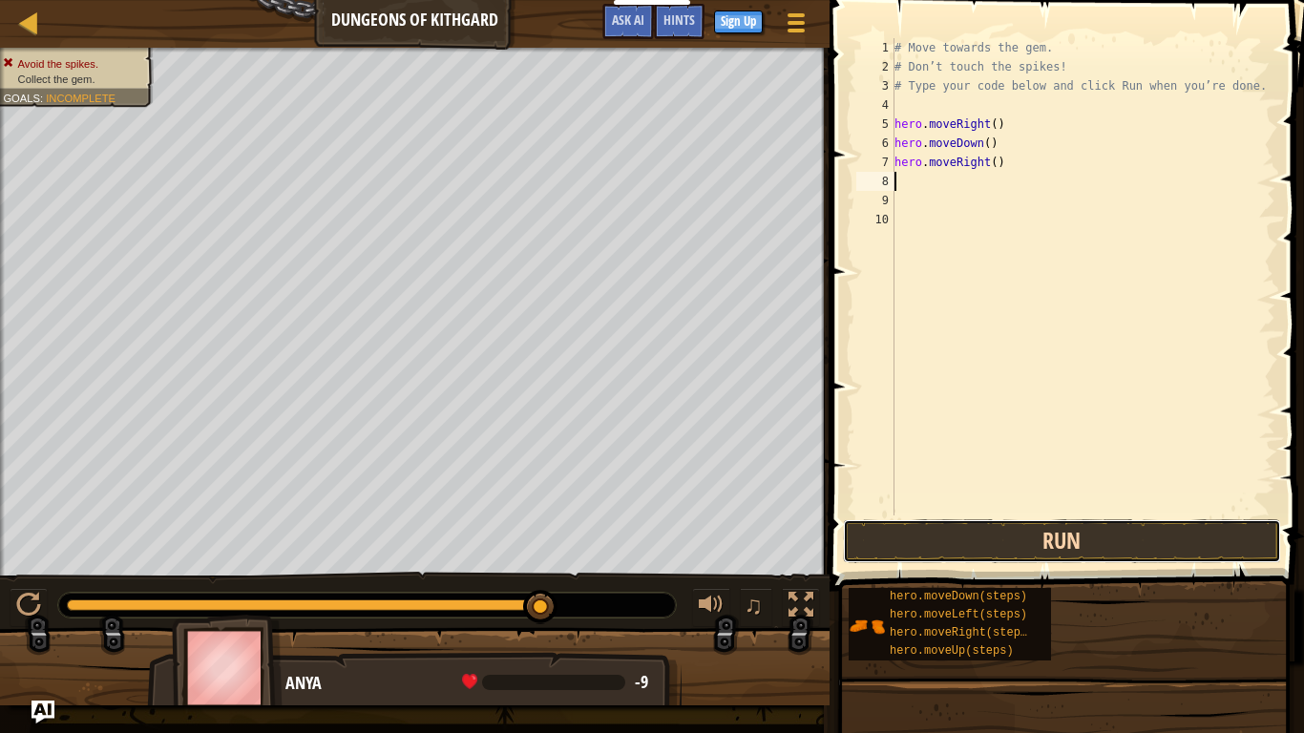
click at [1060, 549] on button "Run" at bounding box center [1062, 541] width 438 height 44
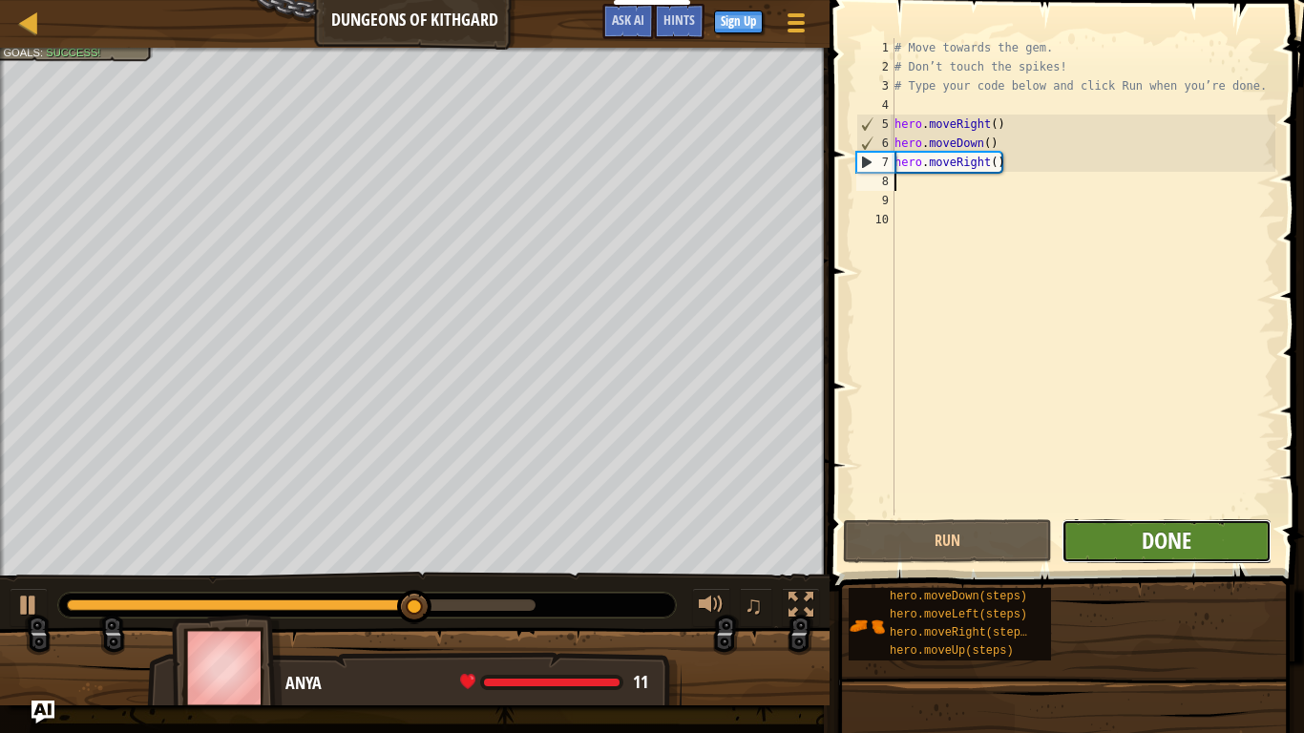
click at [1178, 552] on span "Done" at bounding box center [1167, 540] width 50 height 31
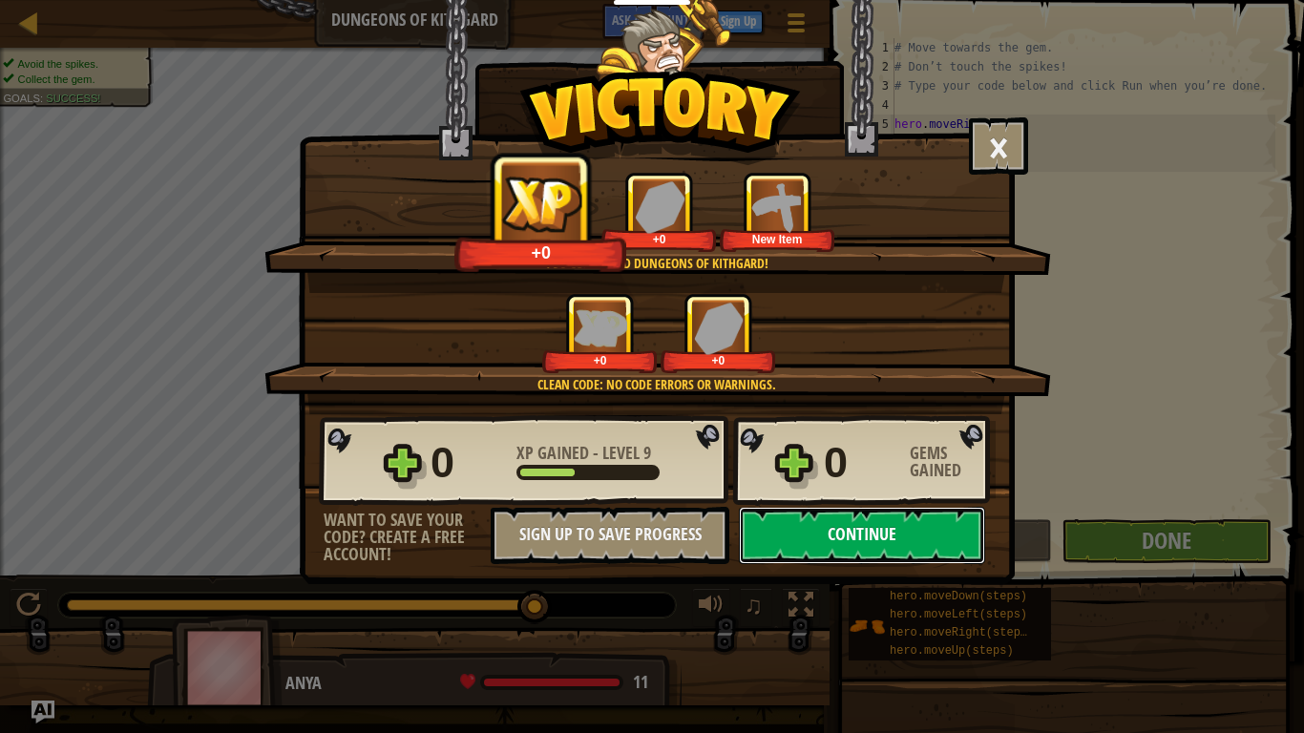
click at [895, 540] on button "Continue" at bounding box center [862, 535] width 246 height 57
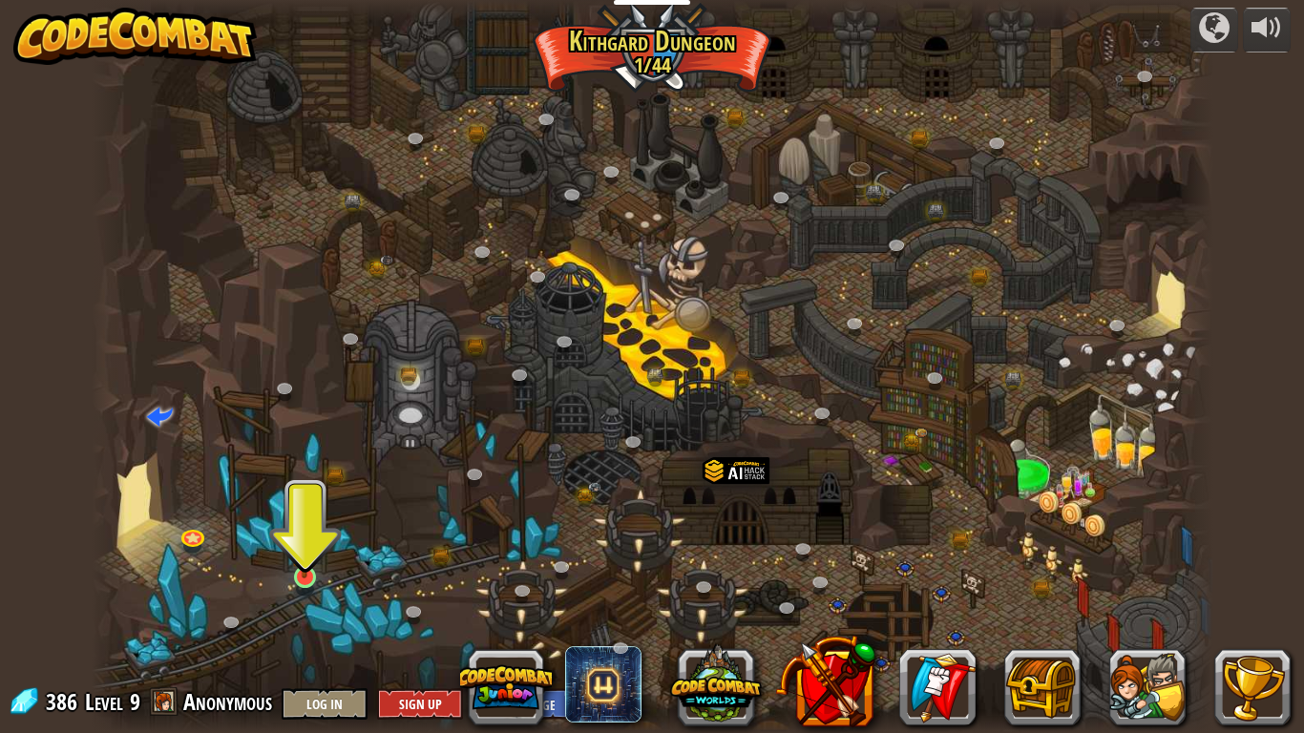
click at [312, 571] on img at bounding box center [304, 546] width 29 height 65
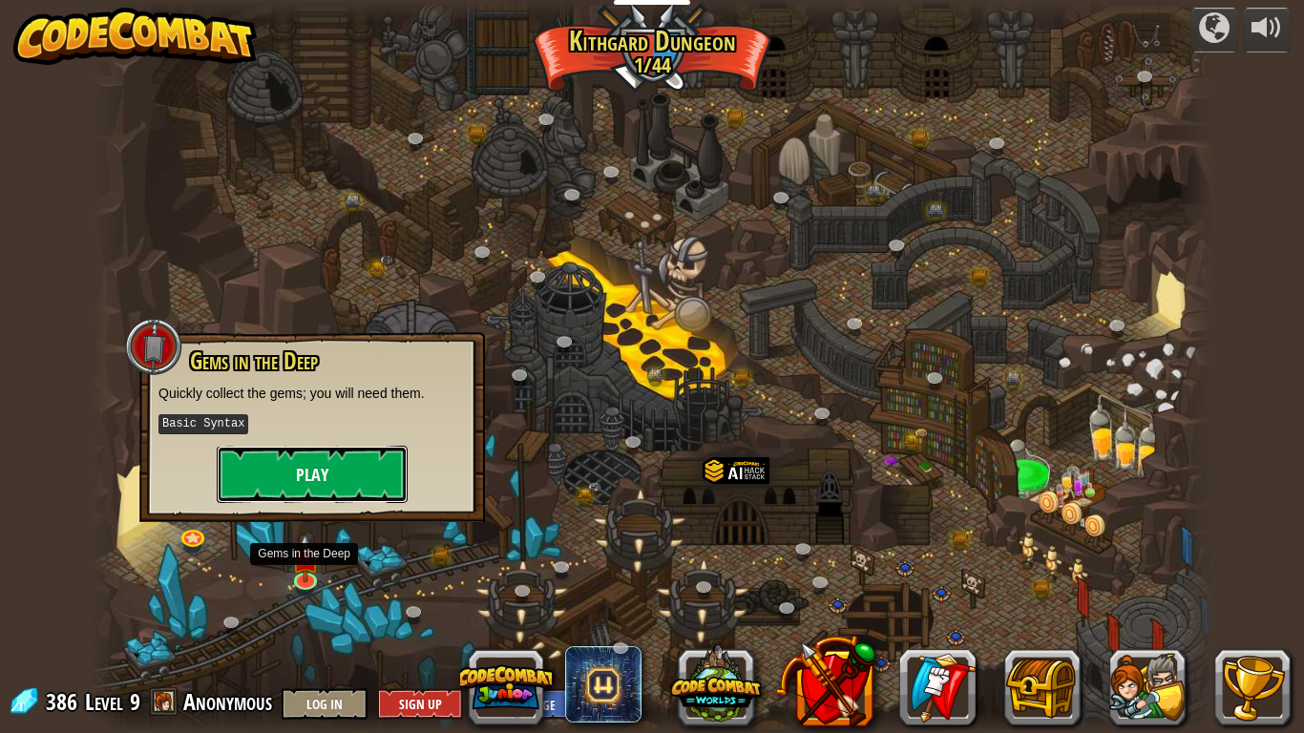
click at [401, 472] on button "Play" at bounding box center [312, 474] width 191 height 57
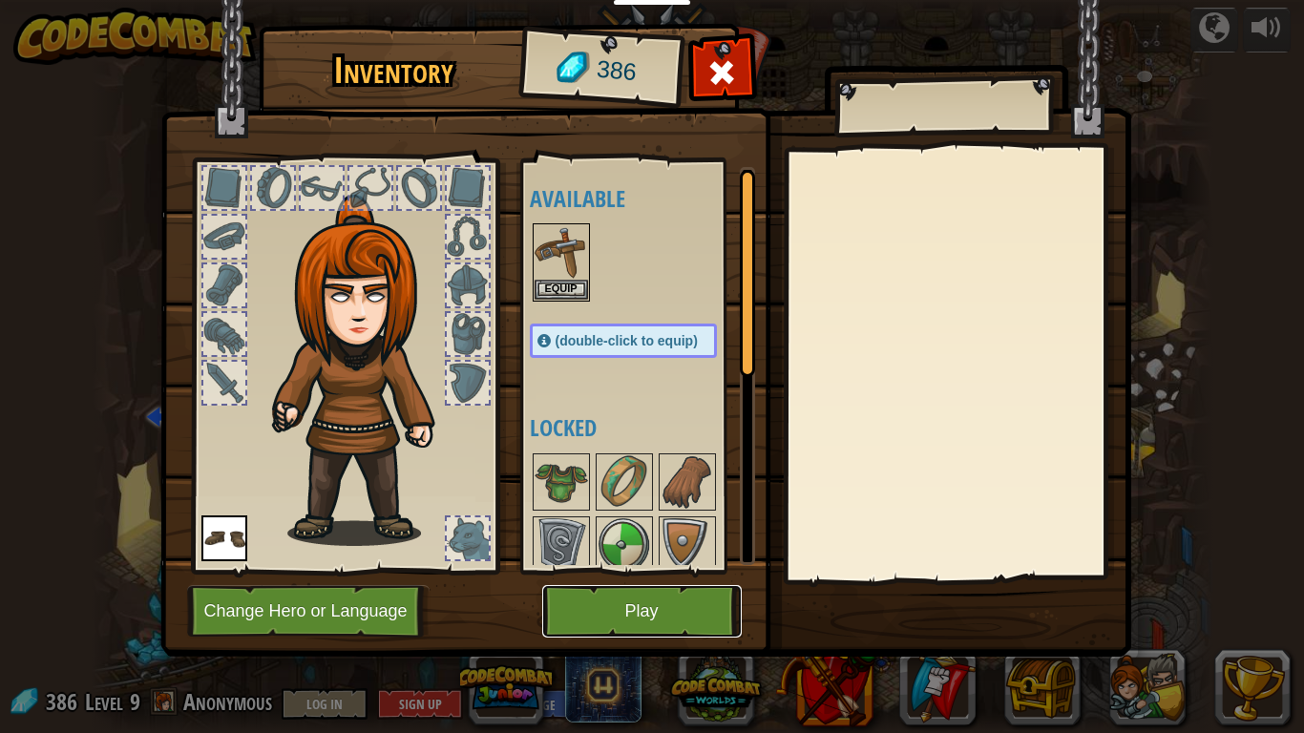
click at [656, 571] on button "Play" at bounding box center [642, 611] width 200 height 53
click at [654, 571] on button "Play" at bounding box center [642, 611] width 200 height 53
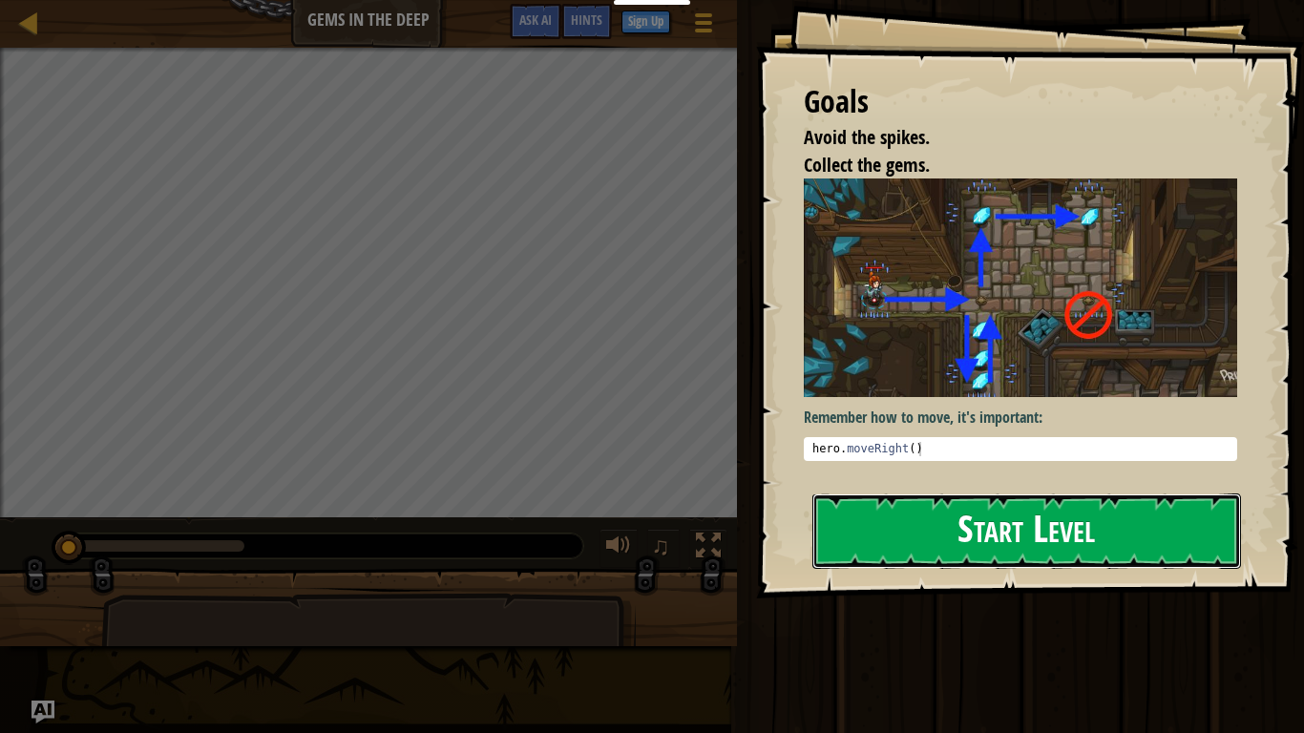
click at [1048, 494] on button "Start Level" at bounding box center [1026, 531] width 429 height 75
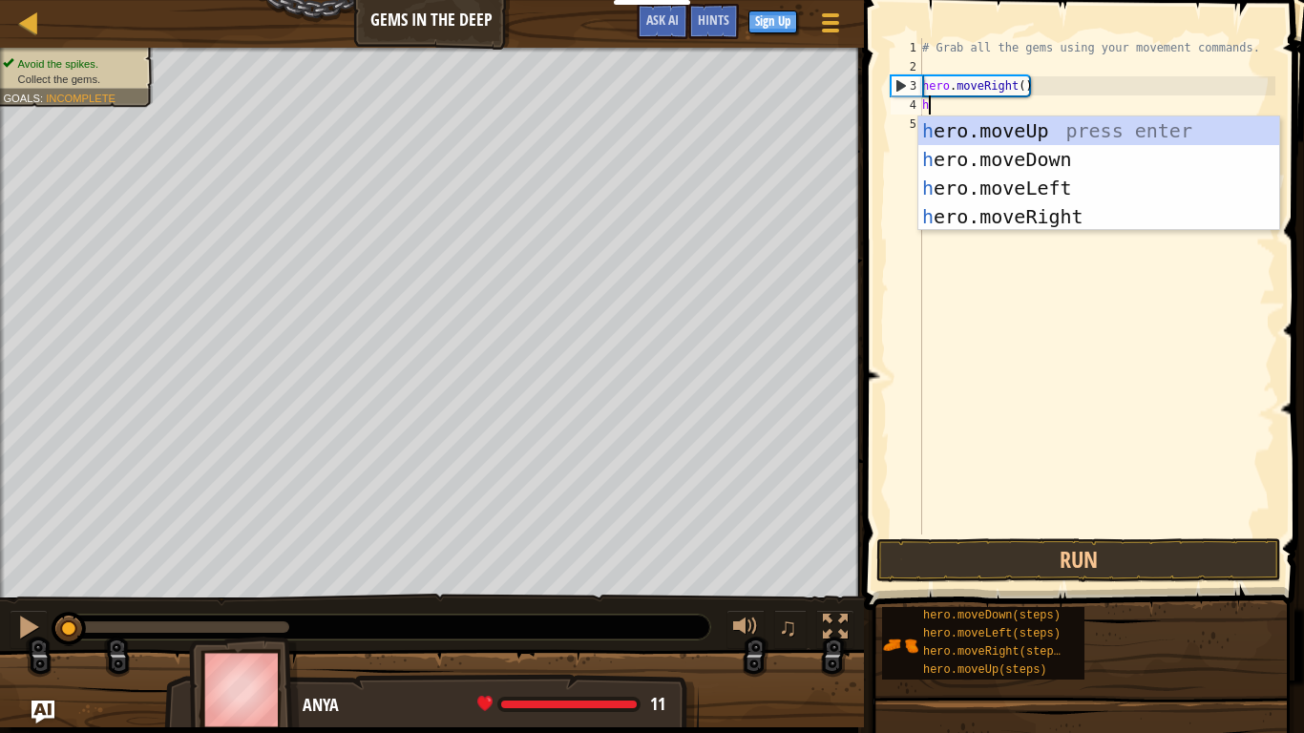
scroll to position [9, 0]
type textarea "hero"
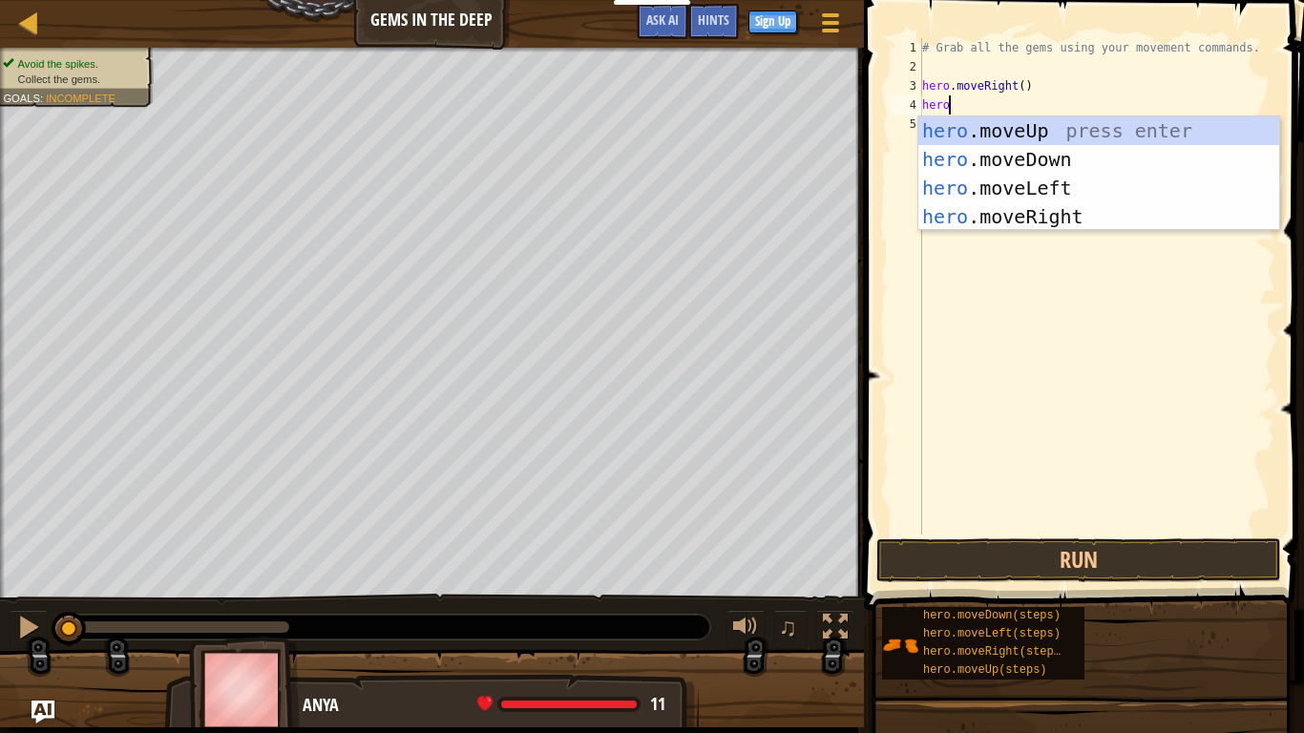
click at [1033, 147] on div "hero .moveUp press enter hero .moveDown press enter hero .moveLeft press enter …" at bounding box center [1098, 202] width 361 height 172
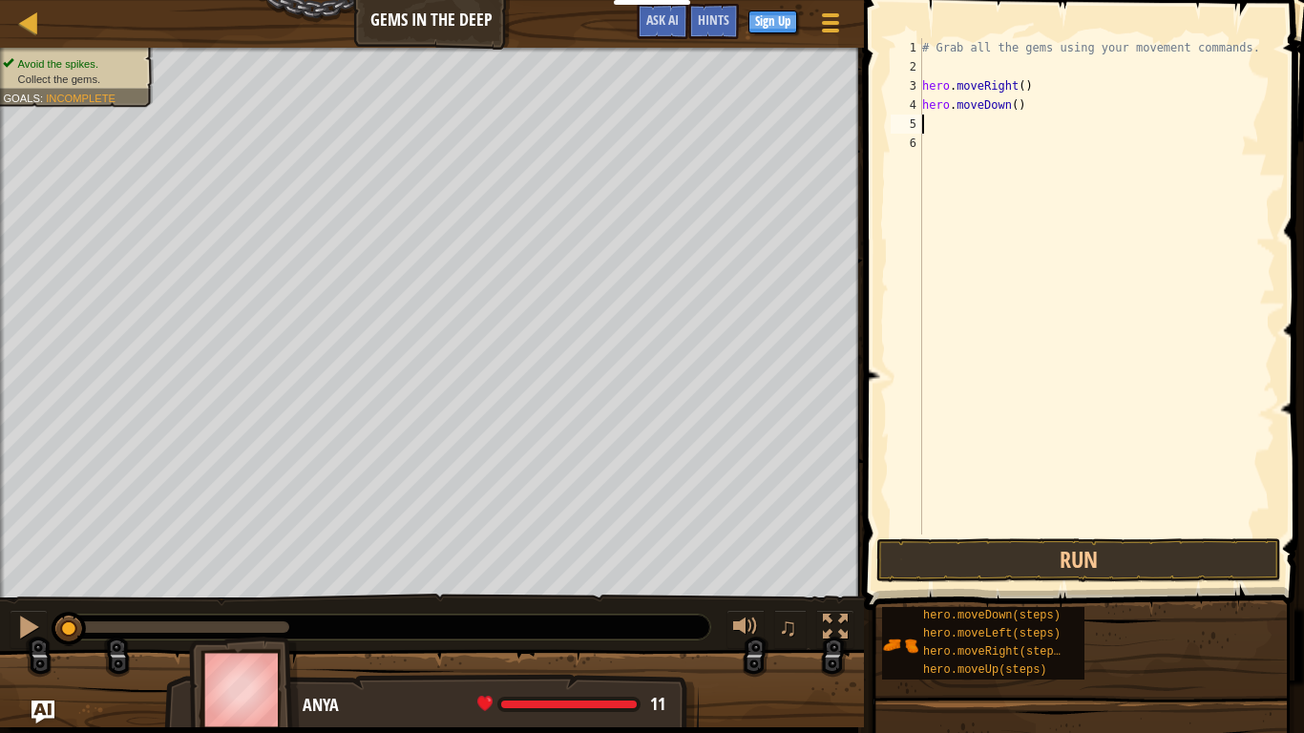
scroll to position [9, 0]
click at [1099, 571] on button "Run" at bounding box center [1078, 560] width 405 height 44
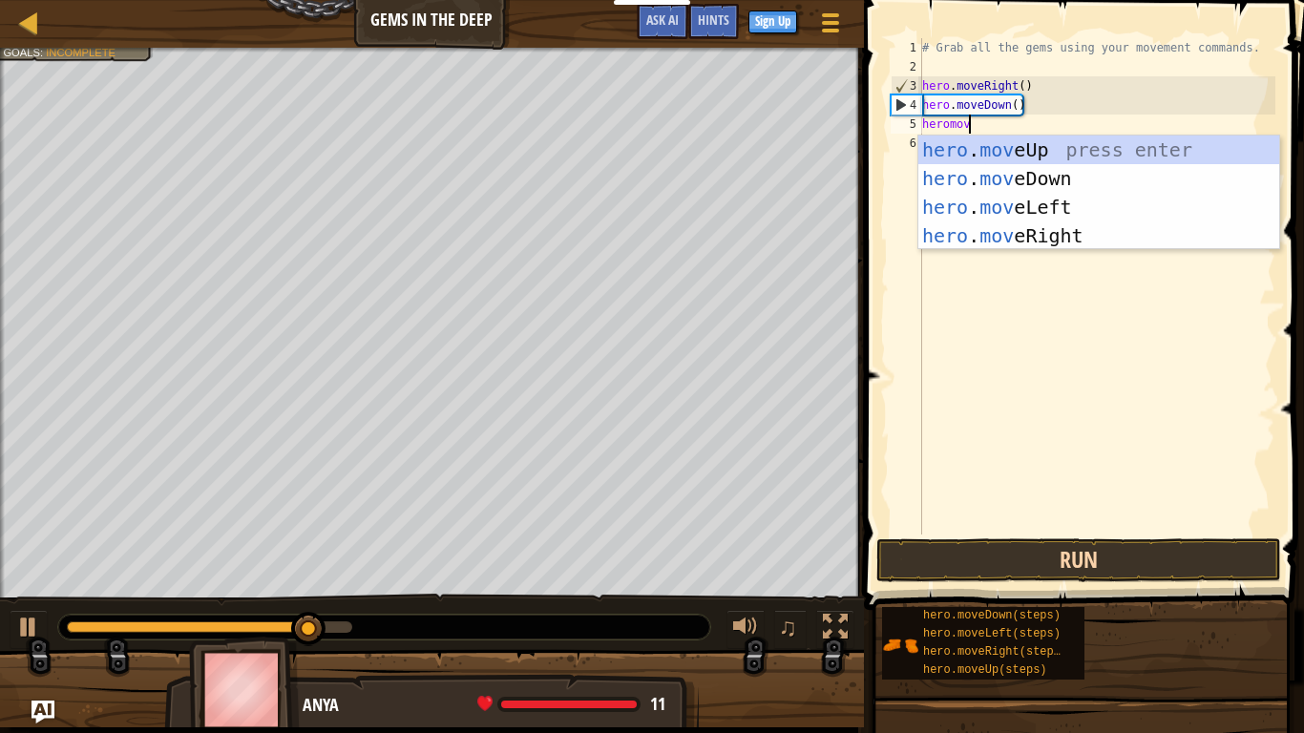
scroll to position [9, 7]
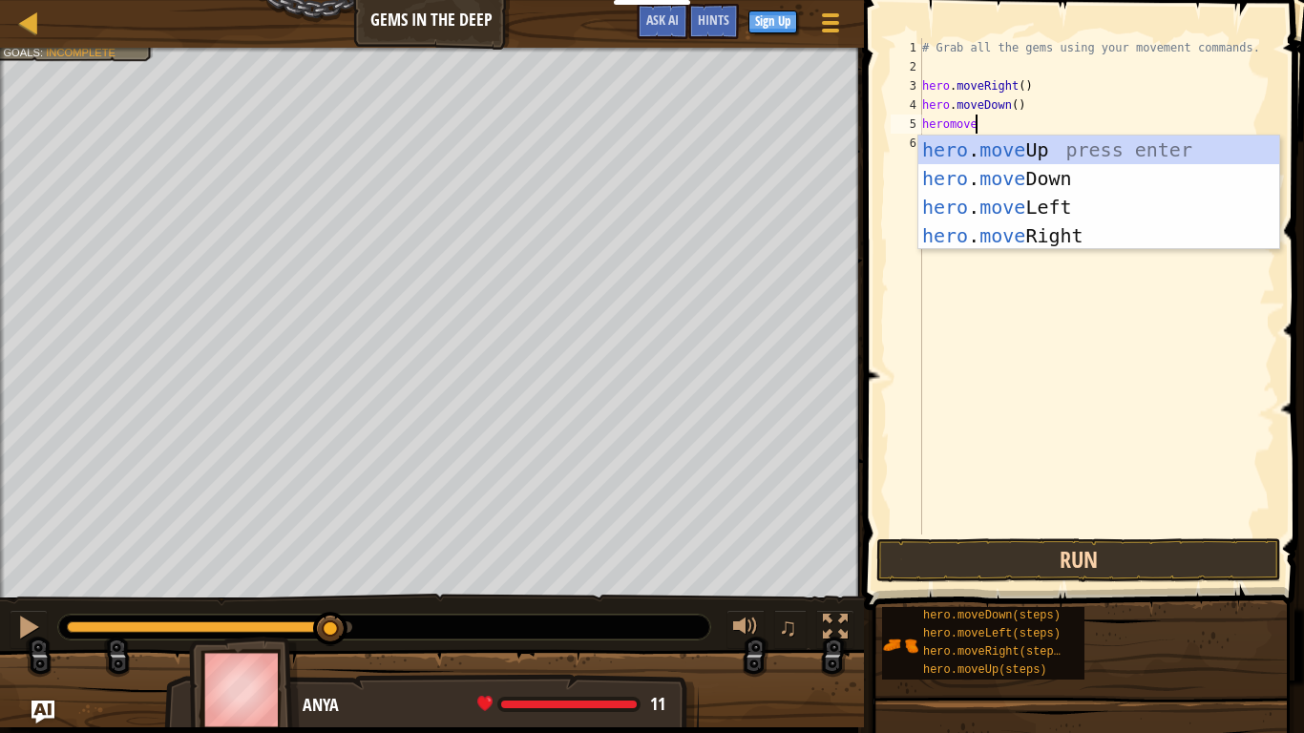
type textarea "heromoveup"
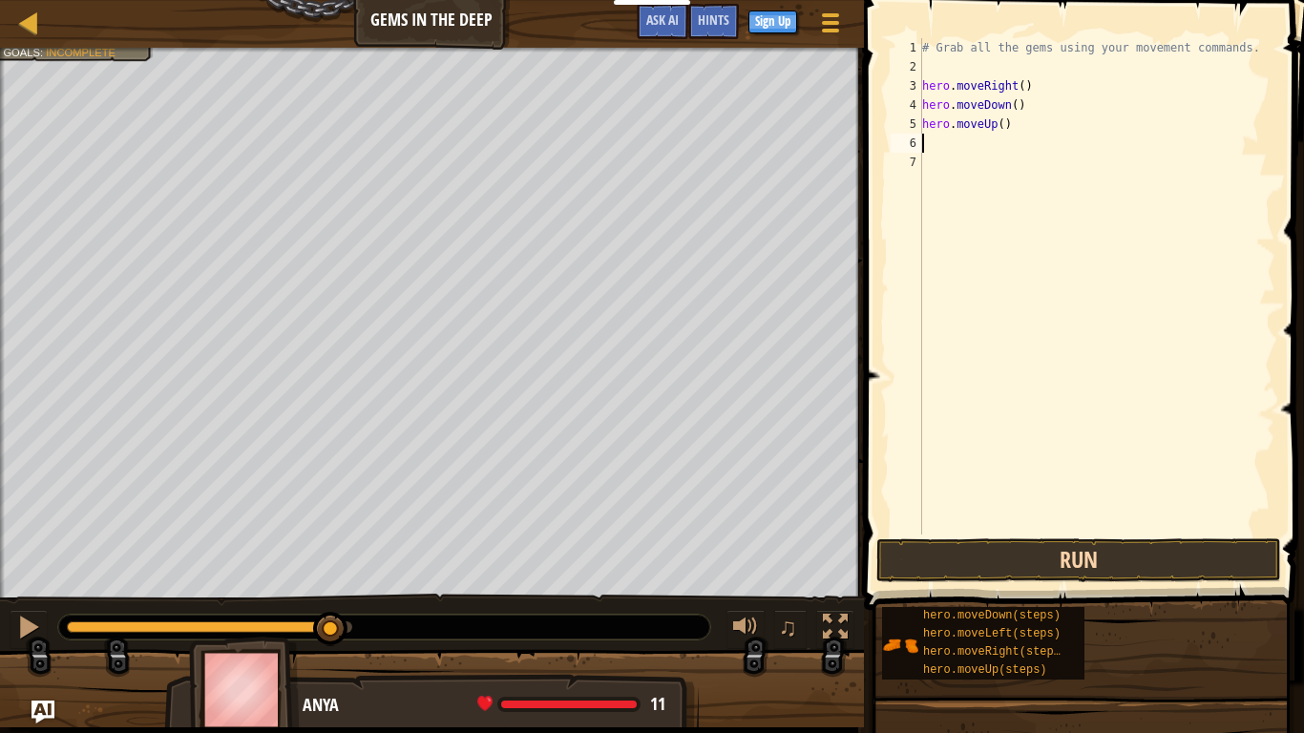
scroll to position [9, 0]
click at [1159, 556] on button "Run" at bounding box center [1078, 560] width 405 height 44
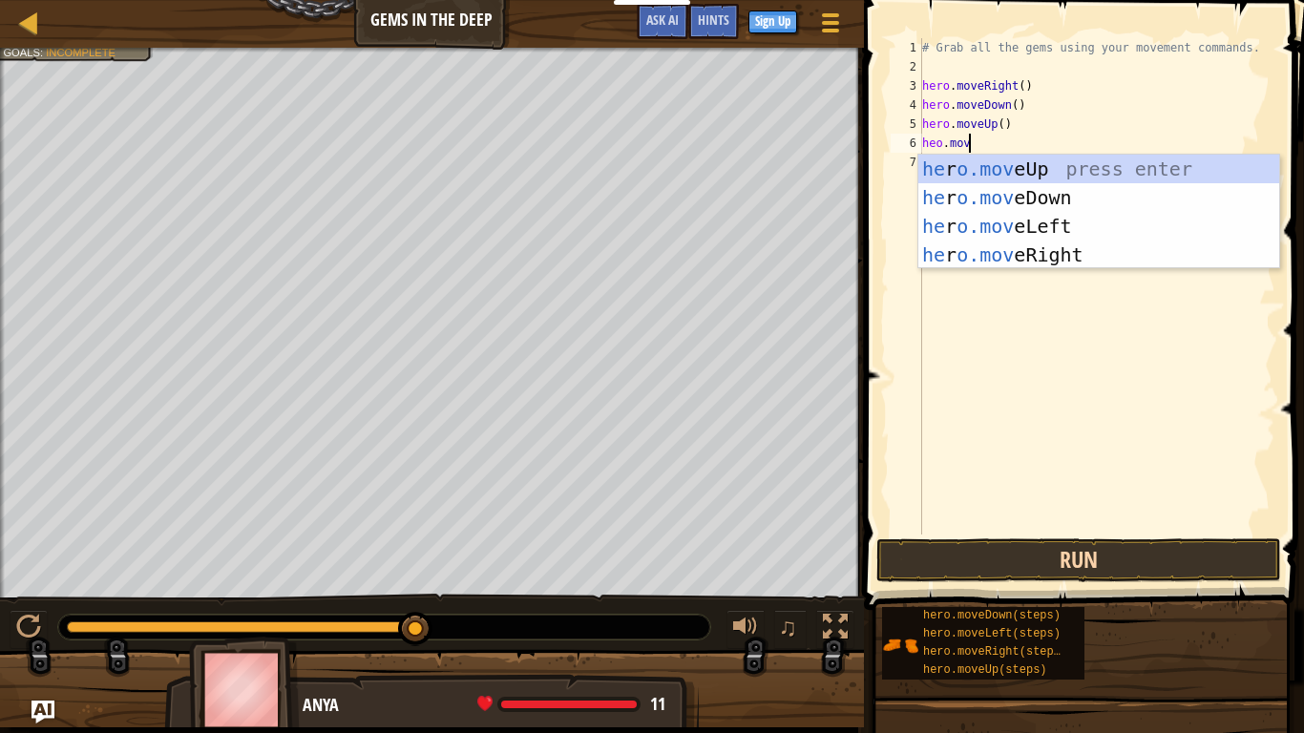
scroll to position [9, 7]
type textarea "heo.moveup"
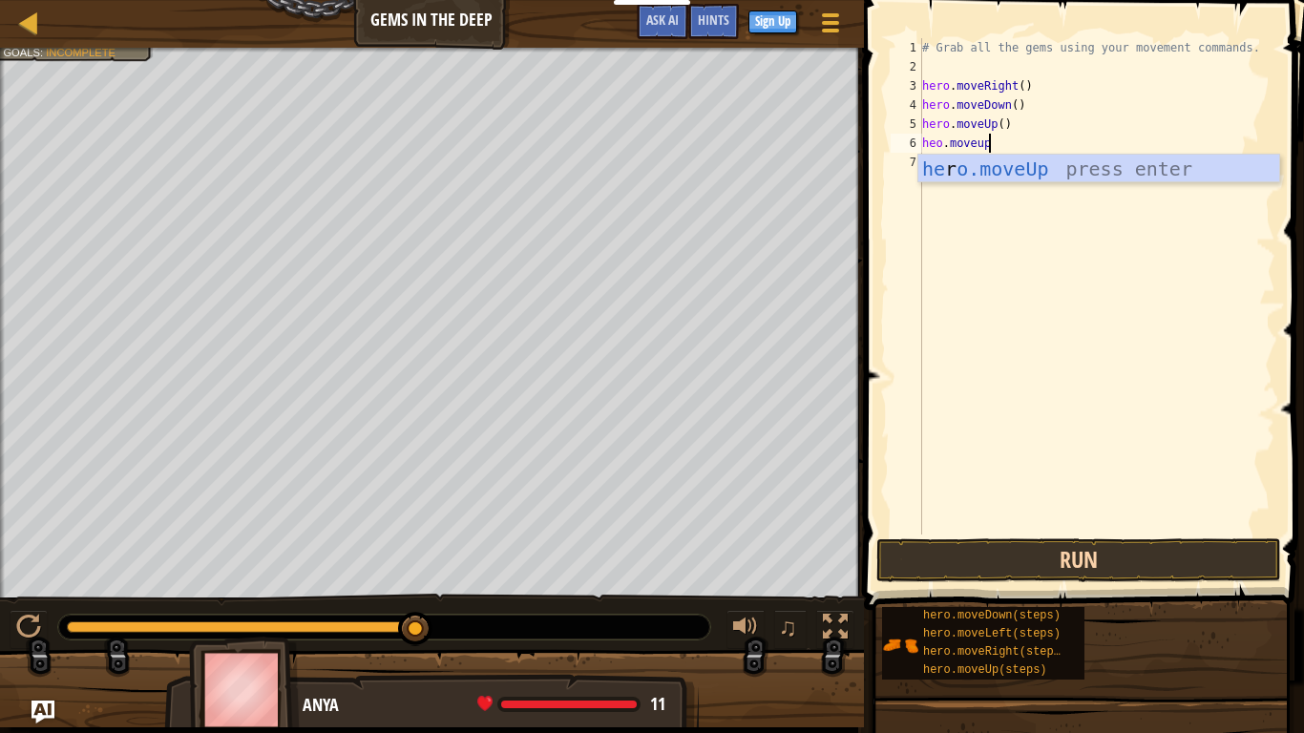
scroll to position [9, 0]
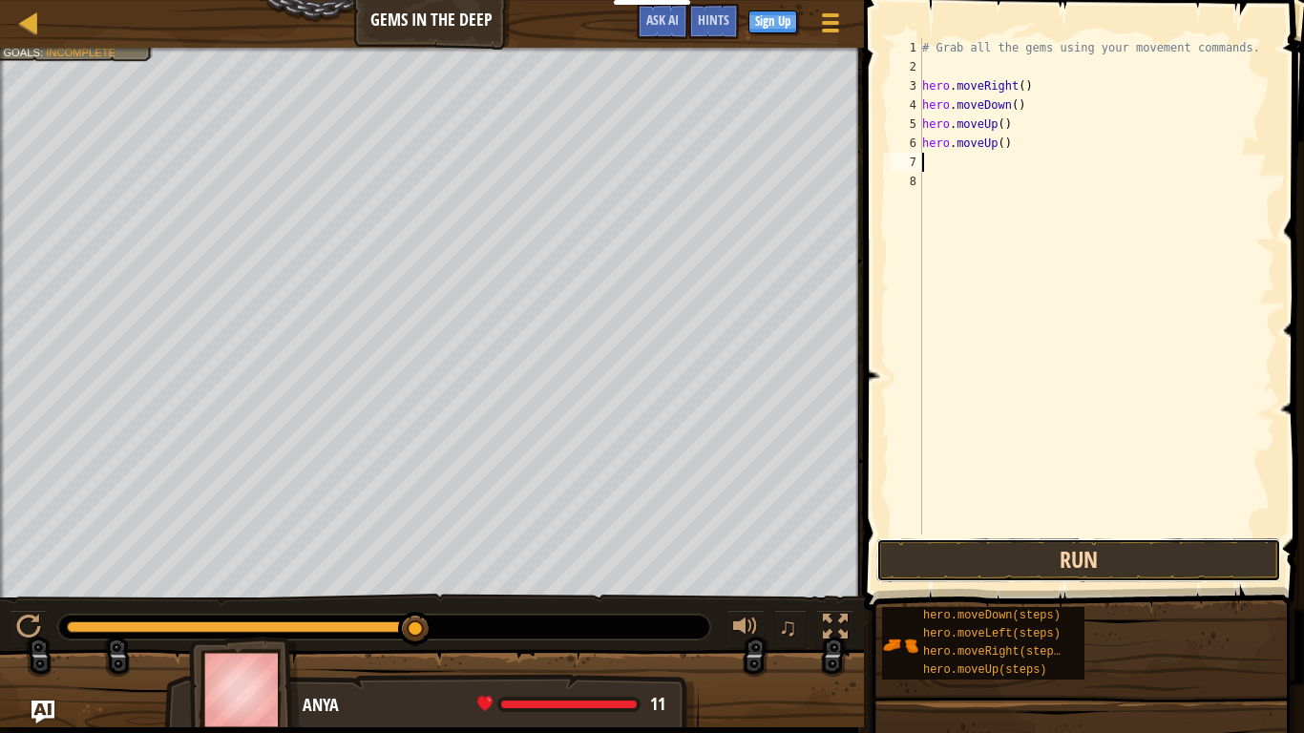
click at [1064, 552] on button "Run" at bounding box center [1078, 560] width 405 height 44
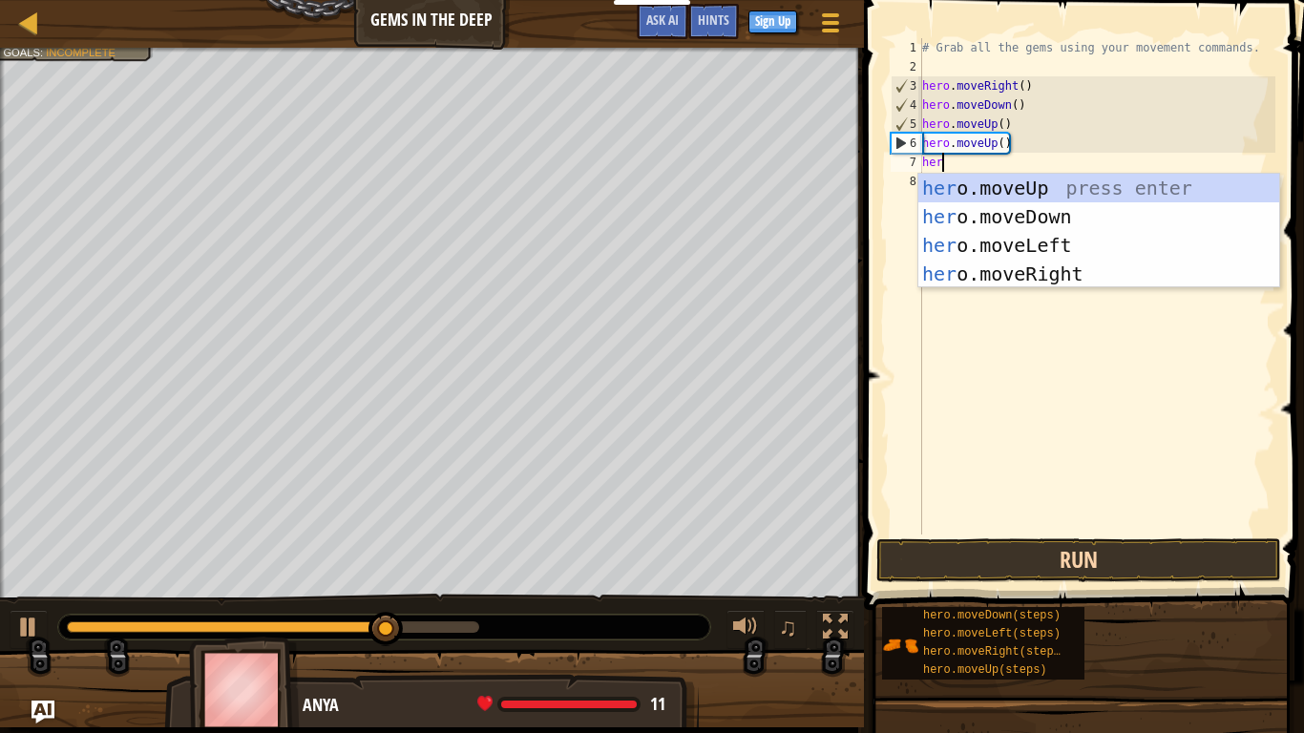
type textarea "hero"
click at [1060, 253] on div "hero .moveUp press enter hero .moveDown press enter hero .moveLeft press enter …" at bounding box center [1098, 260] width 361 height 172
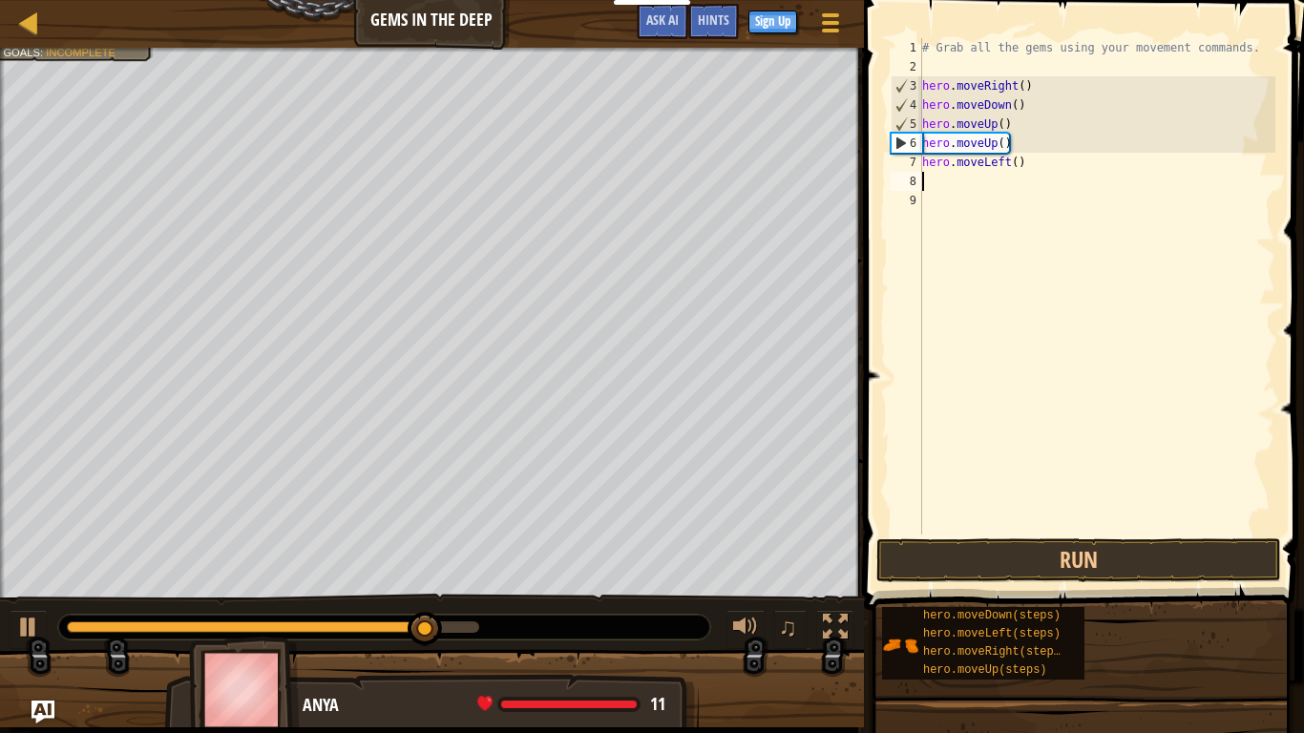
scroll to position [9, 0]
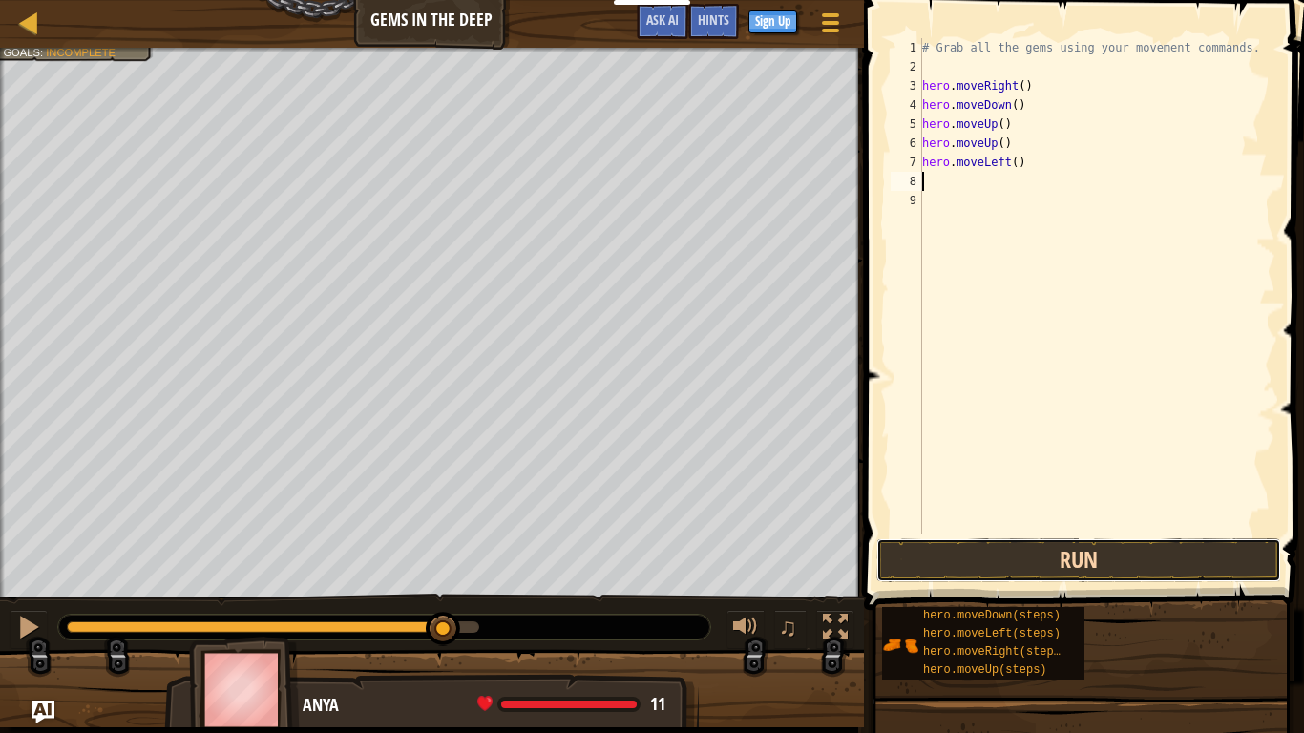
click at [1094, 560] on button "Run" at bounding box center [1078, 560] width 405 height 44
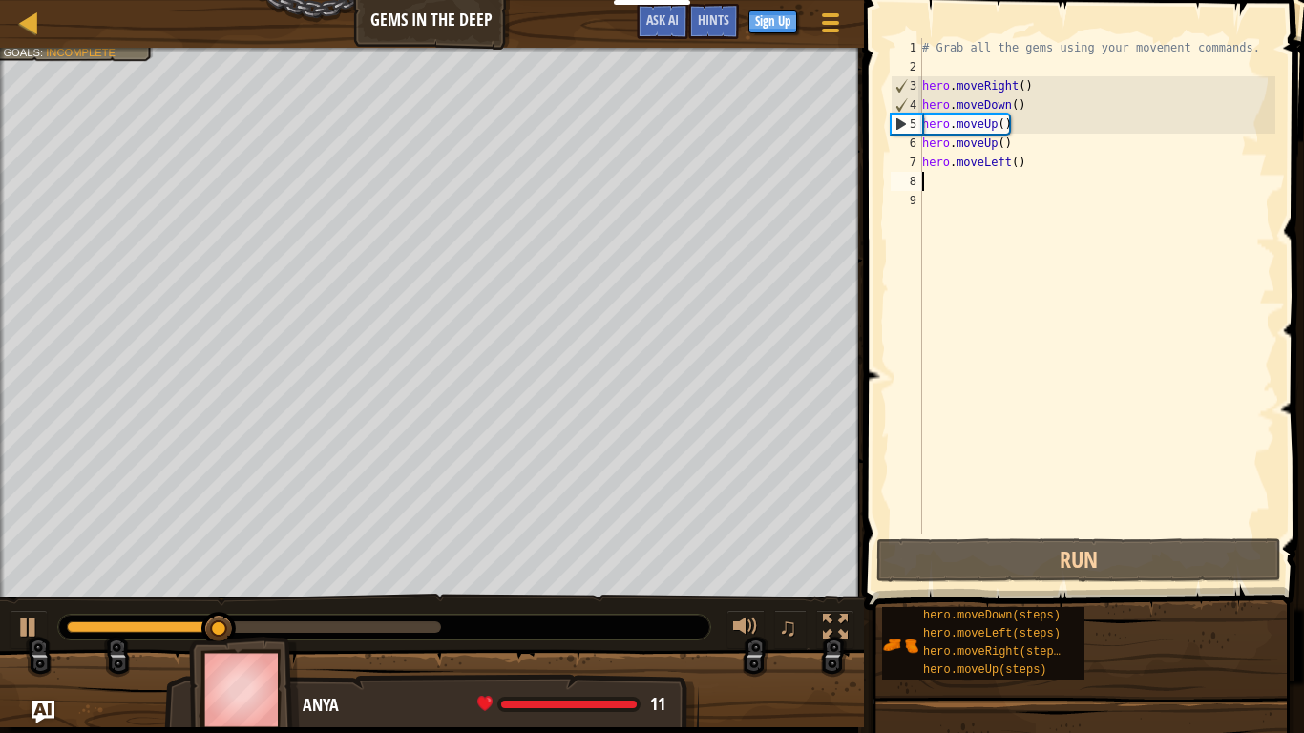
click at [1014, 171] on div "# Grab all the gems using your movement commands. hero . moveRight ( ) hero . m…" at bounding box center [1096, 305] width 357 height 535
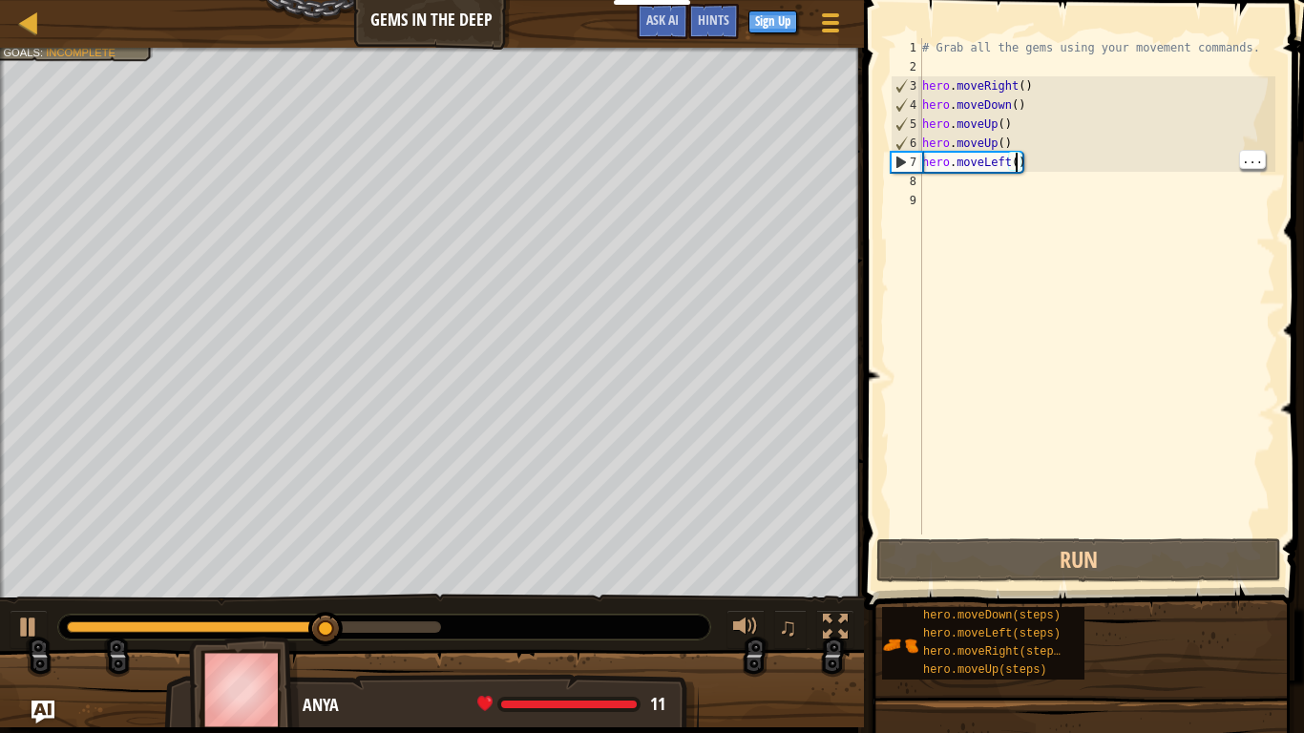
click at [1043, 169] on div "# Grab all the gems using your movement commands. hero . moveRight ( ) hero . m…" at bounding box center [1096, 305] width 357 height 535
click at [1042, 160] on div "# Grab all the gems using your movement commands. hero . moveRight ( ) hero . m…" at bounding box center [1096, 305] width 357 height 535
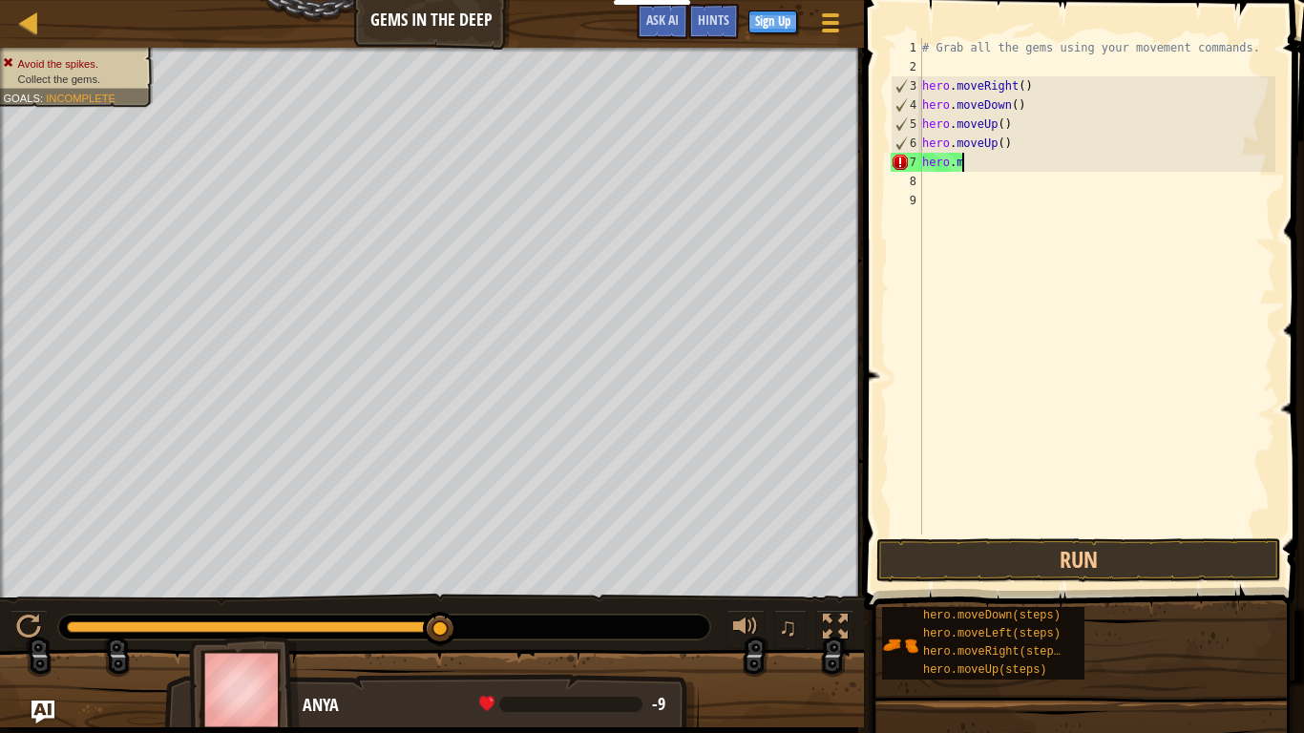
type textarea "h"
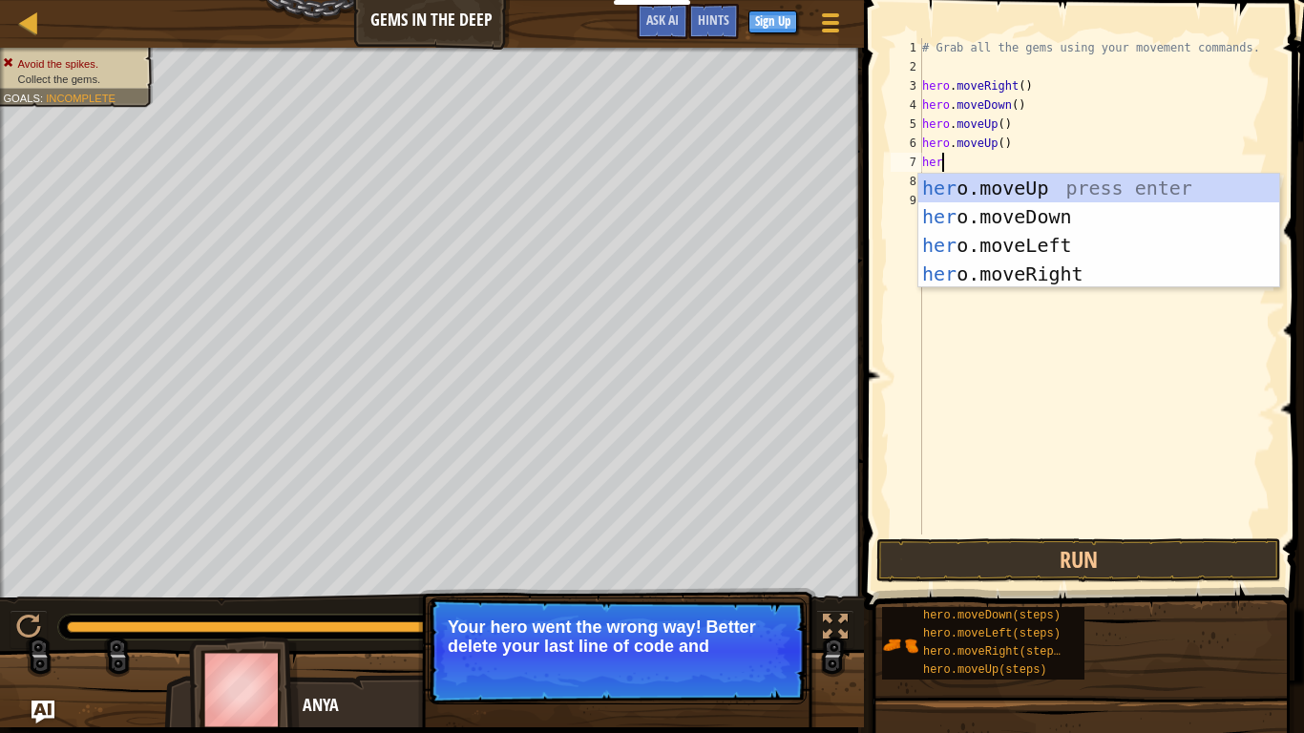
type textarea "hero"
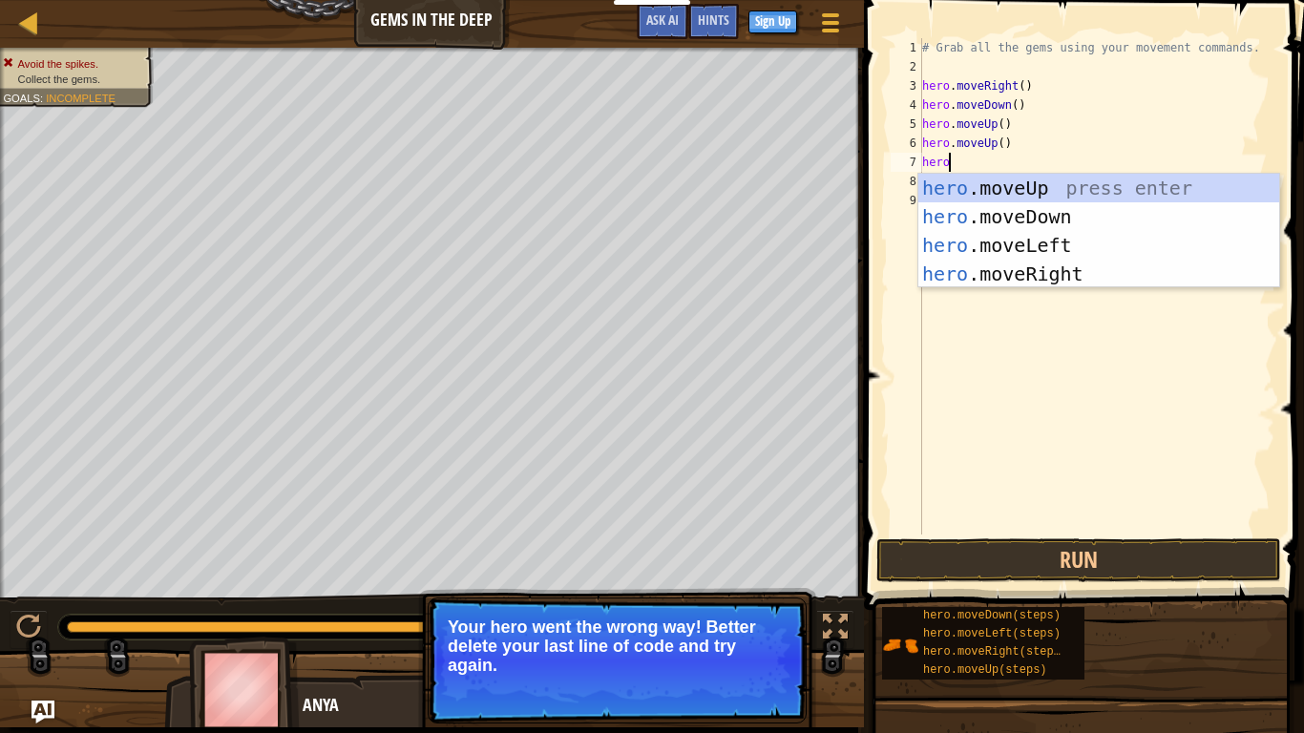
click at [1053, 205] on div "hero .moveUp press enter hero .moveDown press enter hero .moveLeft press enter …" at bounding box center [1098, 260] width 361 height 172
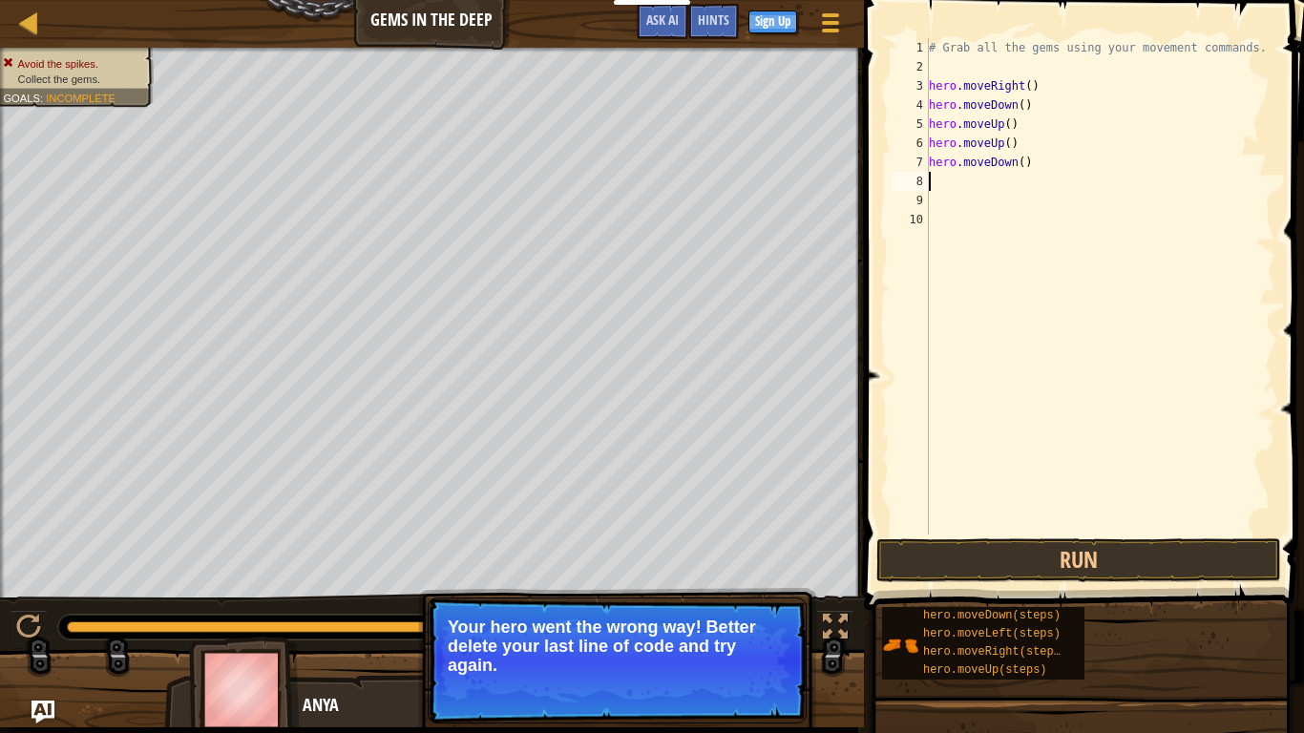
scroll to position [9, 0]
click at [1040, 171] on div "# Grab all the gems using your movement commands. hero . moveRight ( ) hero . m…" at bounding box center [1100, 305] width 350 height 535
type textarea "he"
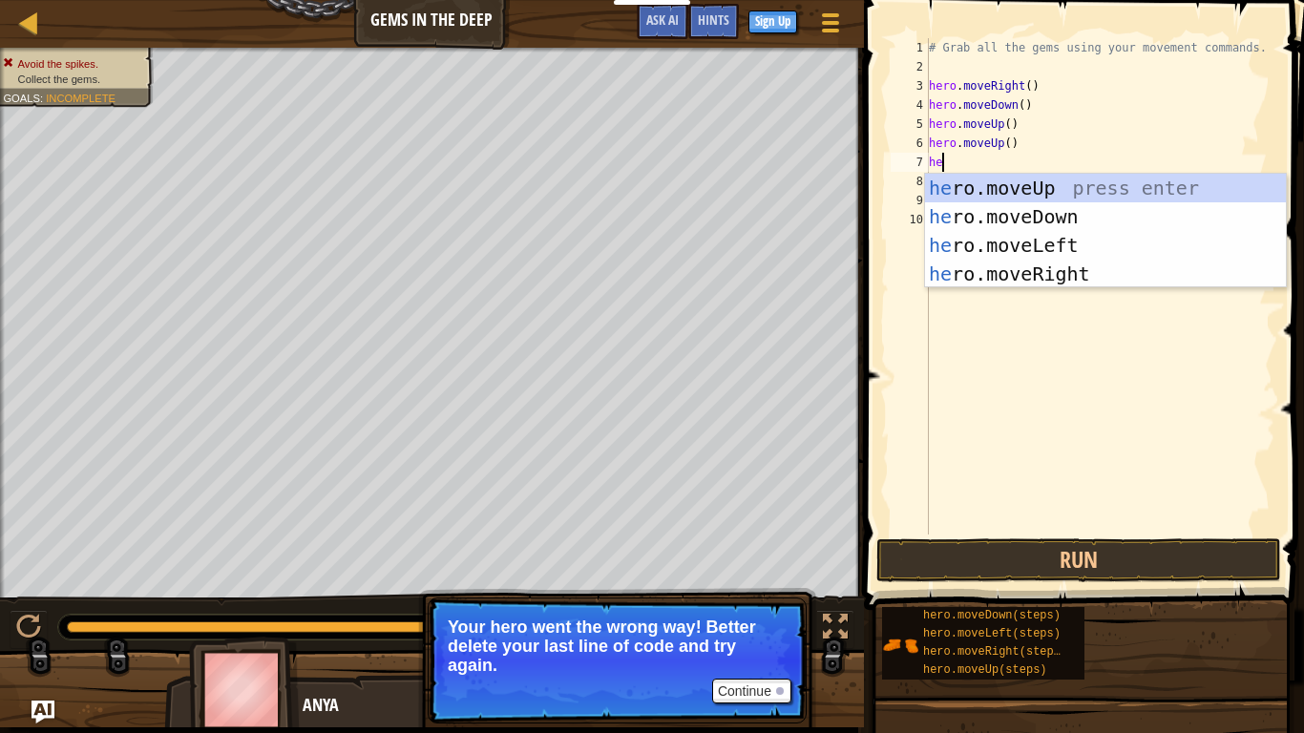
click at [1101, 279] on div "he ro.moveUp press enter he ro.moveDown press enter he ro.moveLeft press enter …" at bounding box center [1105, 260] width 361 height 172
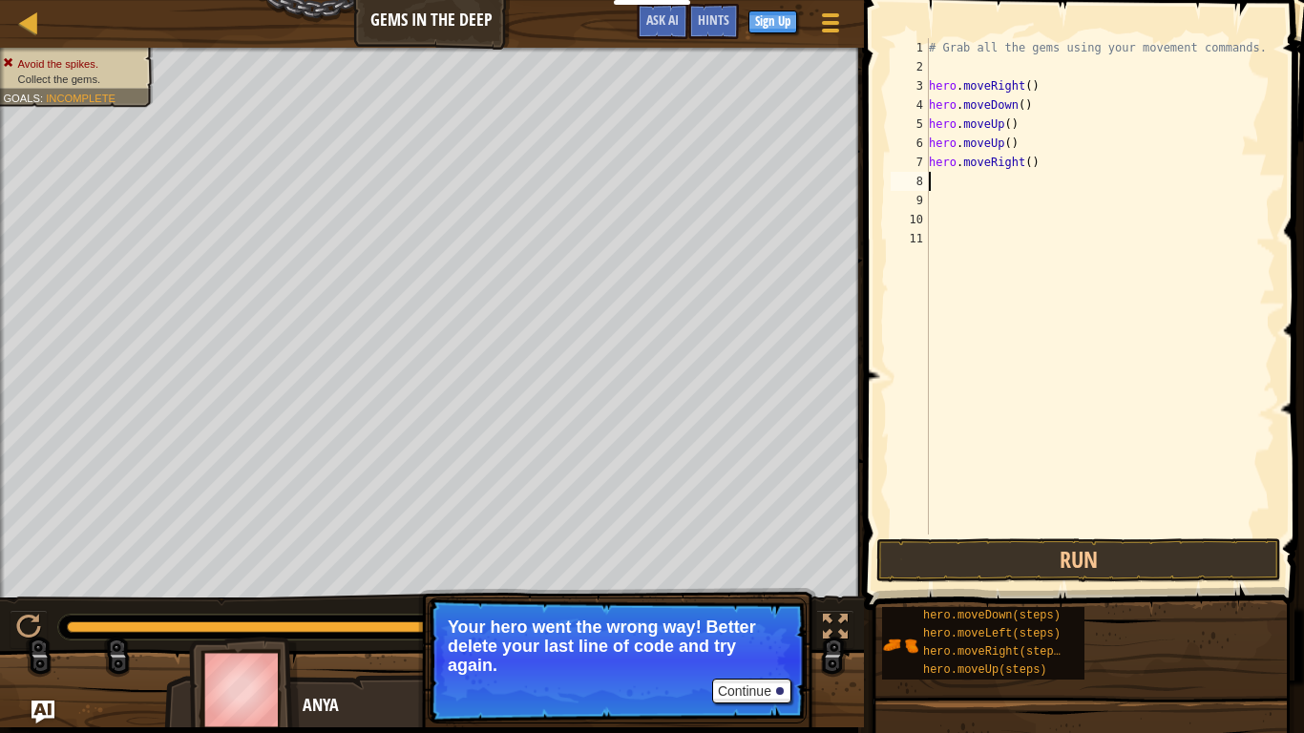
scroll to position [9, 0]
click at [762, 571] on button "Continue" at bounding box center [751, 691] width 79 height 25
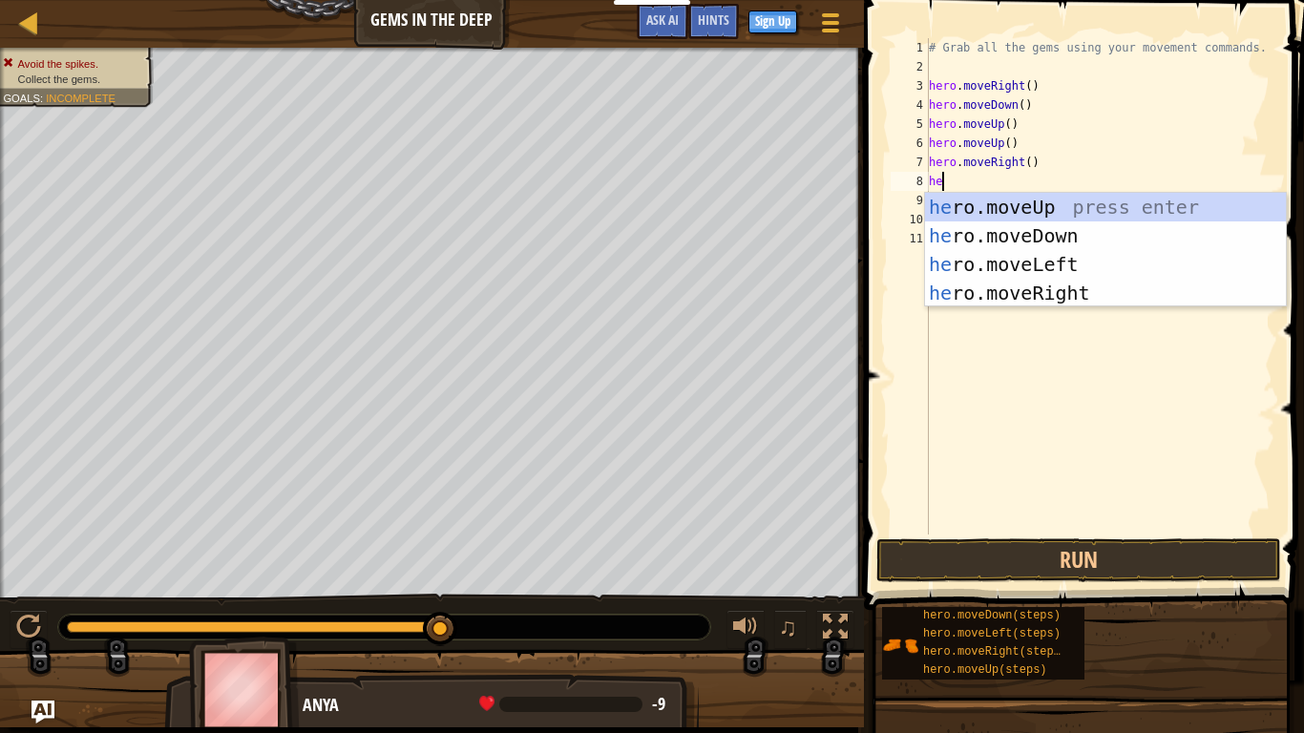
type textarea "her"
click at [1081, 293] on div "her o.moveUp press enter her o.moveDown press enter her o.moveLeft press enter …" at bounding box center [1105, 279] width 361 height 172
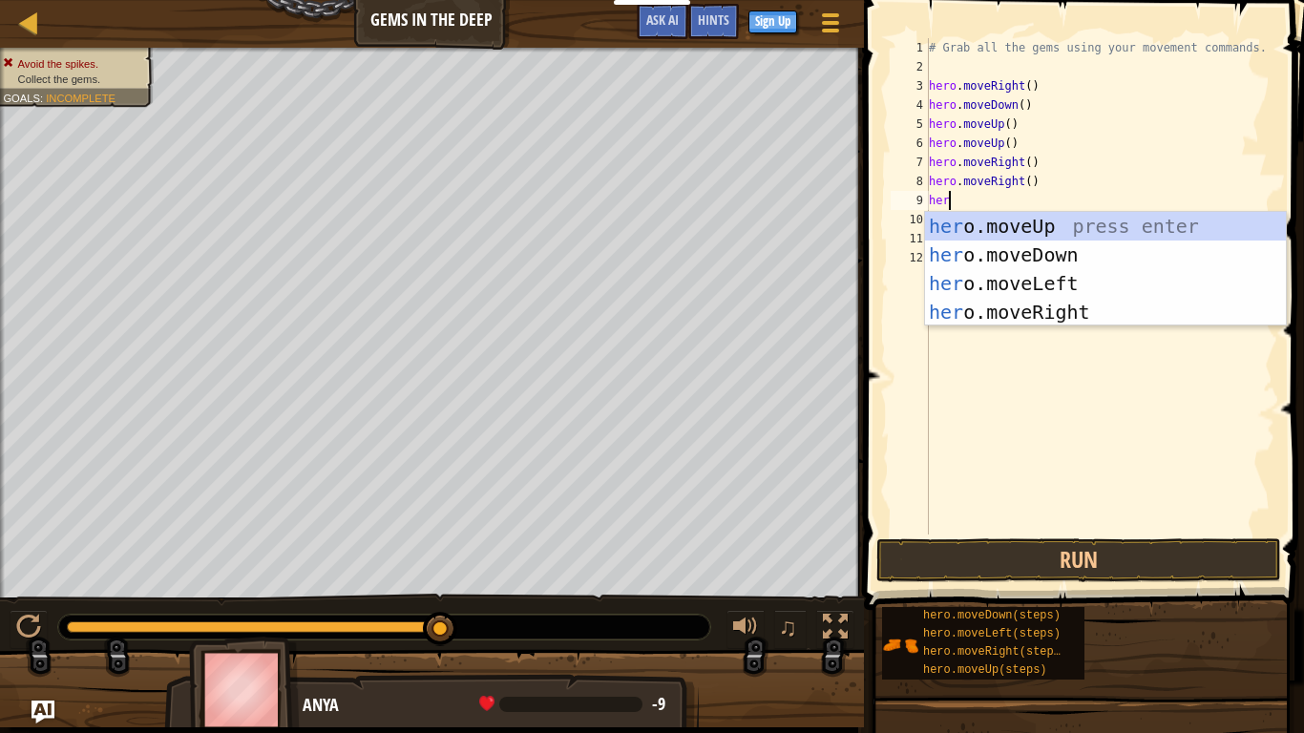
type textarea "hero"
click at [1067, 239] on div "hero .moveUp press enter hero .moveDown press enter hero .moveLeft press enter …" at bounding box center [1105, 298] width 361 height 172
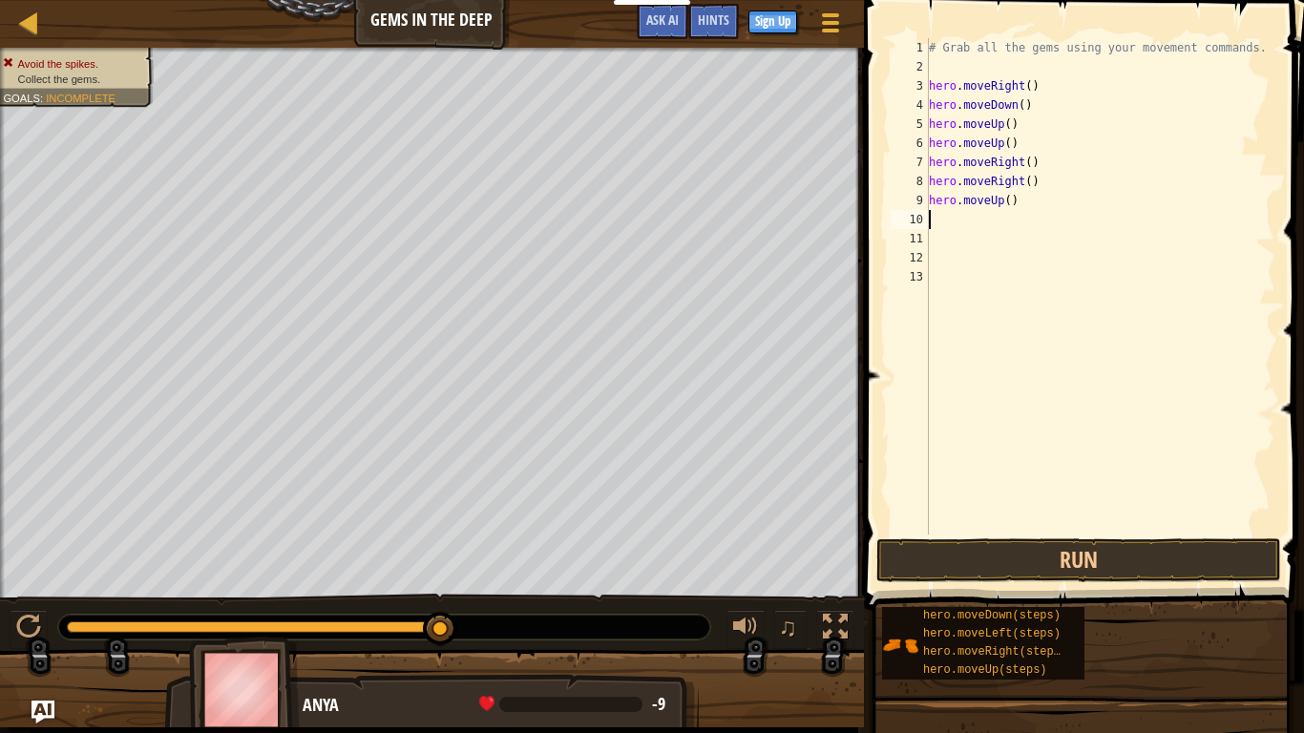
scroll to position [9, 0]
click at [1018, 204] on div "# Grab all the gems using your movement commands. hero . moveRight ( ) hero . m…" at bounding box center [1100, 305] width 350 height 535
click at [997, 207] on div "# Grab all the gems using your movement commands. hero . moveRight ( ) hero . m…" at bounding box center [1100, 305] width 350 height 535
click at [995, 200] on div "# Grab all the gems using your movement commands. hero . moveRight ( ) hero . m…" at bounding box center [1100, 305] width 350 height 535
click at [1015, 200] on div "# Grab all the gems using your movement commands. hero . moveRight ( ) hero . m…" at bounding box center [1100, 305] width 350 height 535
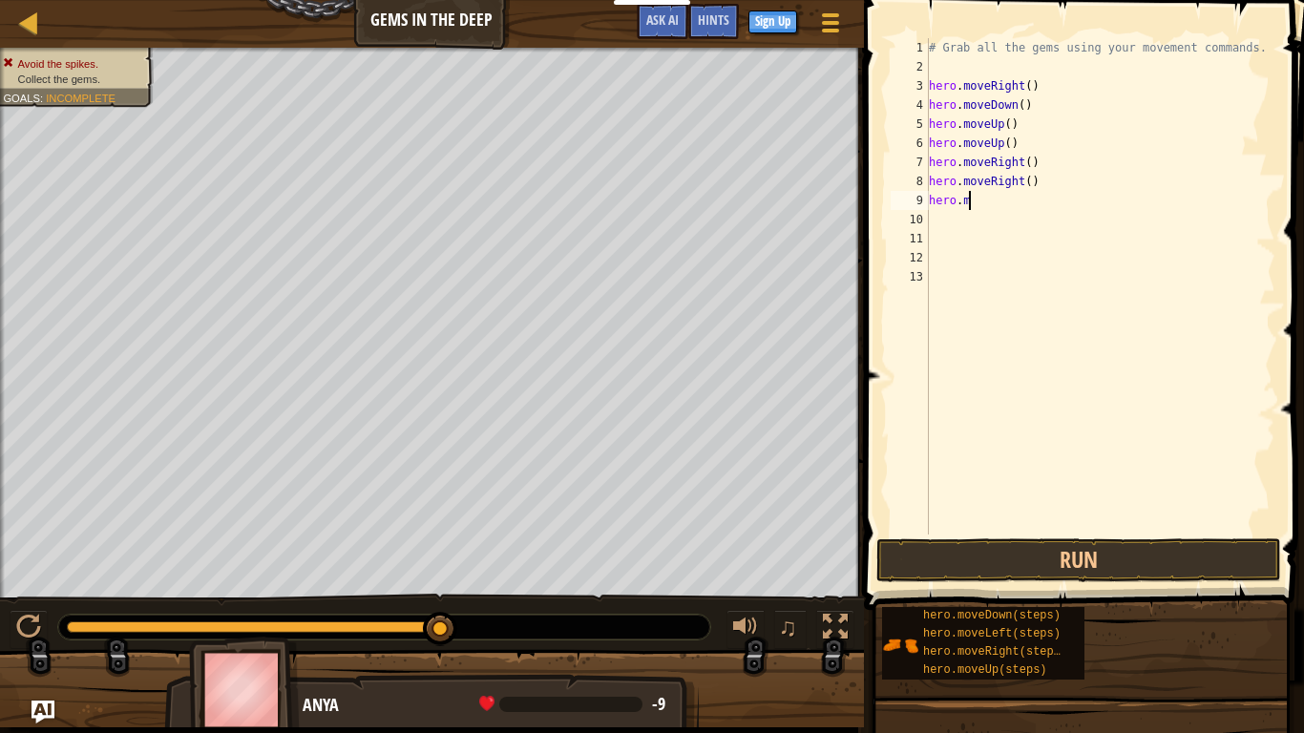
type textarea "h"
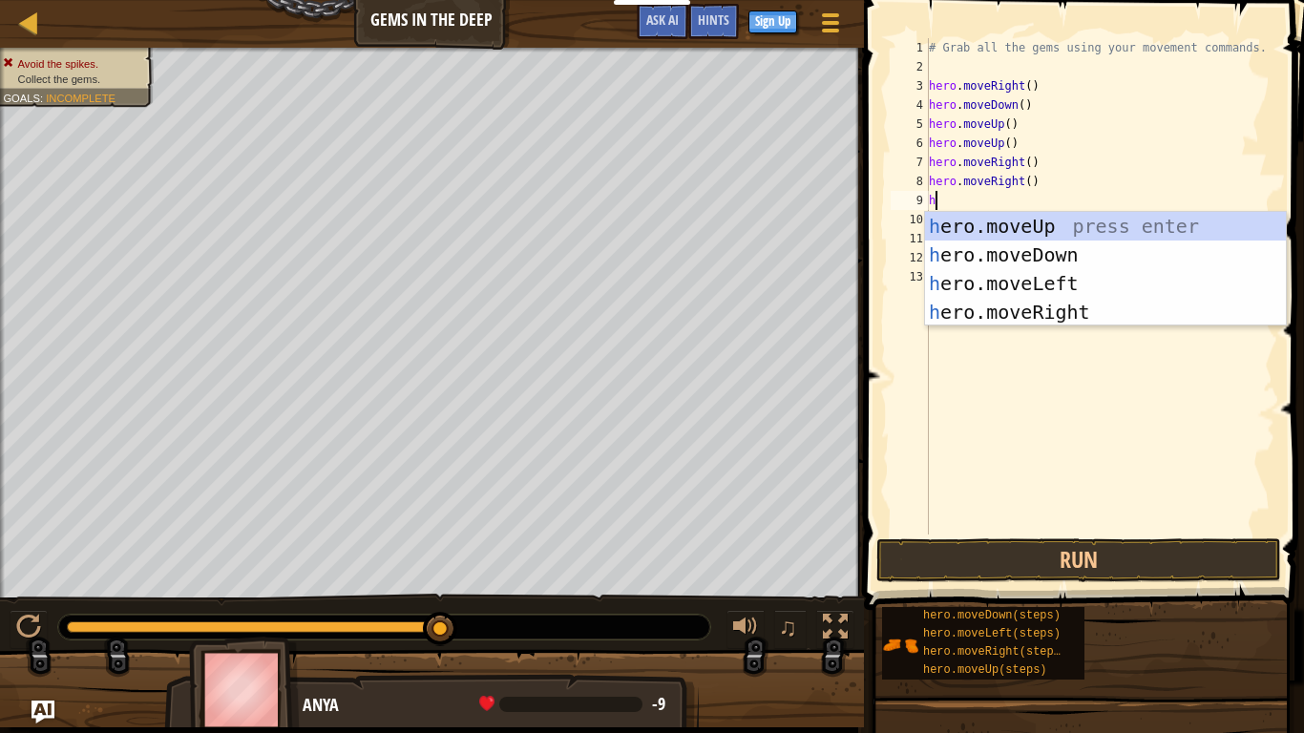
type textarea "he"
click at [1078, 257] on div "he ro.moveUp press enter he ro.moveDown press enter he ro.moveLeft press enter …" at bounding box center [1105, 298] width 361 height 172
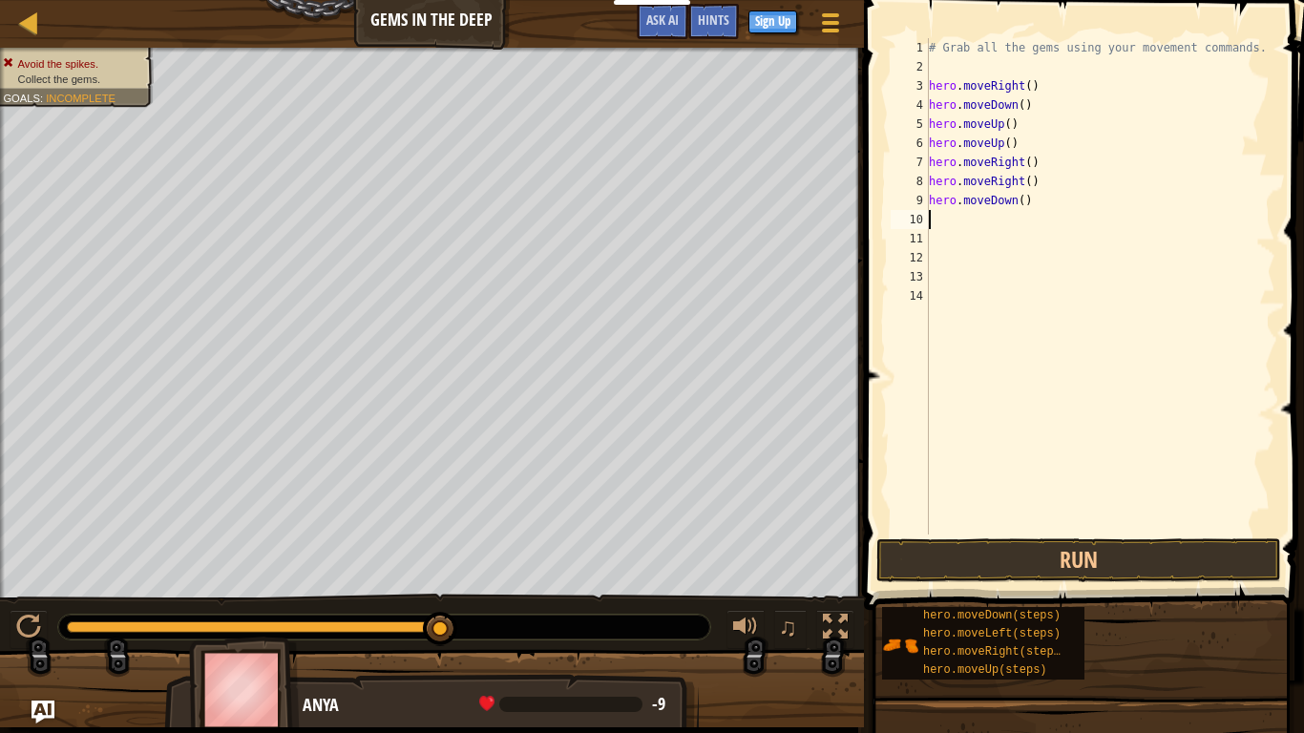
scroll to position [9, 0]
click at [1075, 571] on button "Run" at bounding box center [1078, 560] width 405 height 44
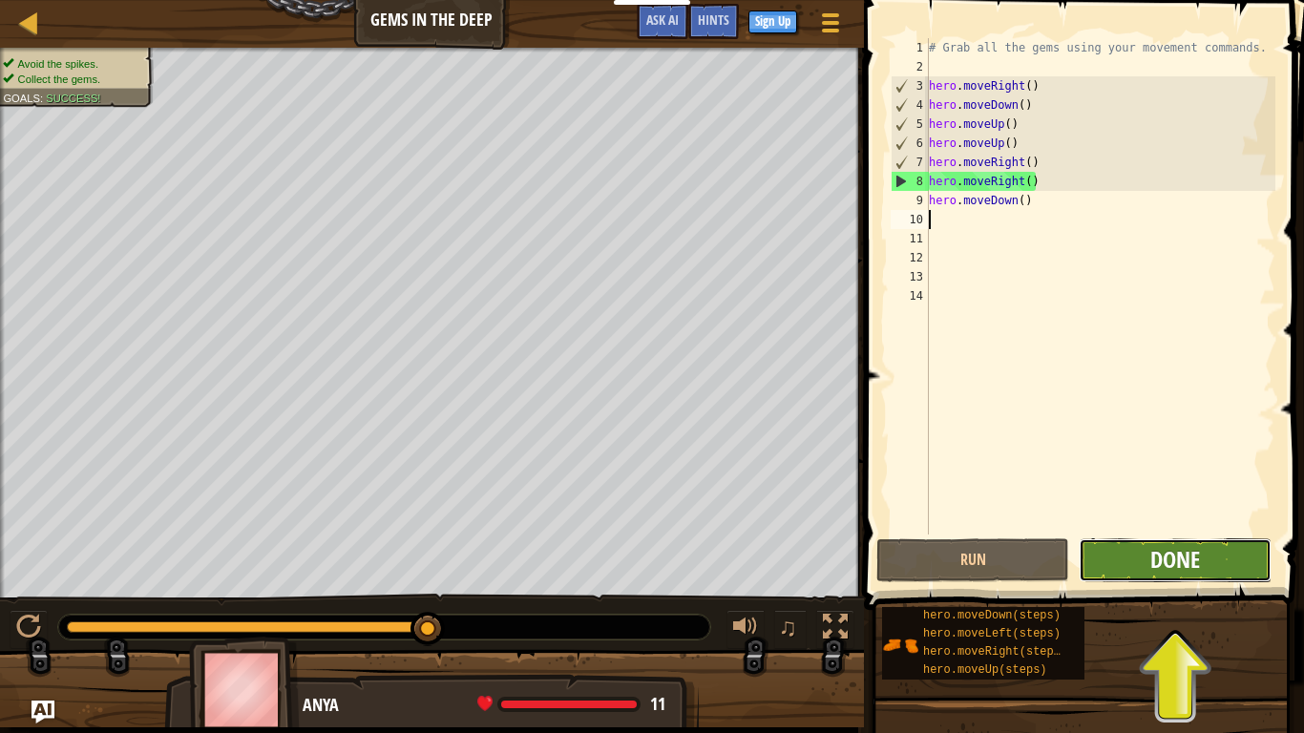
click at [1199, 566] on span "Done" at bounding box center [1175, 559] width 50 height 31
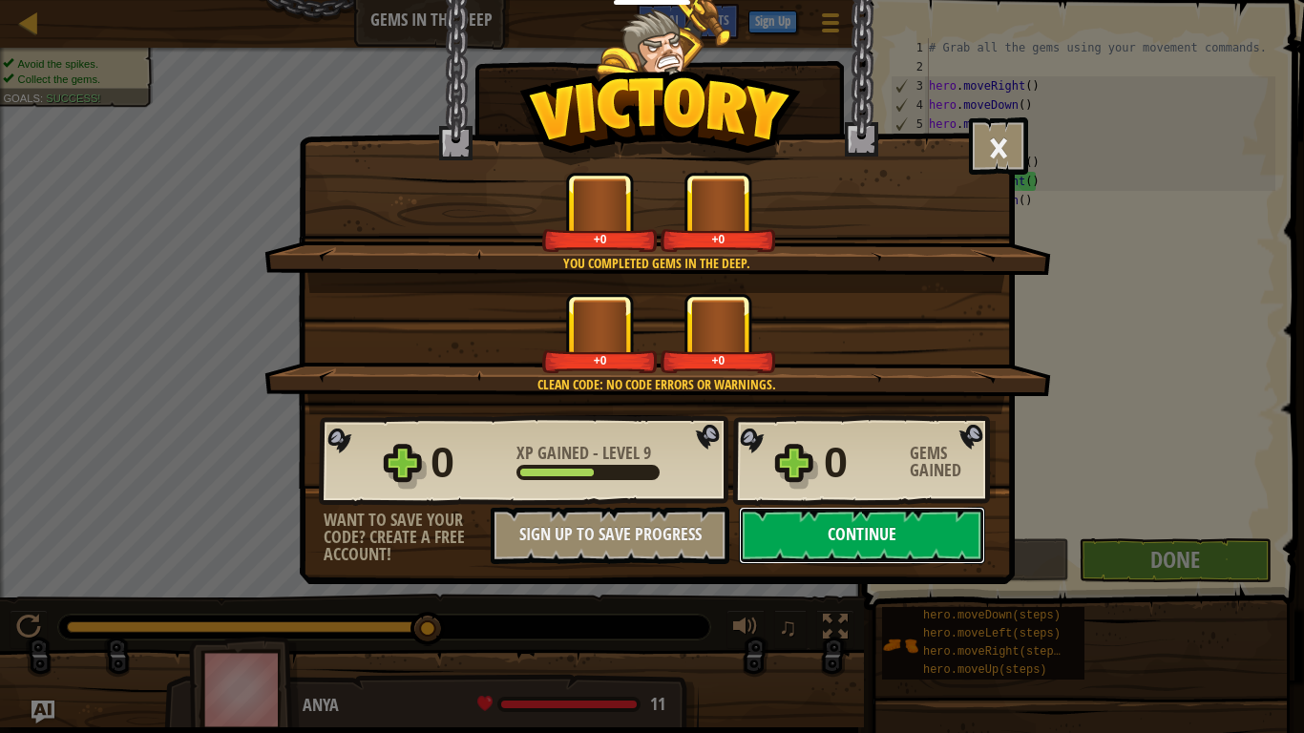
click at [902, 559] on button "Continue" at bounding box center [862, 535] width 246 height 57
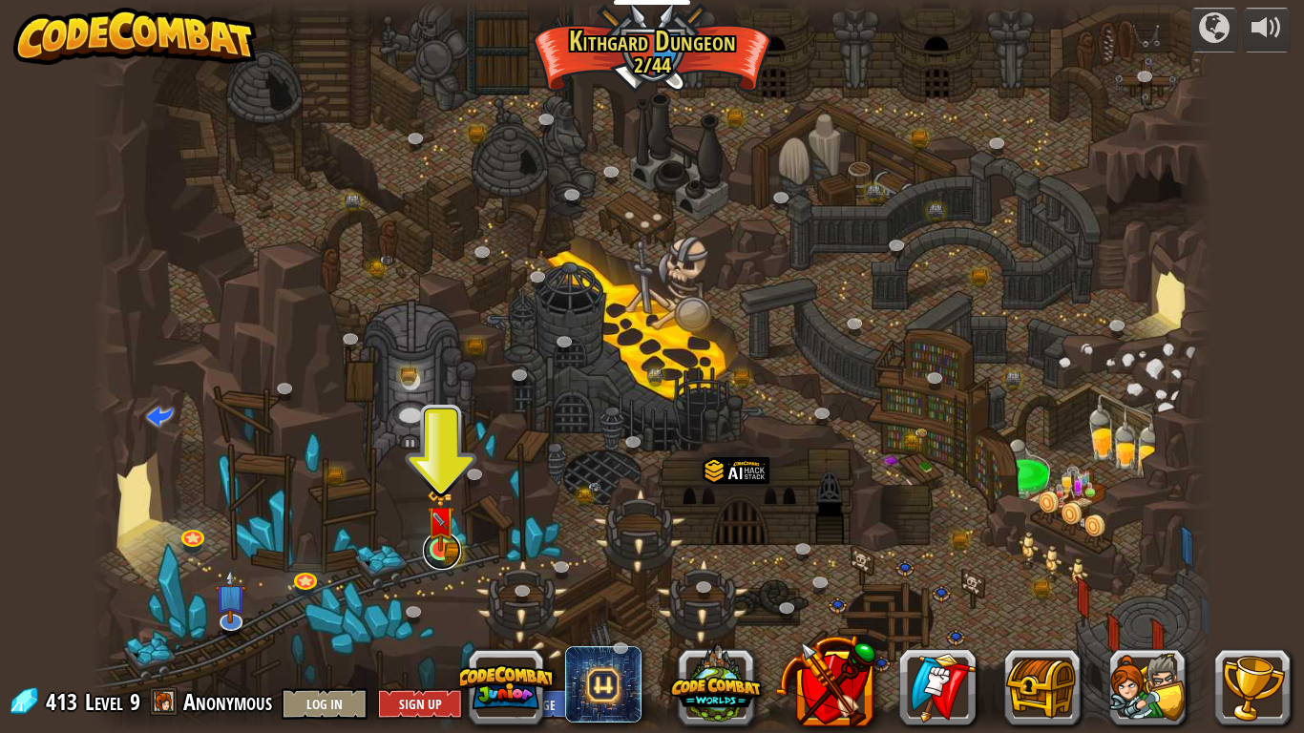
click at [451, 564] on link at bounding box center [442, 551] width 38 height 38
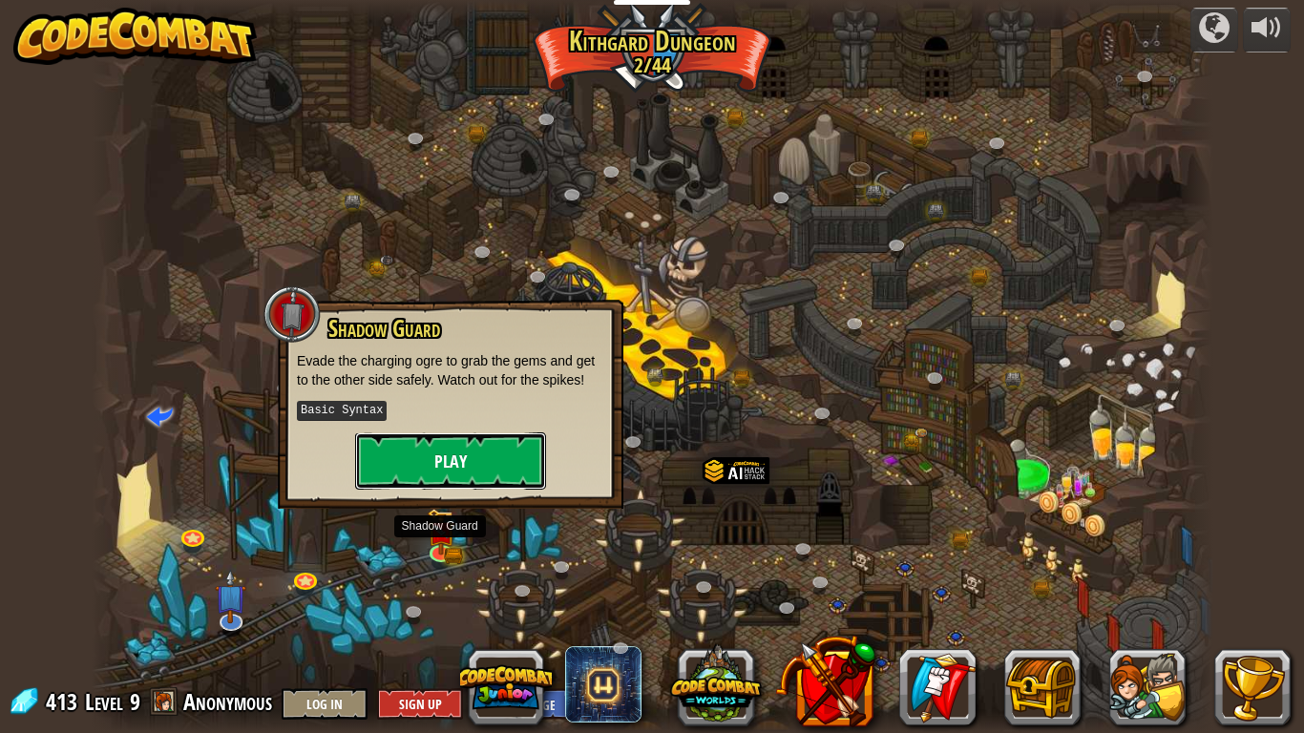
click at [517, 463] on button "Play" at bounding box center [450, 460] width 191 height 57
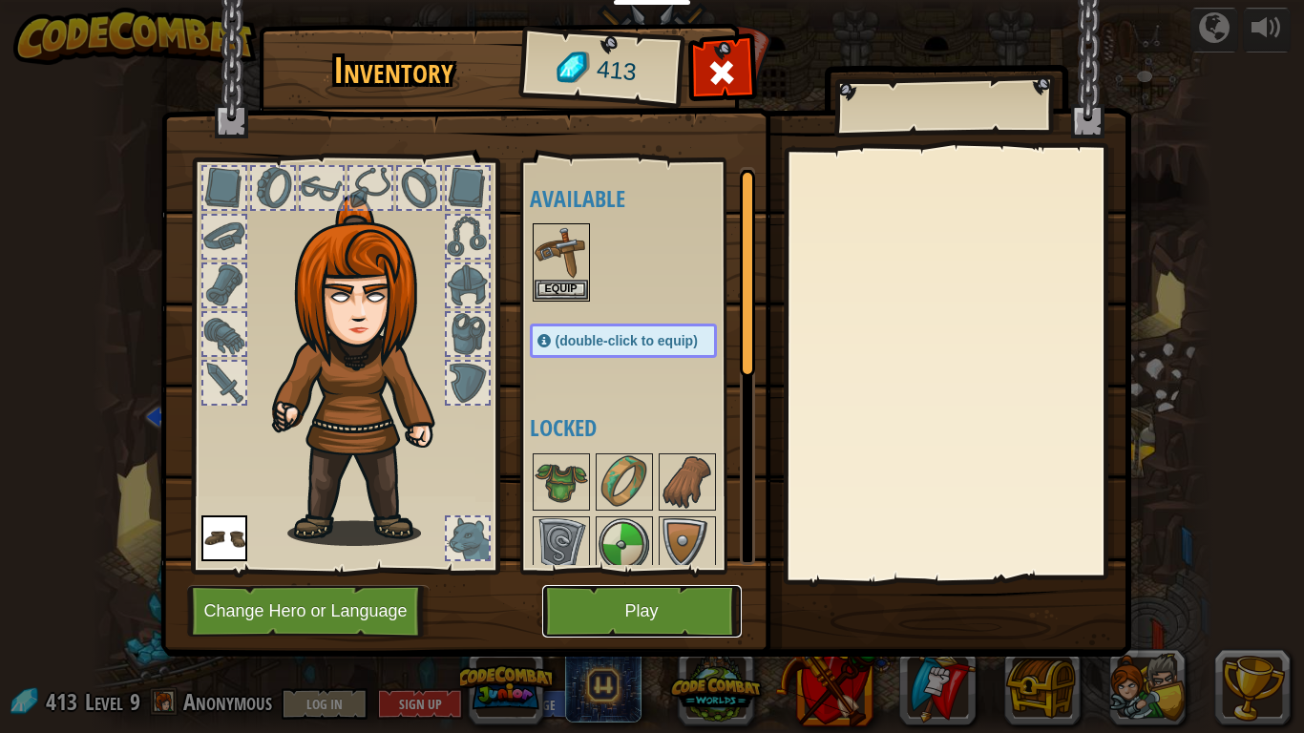
click at [688, 571] on button "Play" at bounding box center [642, 611] width 200 height 53
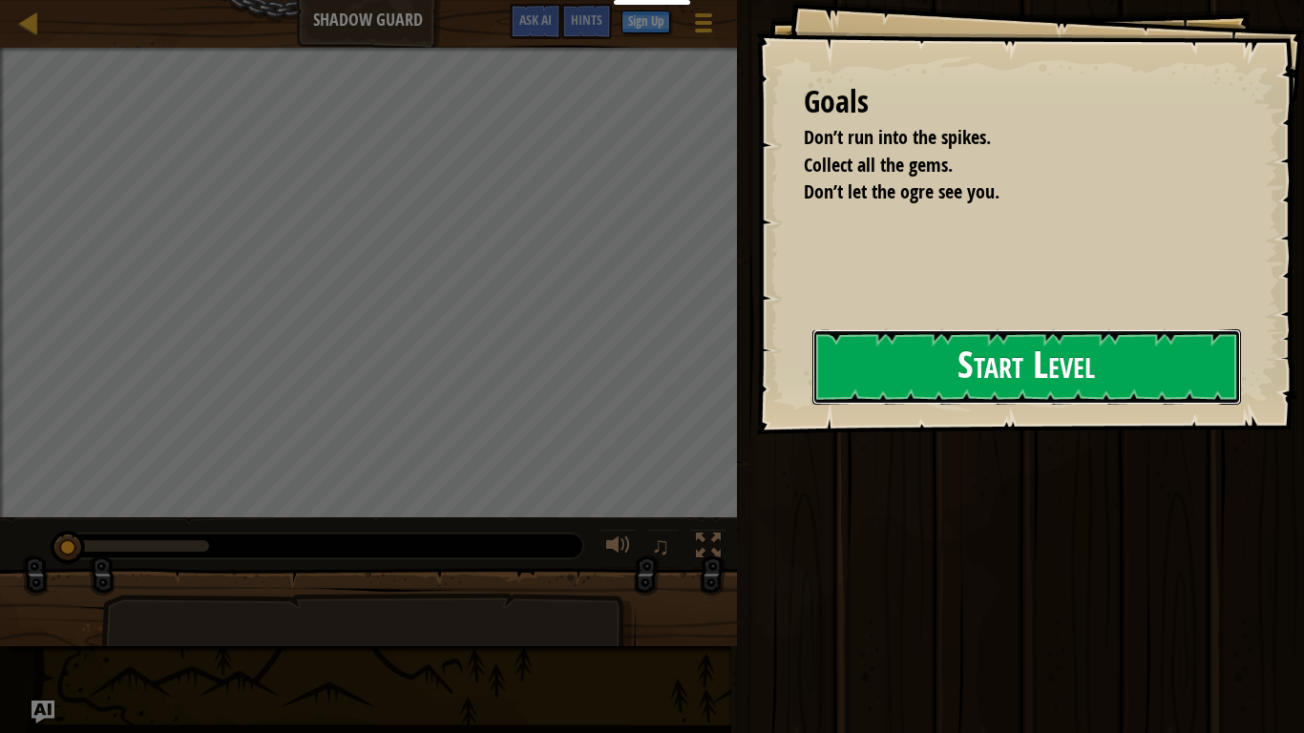
click at [902, 399] on button "Start Level" at bounding box center [1026, 366] width 429 height 75
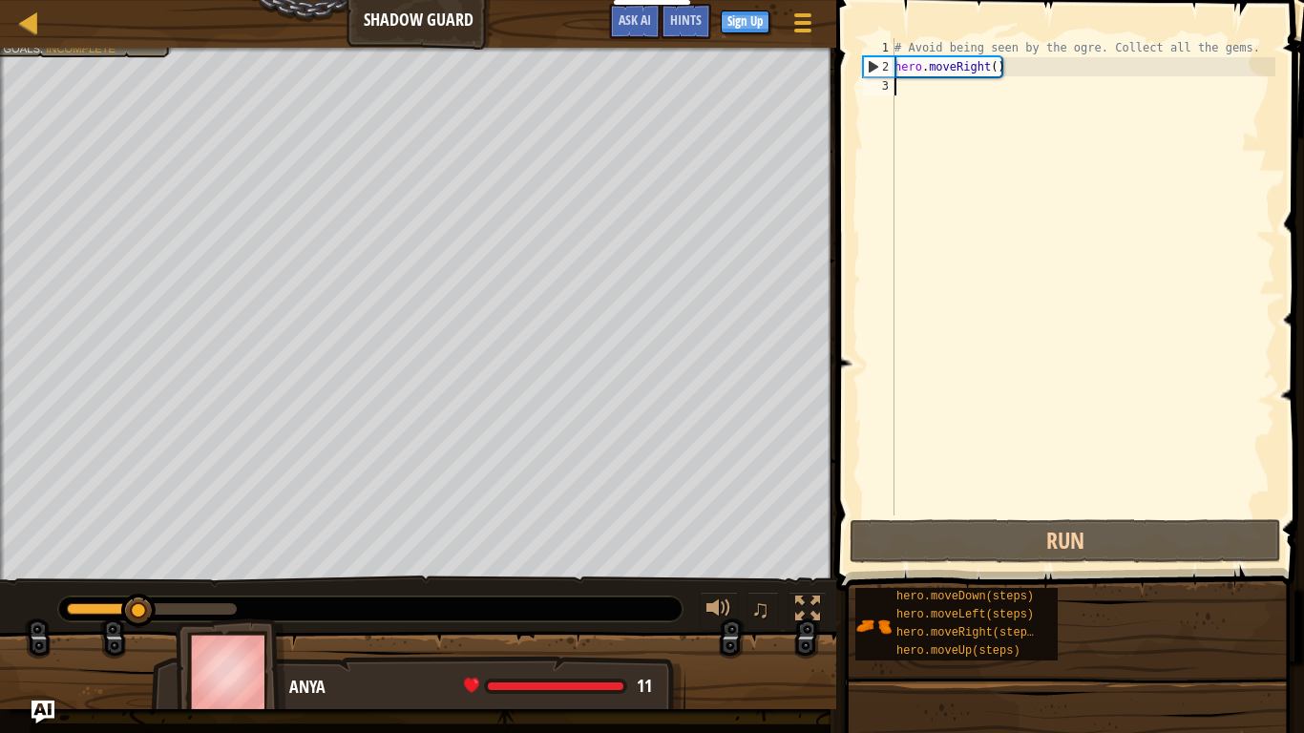
click at [3, 38] on div "Map Shadow Guard Game Menu Done Sign Up Hints Ask AI" at bounding box center [418, 24] width 836 height 48
click at [21, 17] on div at bounding box center [29, 23] width 24 height 24
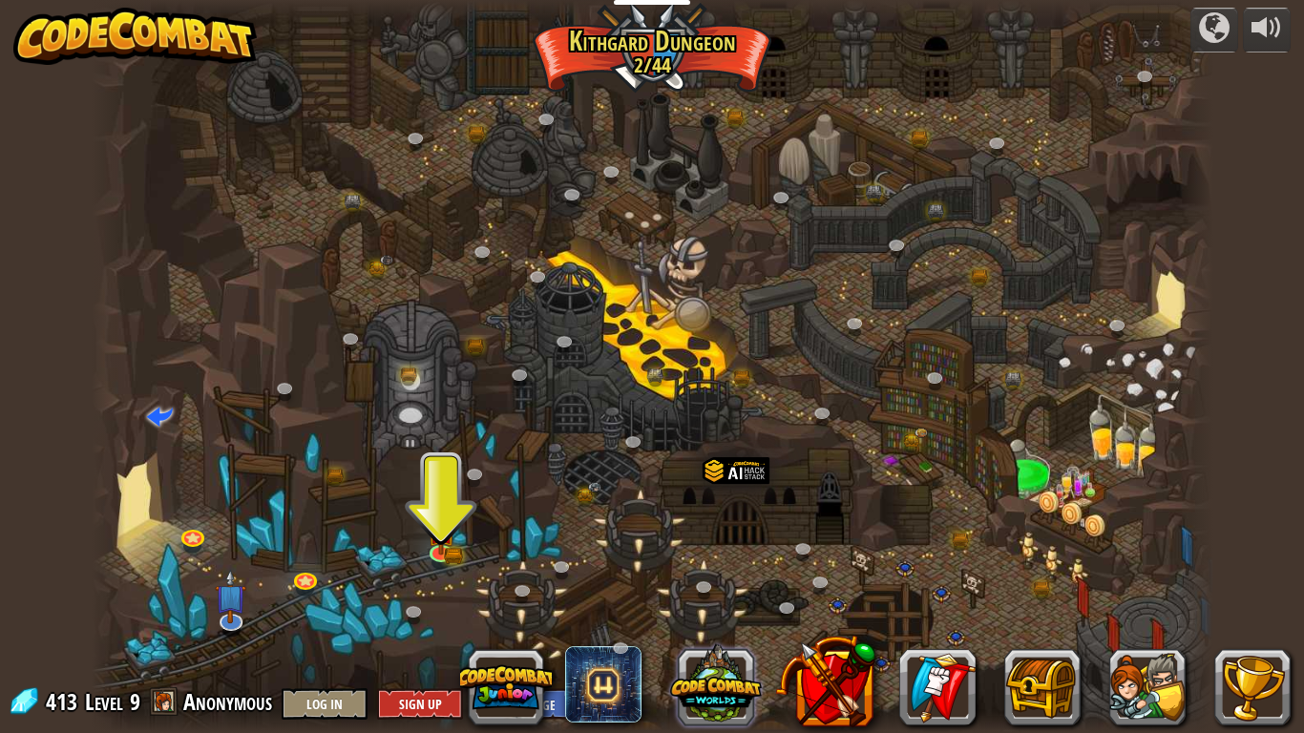
click at [735, 571] on button at bounding box center [716, 685] width 92 height 92
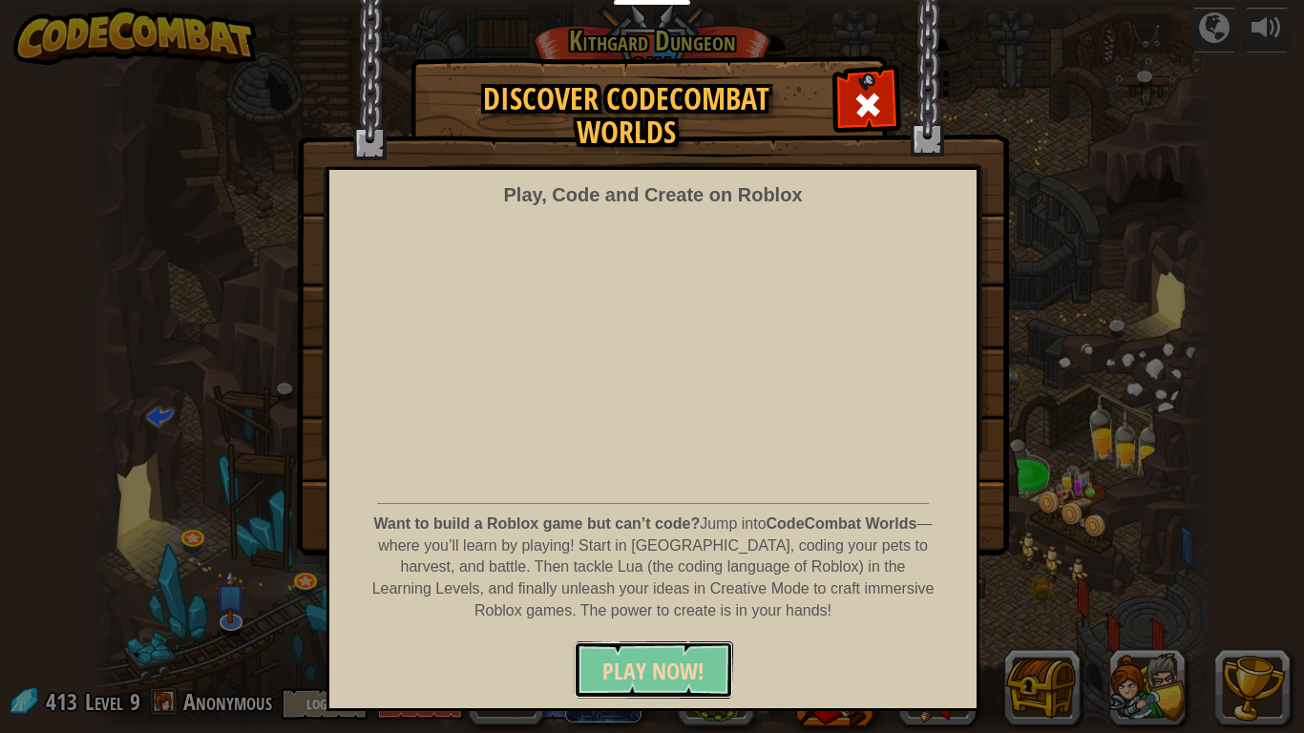
click at [694, 571] on span "PLAY NOW!" at bounding box center [653, 671] width 102 height 31
